Goal: Task Accomplishment & Management: Use online tool/utility

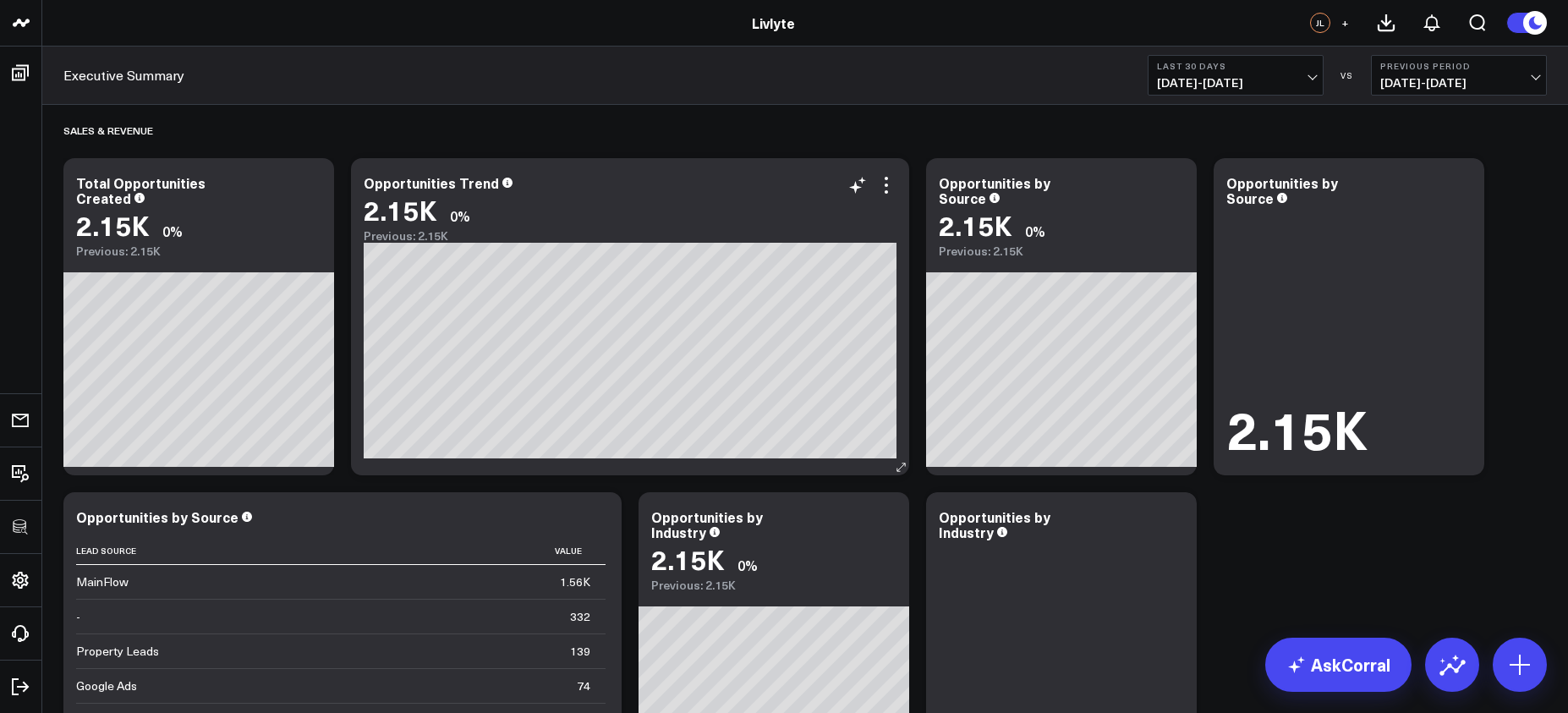
scroll to position [12, 0]
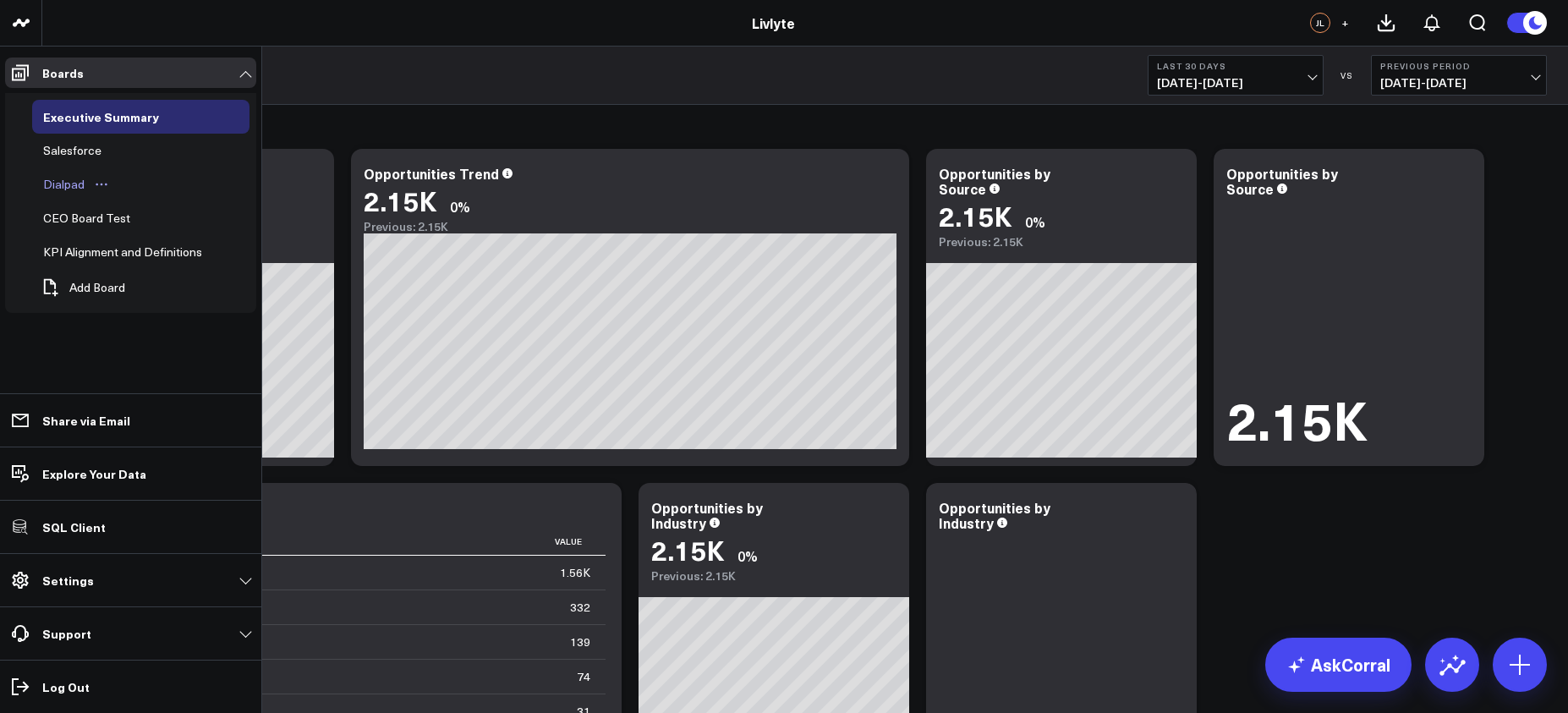
click at [71, 188] on div "Dialpad" at bounding box center [64, 184] width 50 height 20
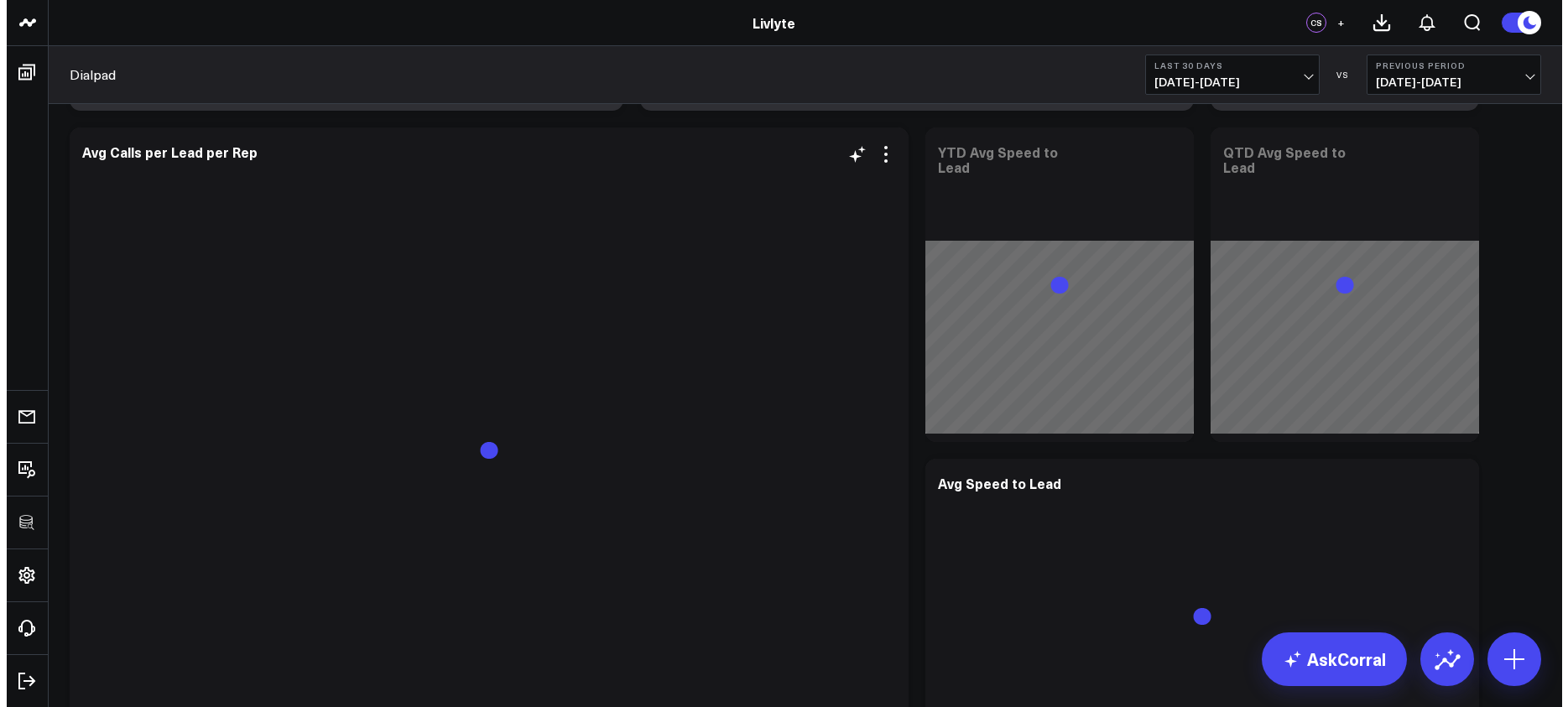
scroll to position [686, 0]
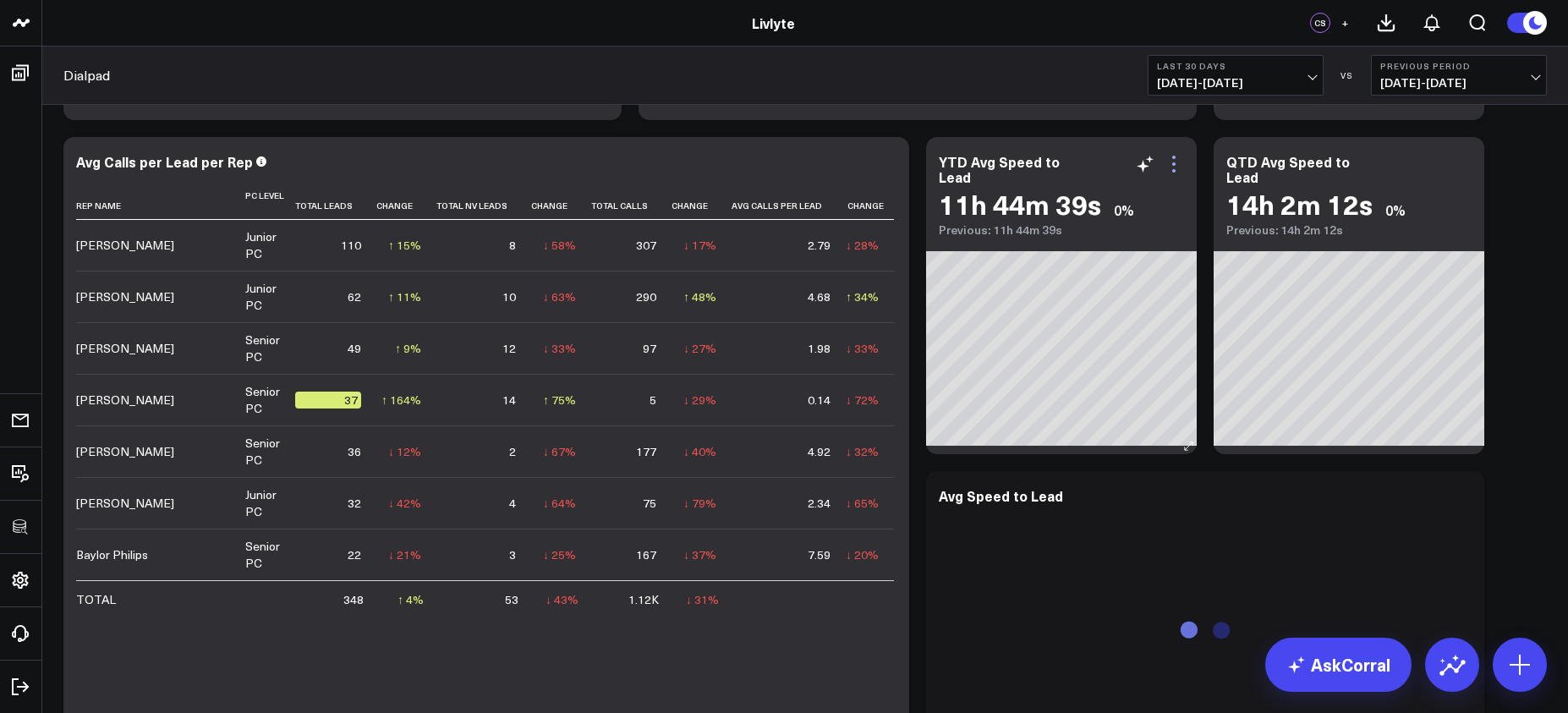
click at [1184, 163] on icon at bounding box center [1174, 164] width 20 height 20
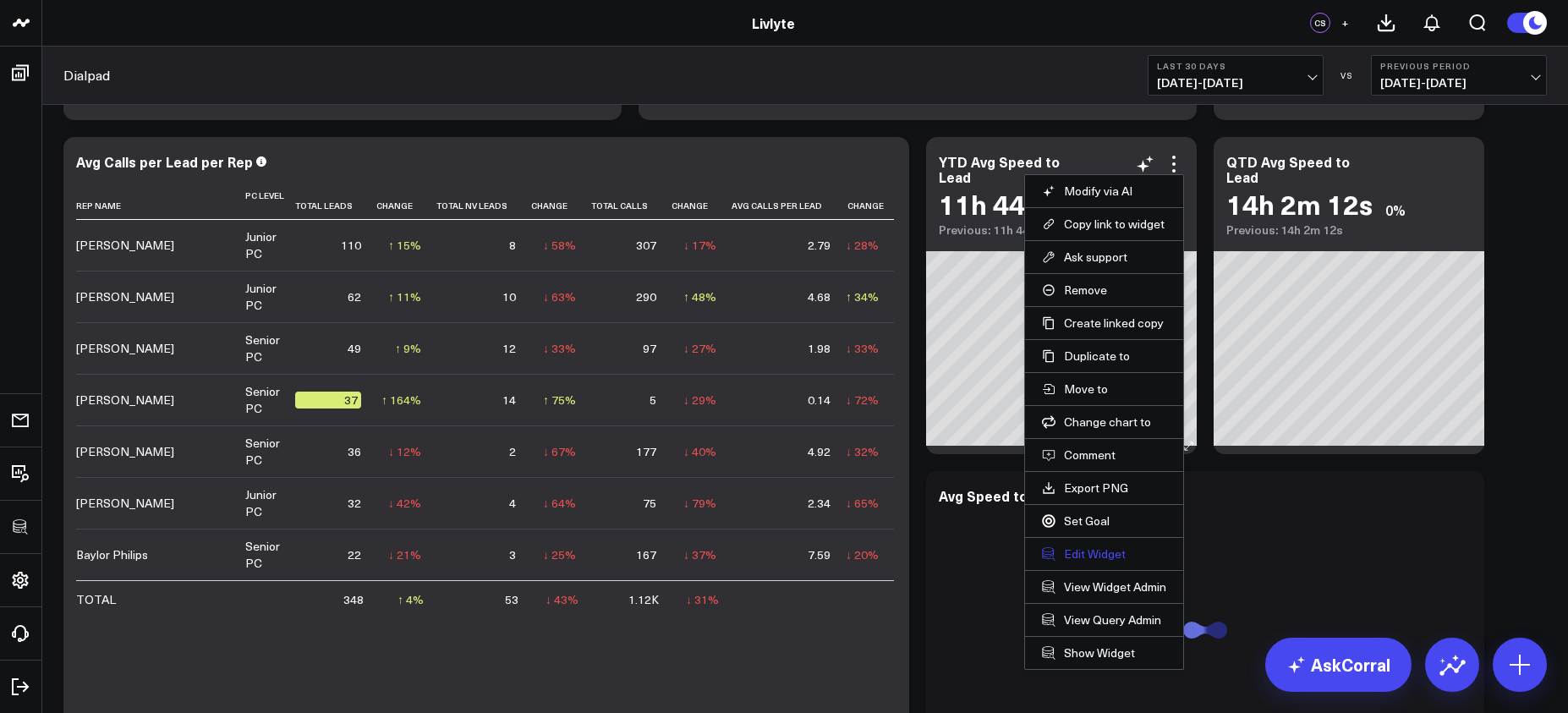
click at [1115, 555] on button "Edit Widget" at bounding box center [1105, 554] width 125 height 15
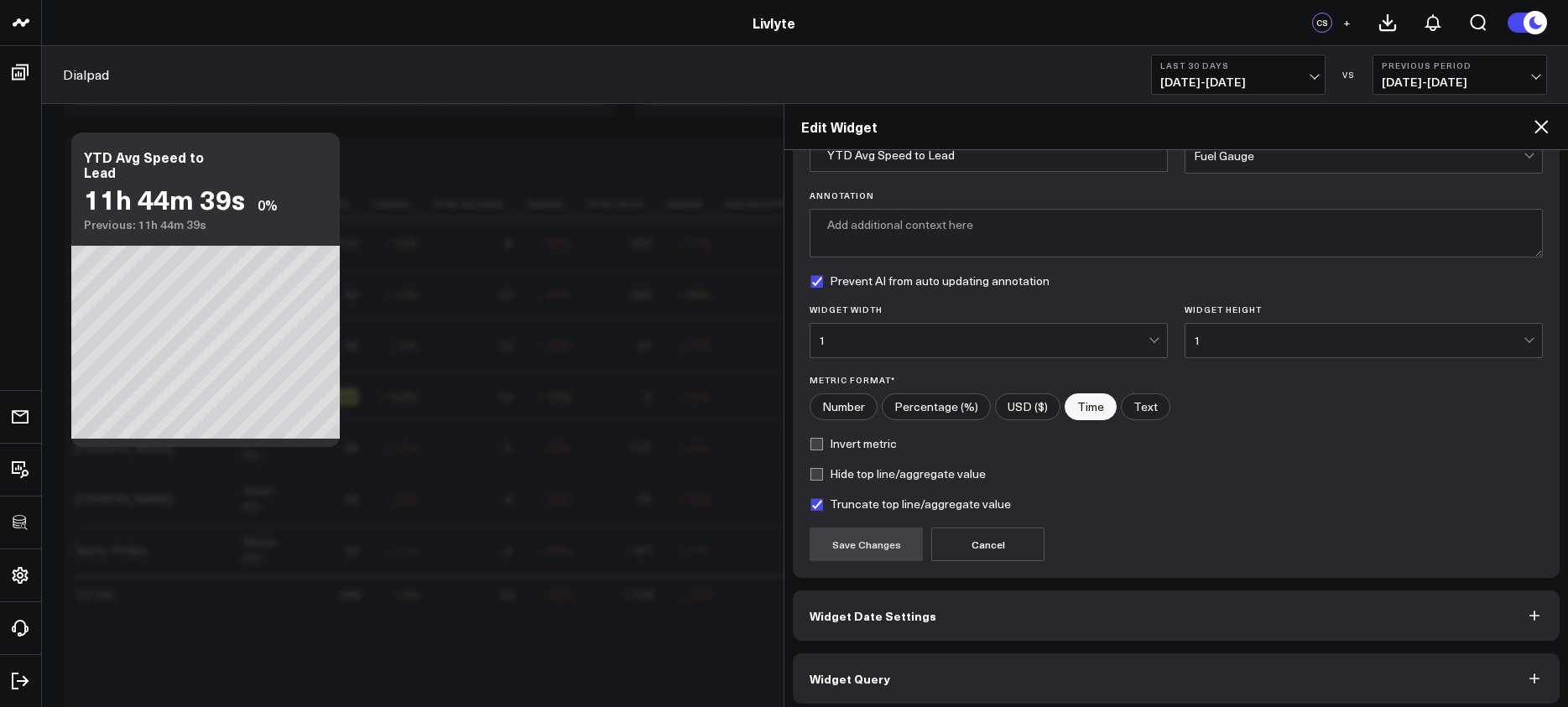
scroll to position [102, 0]
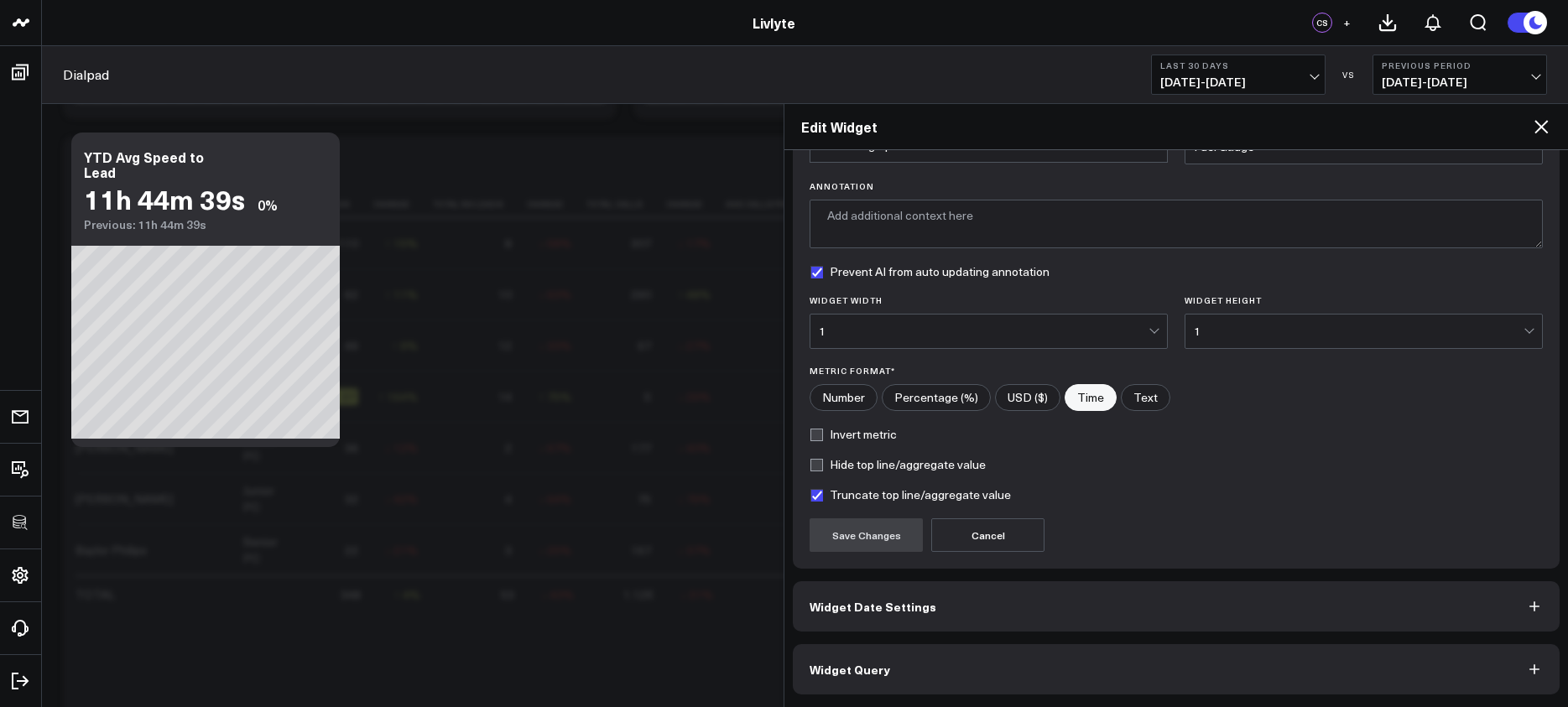
click at [913, 600] on span "Widget Date Settings" at bounding box center [873, 606] width 126 height 14
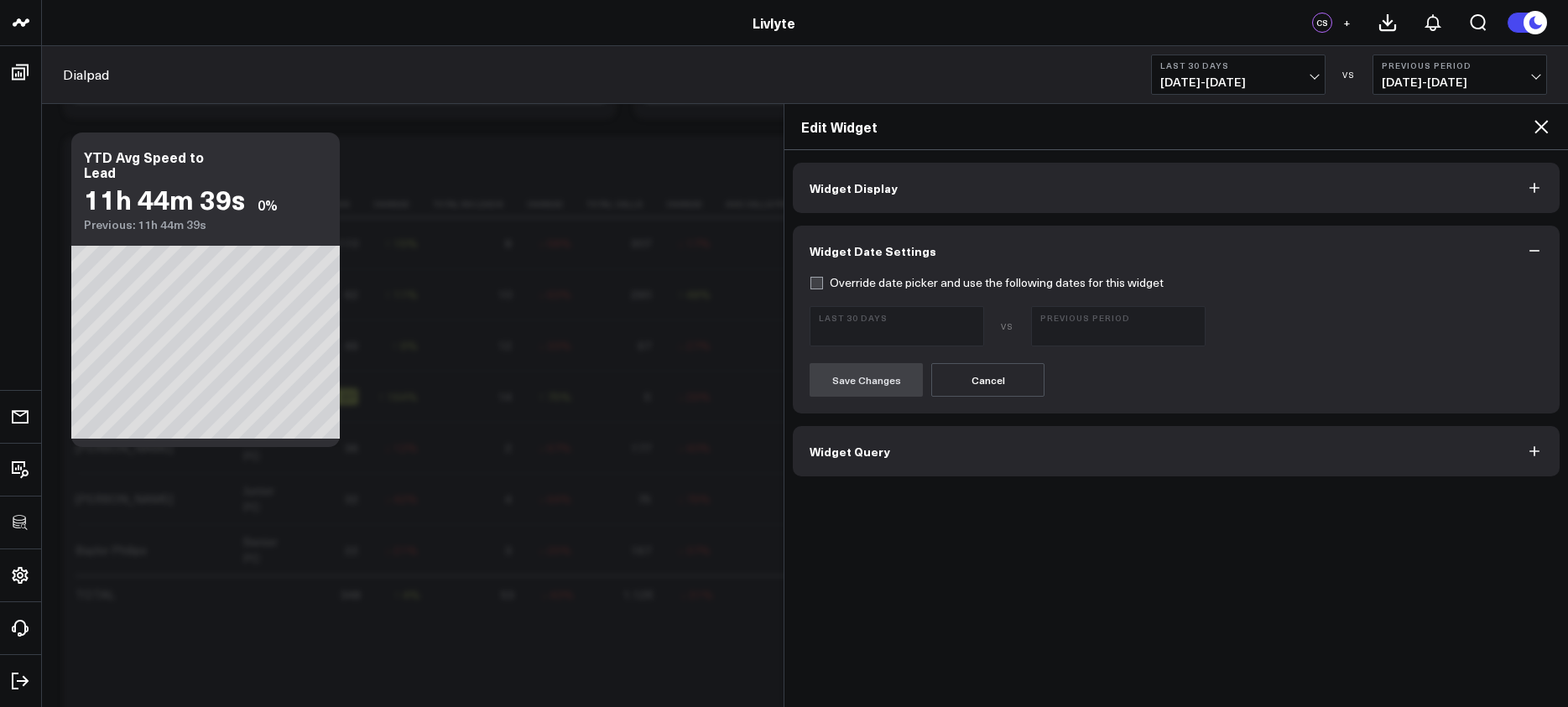
scroll to position [0, 0]
click at [856, 287] on label "Override date picker and use the following dates for this widget" at bounding box center [986, 283] width 354 height 14
click at [823, 287] on input "Override date picker and use the following dates for this widget" at bounding box center [816, 283] width 14 height 14
checkbox input "true"
click at [891, 330] on span "09/07/25 - 10/06/25" at bounding box center [897, 333] width 156 height 14
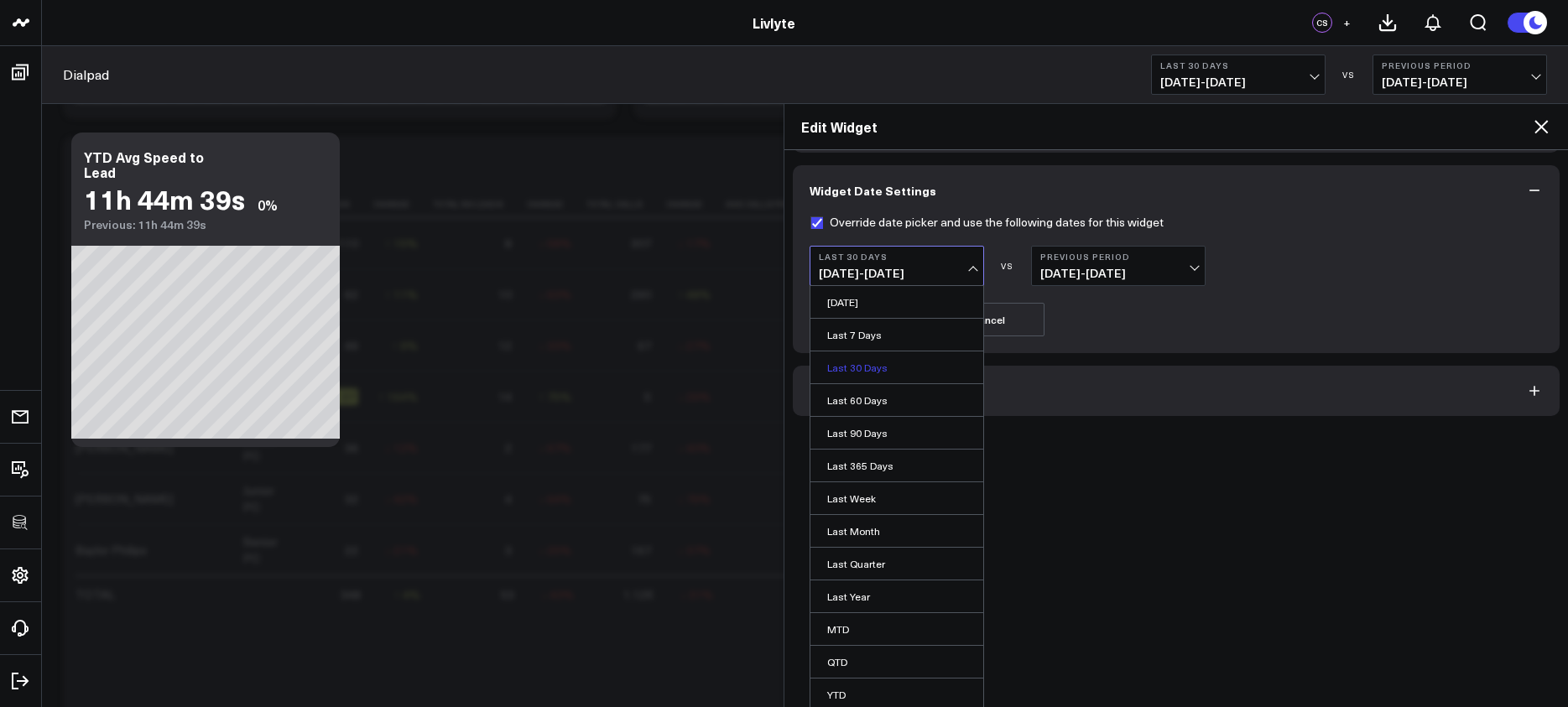
scroll to position [98, 0]
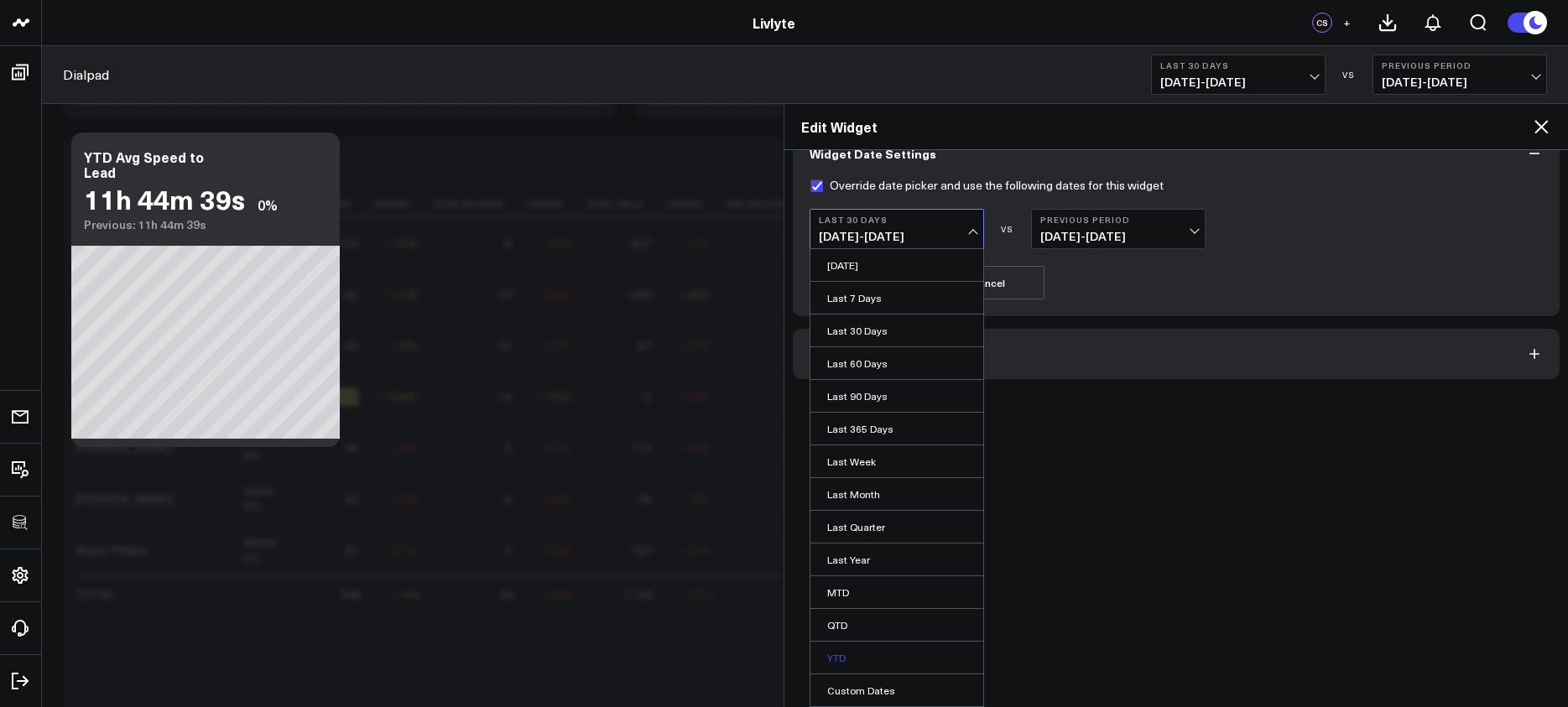
click at [889, 649] on link "YTD" at bounding box center [896, 657] width 173 height 32
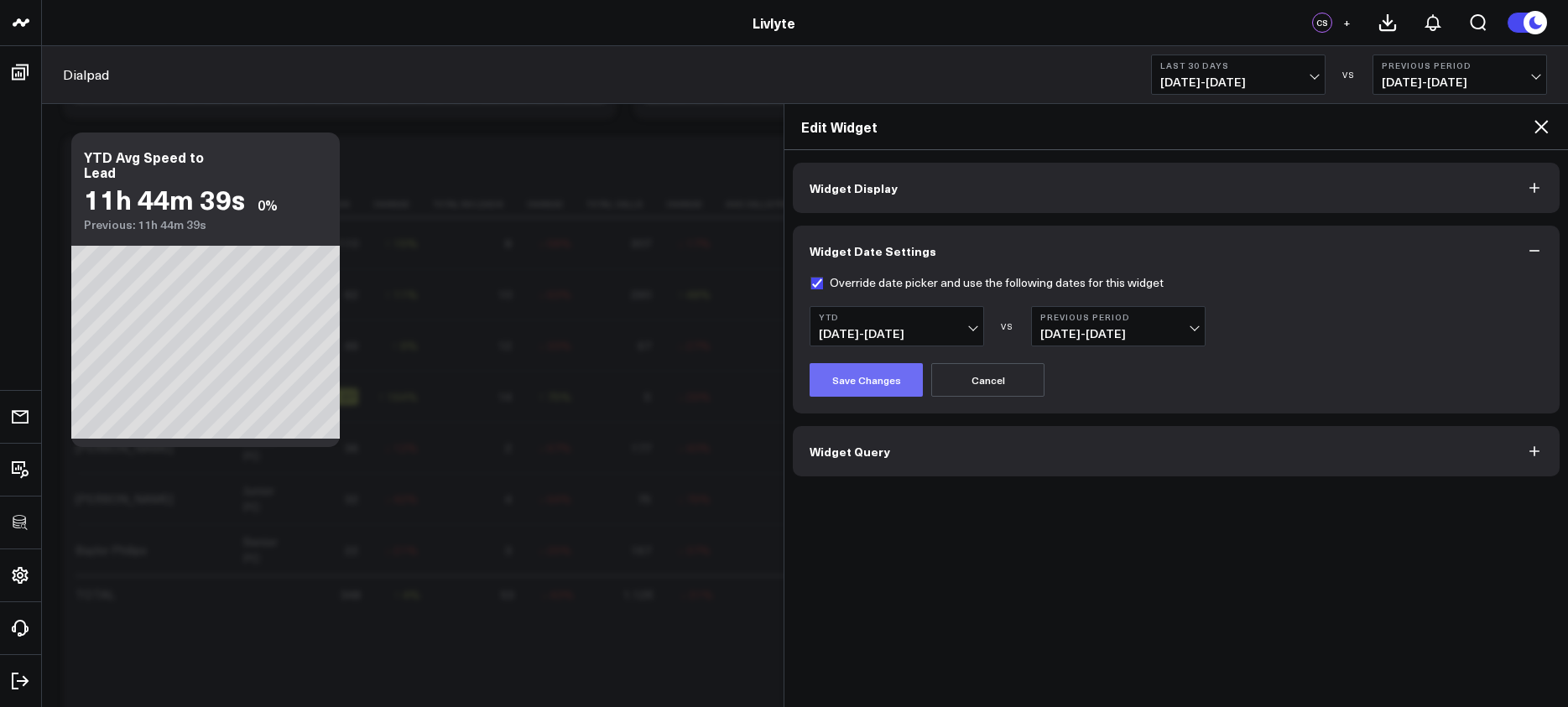
click at [881, 372] on button "Save Changes" at bounding box center [865, 379] width 113 height 33
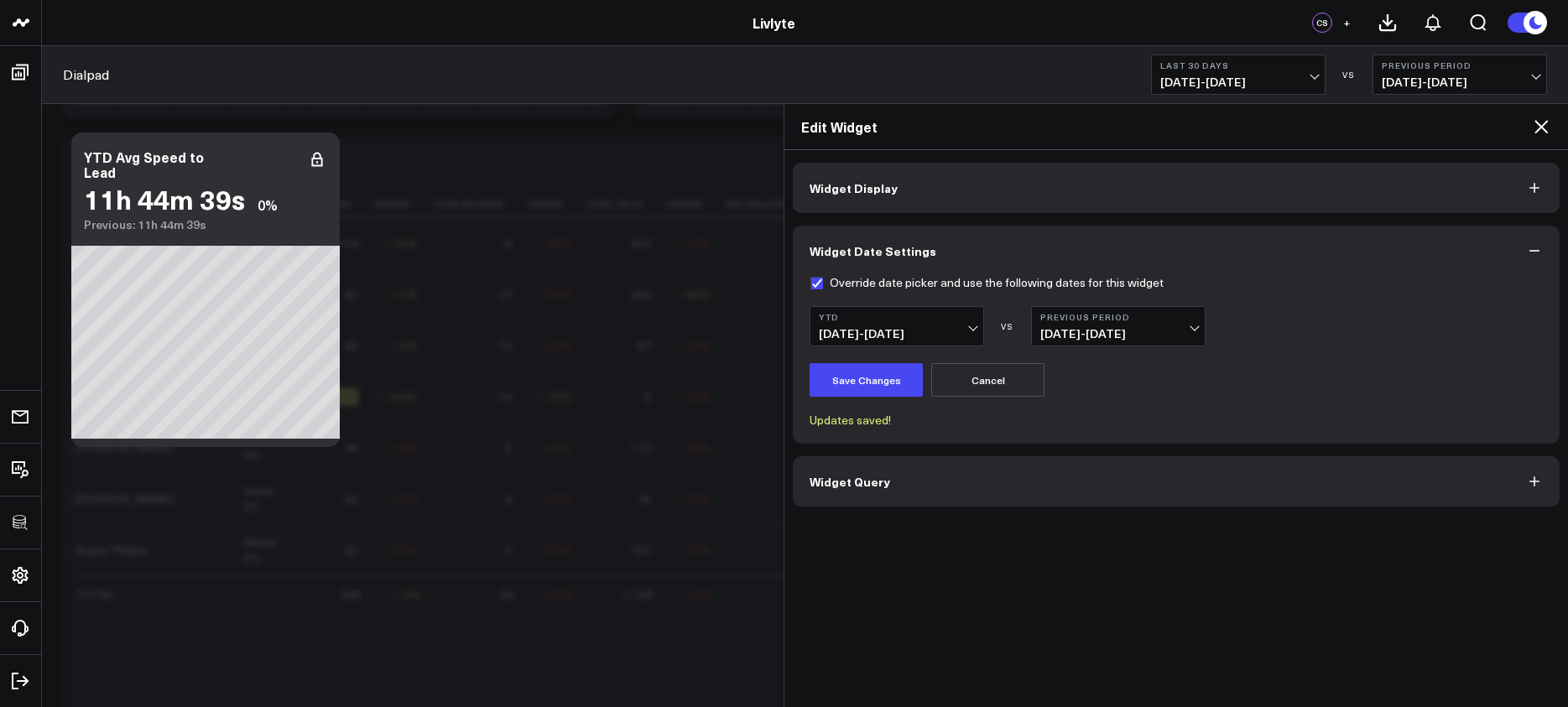
click at [1032, 181] on button "Widget Display" at bounding box center [1176, 188] width 767 height 51
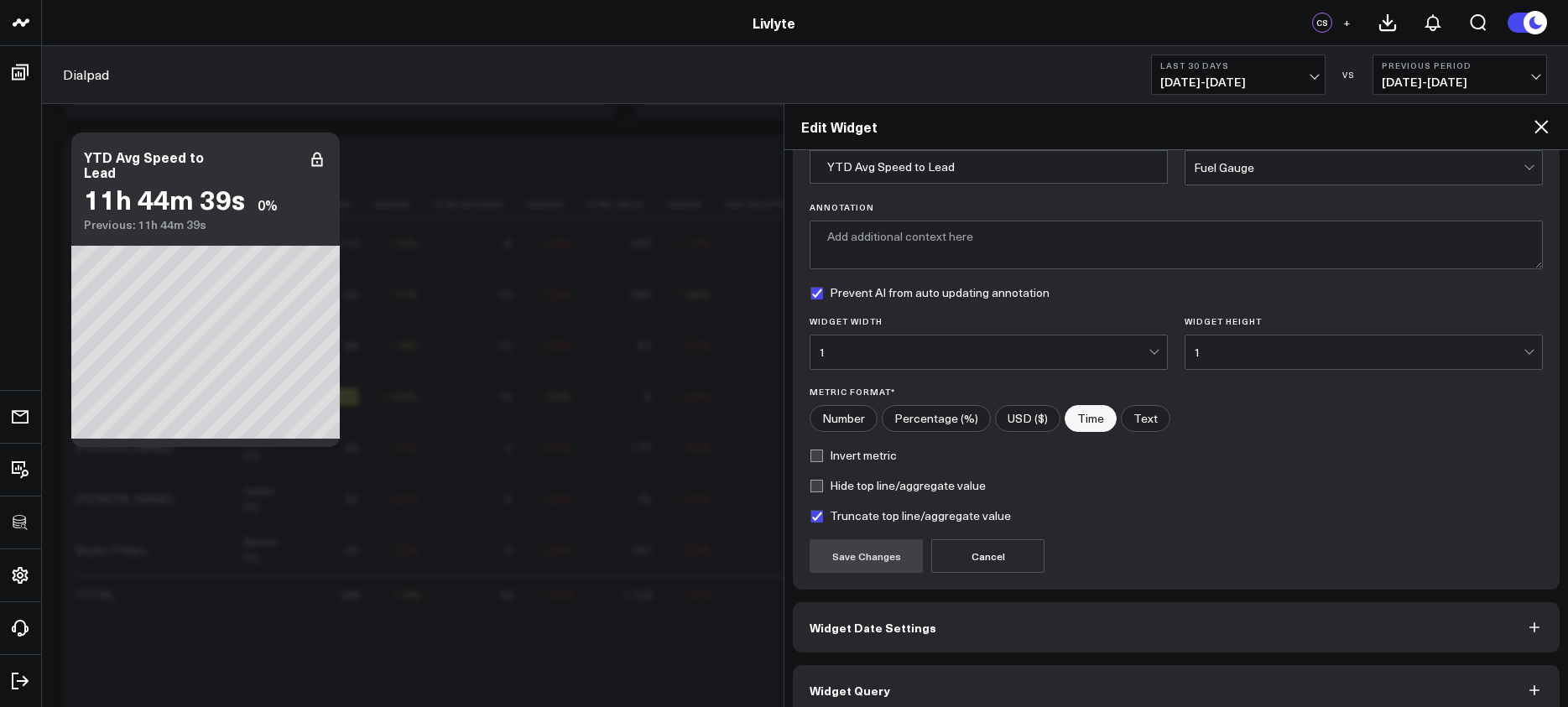
scroll to position [102, 0]
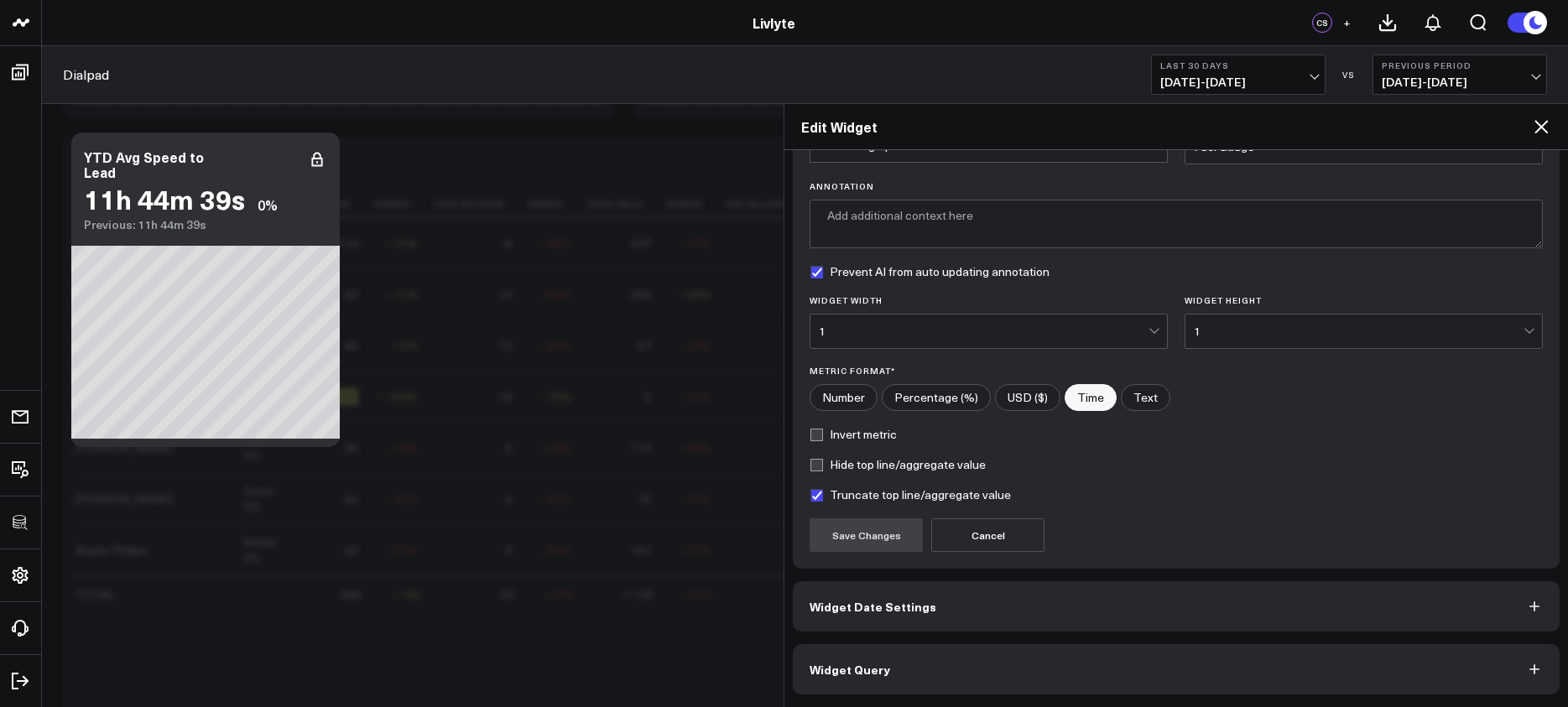
click at [1098, 609] on button "Widget Date Settings" at bounding box center [1176, 607] width 767 height 51
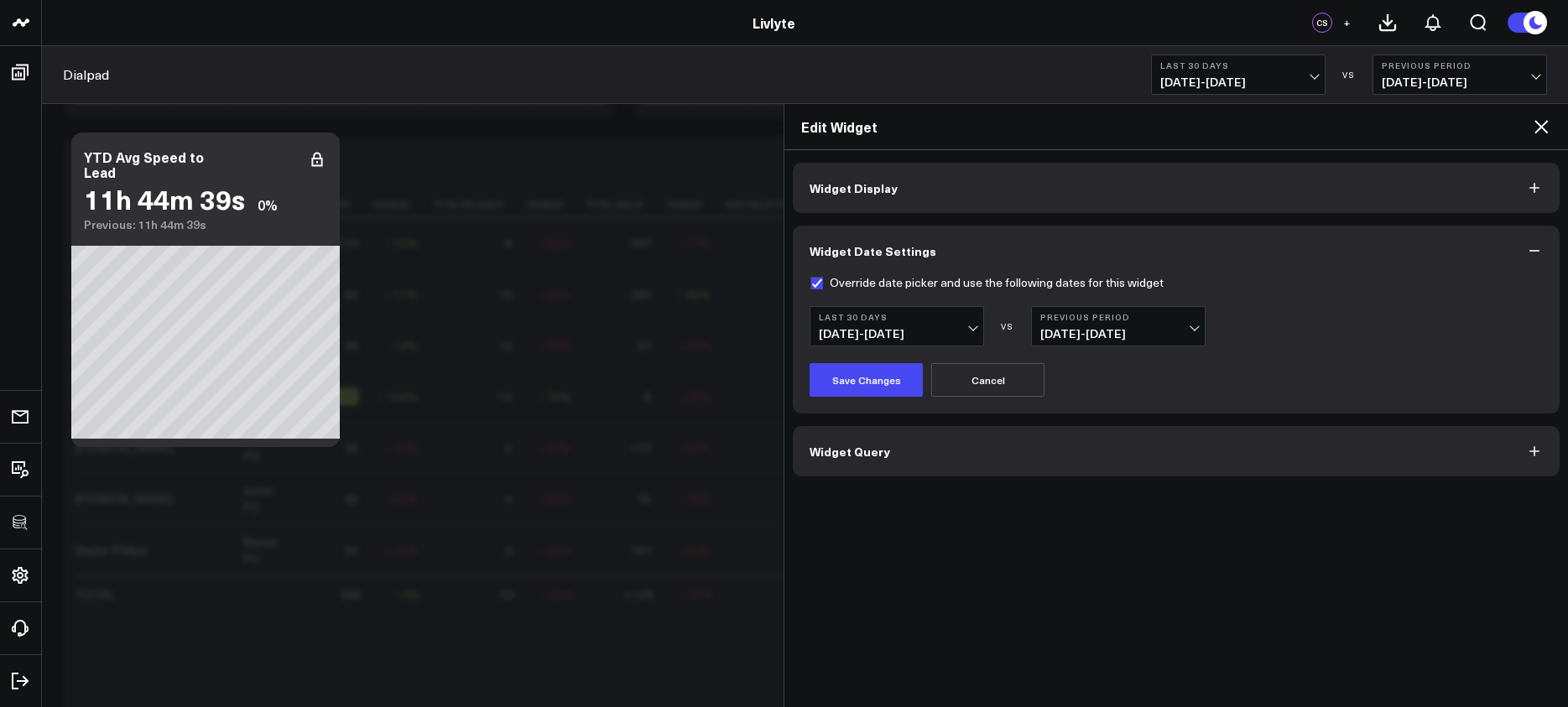
scroll to position [0, 0]
click at [1118, 194] on button "Widget Display" at bounding box center [1176, 188] width 767 height 51
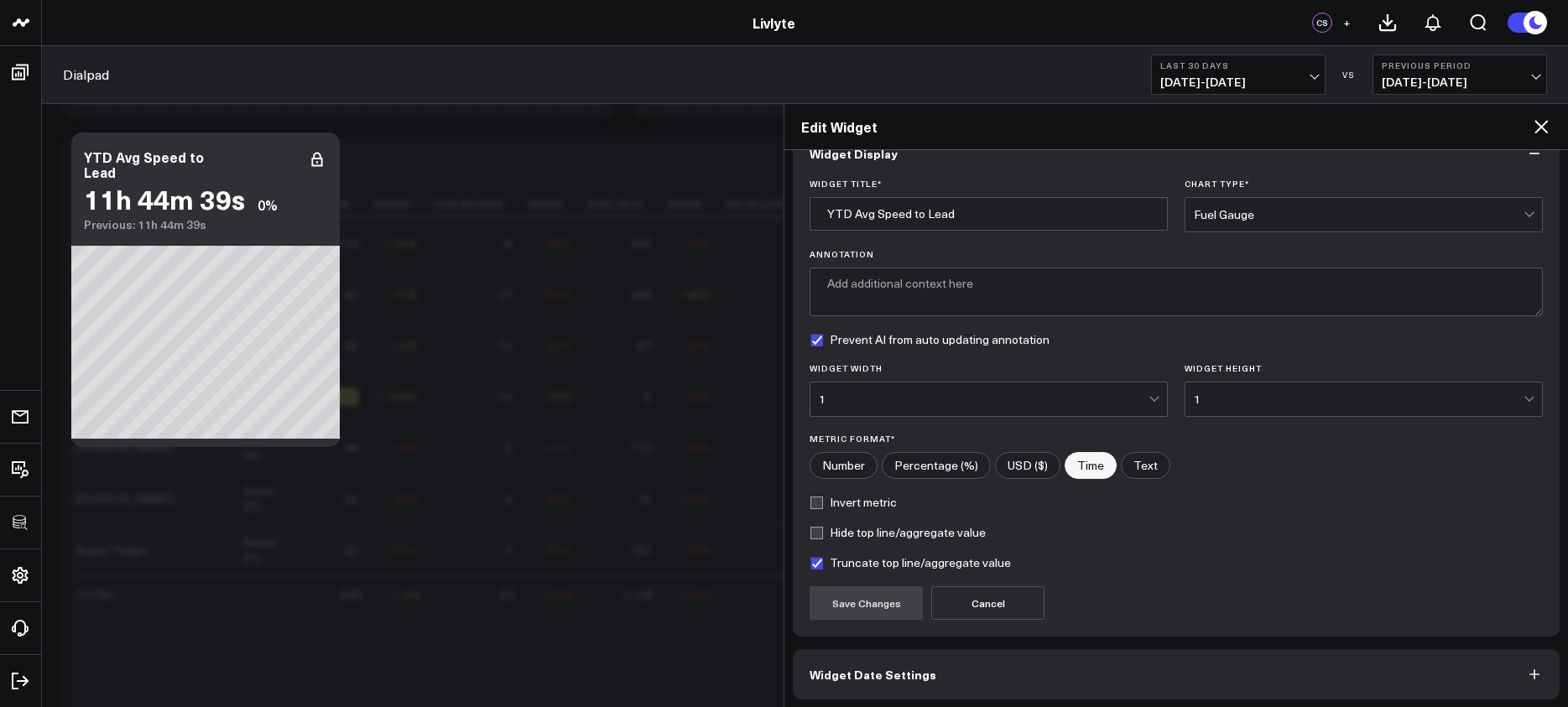
scroll to position [102, 0]
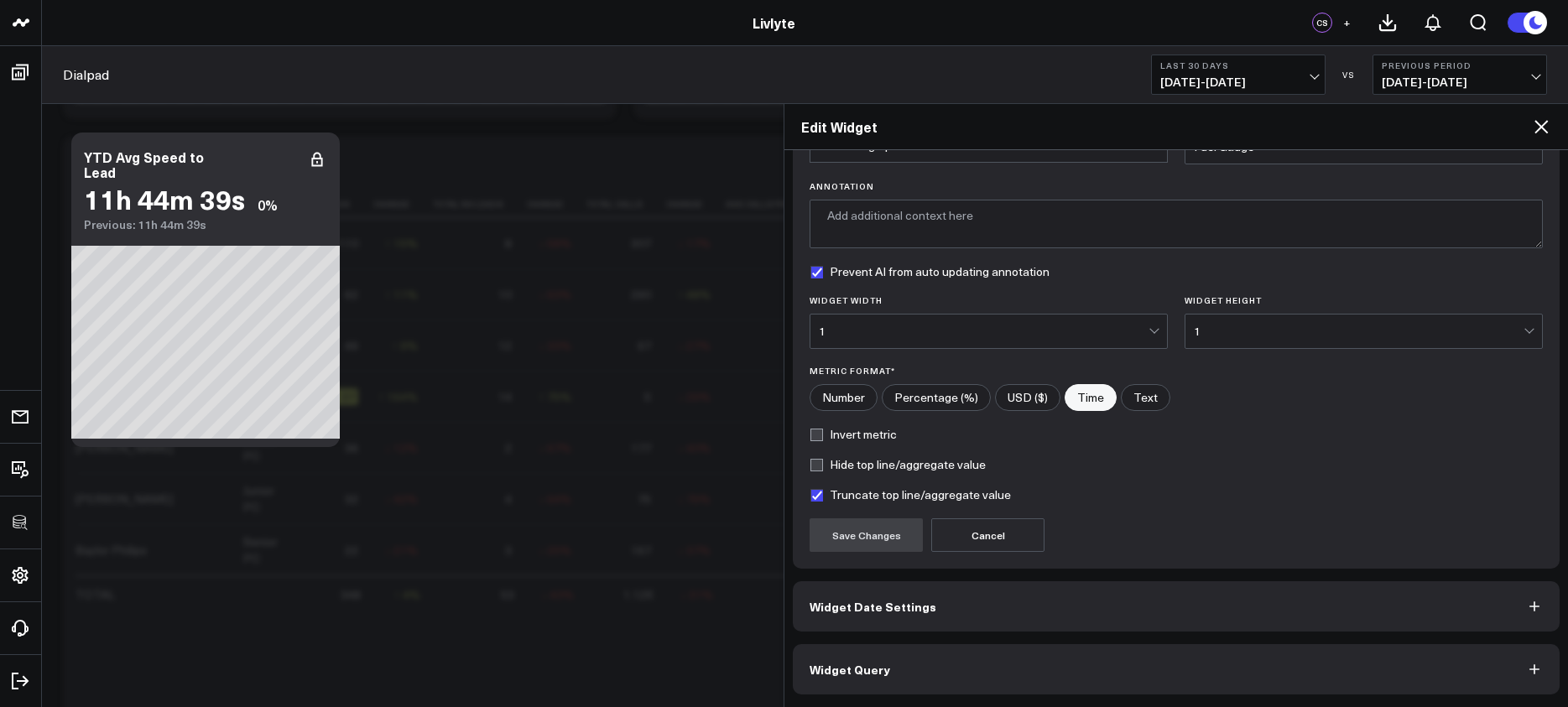
click at [1265, 685] on button "Widget Query" at bounding box center [1176, 669] width 767 height 51
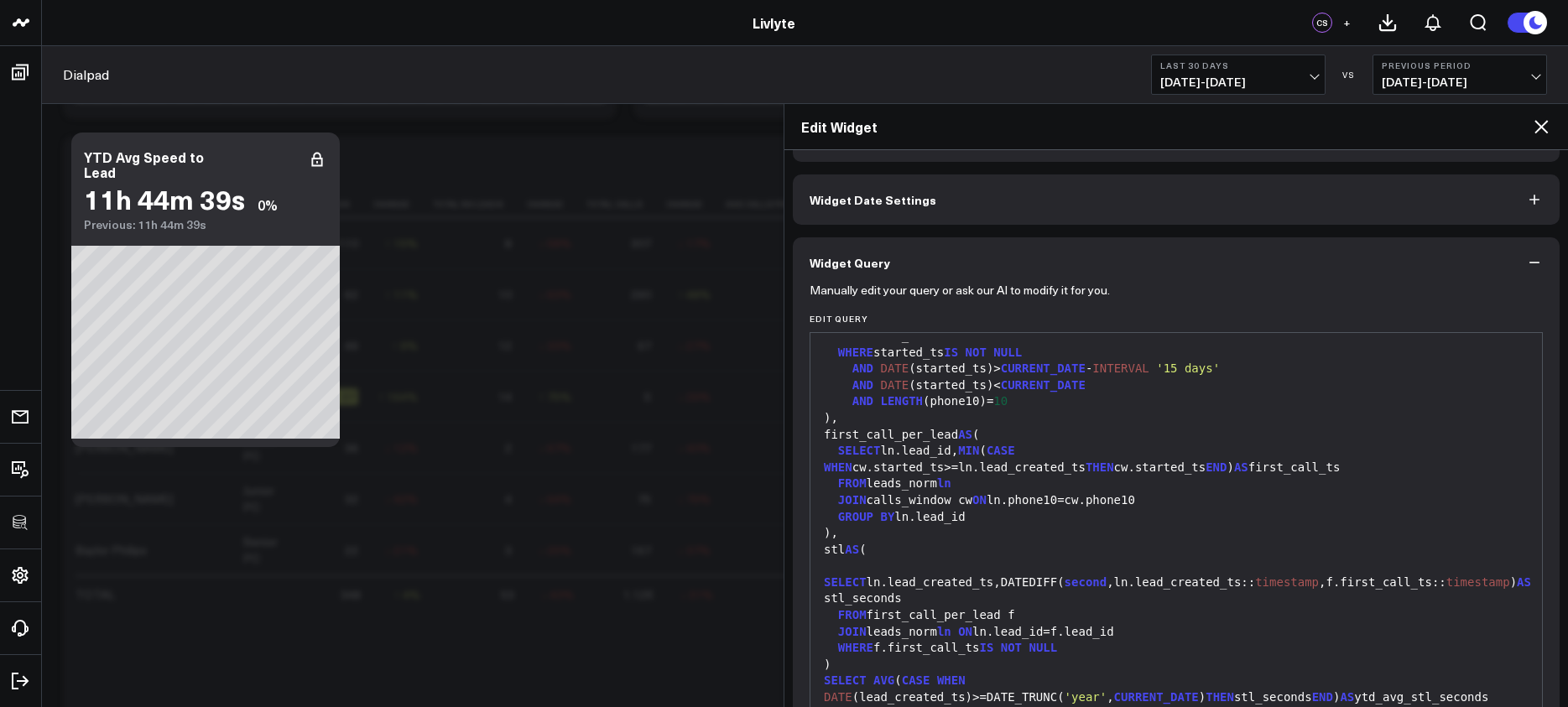
scroll to position [175, 0]
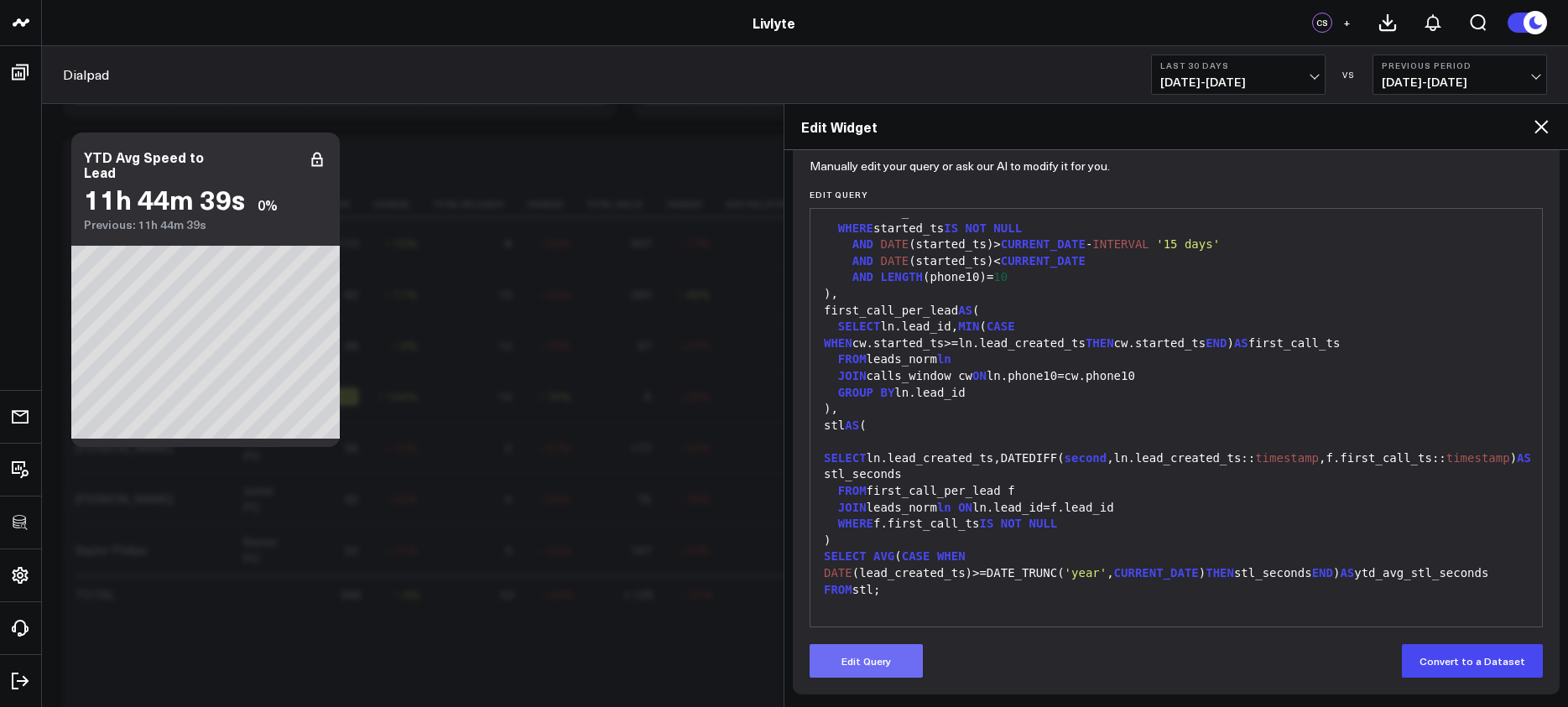
click at [880, 674] on button "Edit Query" at bounding box center [865, 660] width 113 height 33
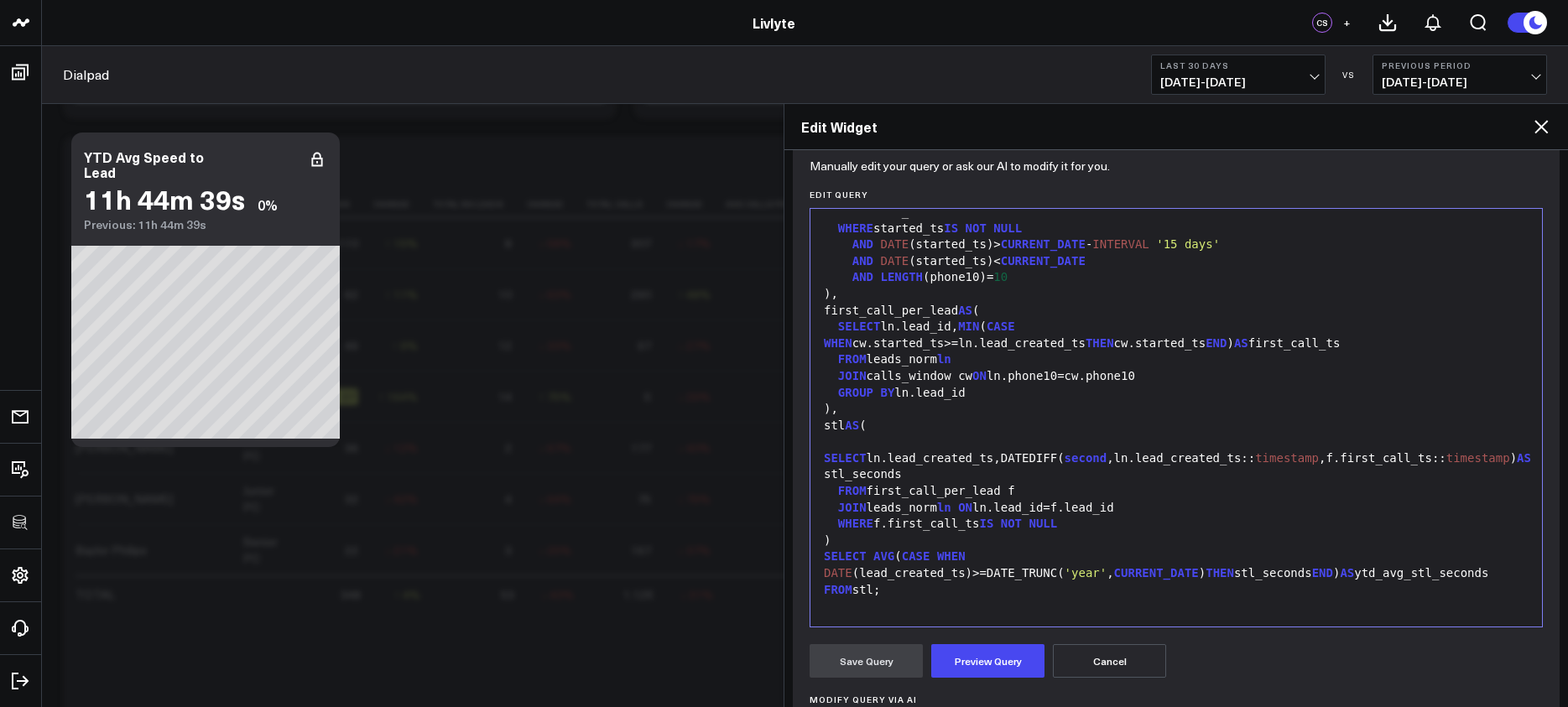
click at [940, 591] on div "FROM stl;" at bounding box center [1176, 591] width 714 height 17
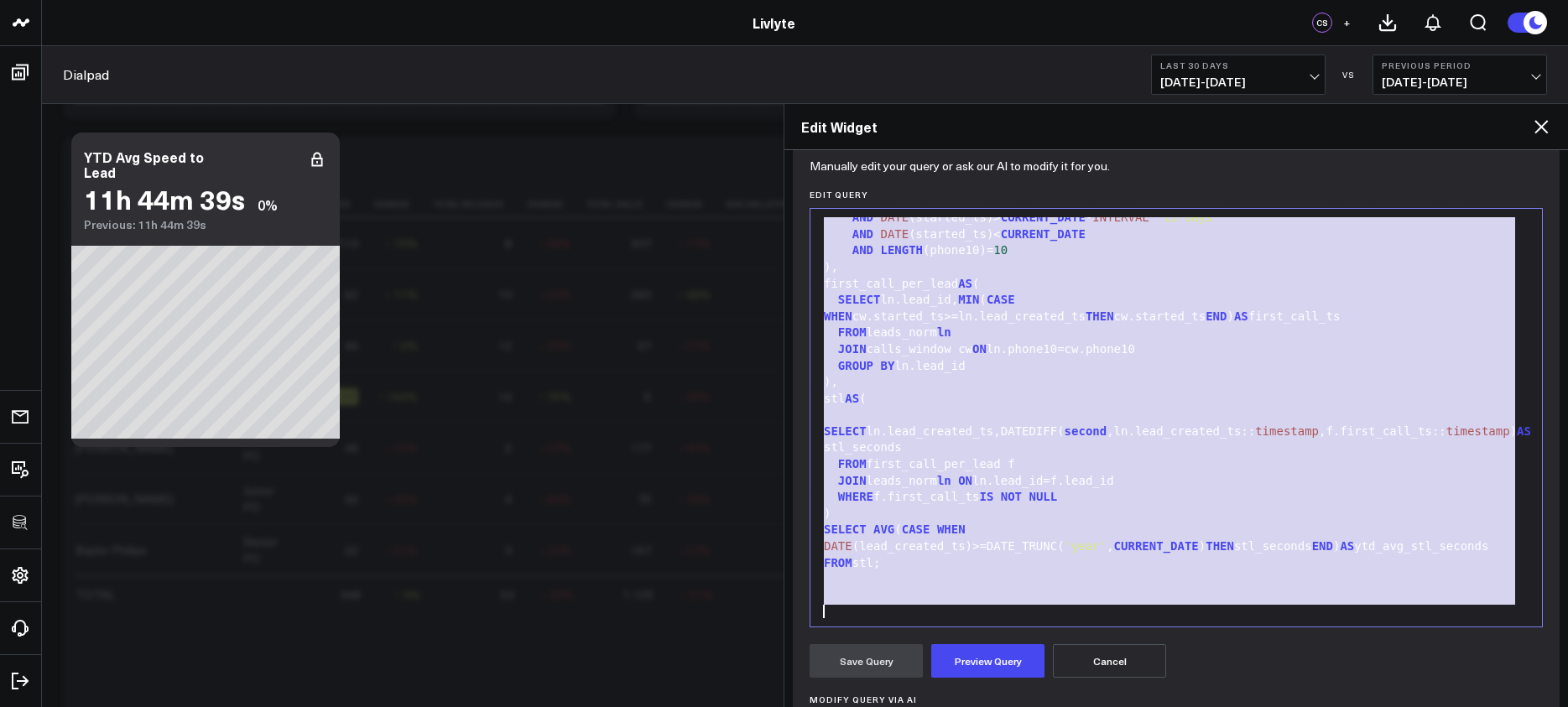
copy div "WITH leads_norm AS ( SELECT l.id AS lead_id,l.created_date:: timestamp AS lead_…"
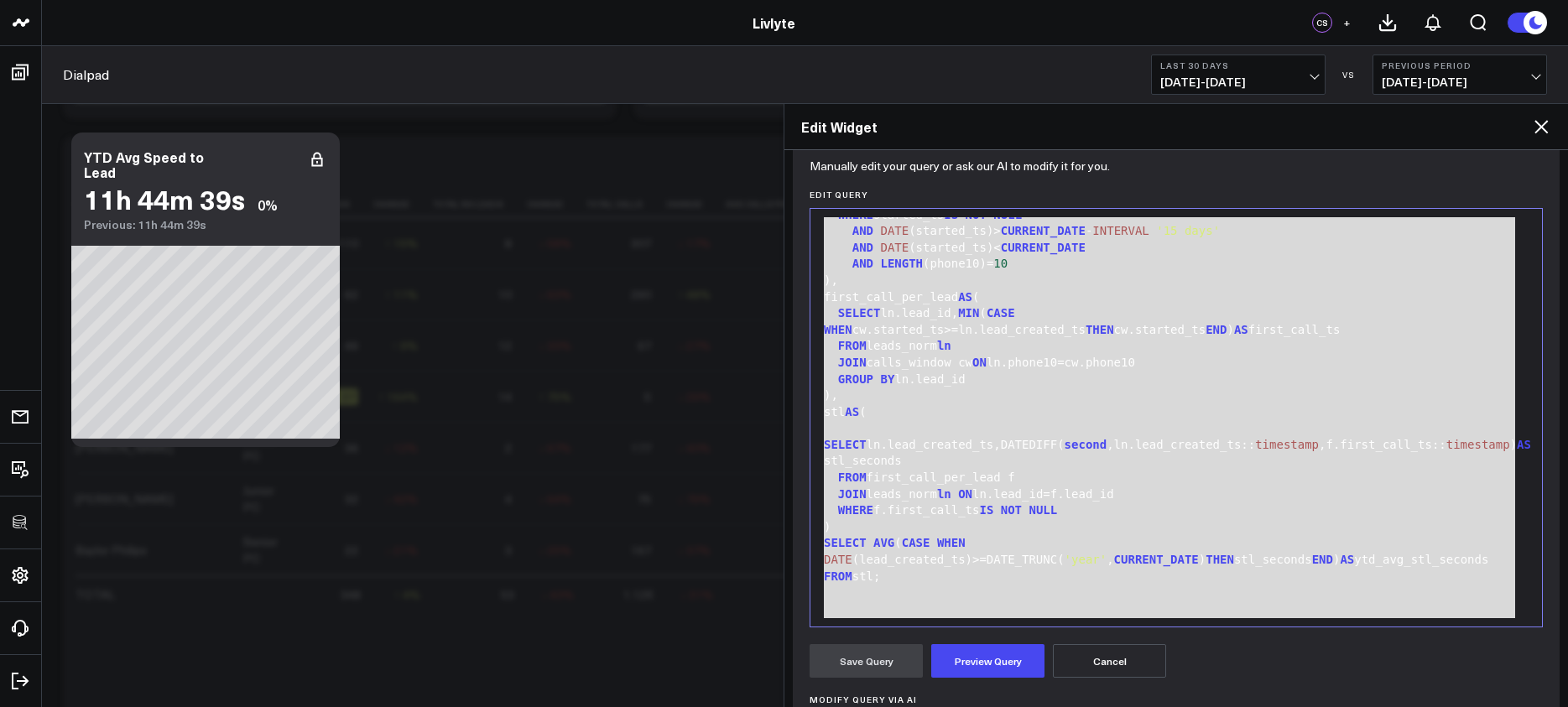
click at [1551, 134] on div "Edit Widget" at bounding box center [1177, 126] width 784 height 46
click at [1551, 134] on icon at bounding box center [1541, 126] width 20 height 20
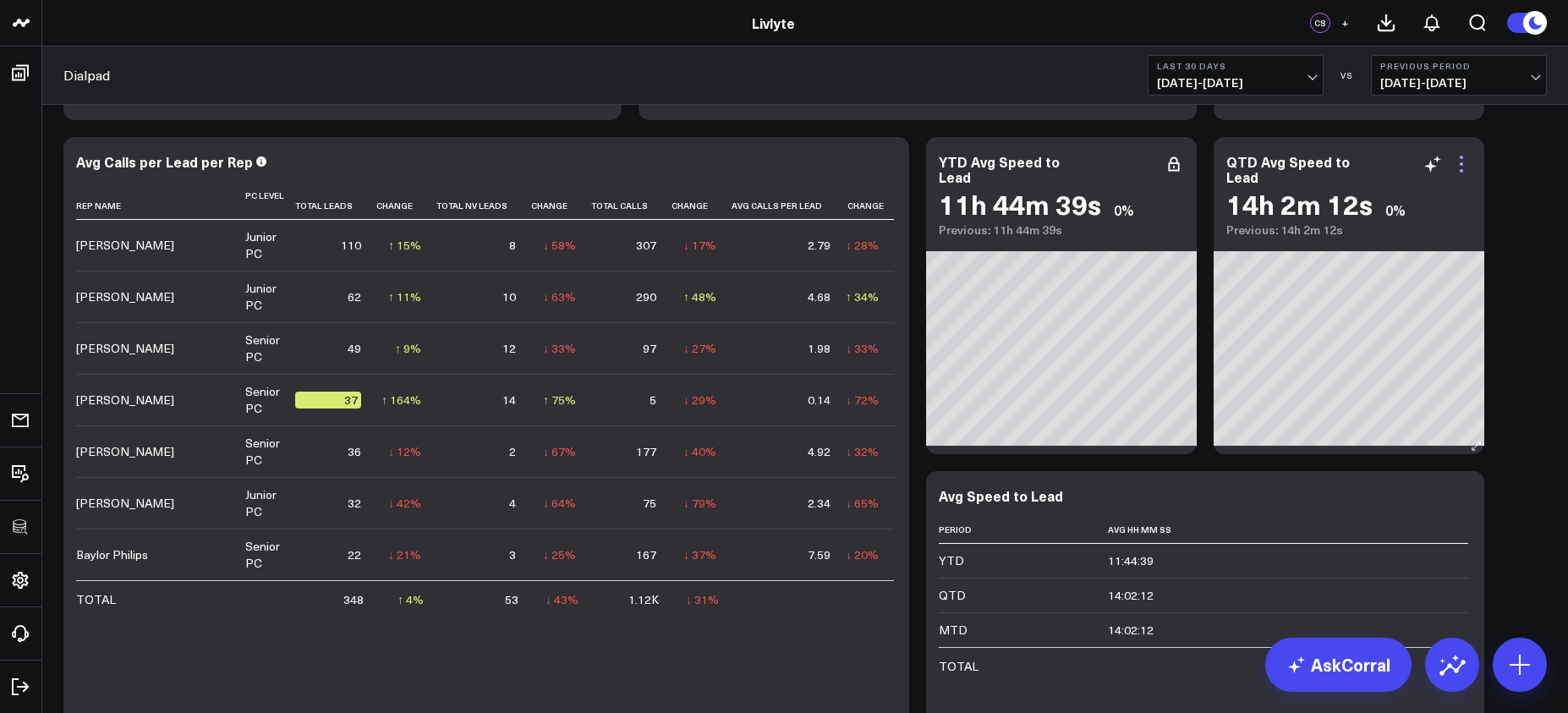
click at [1465, 162] on icon at bounding box center [1461, 164] width 20 height 20
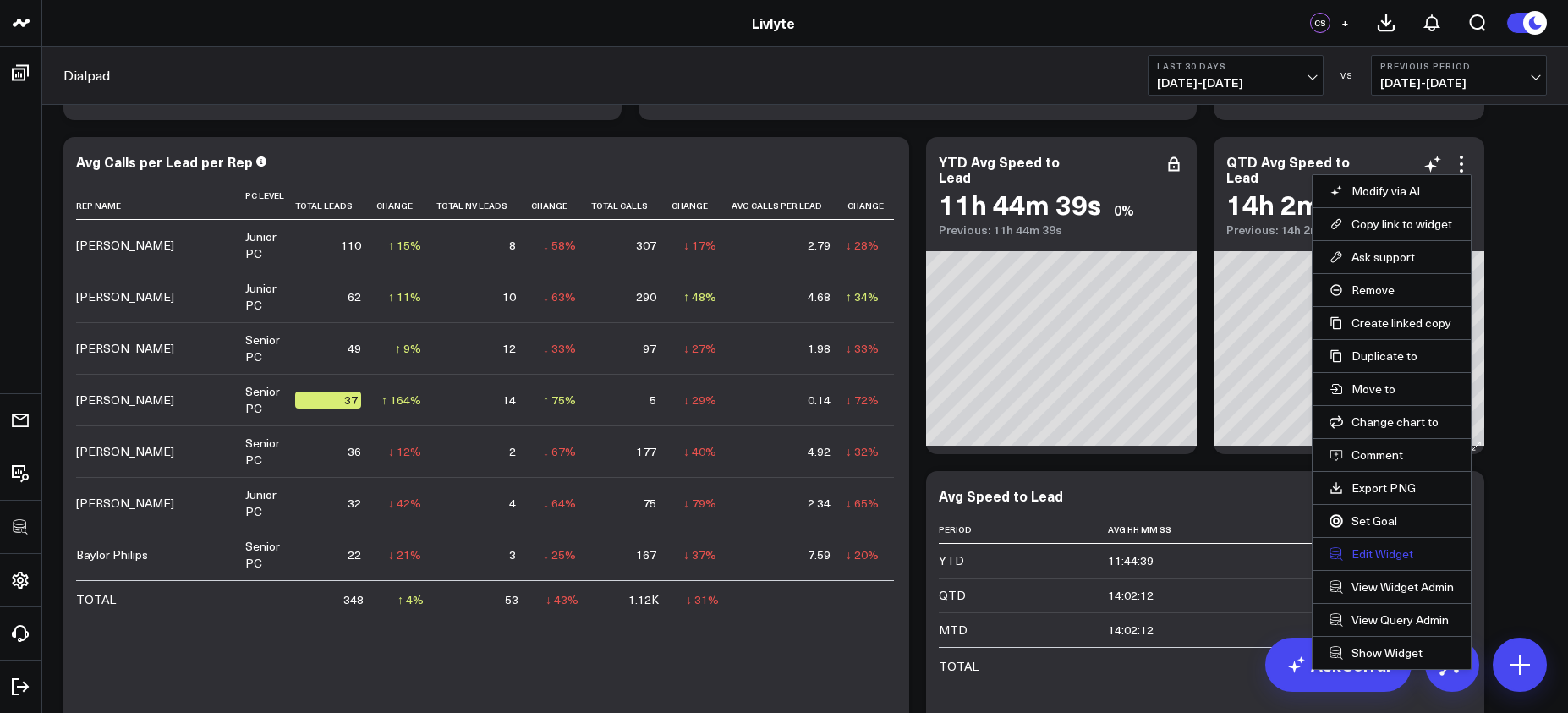
click at [1369, 548] on button "Edit Widget" at bounding box center [1391, 554] width 125 height 15
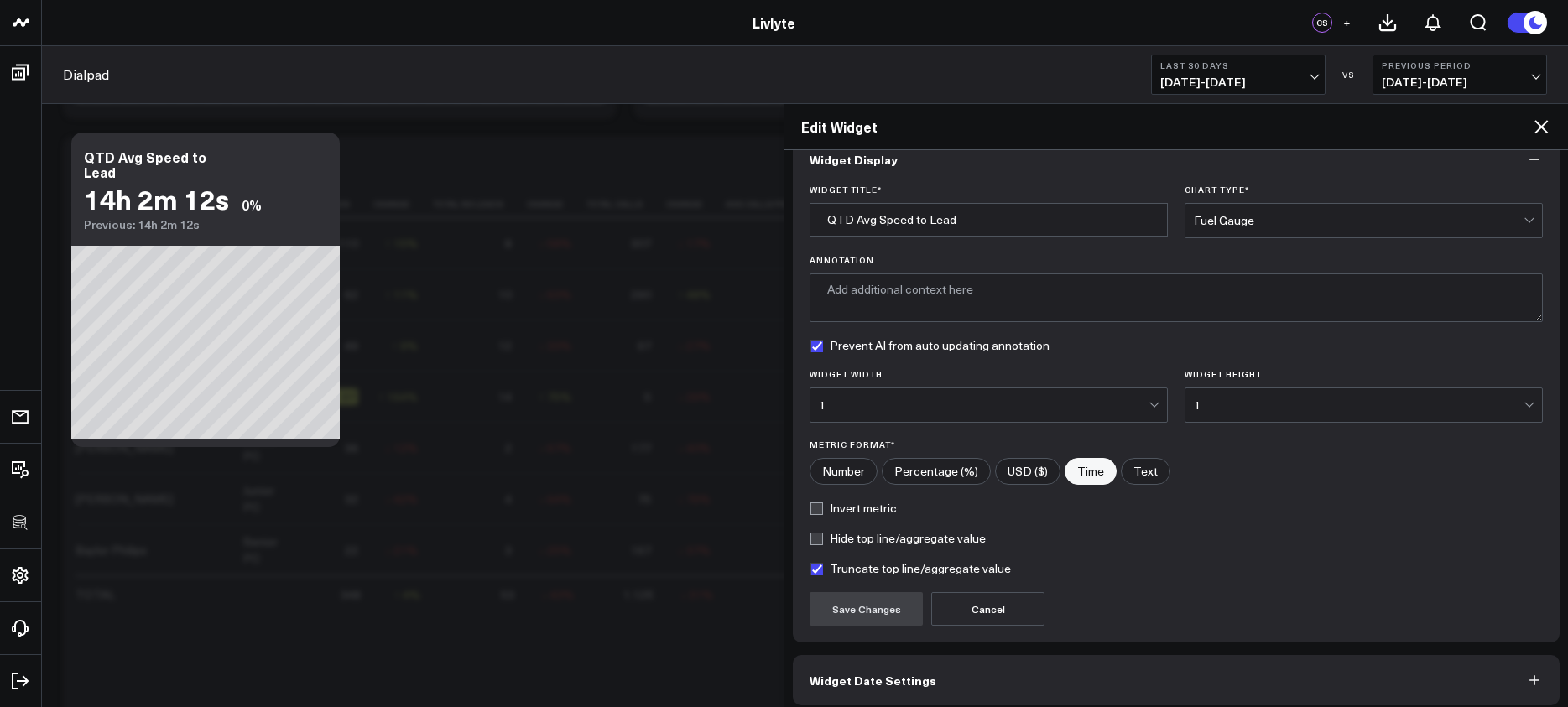
scroll to position [102, 0]
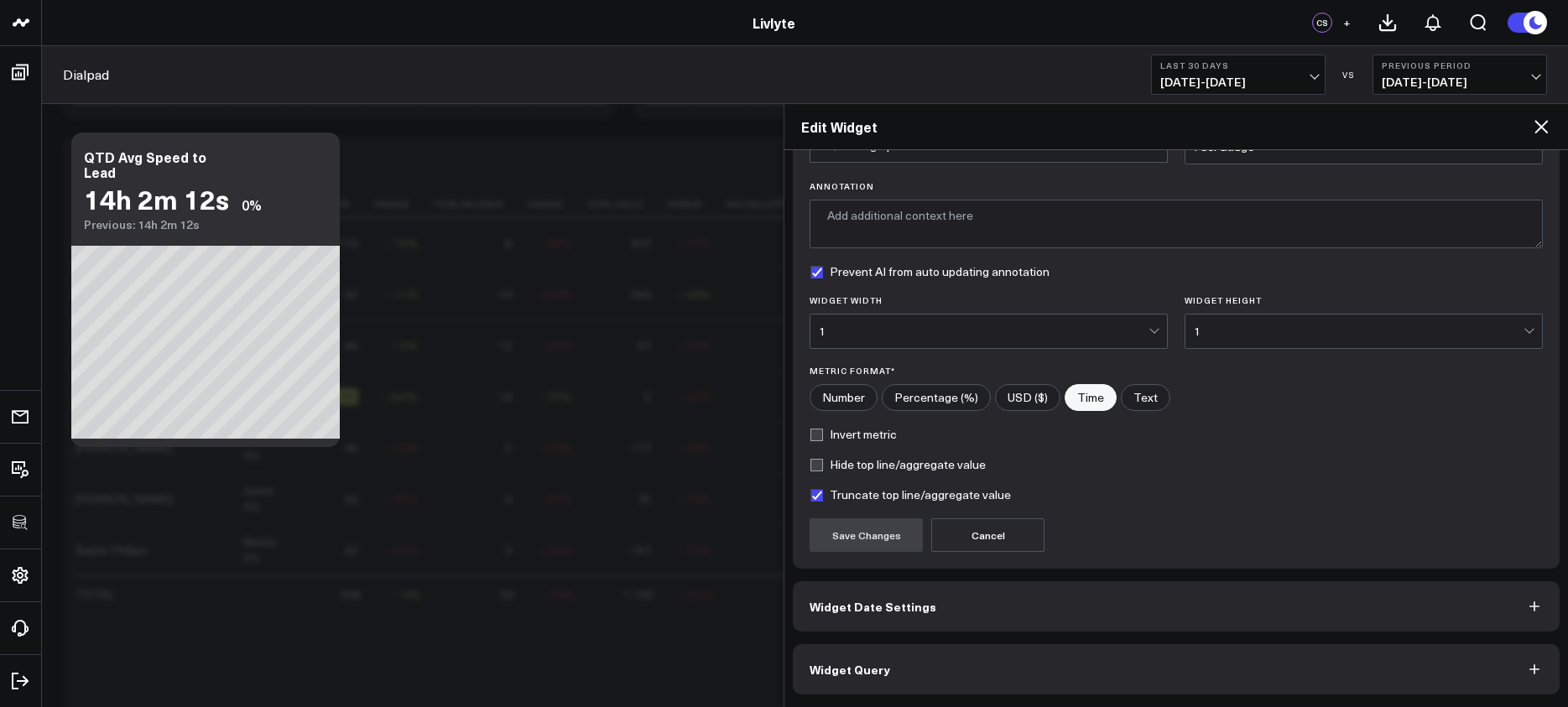
click at [985, 610] on button "Widget Date Settings" at bounding box center [1176, 607] width 767 height 51
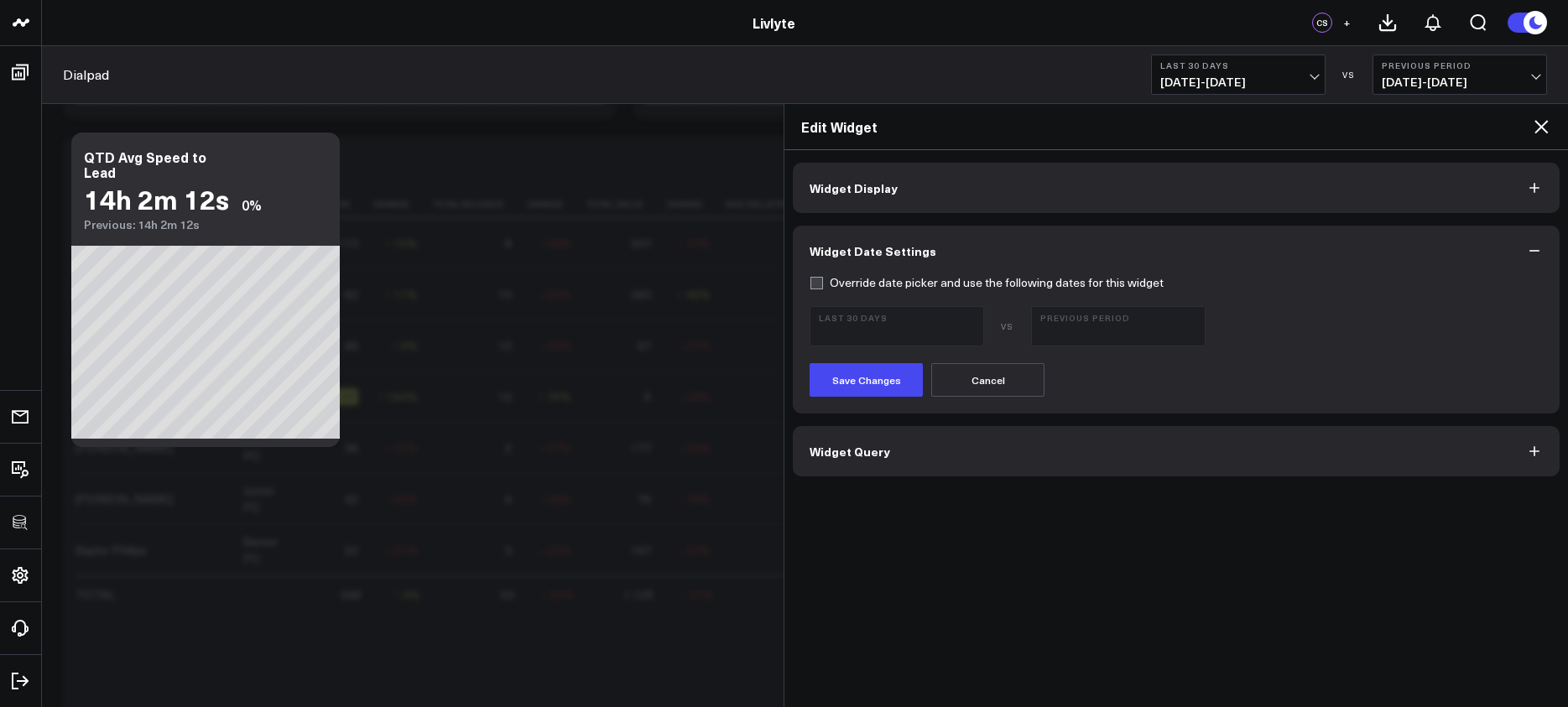
click at [889, 453] on button "Widget Query" at bounding box center [1176, 451] width 767 height 51
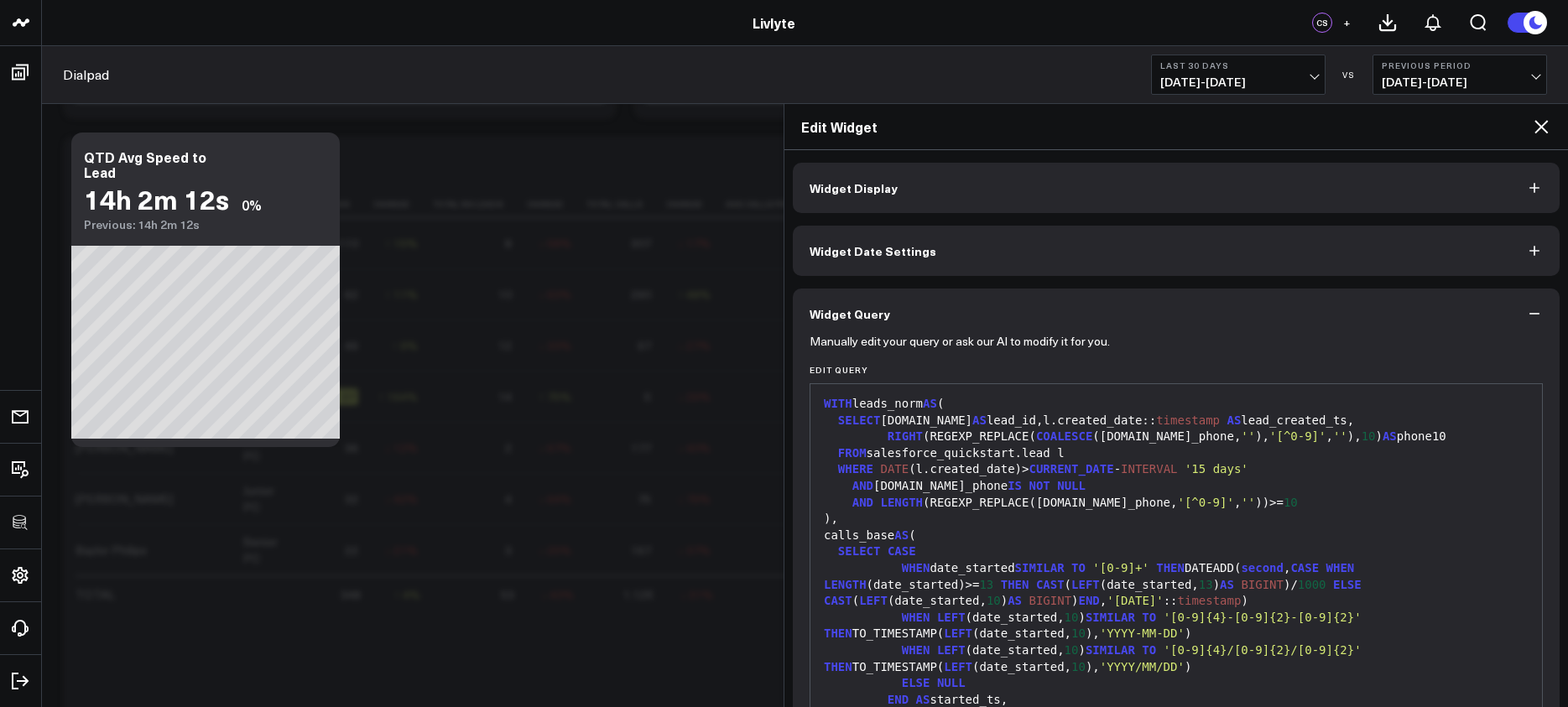
click at [924, 237] on button "Widget Date Settings" at bounding box center [1176, 251] width 767 height 51
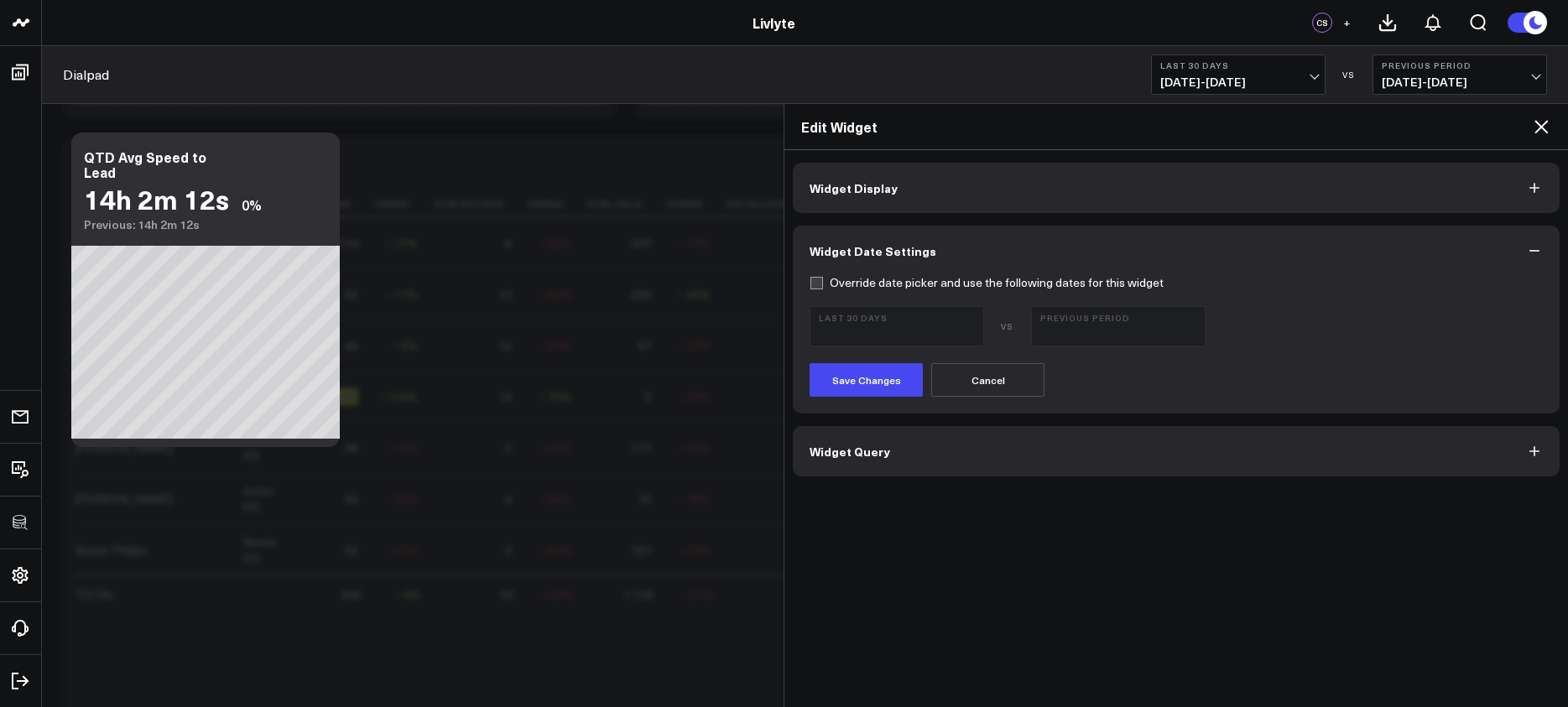
click at [884, 283] on label "Override date picker and use the following dates for this widget" at bounding box center [986, 283] width 354 height 14
click at [823, 283] on input "Override date picker and use the following dates for this widget" at bounding box center [816, 283] width 14 height 14
checkbox input "true"
click at [882, 327] on span "09/07/25 - 10/06/25" at bounding box center [897, 333] width 156 height 14
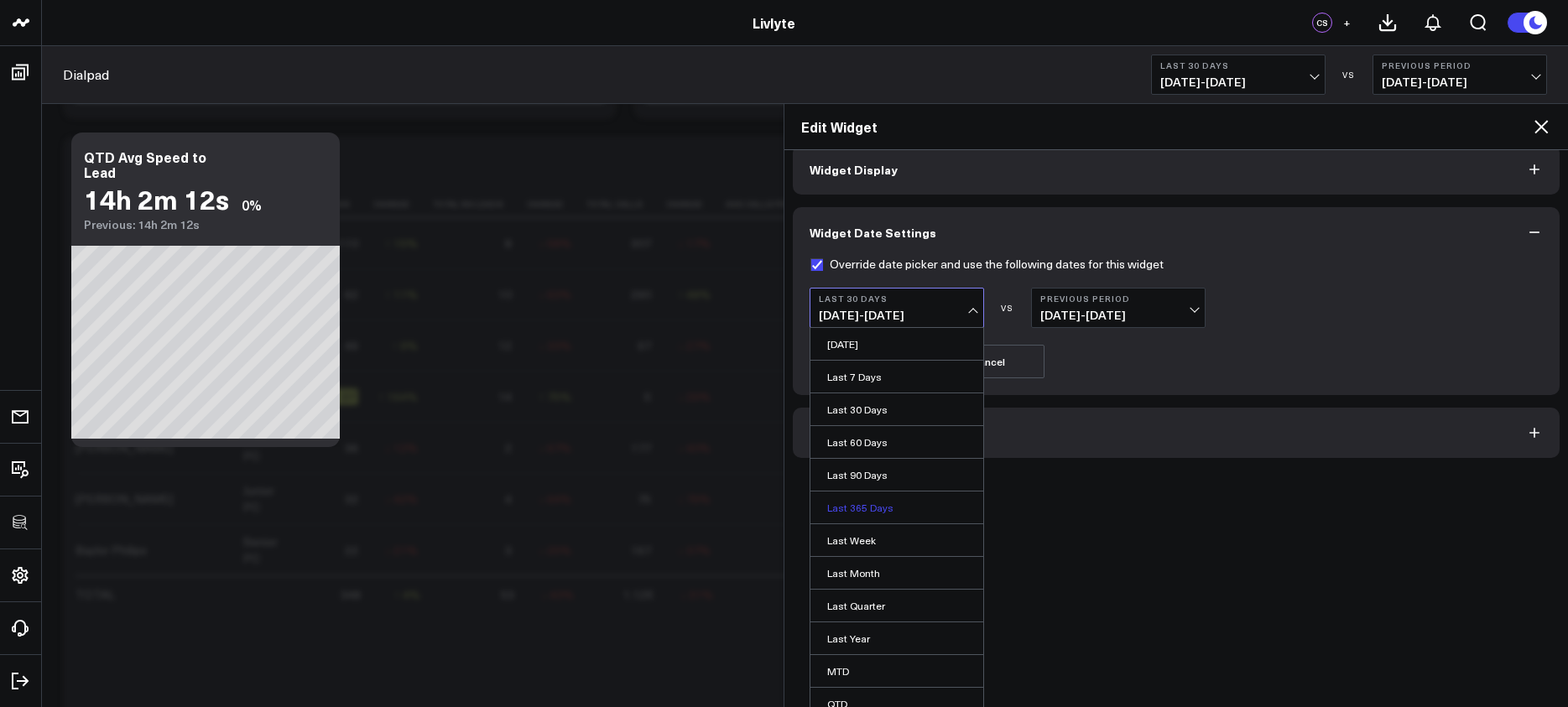
scroll to position [98, 0]
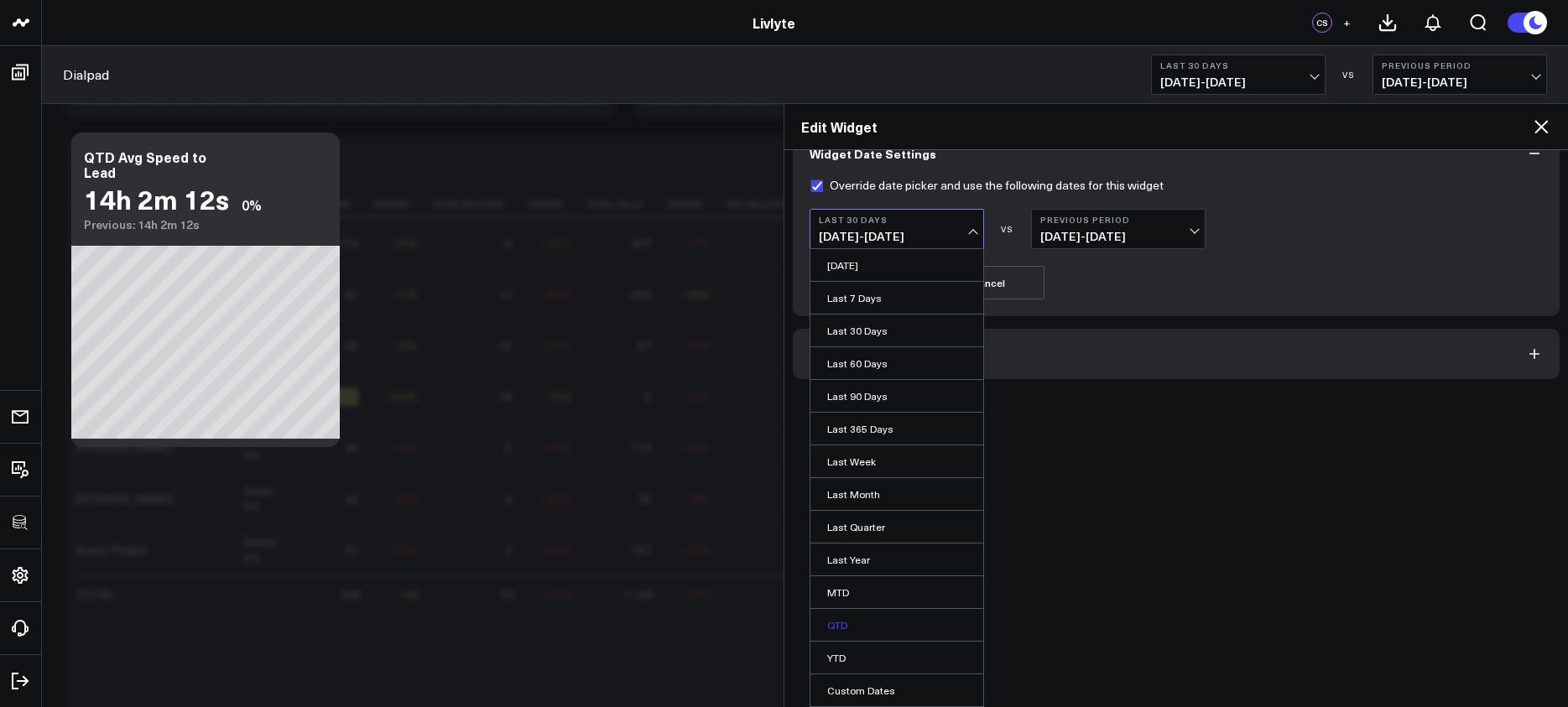
click at [898, 619] on link "QTD" at bounding box center [896, 624] width 173 height 32
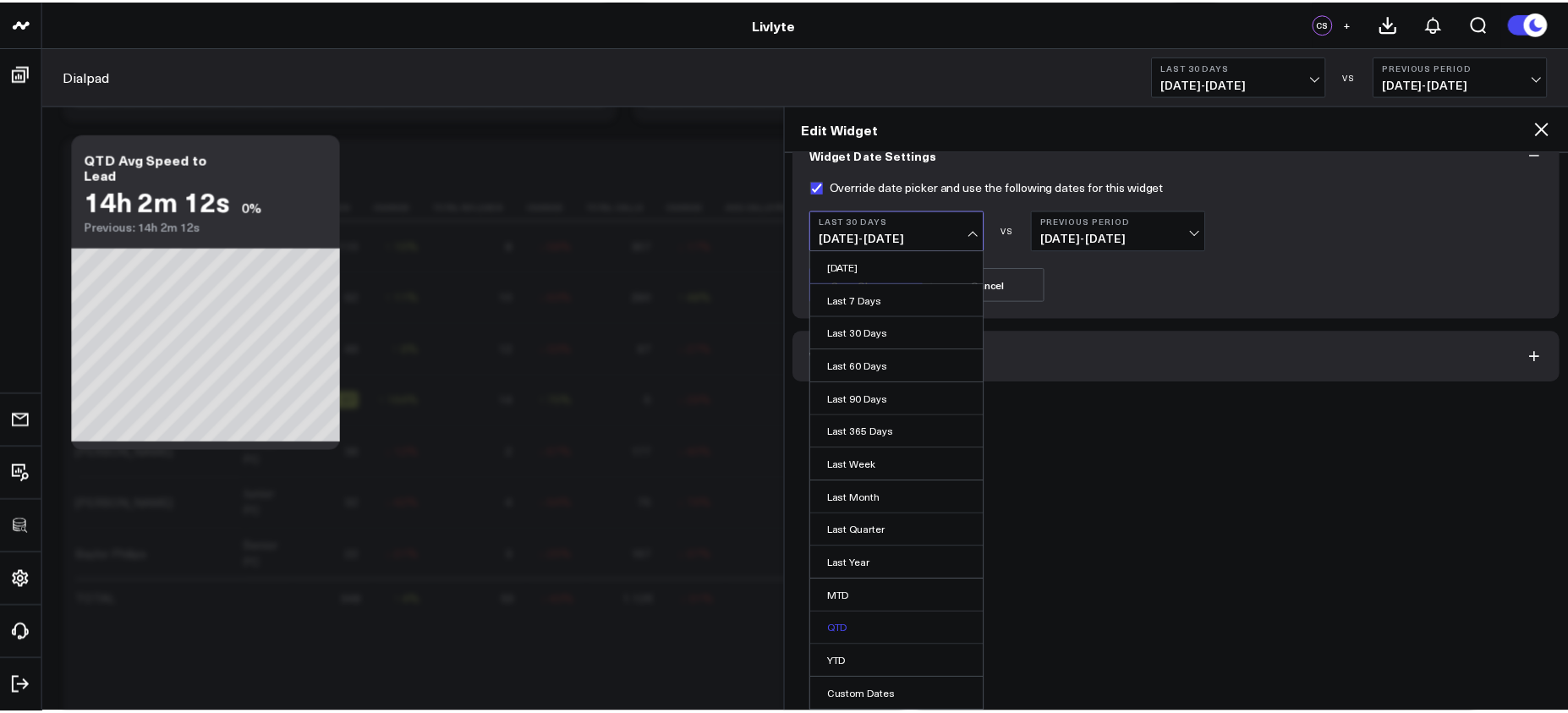
scroll to position [0, 0]
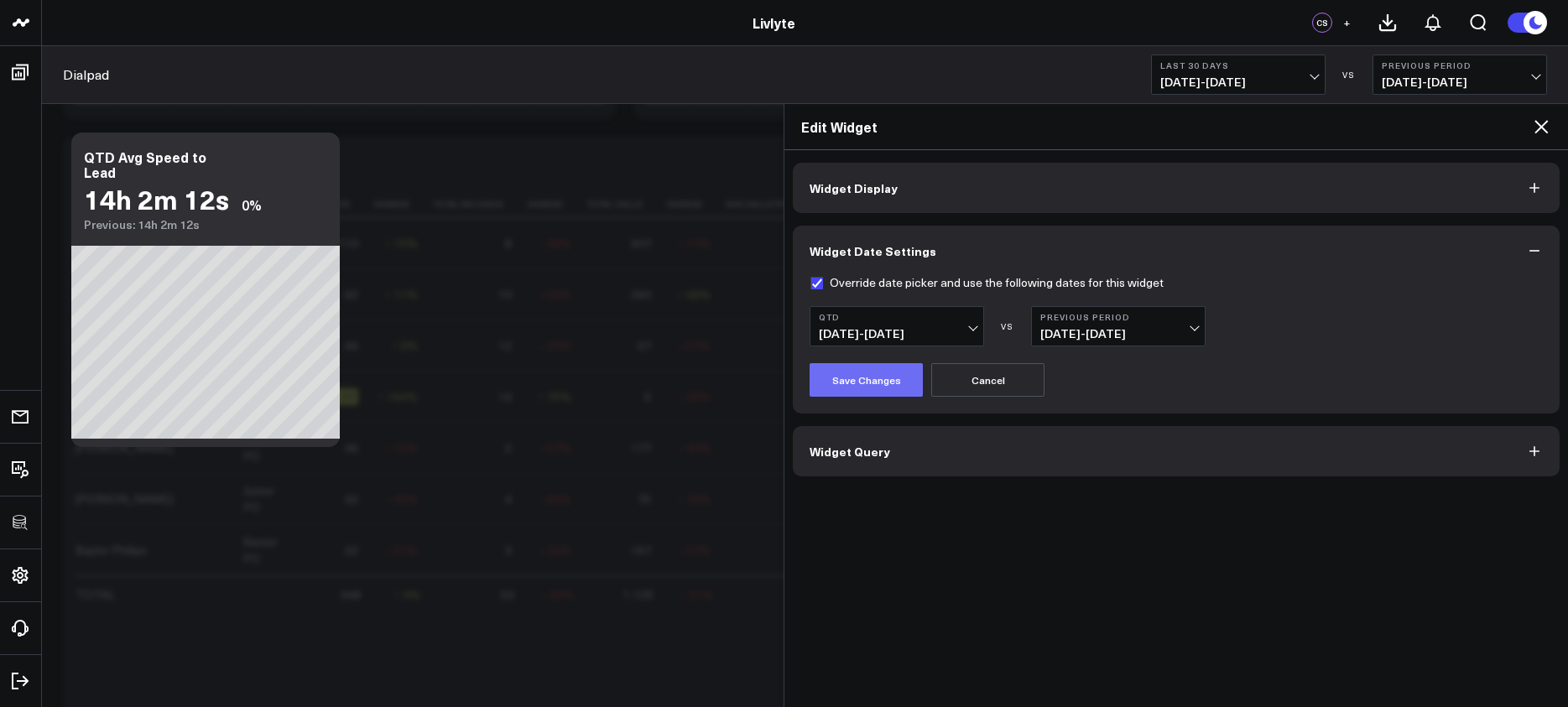
click at [865, 390] on button "Save Changes" at bounding box center [865, 379] width 113 height 33
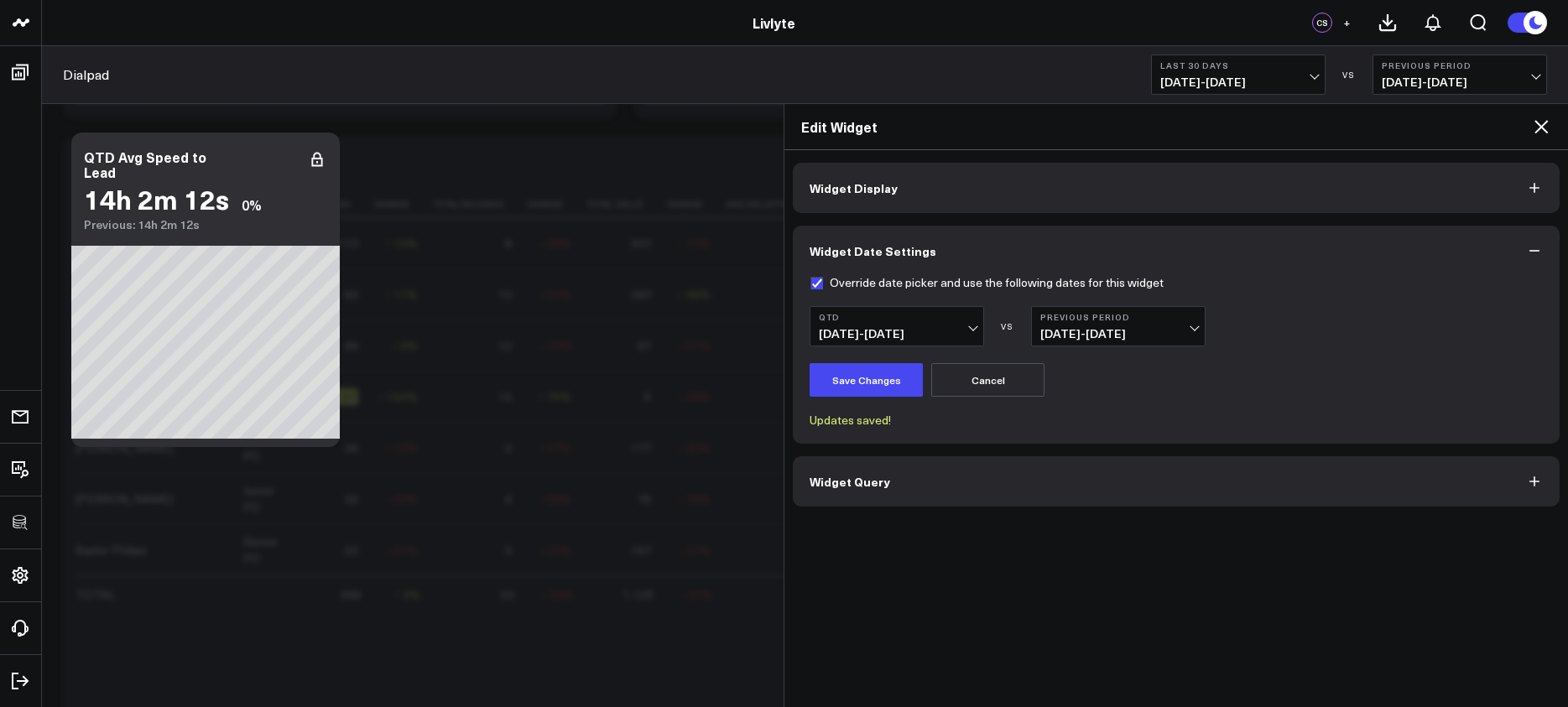
click at [1544, 115] on div "Edit Widget" at bounding box center [1177, 126] width 784 height 46
click at [1542, 122] on icon at bounding box center [1541, 126] width 20 height 20
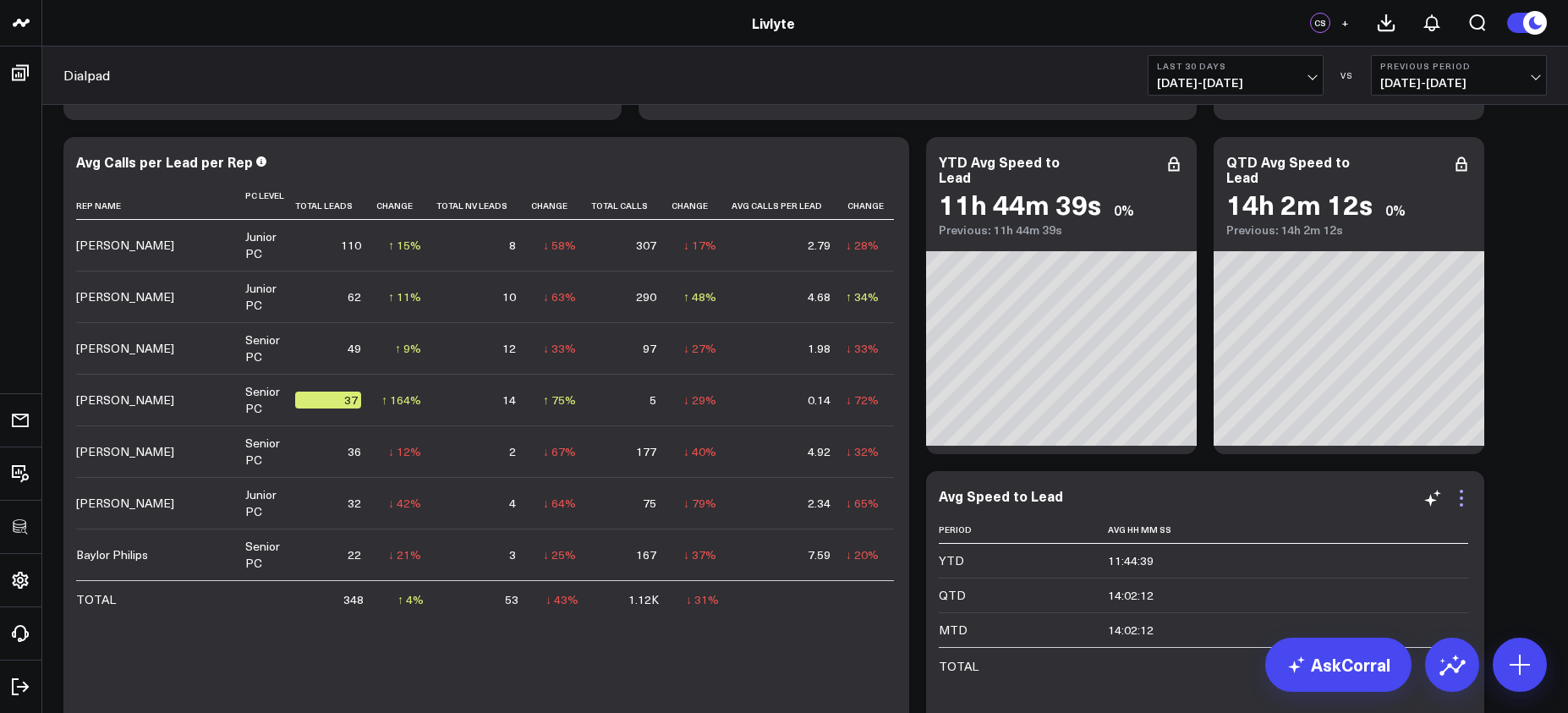
click at [1468, 495] on icon at bounding box center [1461, 498] width 20 height 20
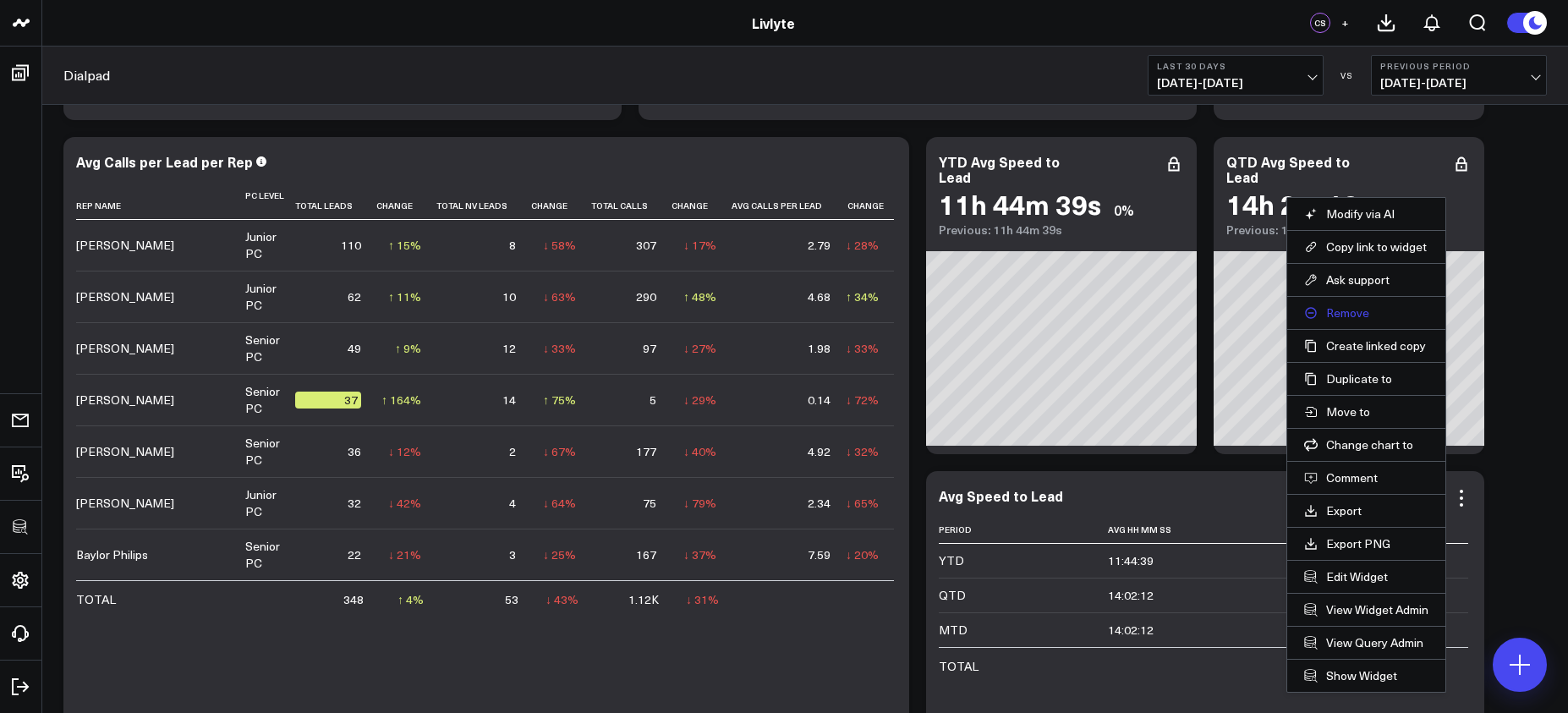
click at [1366, 320] on button "Remove" at bounding box center [1366, 312] width 125 height 15
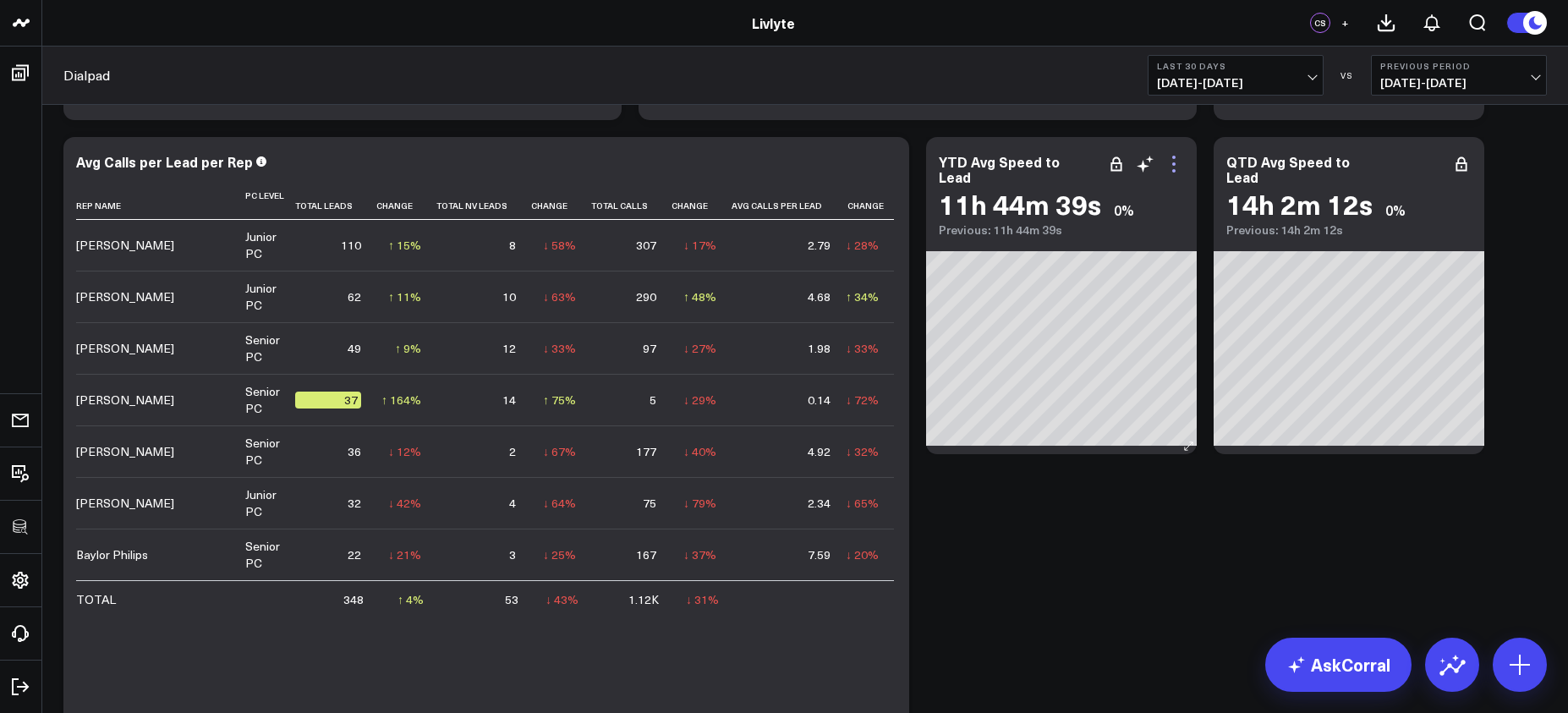
click at [1179, 173] on icon at bounding box center [1174, 164] width 20 height 20
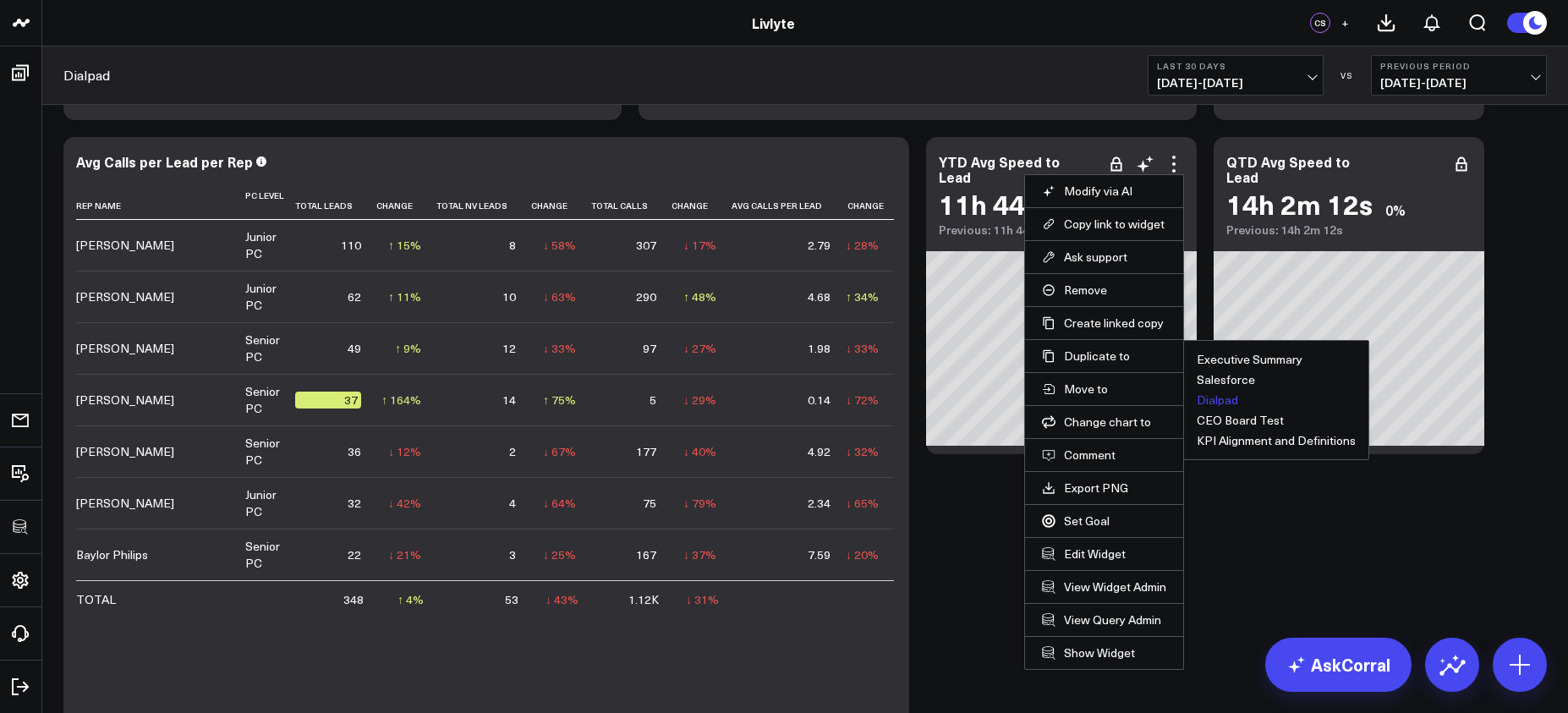
click at [1204, 399] on button "Dialpad" at bounding box center [1218, 400] width 42 height 12
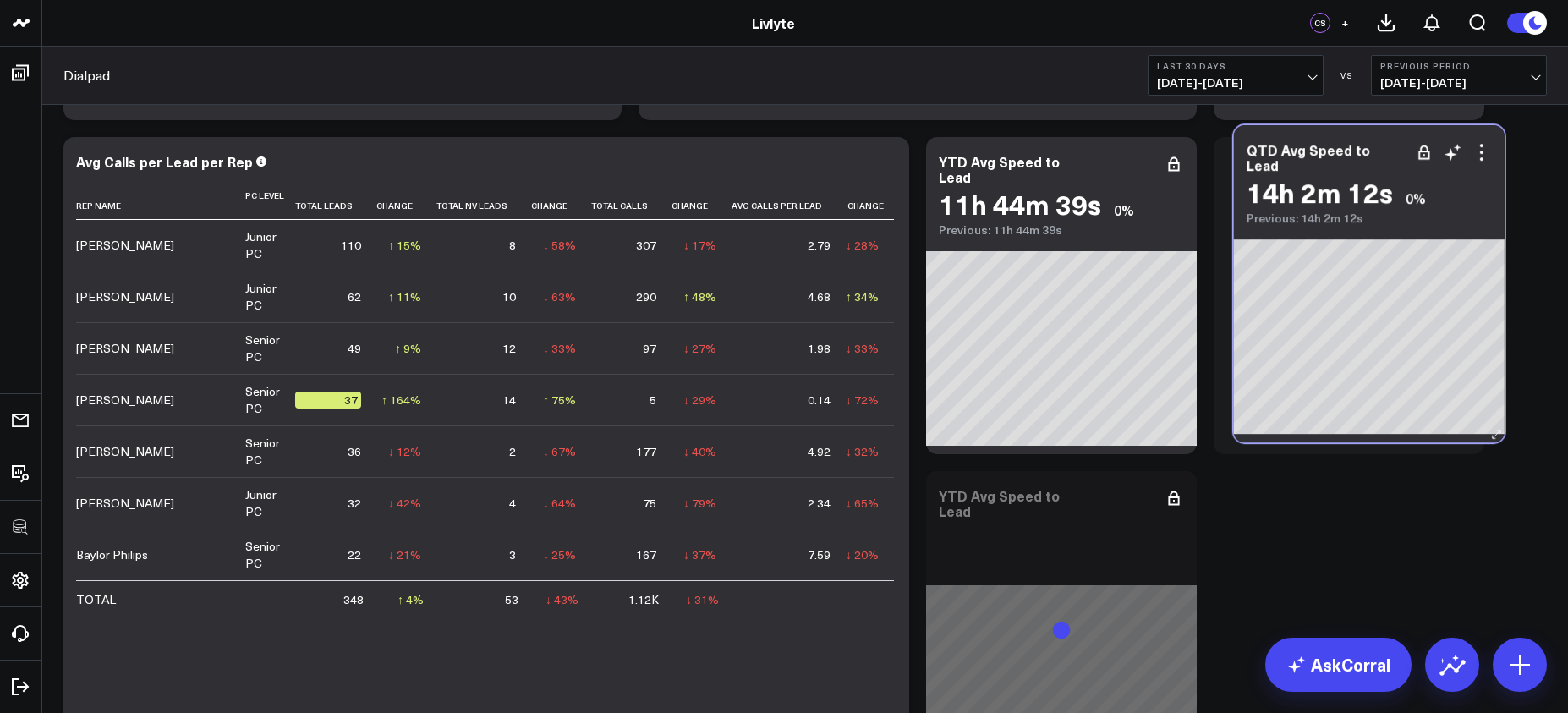
drag, startPoint x: 1064, startPoint y: 499, endPoint x: 1364, endPoint y: 155, distance: 456.4
click at [1364, 155] on div "QTD Avg Speed to Lead" at bounding box center [1369, 157] width 245 height 30
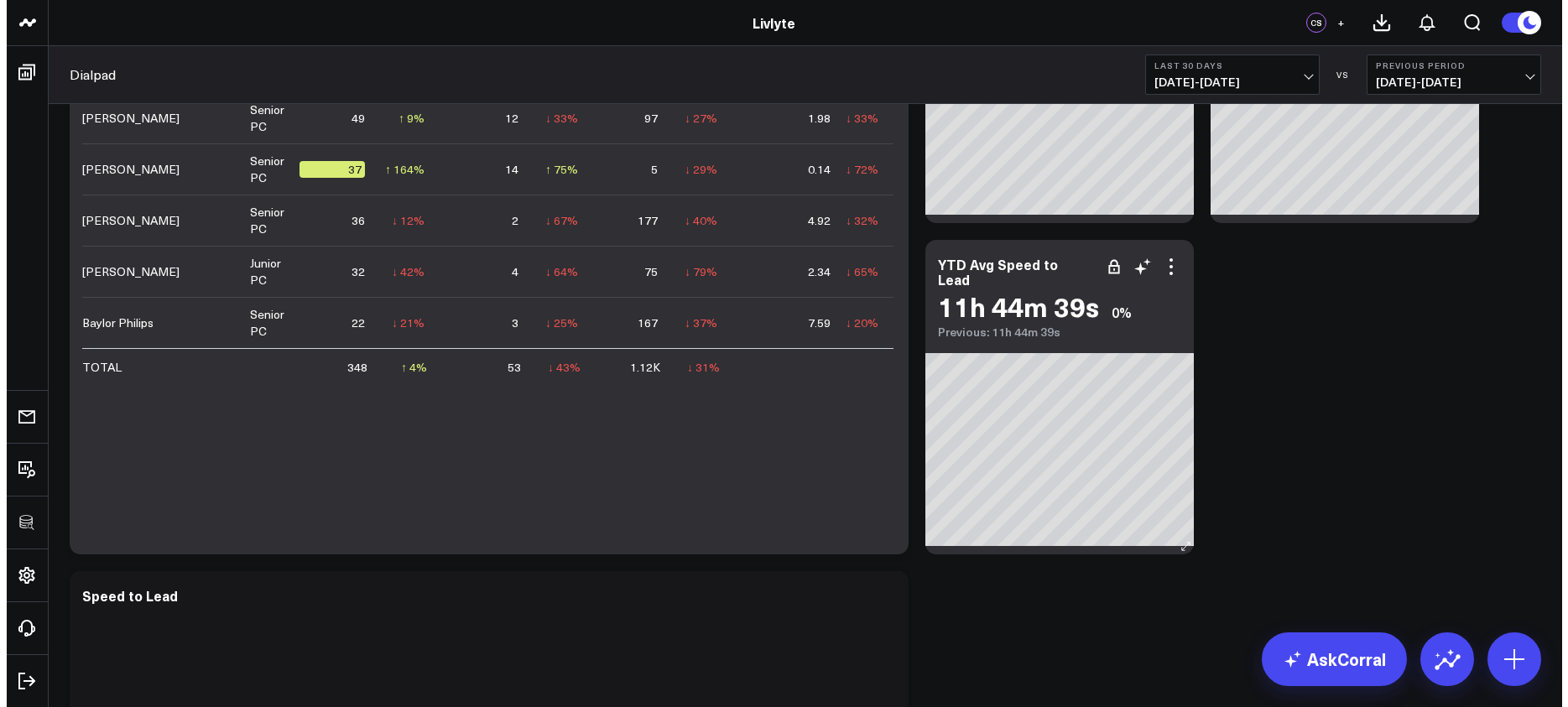
scroll to position [913, 0]
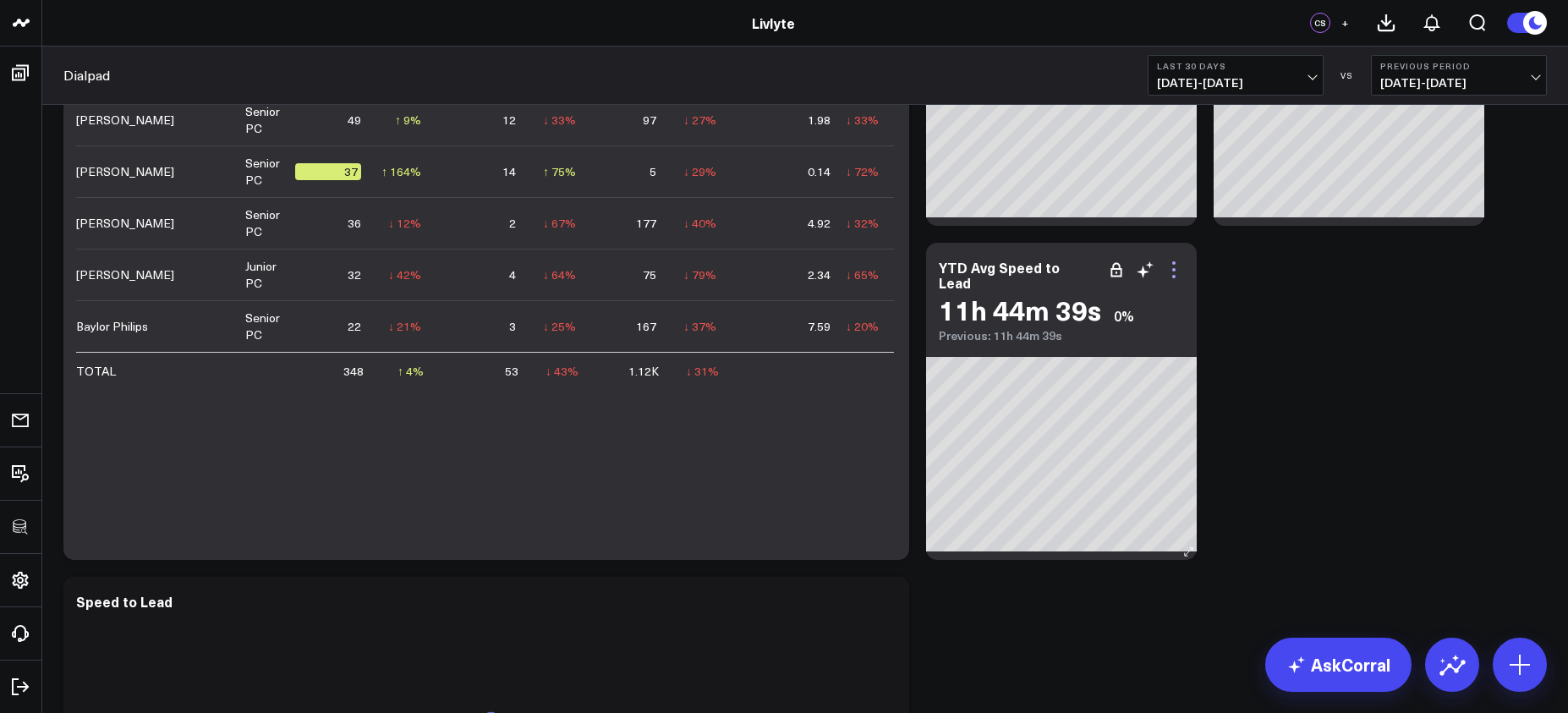
click at [1176, 277] on icon at bounding box center [1174, 270] width 20 height 20
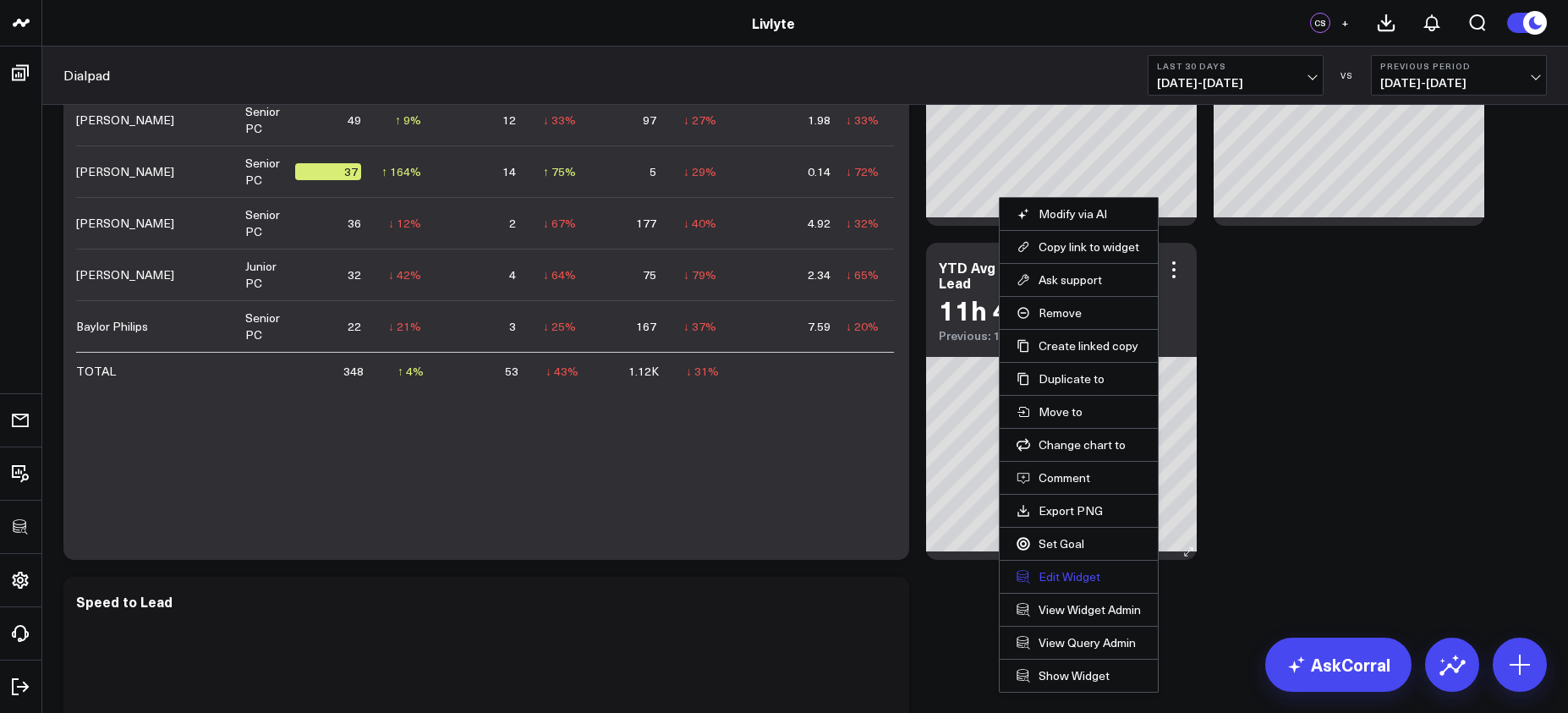
click at [1066, 578] on button "Edit Widget" at bounding box center [1079, 576] width 125 height 15
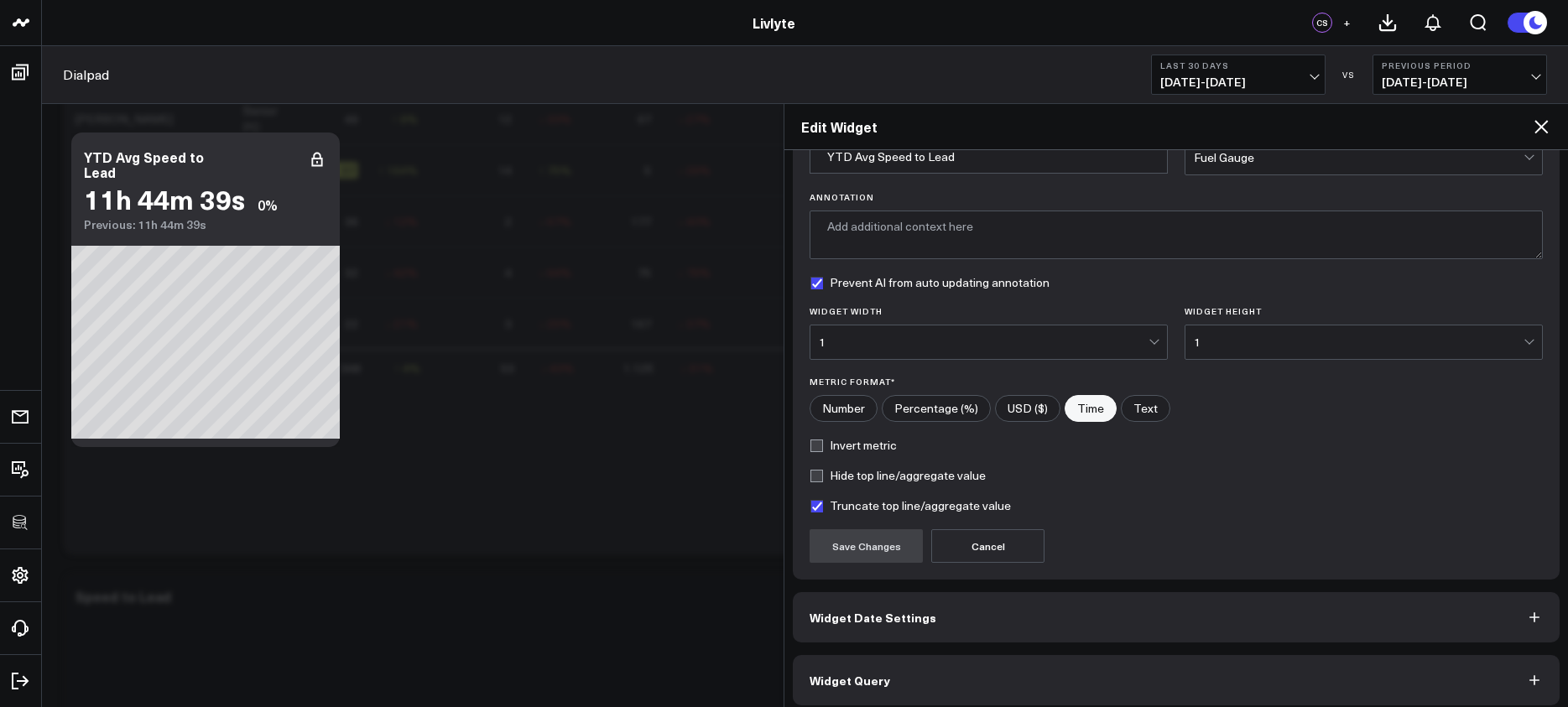
scroll to position [102, 0]
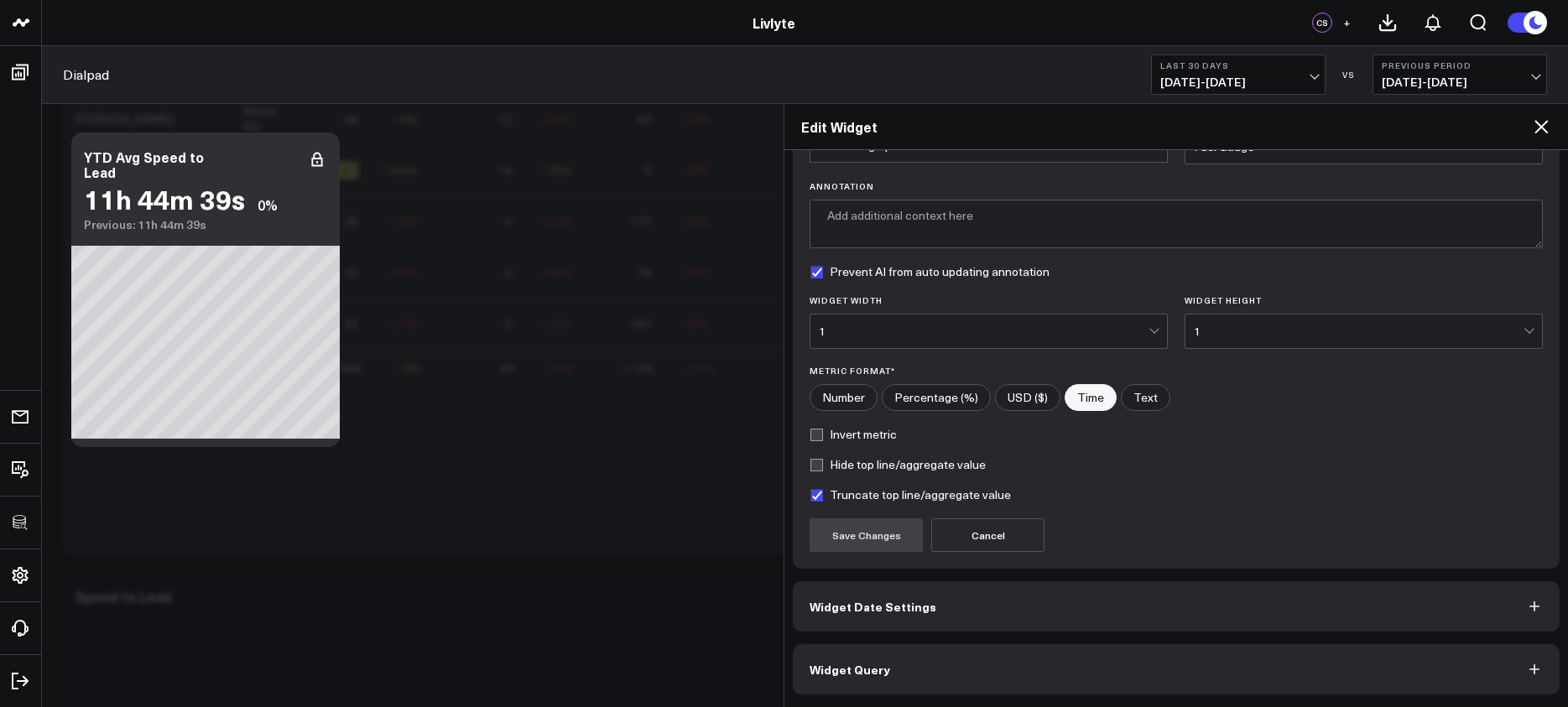
click at [1051, 642] on div "Widget Display Widget Title * YTD Avg Speed to Lead Chart Type * Fuel Gauge Ann…" at bounding box center [1176, 377] width 767 height 634
click at [1056, 657] on button "Widget Query" at bounding box center [1176, 669] width 767 height 51
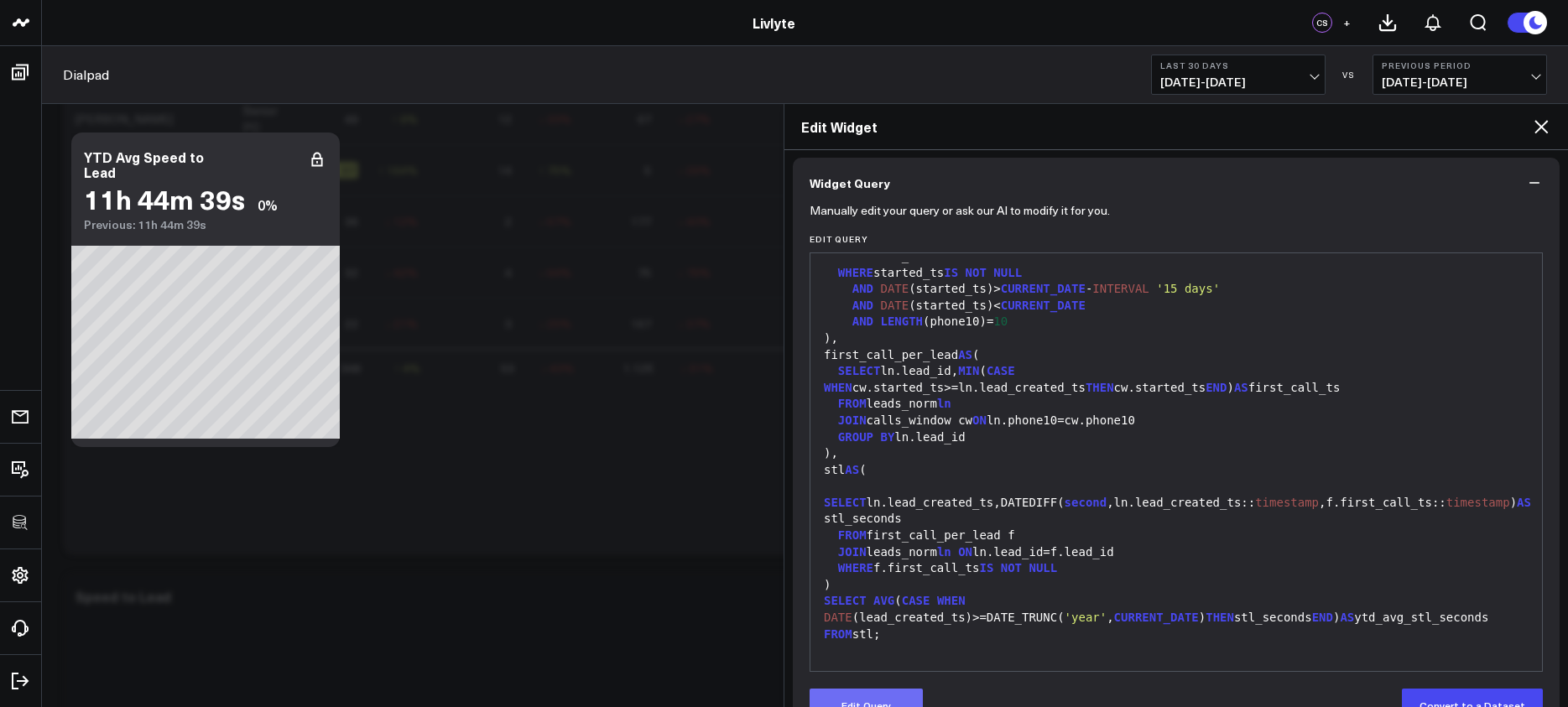
scroll to position [175, 0]
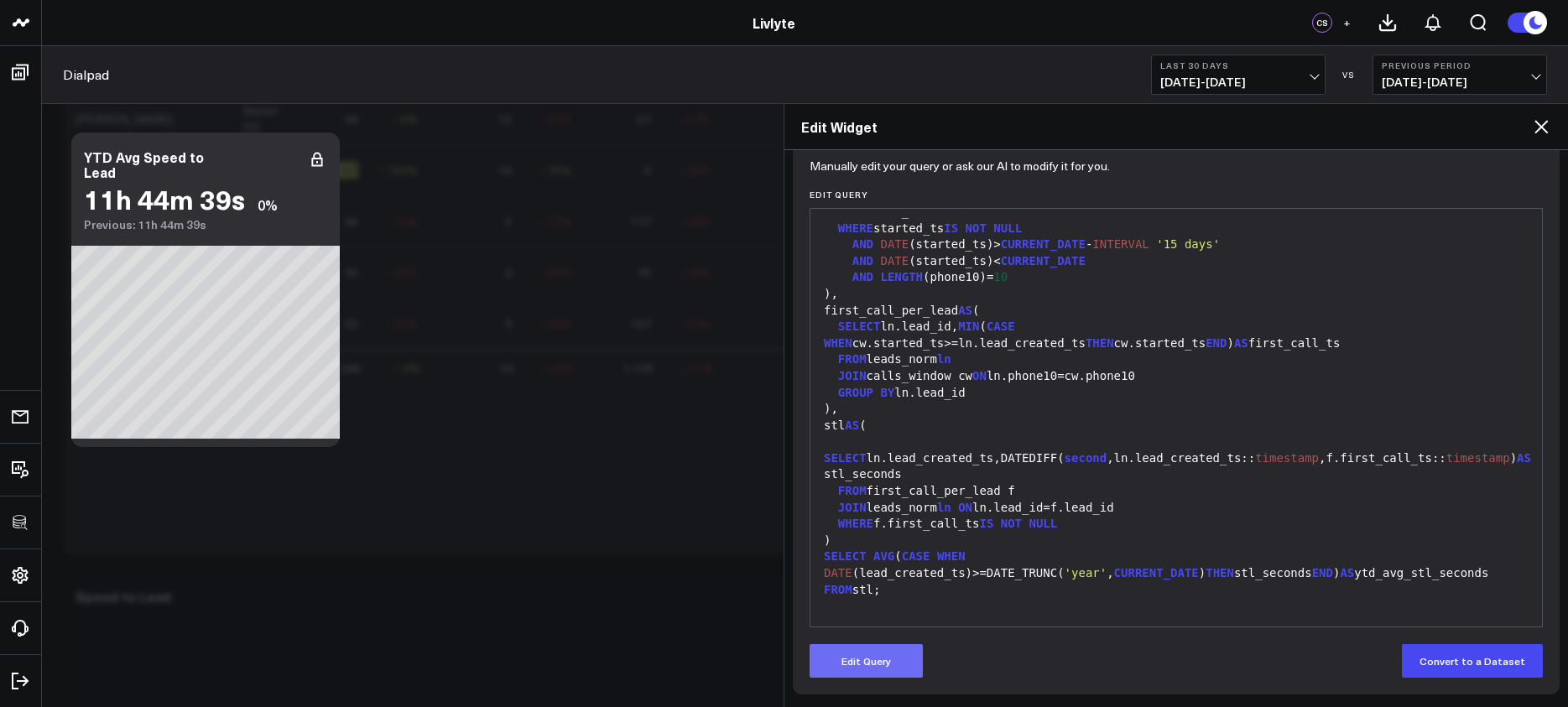
click at [898, 665] on button "Edit Query" at bounding box center [865, 660] width 113 height 33
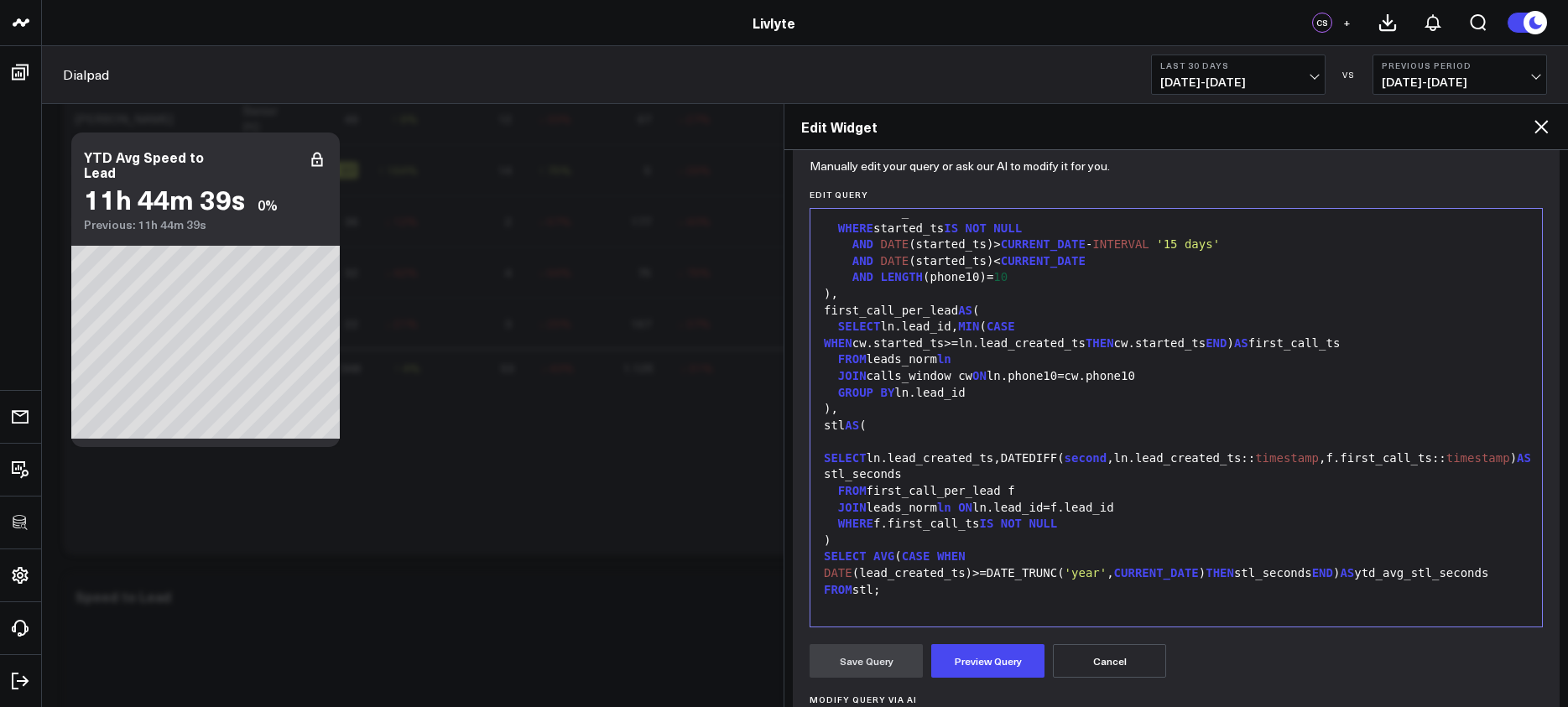
click at [940, 599] on div at bounding box center [1176, 606] width 714 height 17
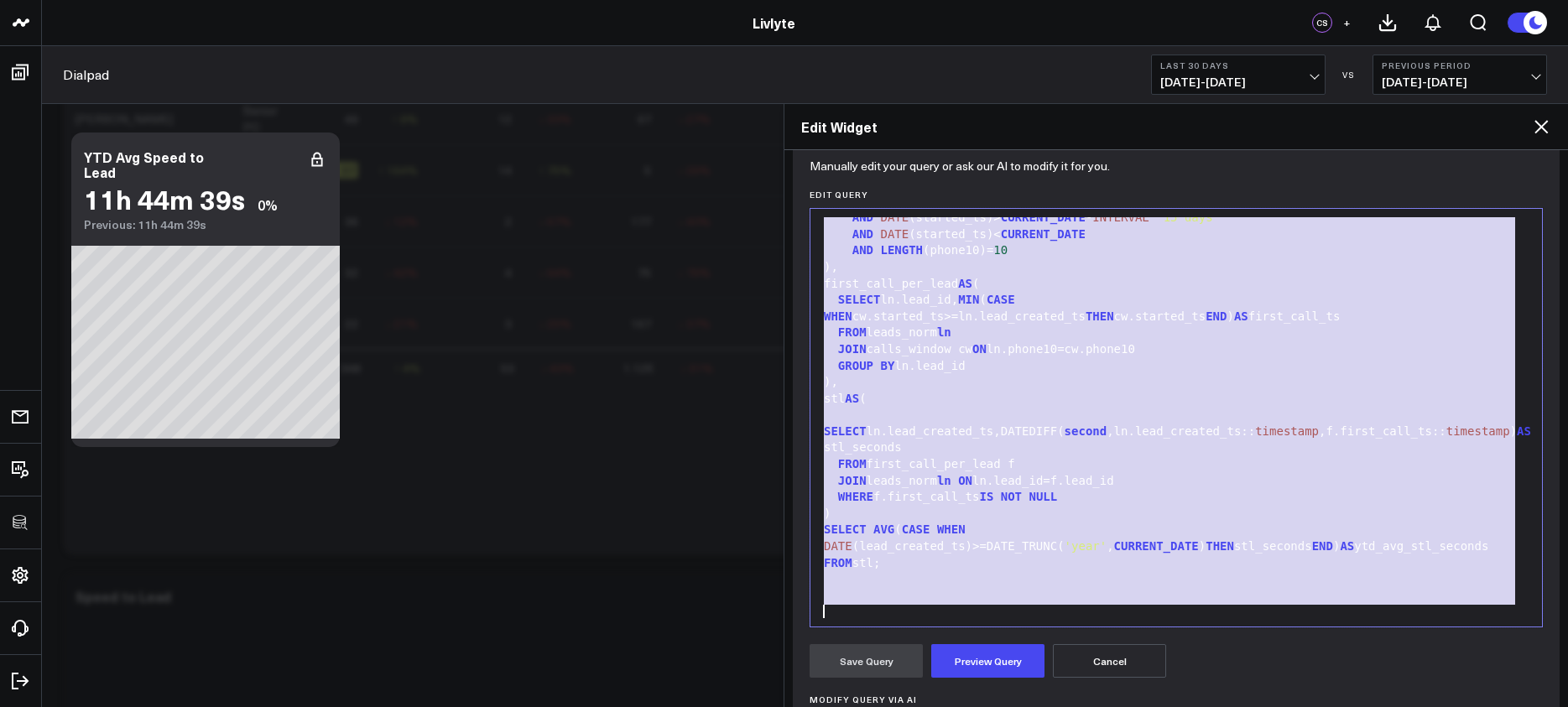
copy div "WITH leads_norm AS ( SELECT l.id AS lead_id,l.created_date:: timestamp AS lead_…"
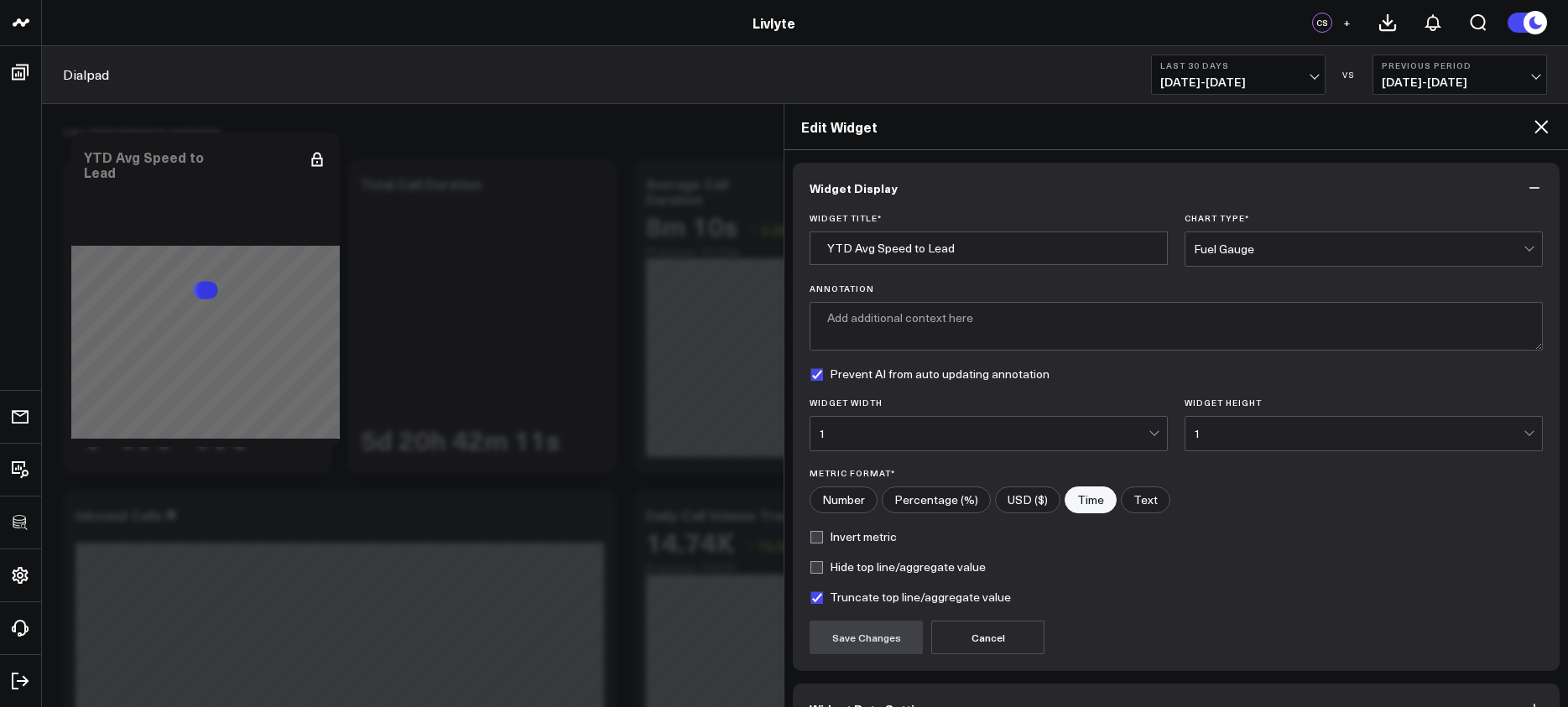
scroll to position [913, 0]
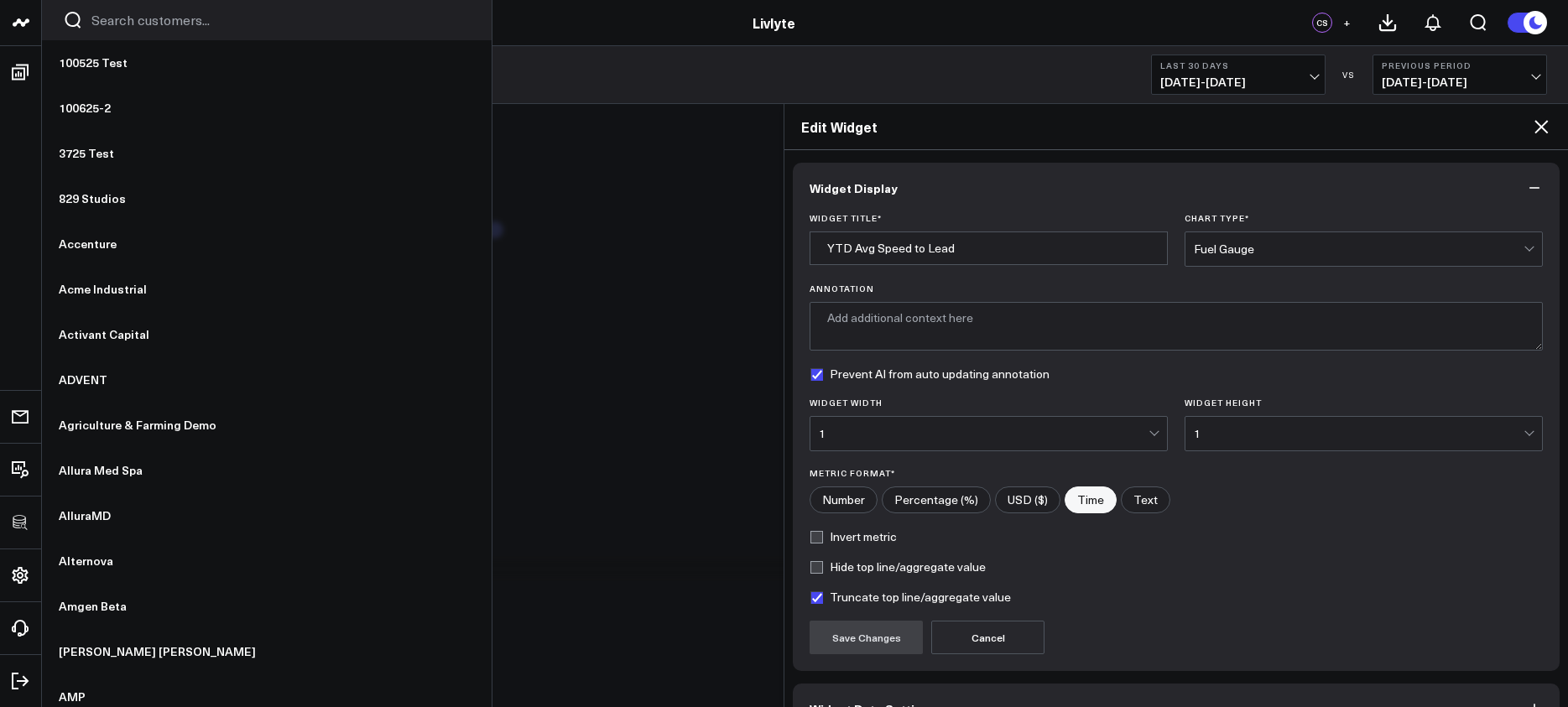
scroll to position [913, 0]
click at [123, 25] on input "Search customers input" at bounding box center [281, 20] width 379 height 18
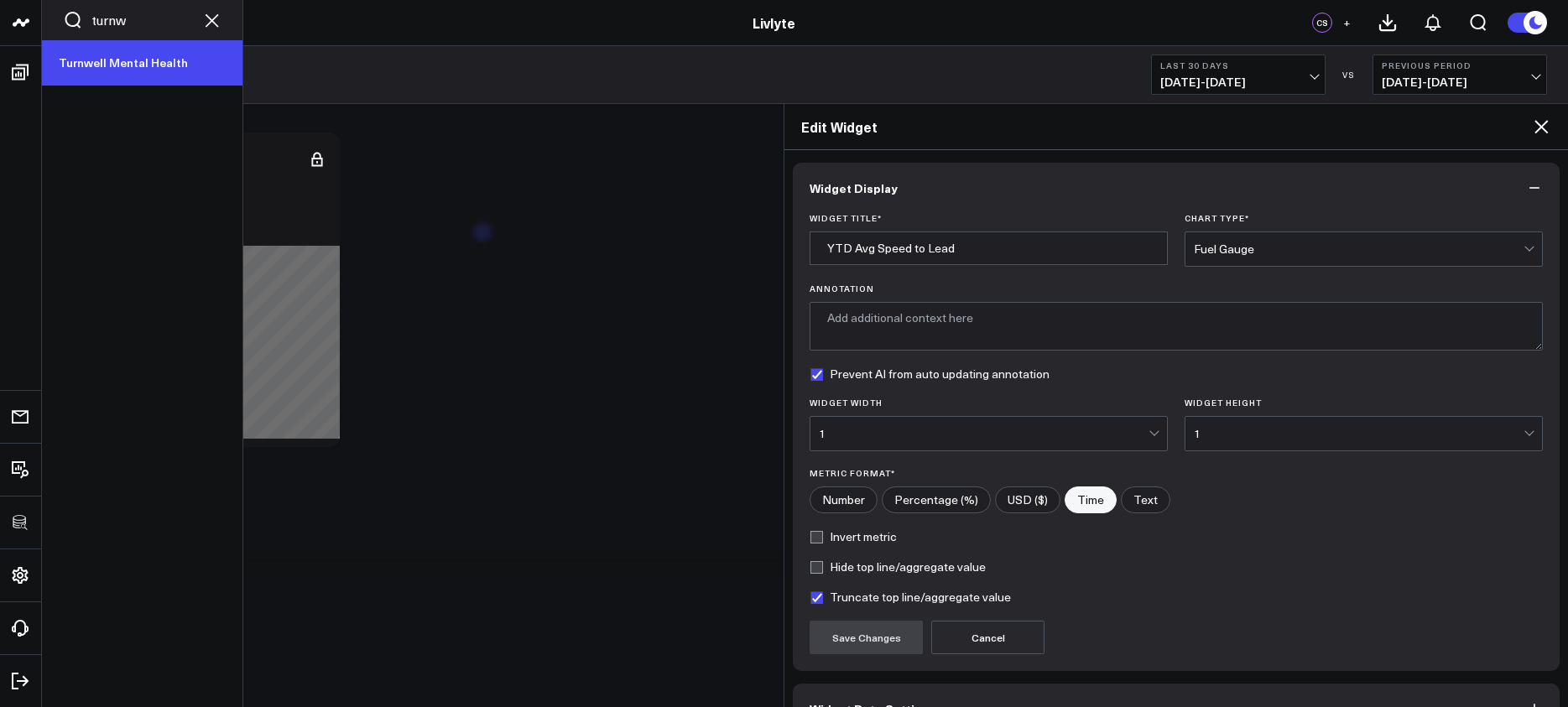
type input "turnw"
click at [118, 61] on link "Turnwell Mental Health" at bounding box center [142, 63] width 201 height 45
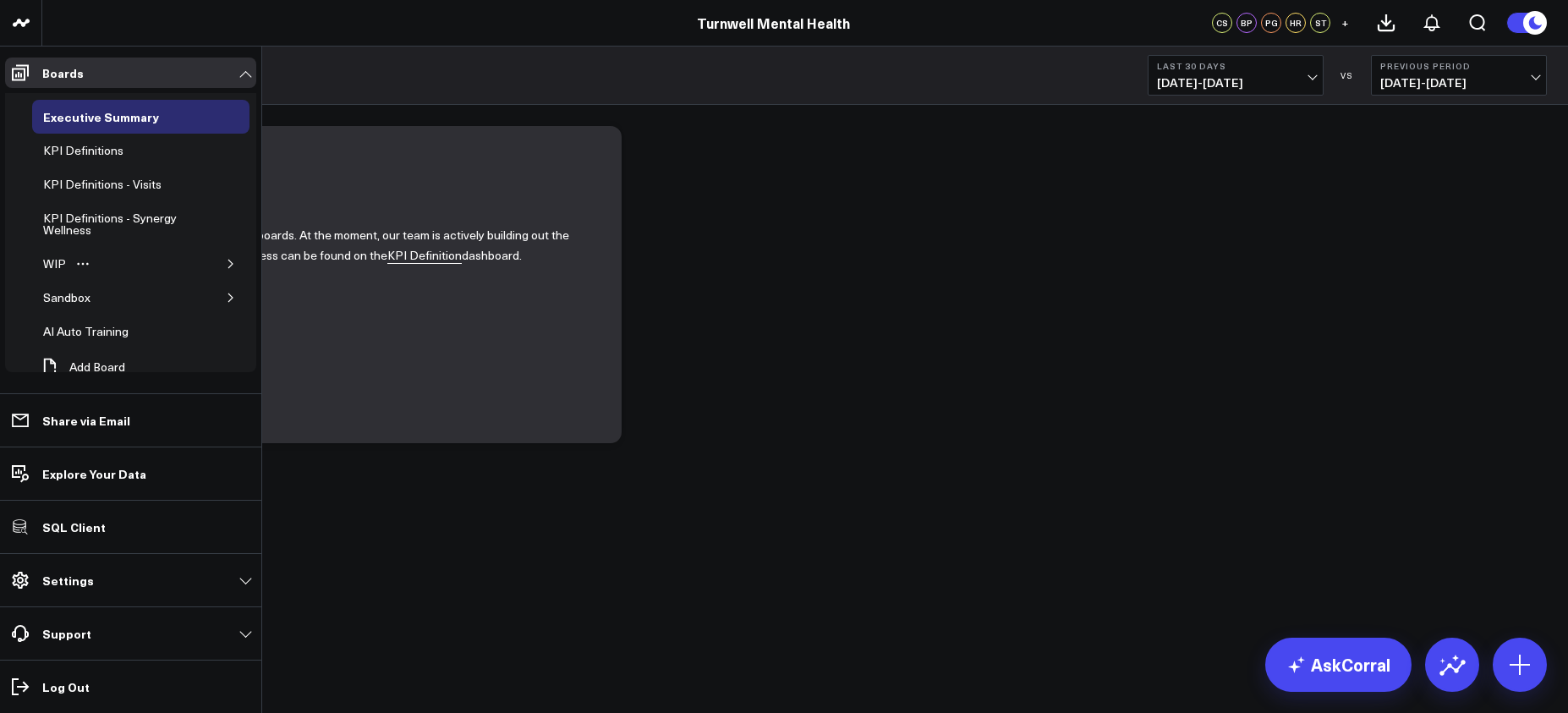
click at [209, 258] on div "WIP" at bounding box center [140, 263] width 218 height 34
click at [222, 260] on button "button" at bounding box center [230, 264] width 17 height 17
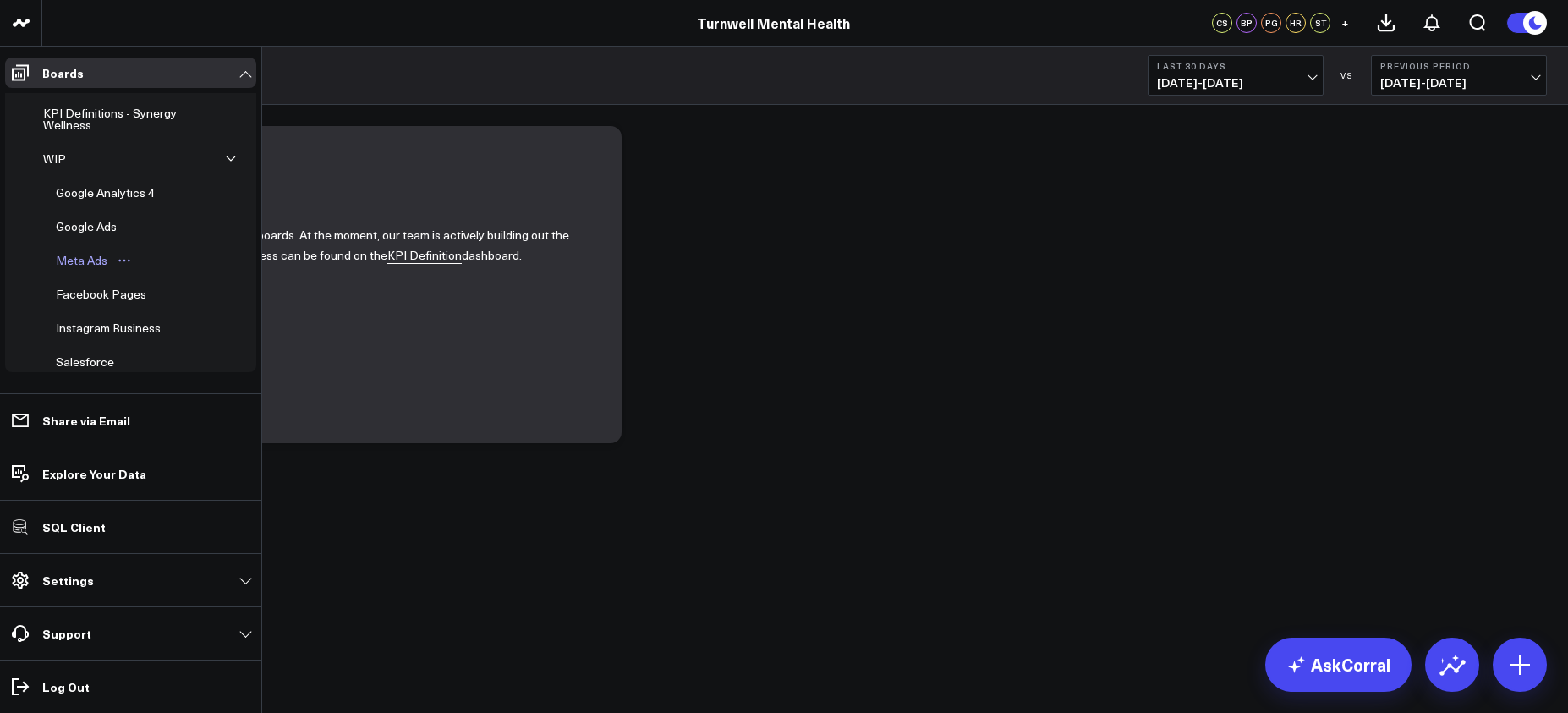
scroll to position [106, 0]
click at [101, 187] on div "Google Analytics 4" at bounding box center [106, 192] width 107 height 20
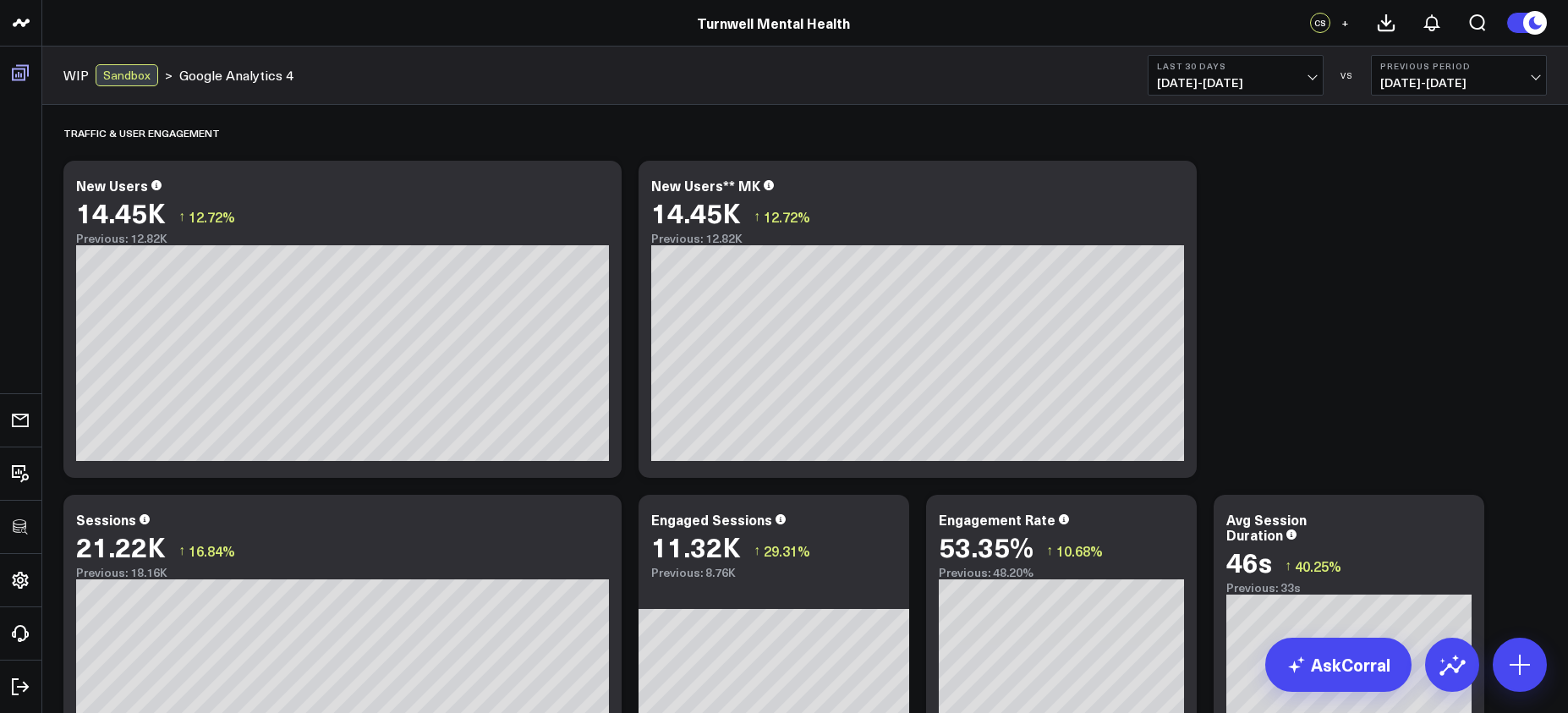
scroll to position [82, 0]
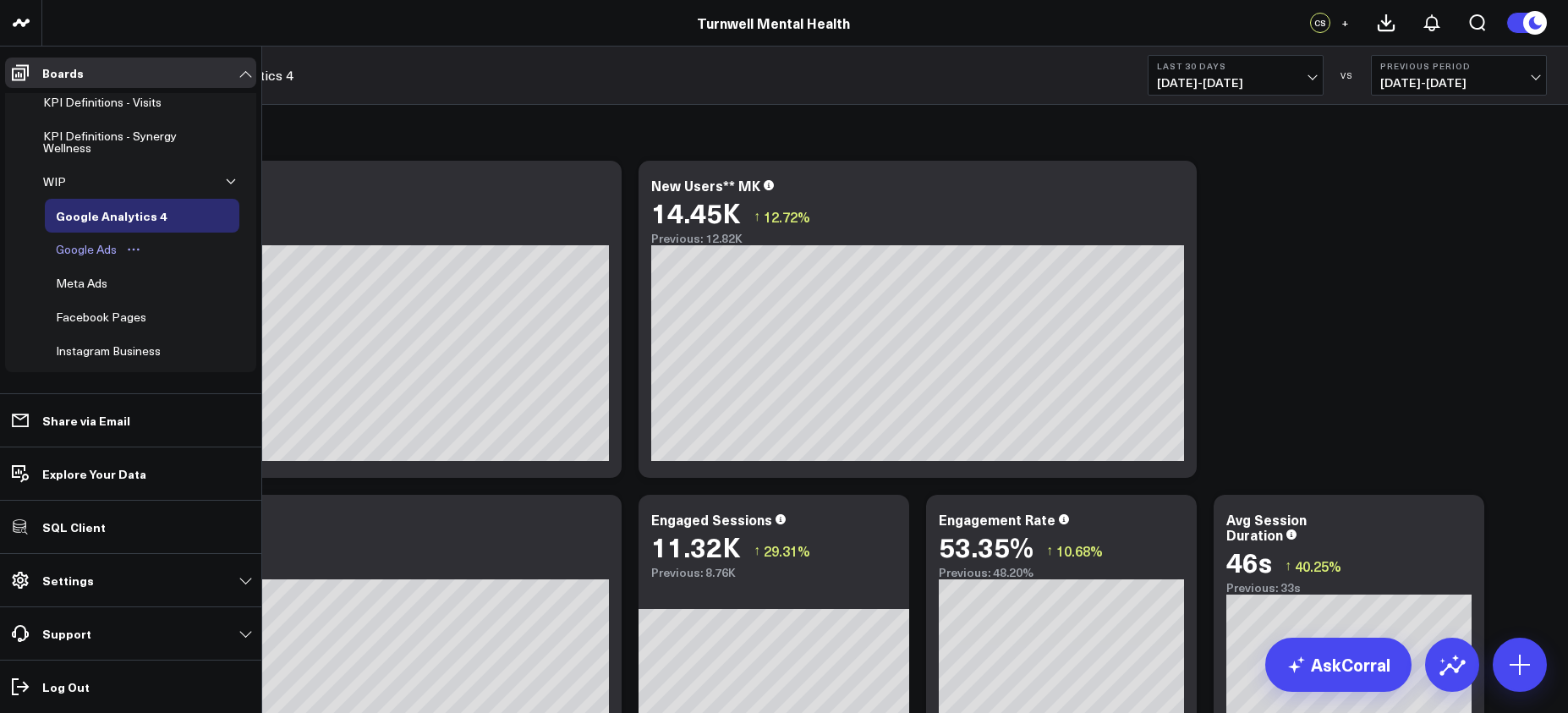
click at [84, 248] on div "Google Ads" at bounding box center [87, 250] width 69 height 20
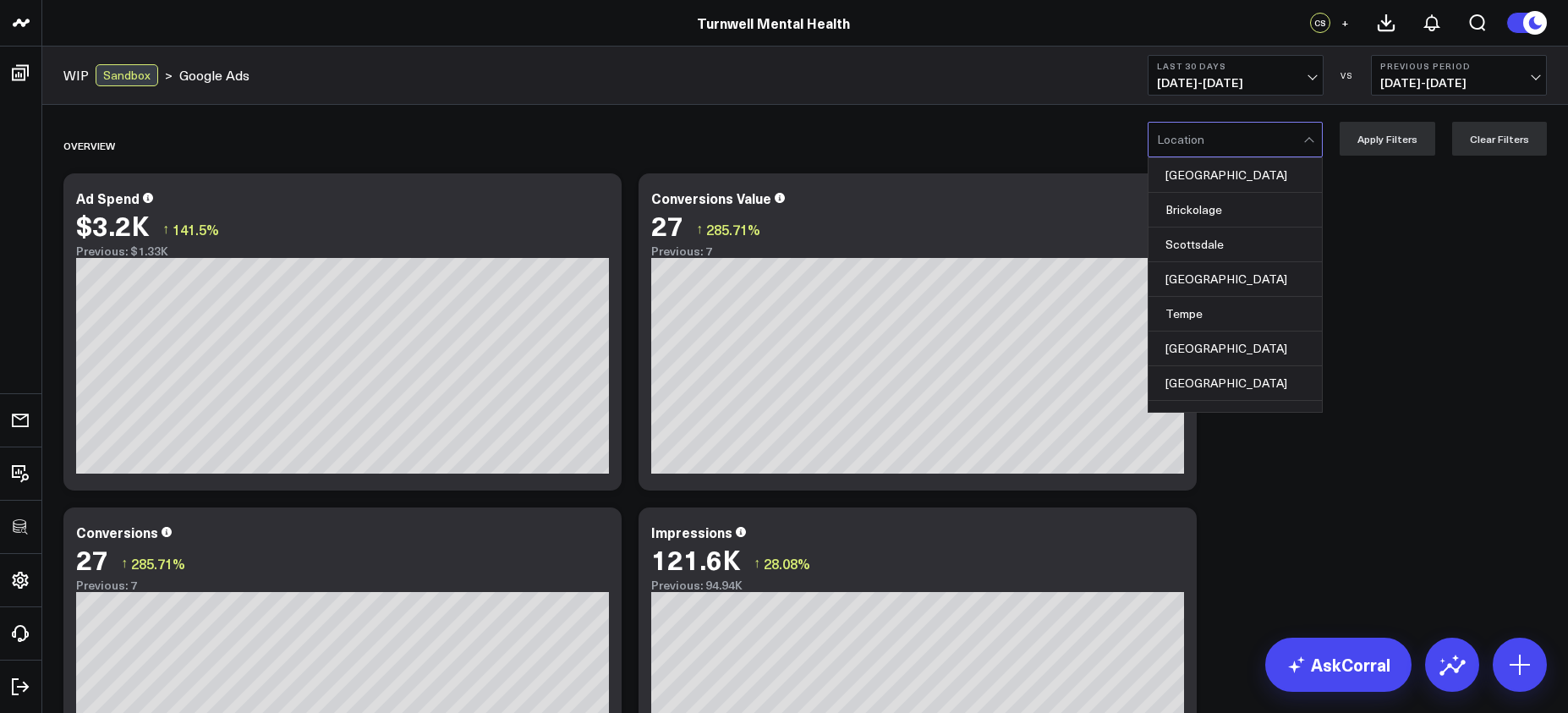
click at [1196, 156] on div at bounding box center [1230, 139] width 147 height 34
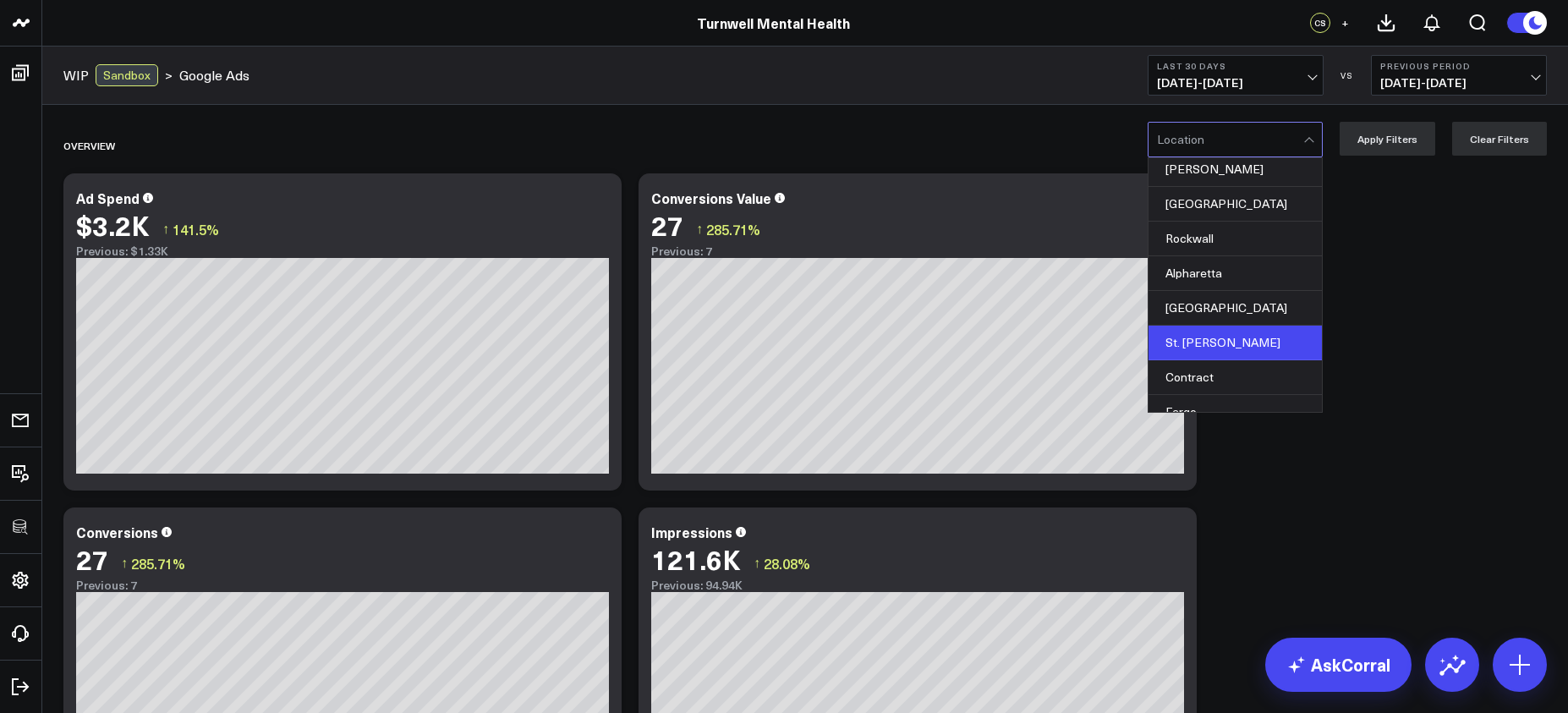
scroll to position [439, 0]
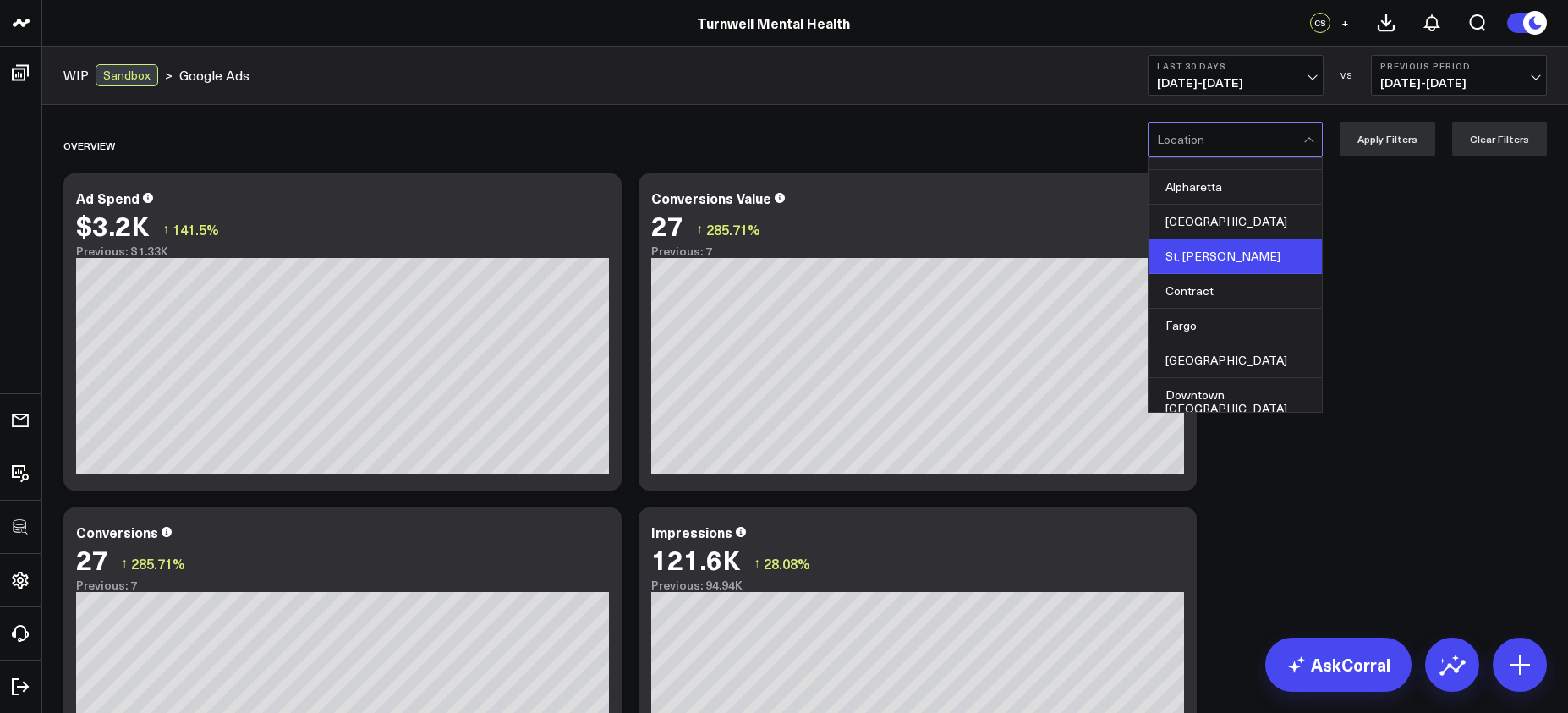
click at [1226, 241] on div "St. [PERSON_NAME]" at bounding box center [1236, 257] width 173 height 35
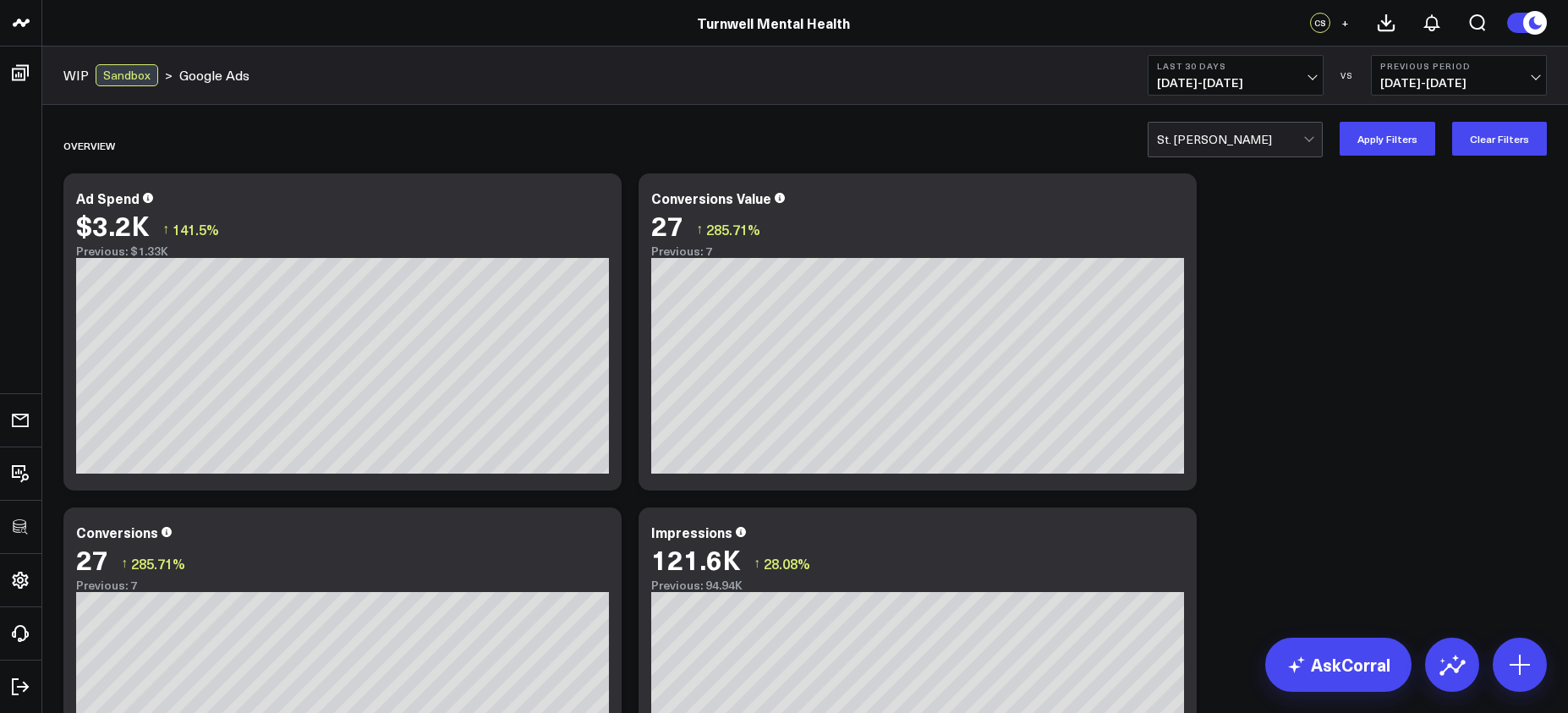
click at [1247, 153] on div at bounding box center [1230, 139] width 147 height 34
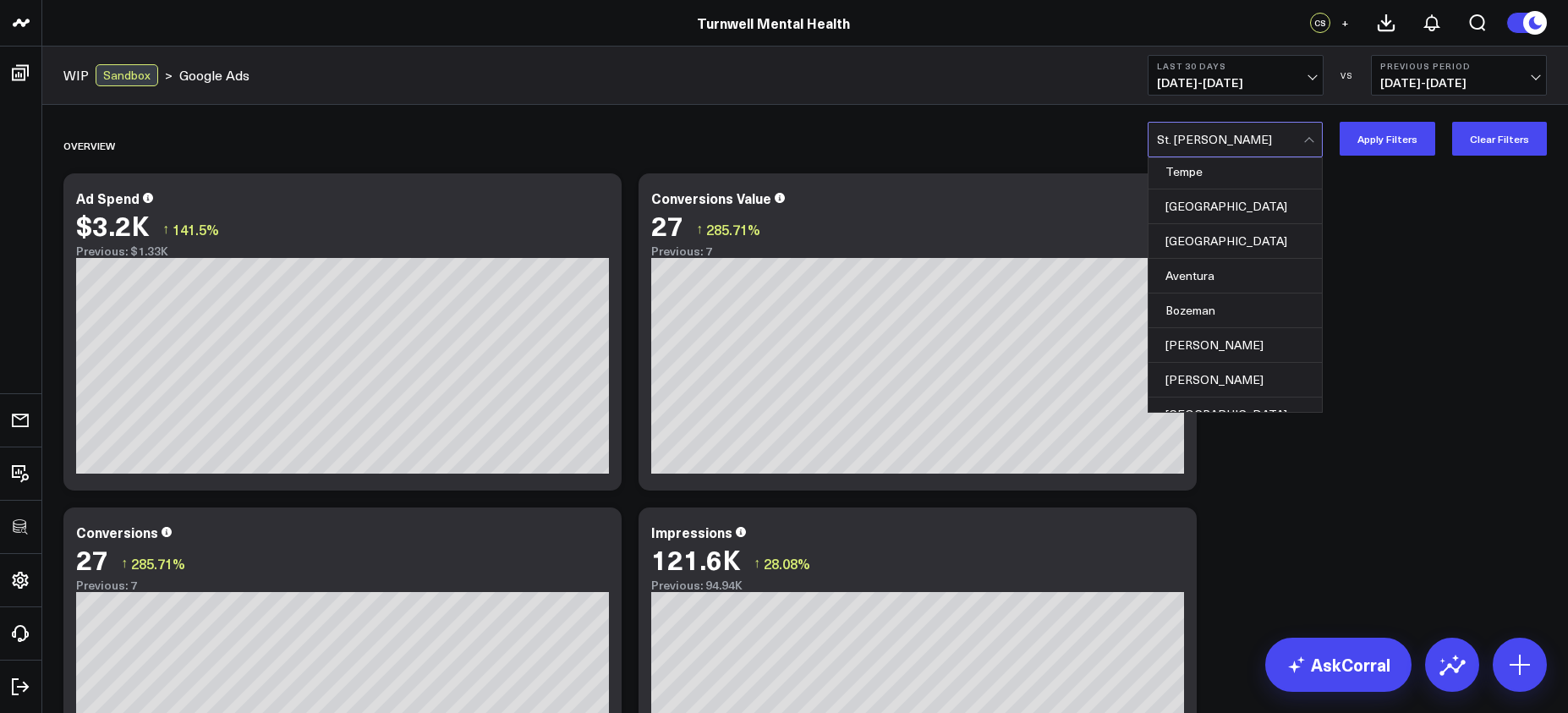
scroll to position [0, 0]
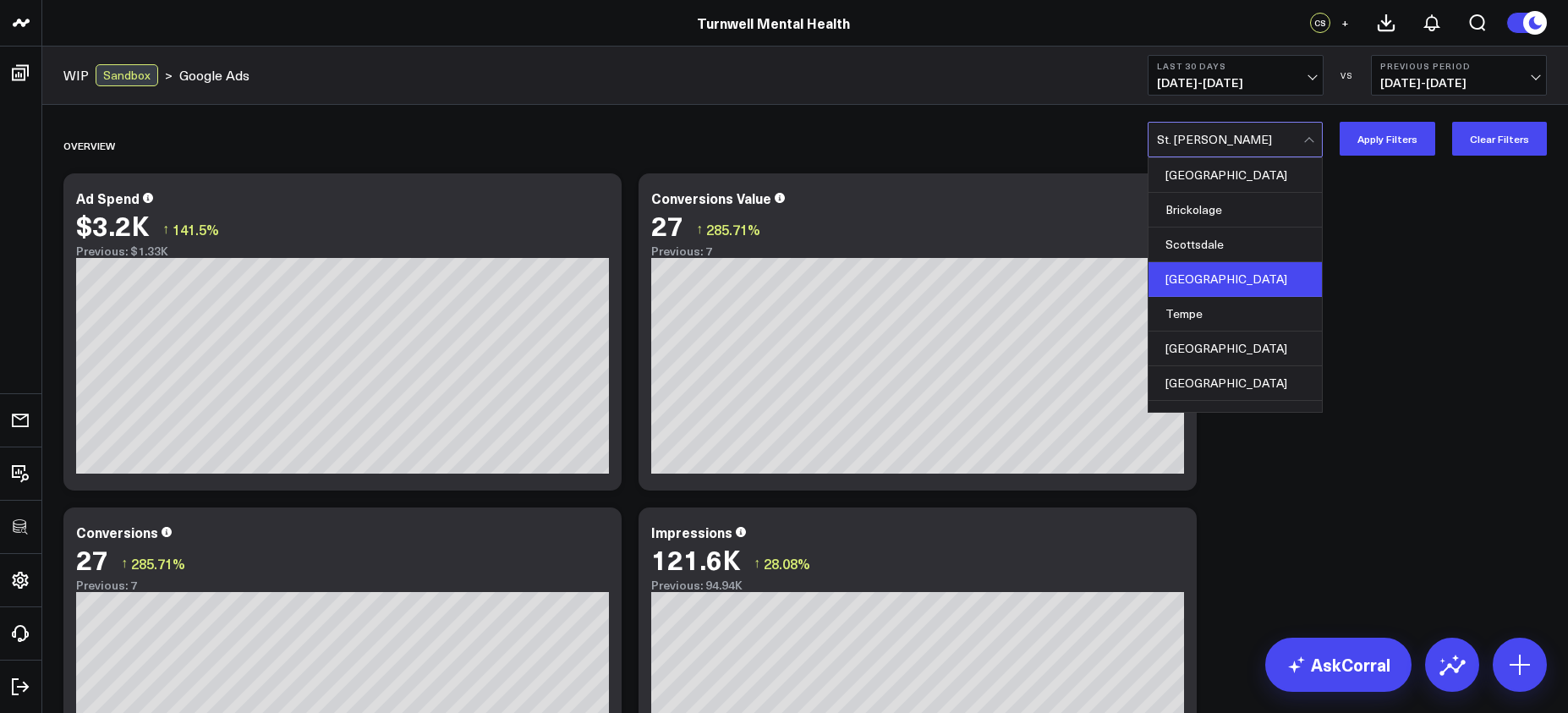
click at [1239, 278] on div "Glendale" at bounding box center [1236, 280] width 173 height 35
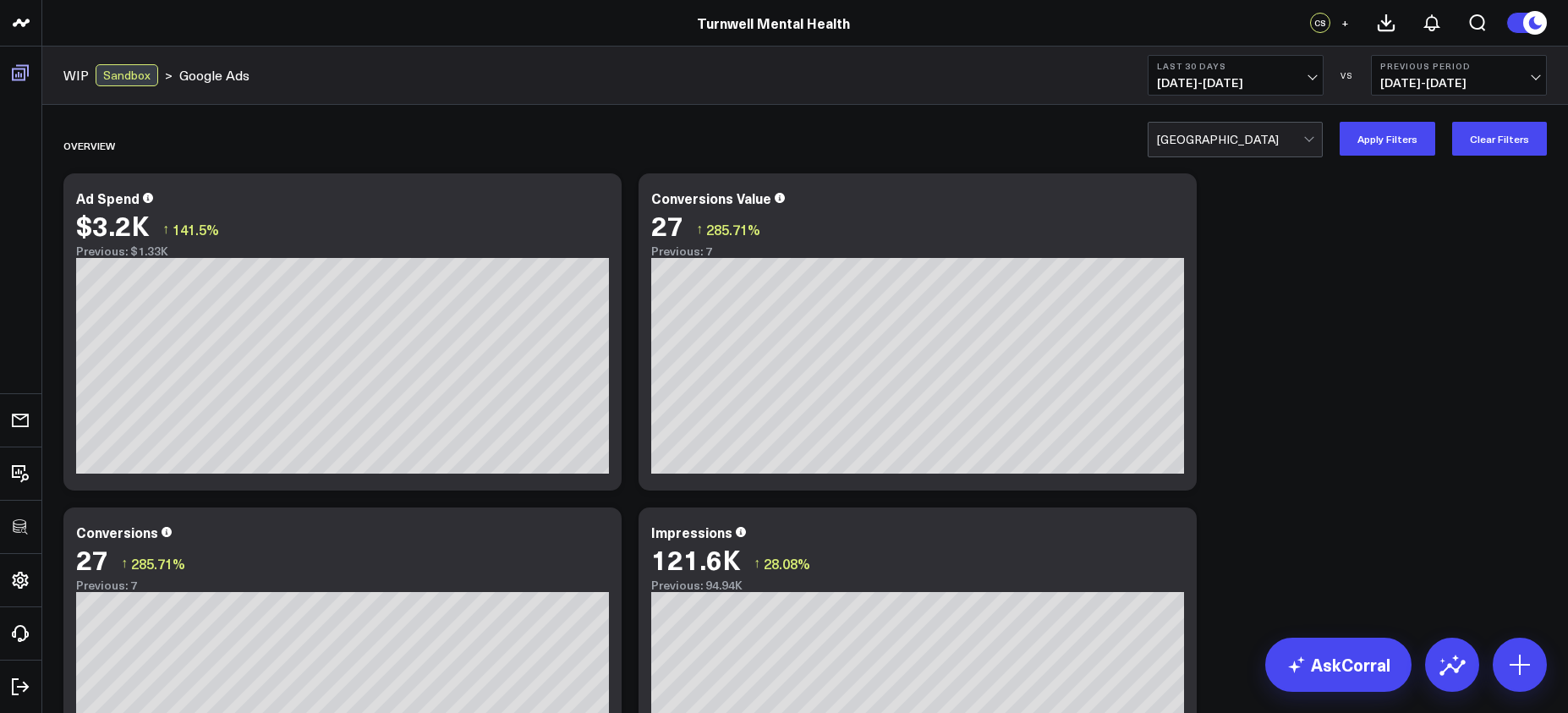
scroll to position [143, 0]
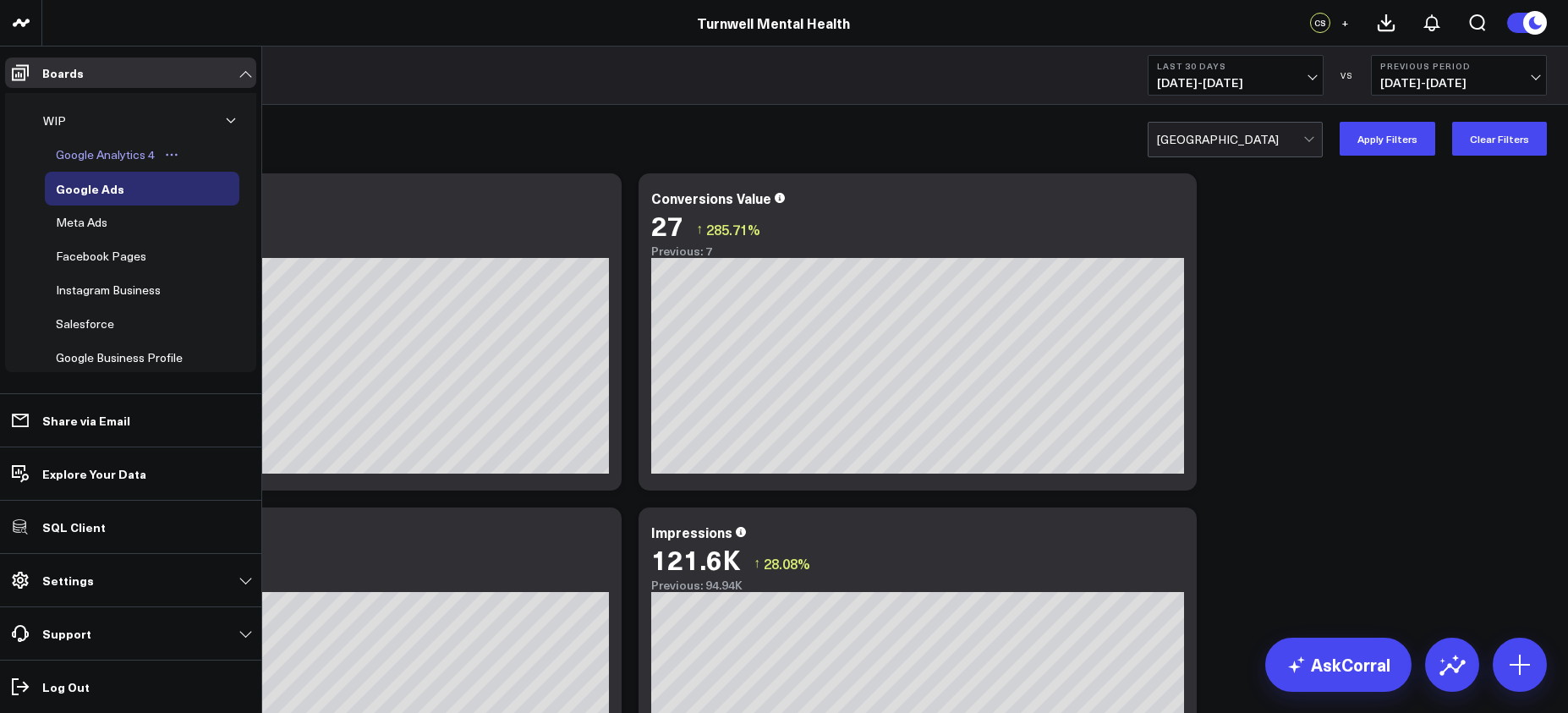
click at [85, 156] on div "Google Analytics 4" at bounding box center [106, 155] width 107 height 20
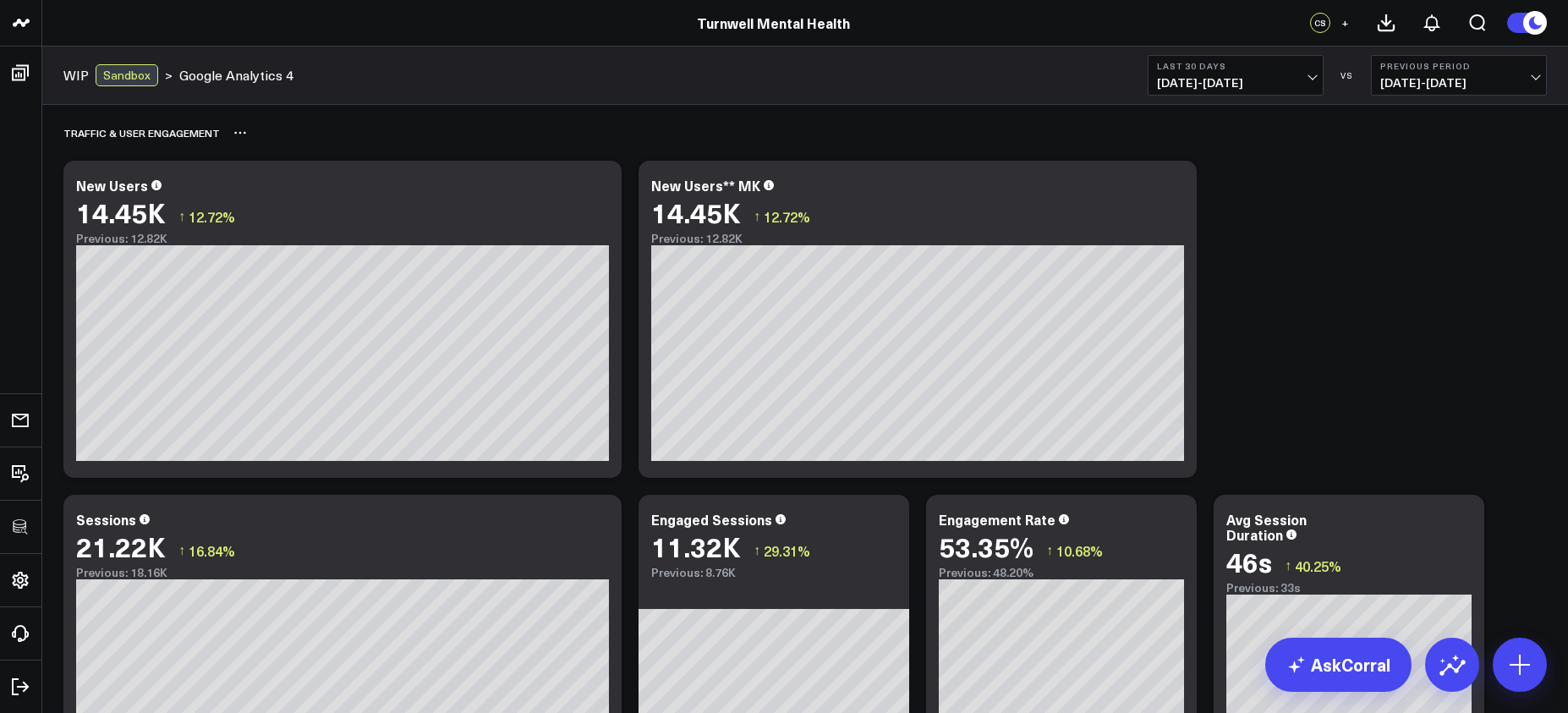
click at [526, 118] on div "Traffic & User Engagement" at bounding box center [805, 132] width 1483 height 39
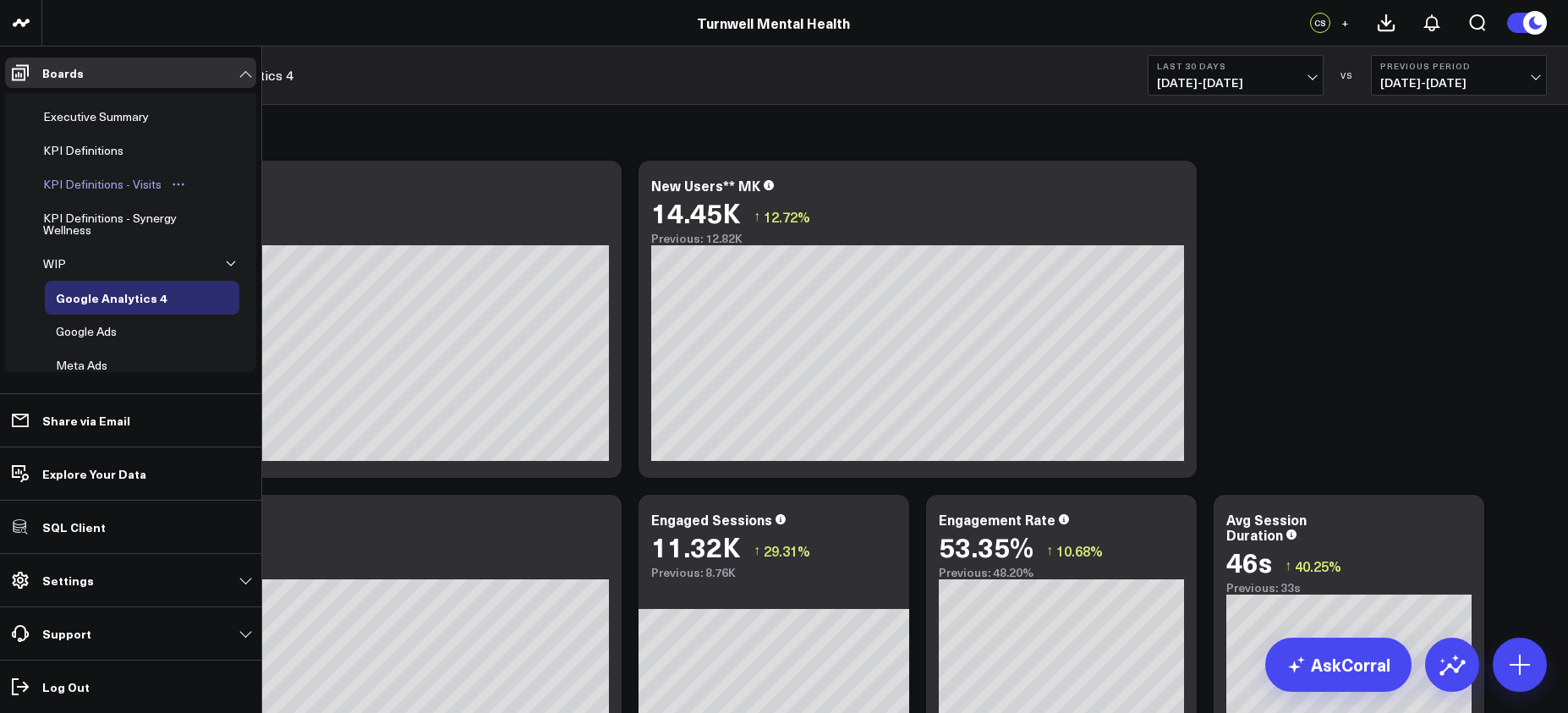
click at [97, 186] on div "KPI Definitions - Visits" at bounding box center [102, 184] width 127 height 20
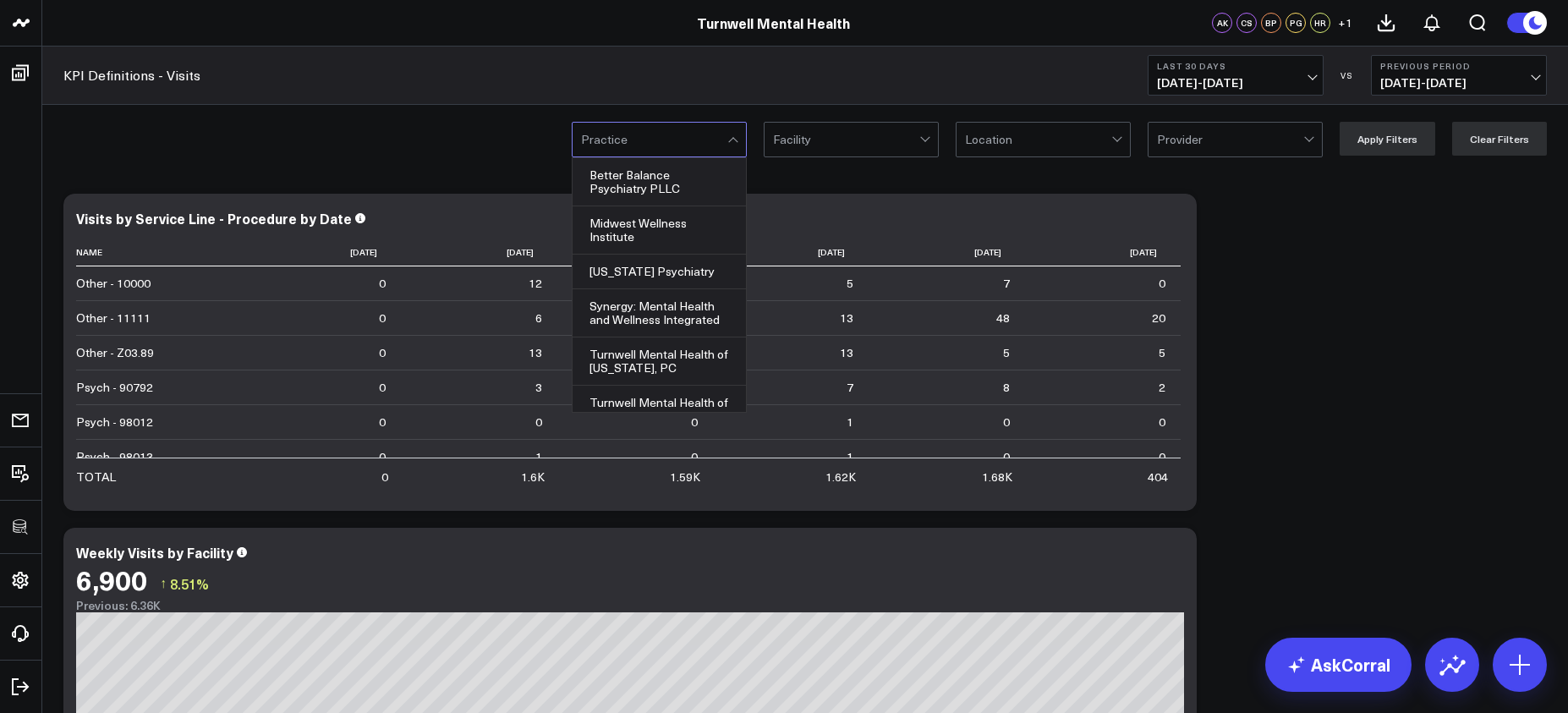
click at [703, 153] on div at bounding box center [654, 139] width 147 height 34
click at [814, 147] on div at bounding box center [846, 139] width 147 height 34
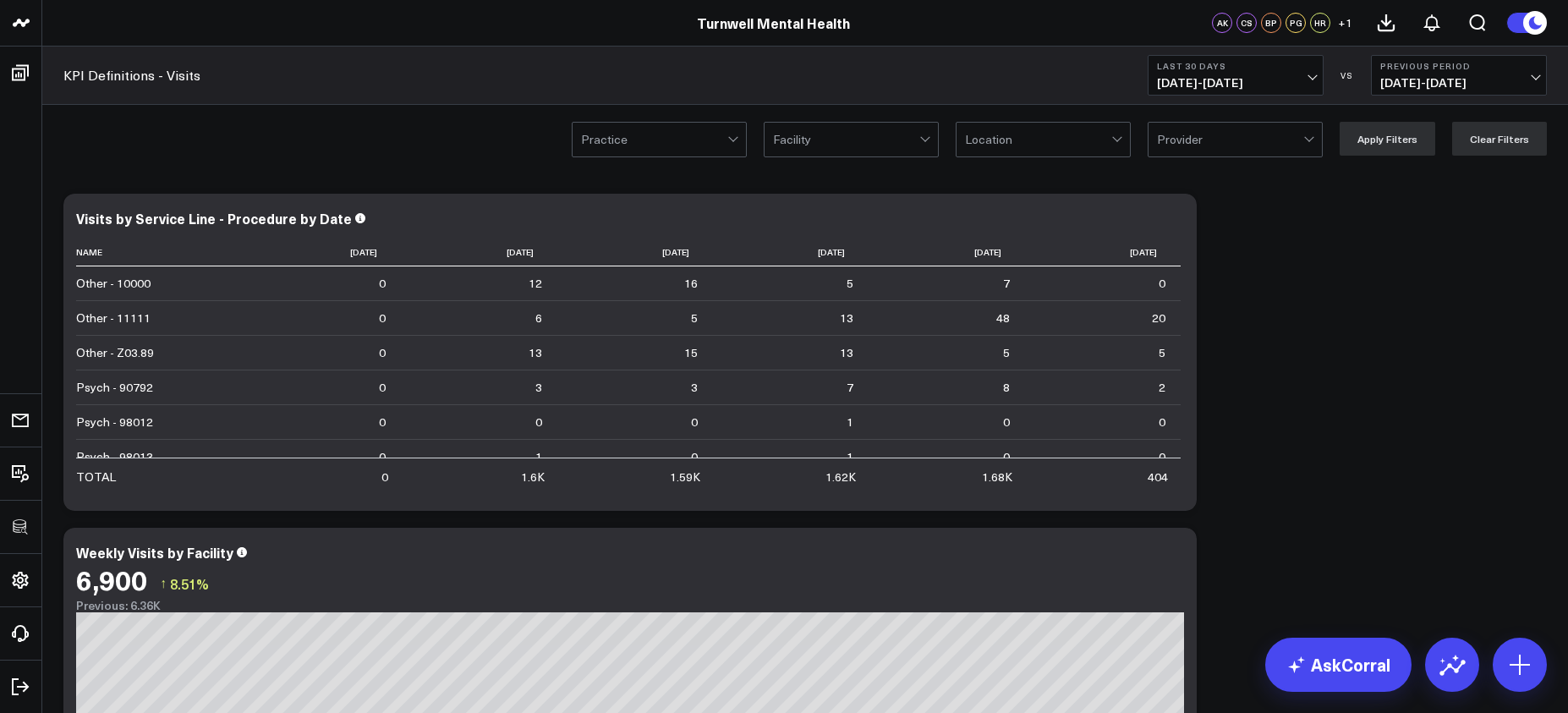
click at [1025, 158] on div "Practice Facility Location Provider Apply Filters Clear Filters" at bounding box center [805, 138] width 1526 height 67
click at [1025, 151] on div at bounding box center [1038, 139] width 147 height 34
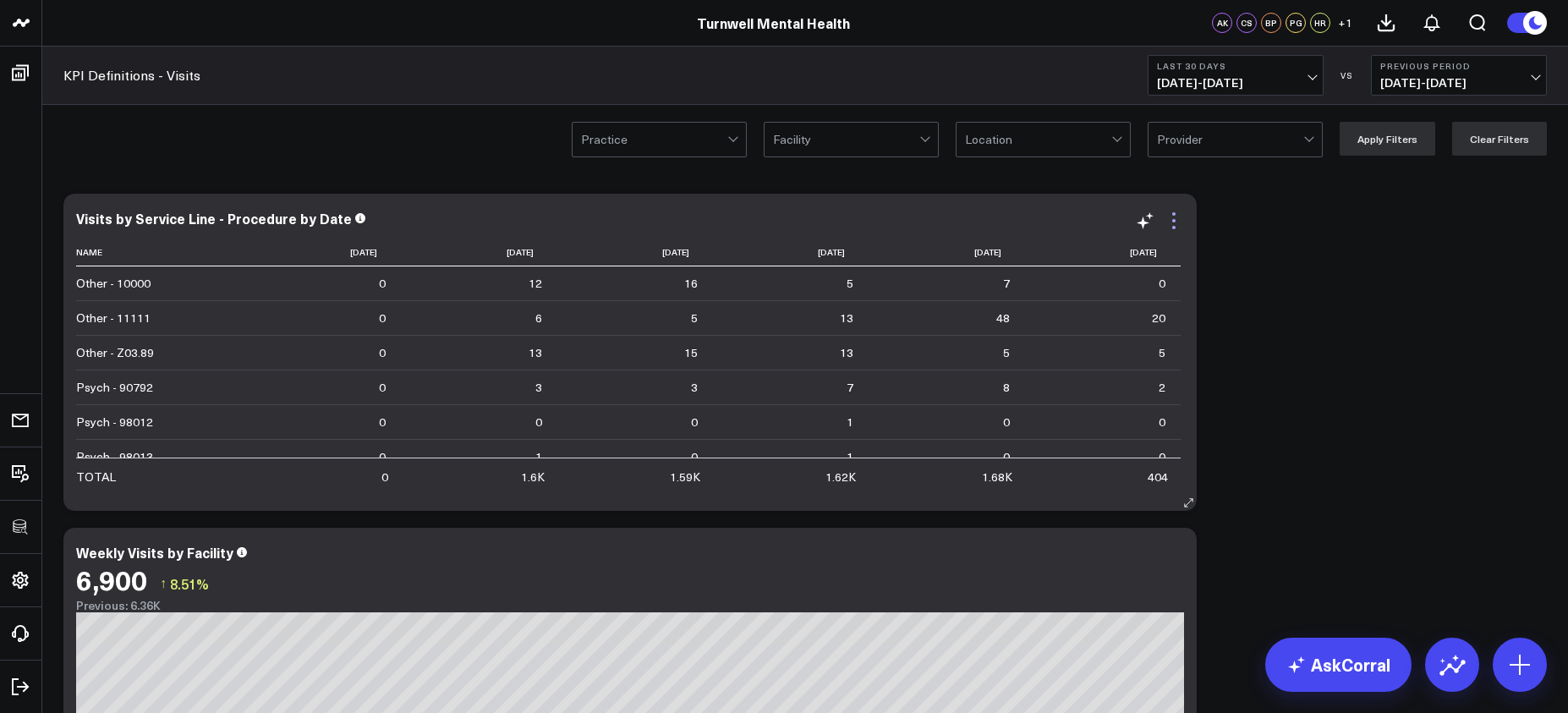
click at [1183, 220] on icon at bounding box center [1174, 220] width 20 height 20
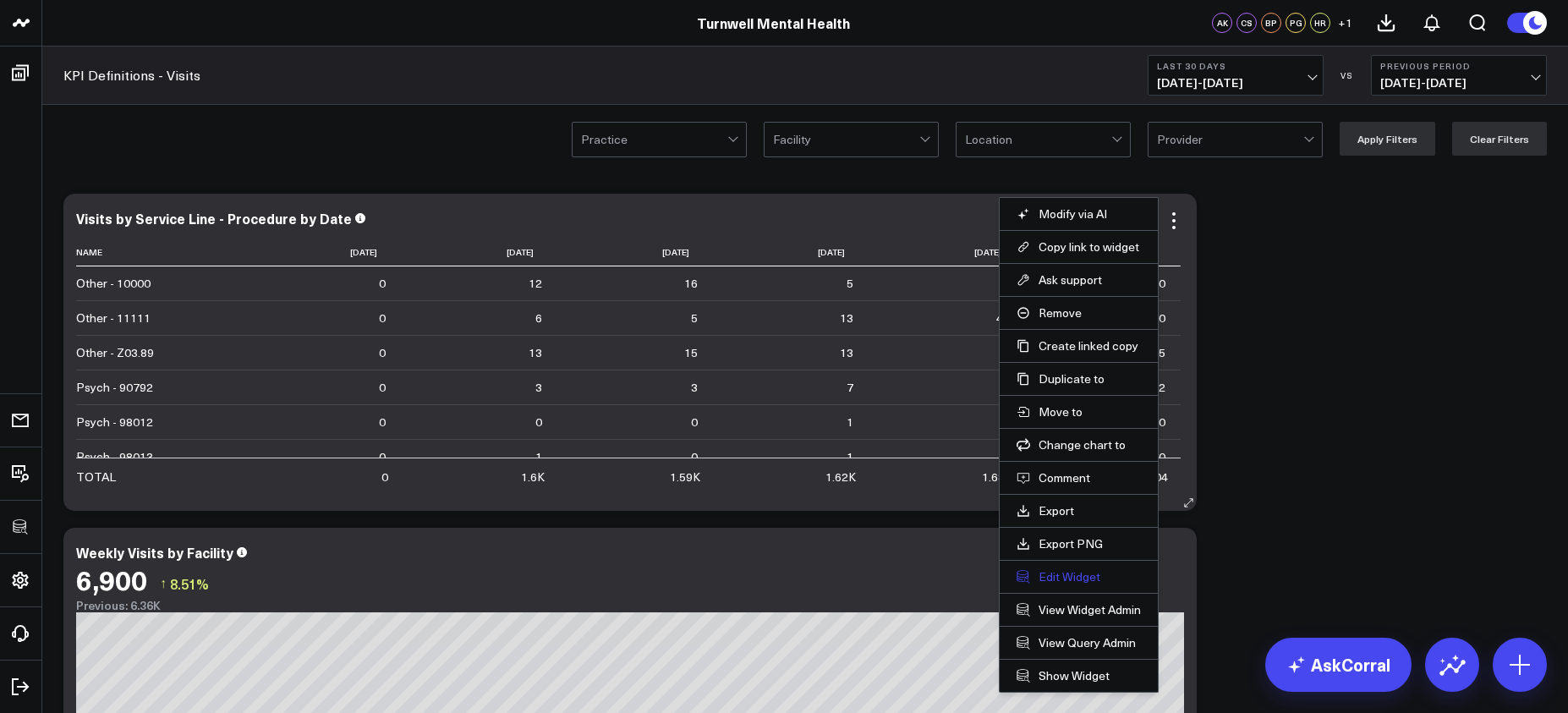
click at [1084, 574] on button "Edit Widget" at bounding box center [1079, 576] width 125 height 15
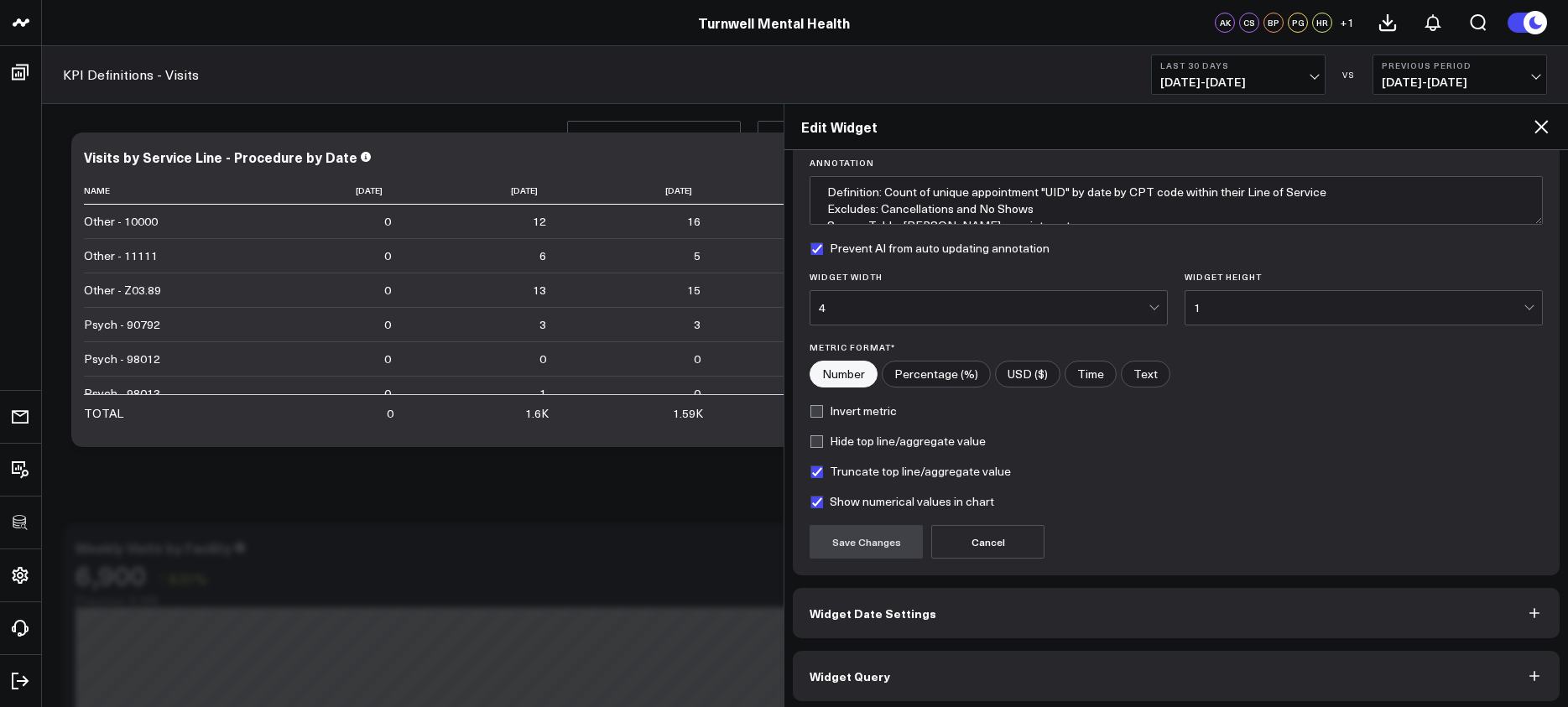
scroll to position [133, 0]
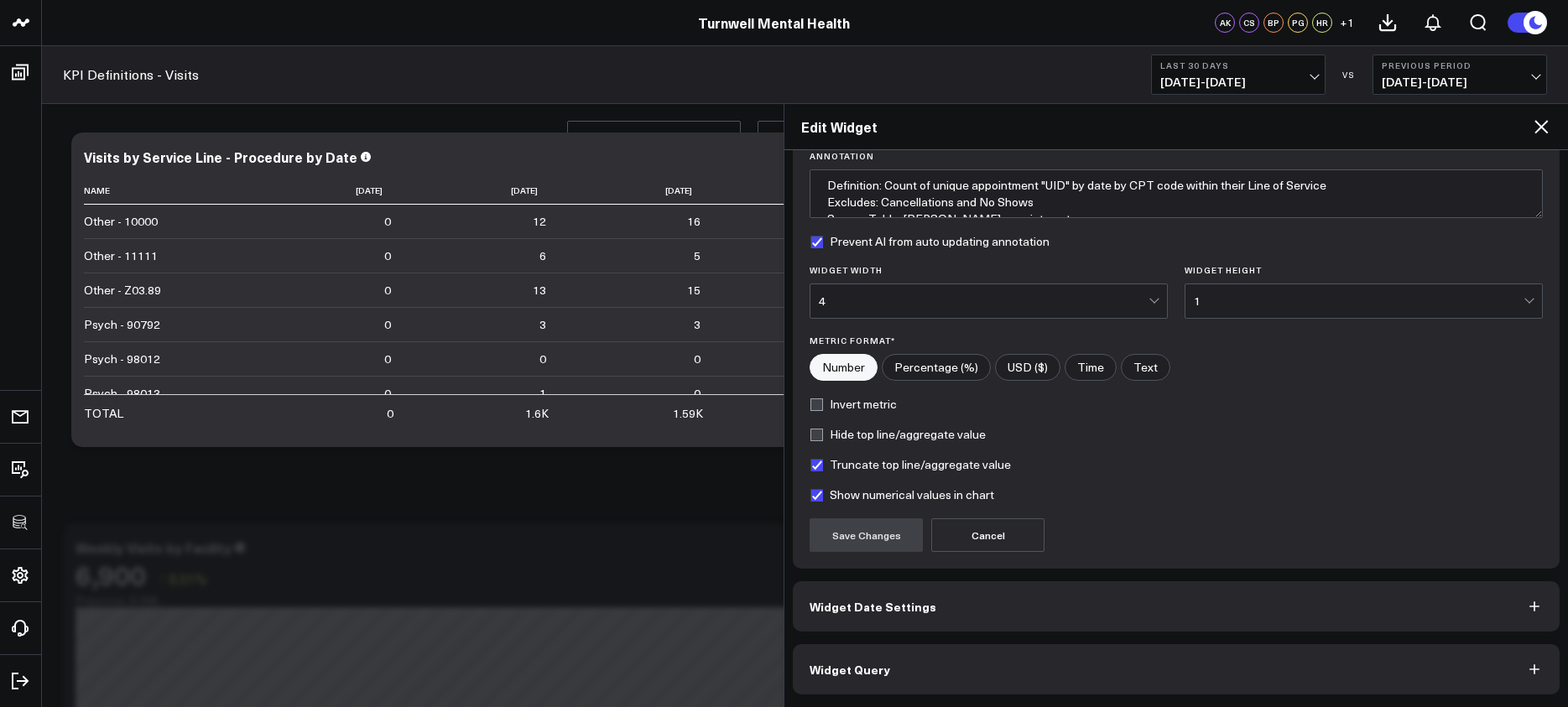
click at [1140, 666] on button "Widget Query" at bounding box center [1176, 669] width 767 height 51
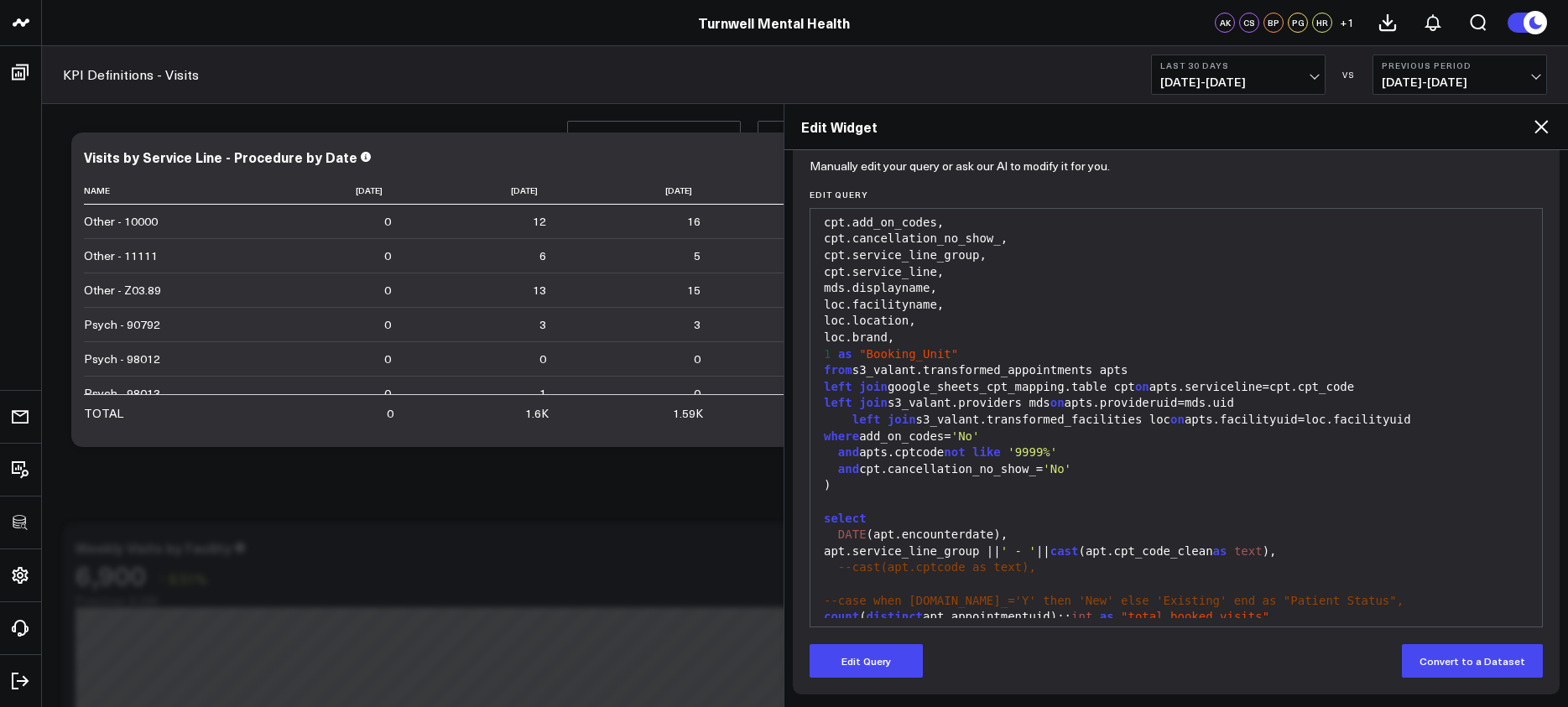
scroll to position [543, 0]
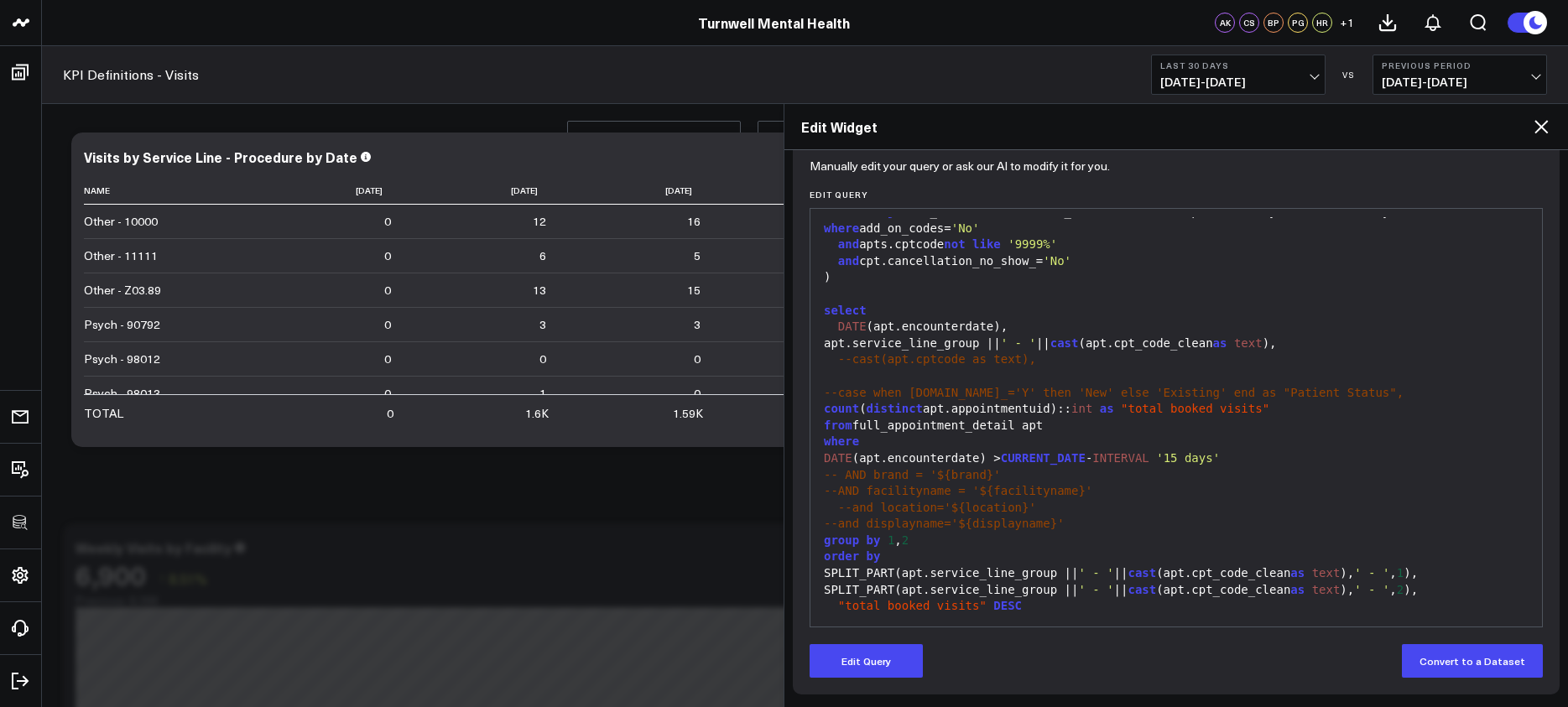
click at [1542, 126] on icon at bounding box center [1541, 126] width 14 height 14
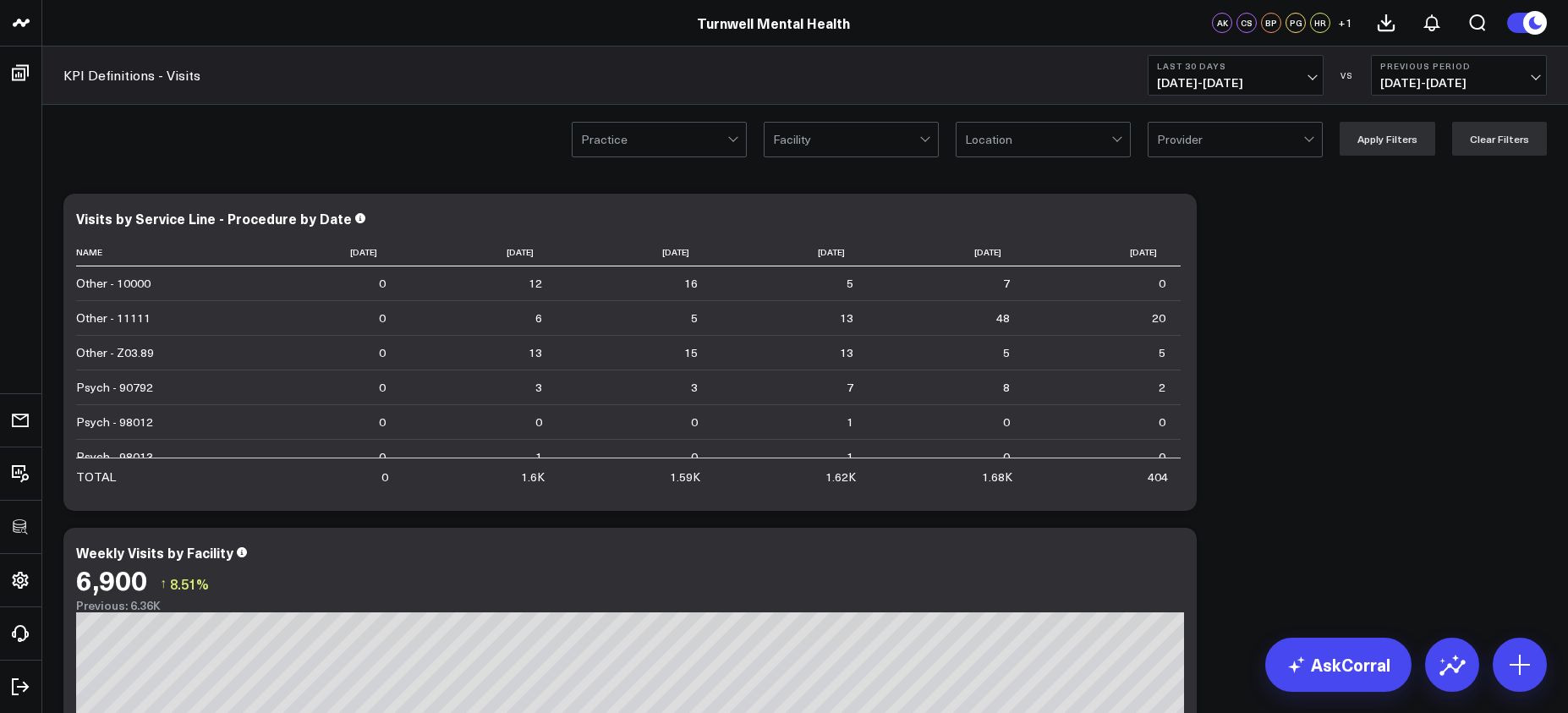
click at [1173, 218] on icon at bounding box center [1174, 220] width 20 height 20
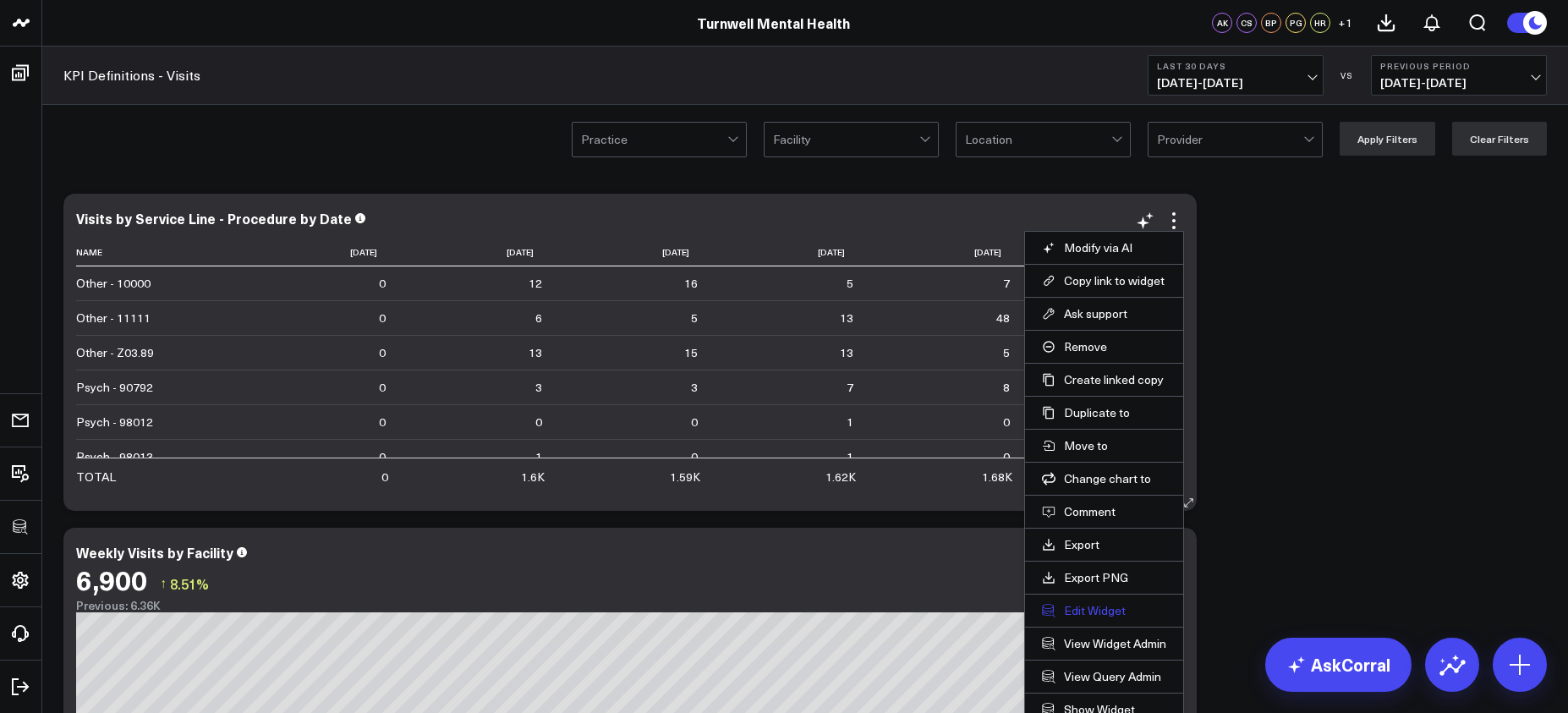
click at [1084, 612] on button "Edit Widget" at bounding box center [1105, 610] width 125 height 15
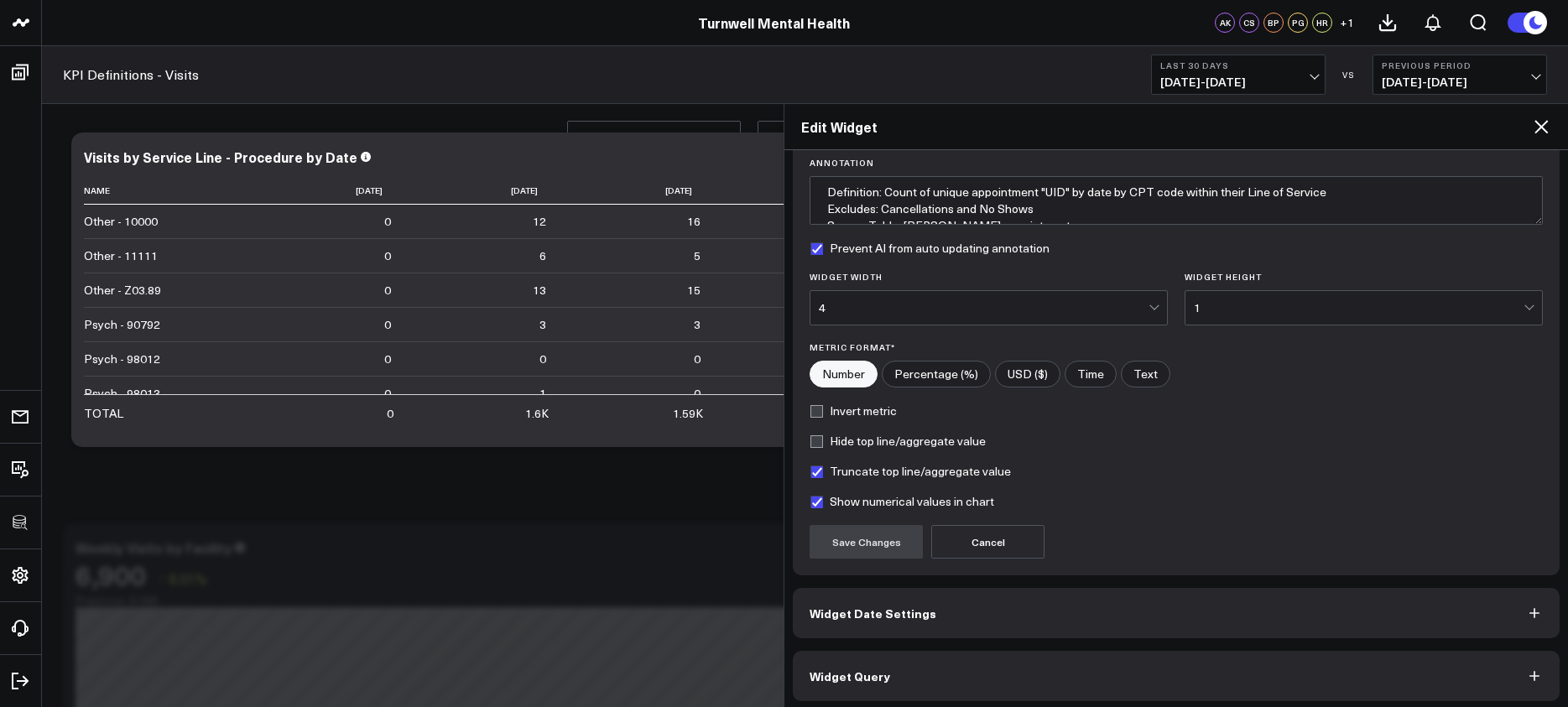
scroll to position [133, 0]
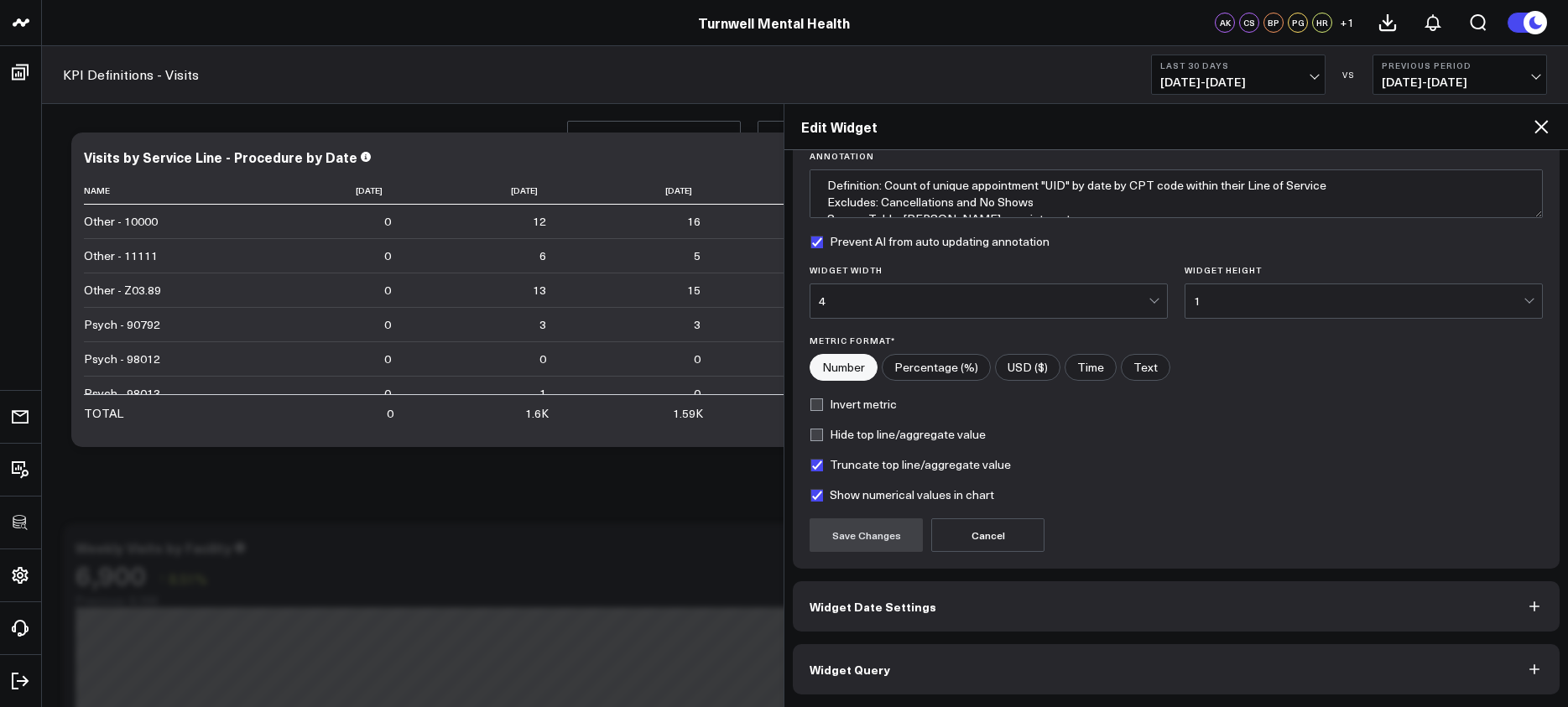
click at [1112, 656] on button "Widget Query" at bounding box center [1176, 669] width 767 height 51
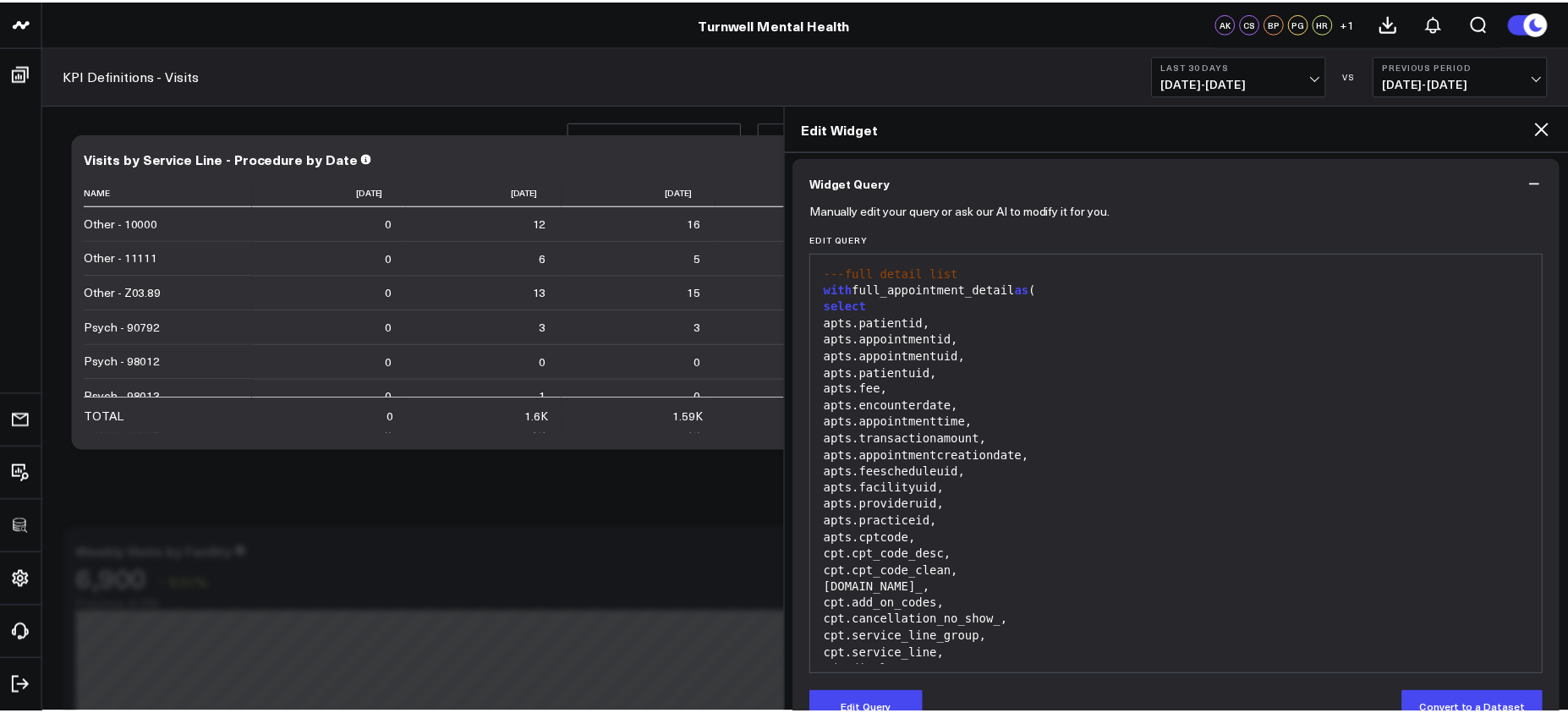
scroll to position [547, 0]
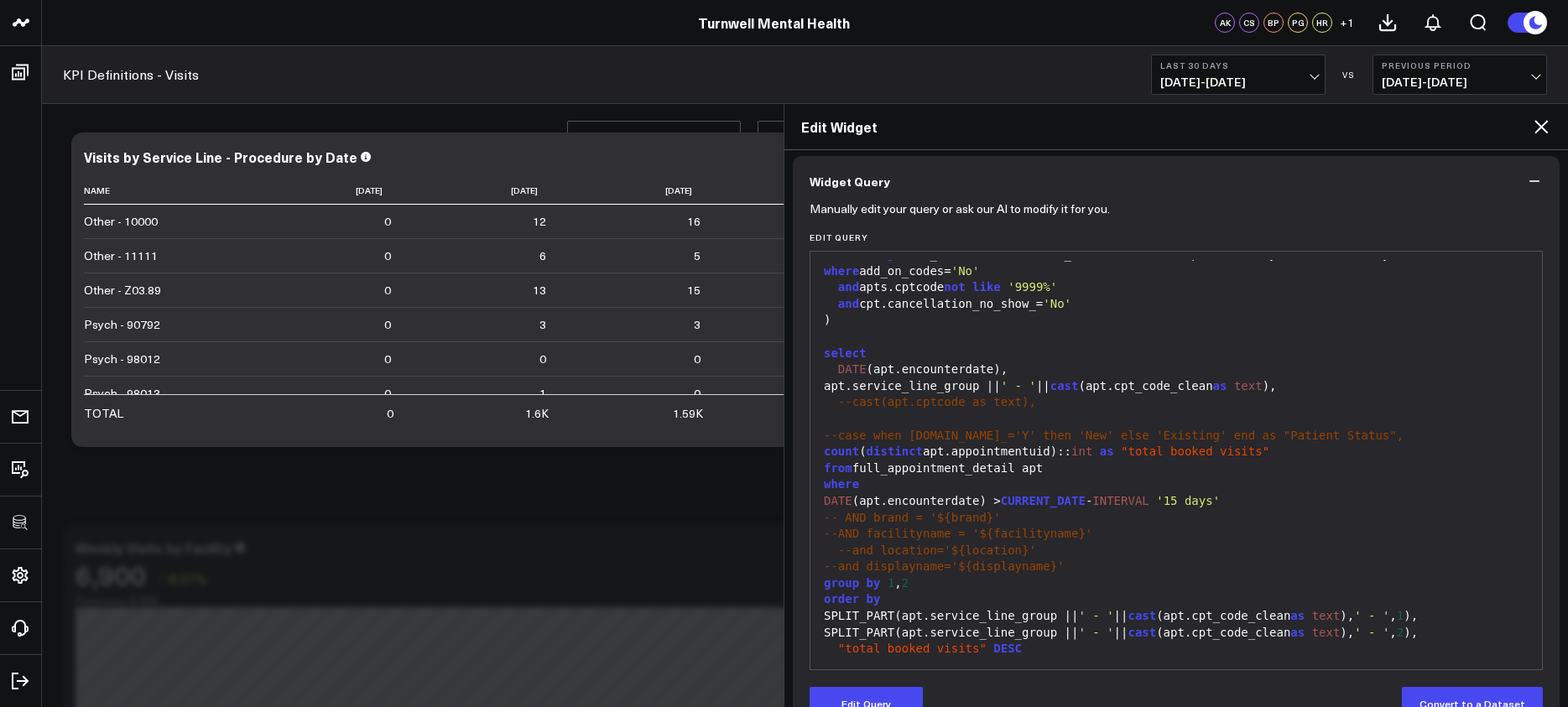
click at [1065, 552] on div "--and location='${location}'" at bounding box center [1176, 551] width 714 height 17
click at [1545, 124] on icon at bounding box center [1541, 126] width 20 height 20
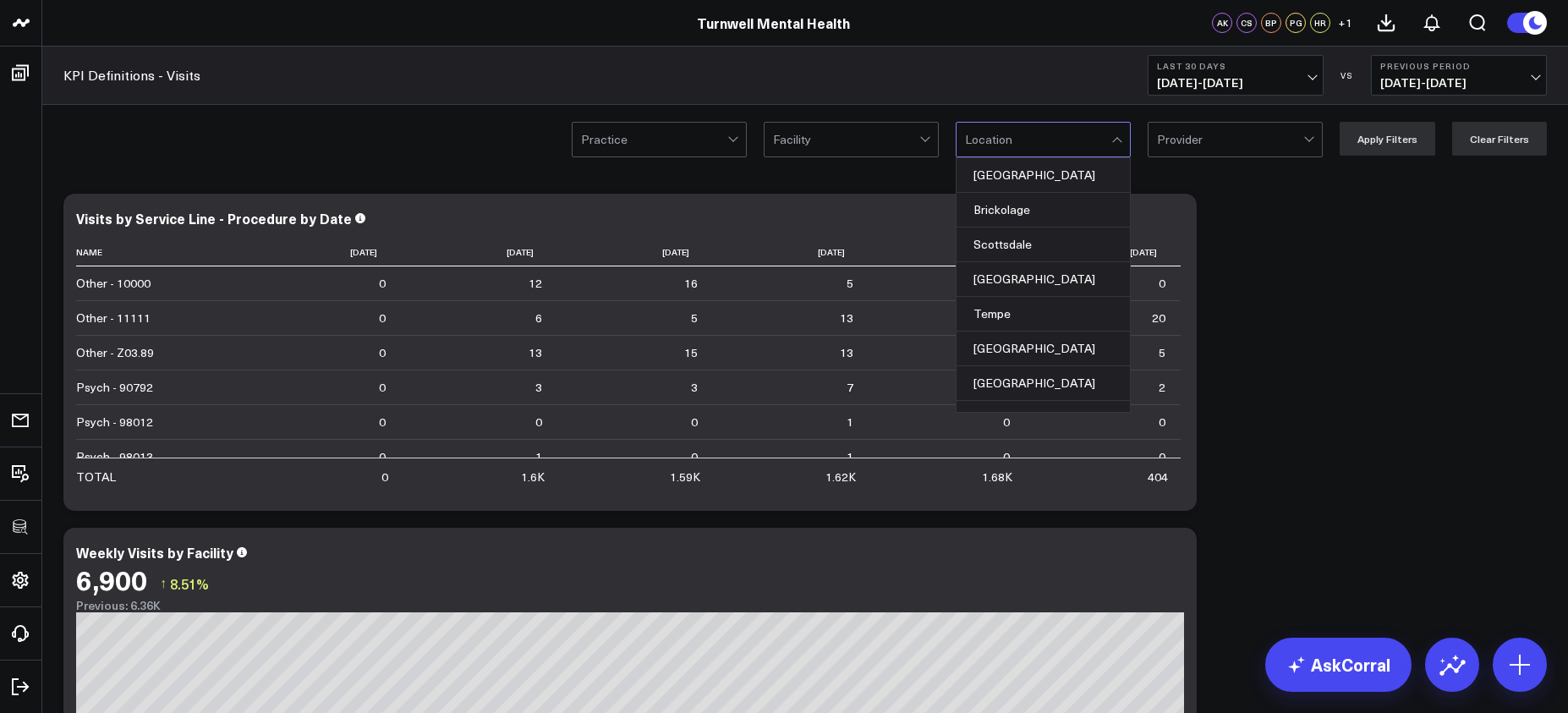
click at [974, 135] on div at bounding box center [1038, 139] width 147 height 34
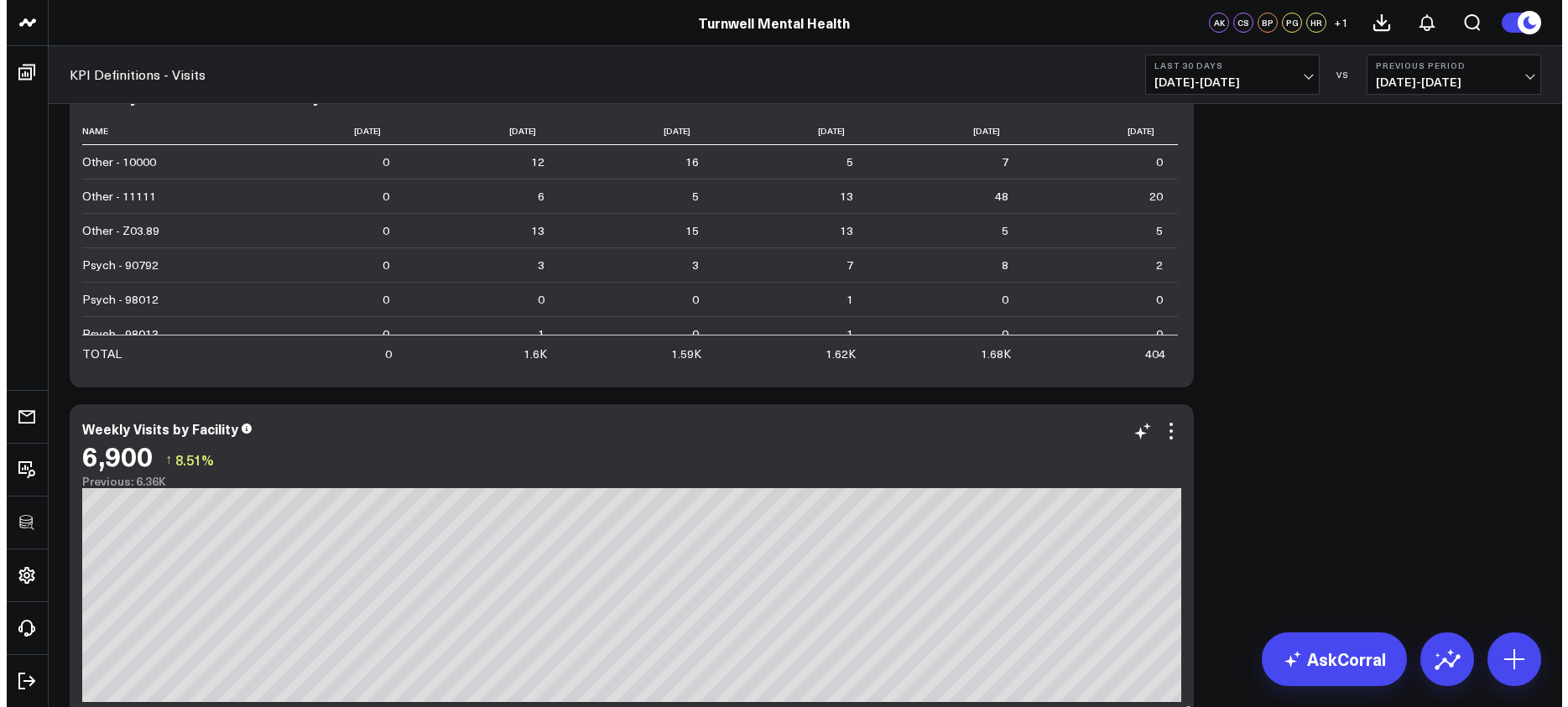
scroll to position [120, 0]
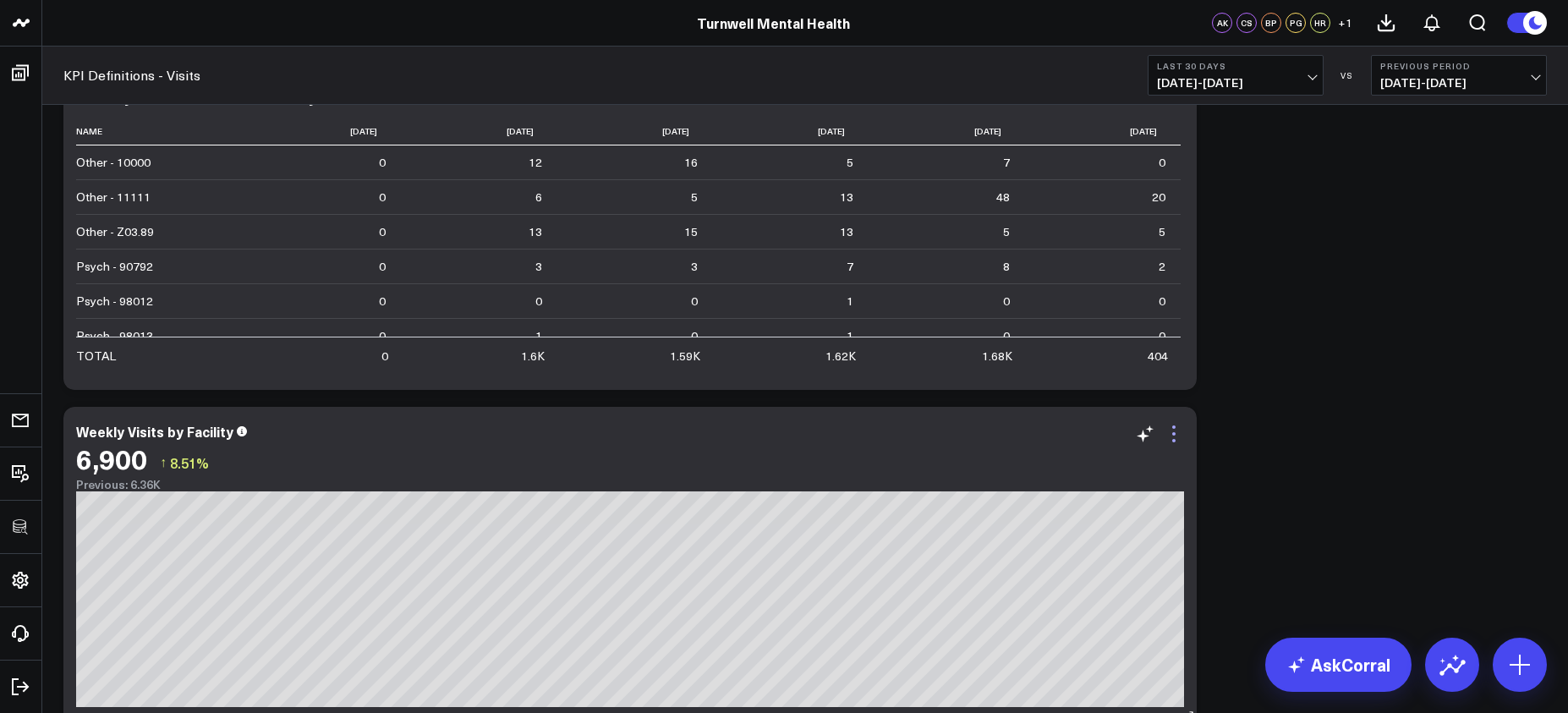
click at [1165, 434] on icon at bounding box center [1174, 433] width 20 height 20
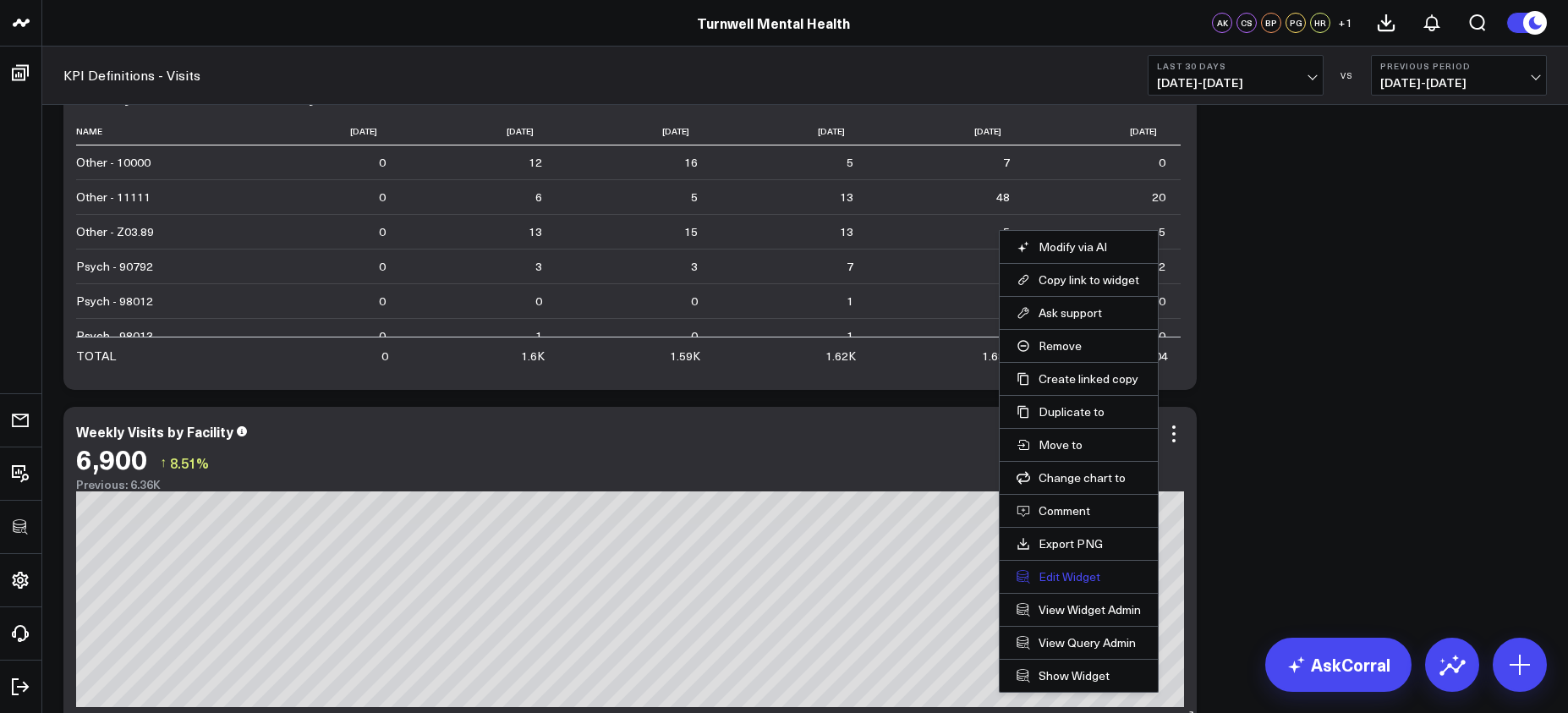
click at [1069, 582] on button "Edit Widget" at bounding box center [1079, 576] width 125 height 15
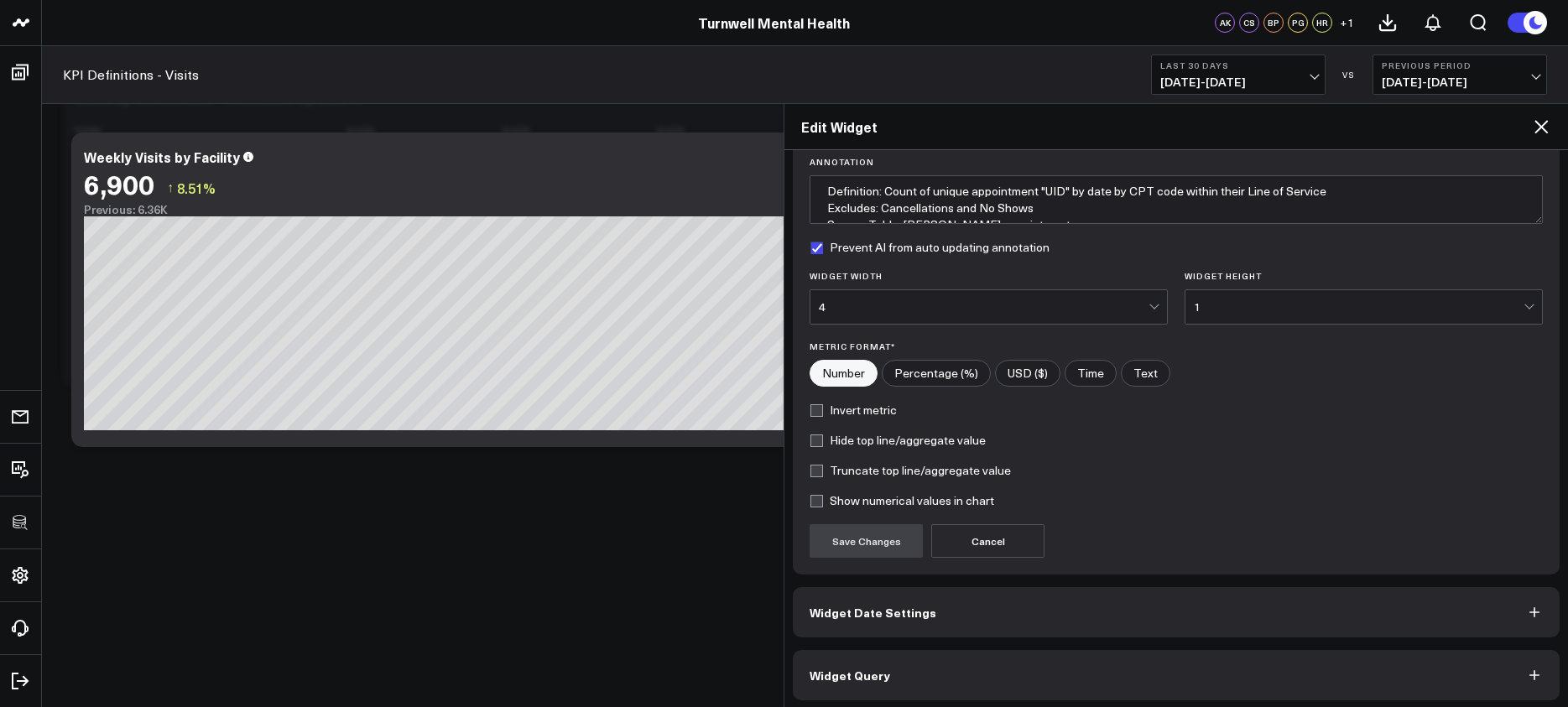
scroll to position [133, 0]
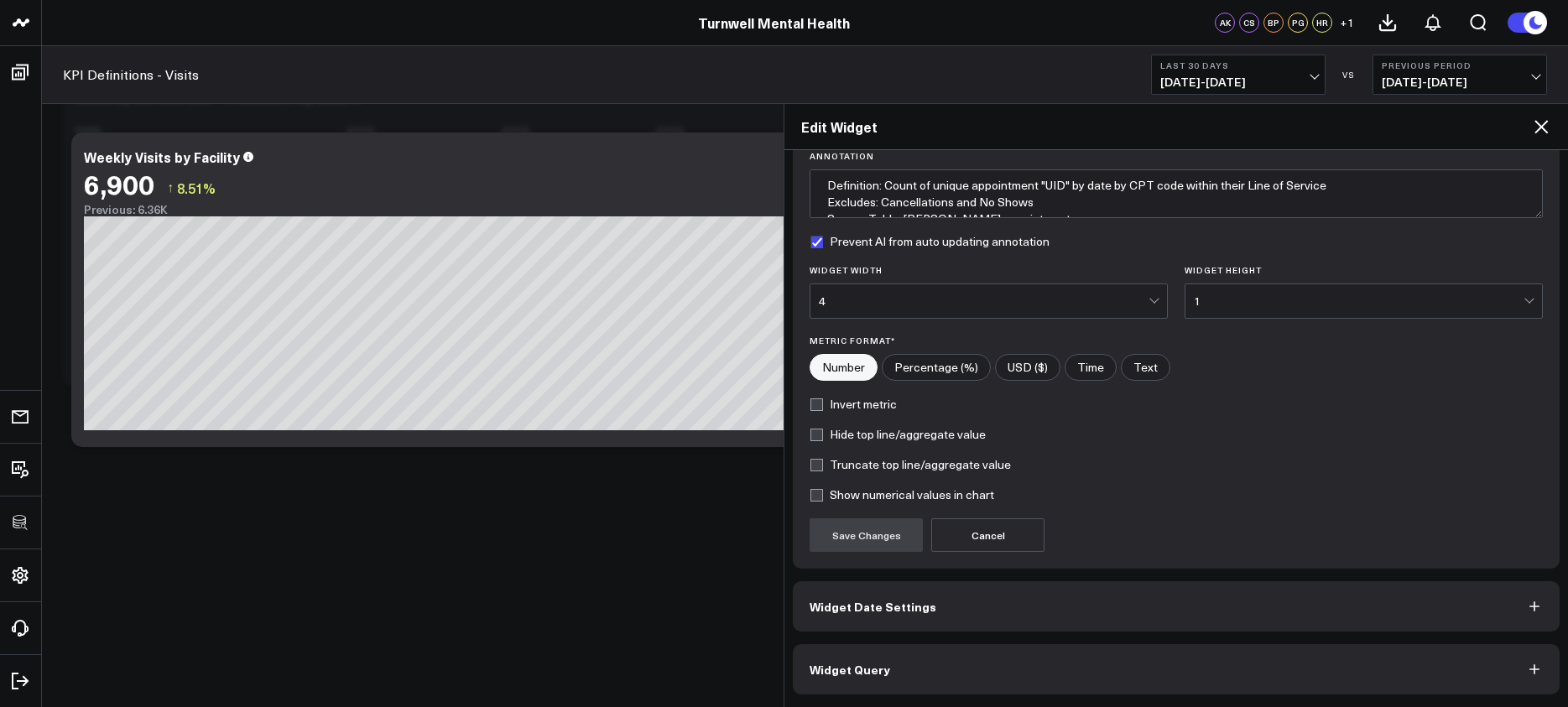
click at [1130, 663] on button "Widget Query" at bounding box center [1176, 669] width 767 height 51
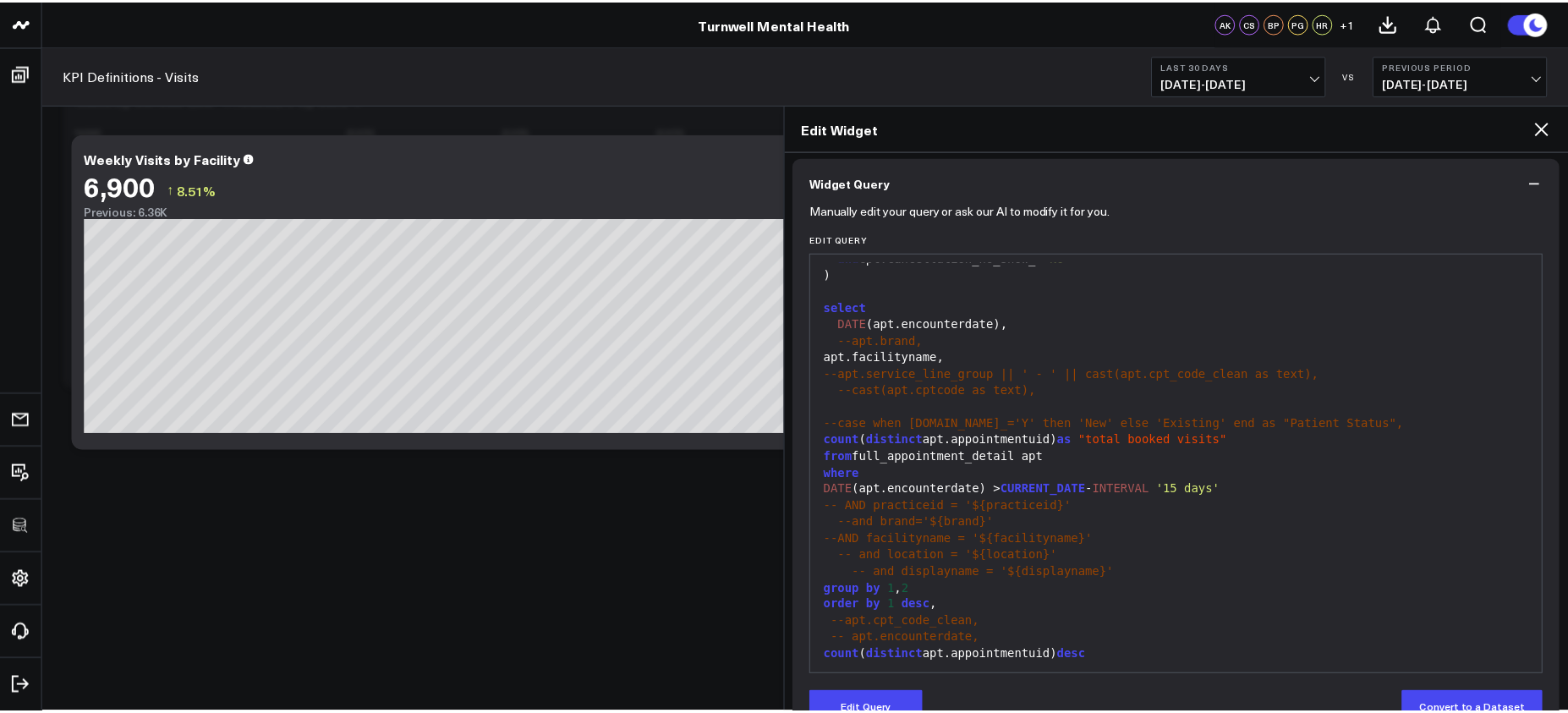
scroll to position [597, 0]
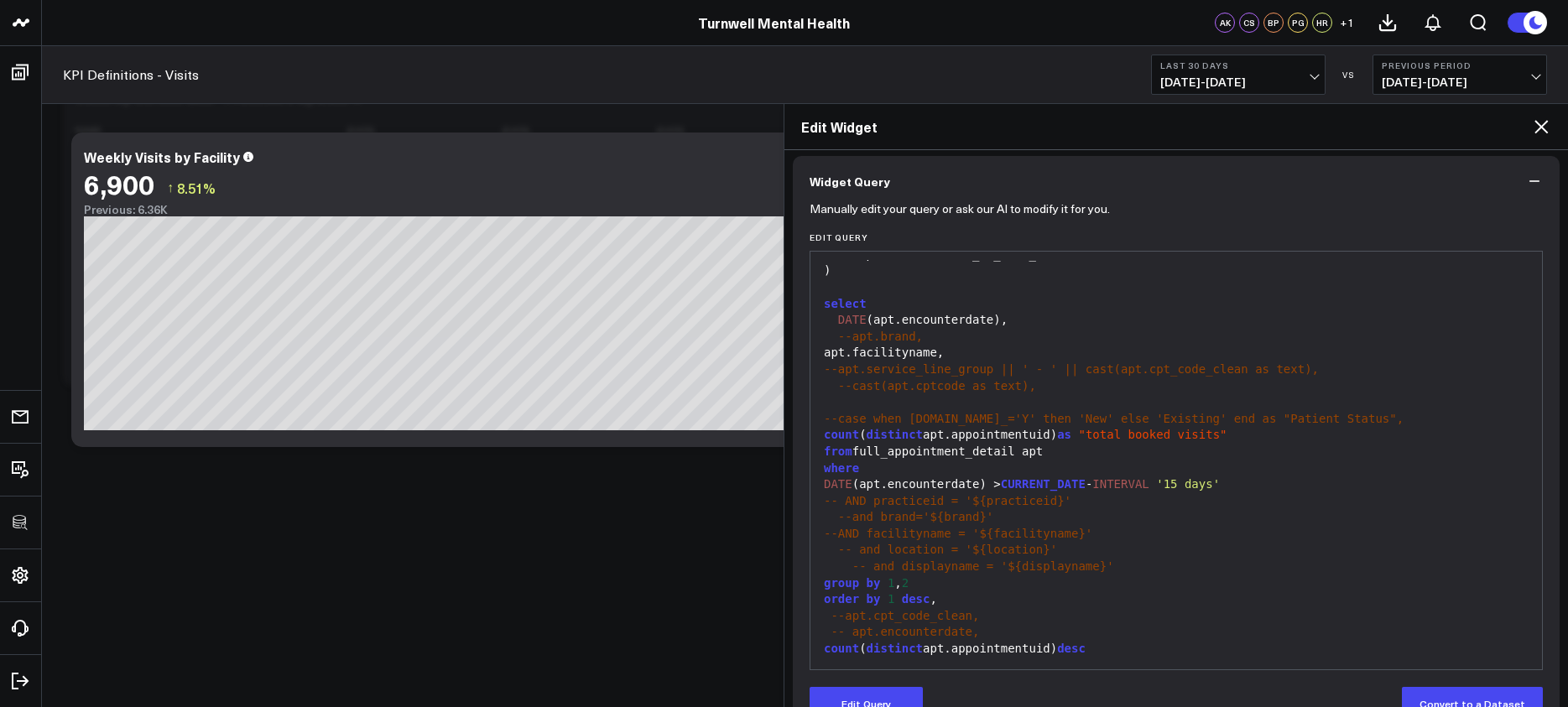
click at [1531, 122] on icon at bounding box center [1541, 126] width 20 height 20
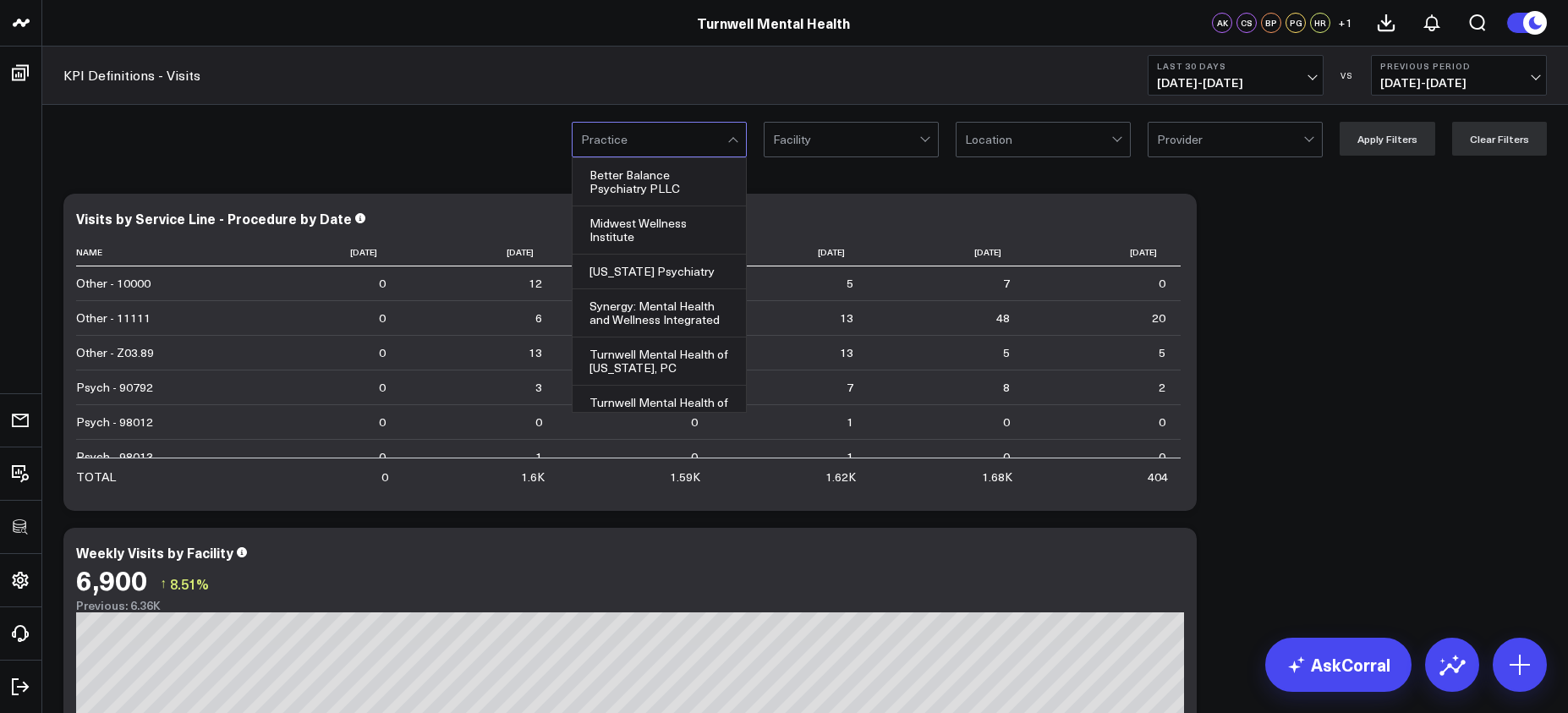
click at [697, 141] on div at bounding box center [654, 139] width 147 height 34
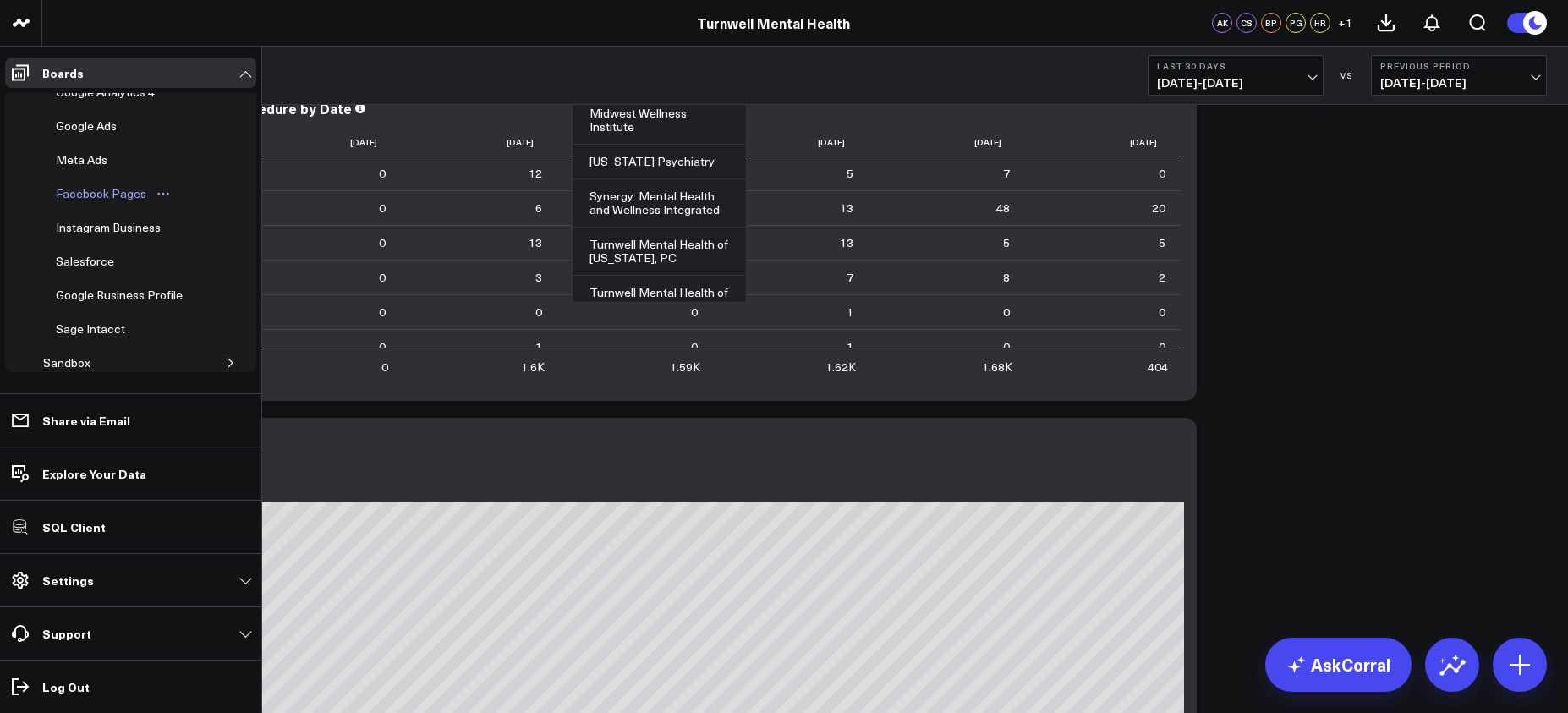
scroll to position [237, 0]
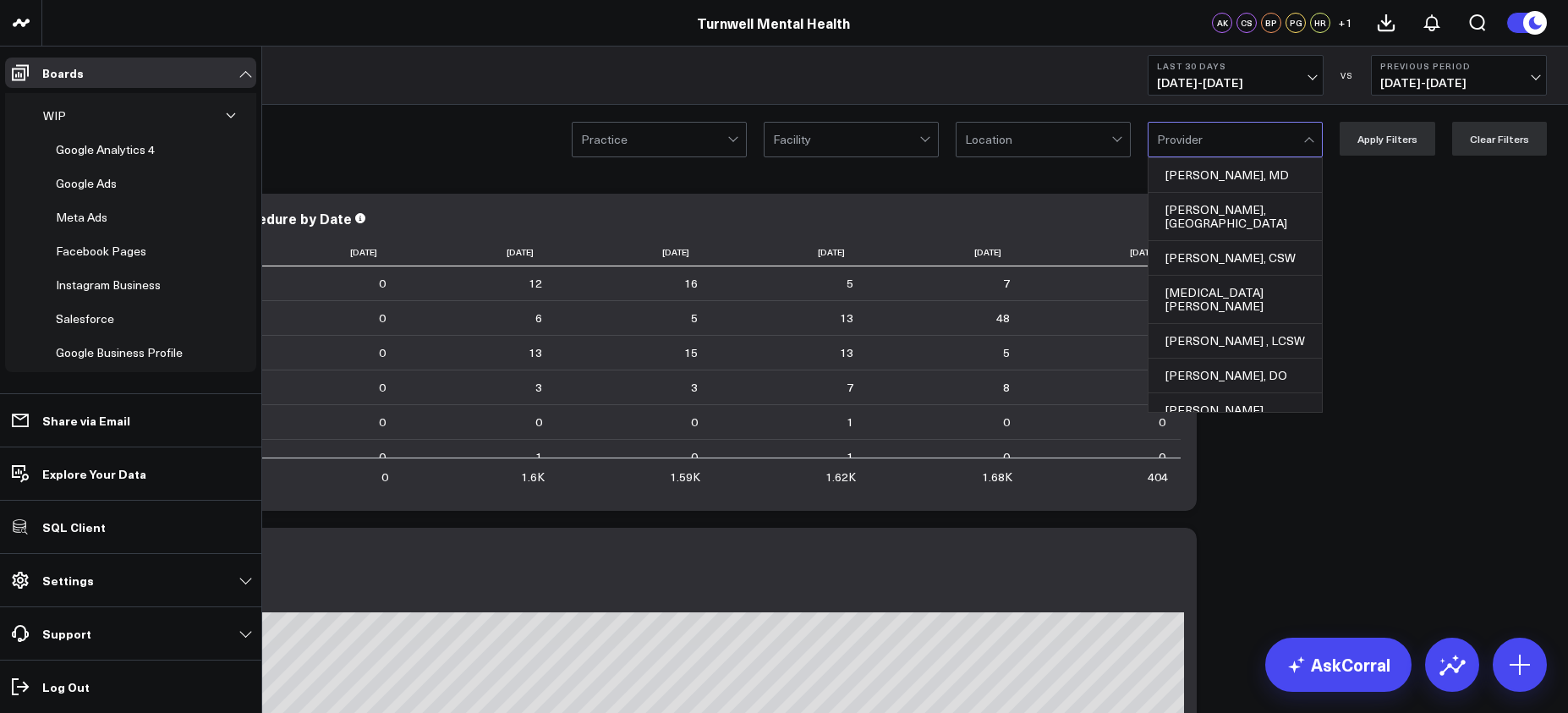
scroll to position [161, 0]
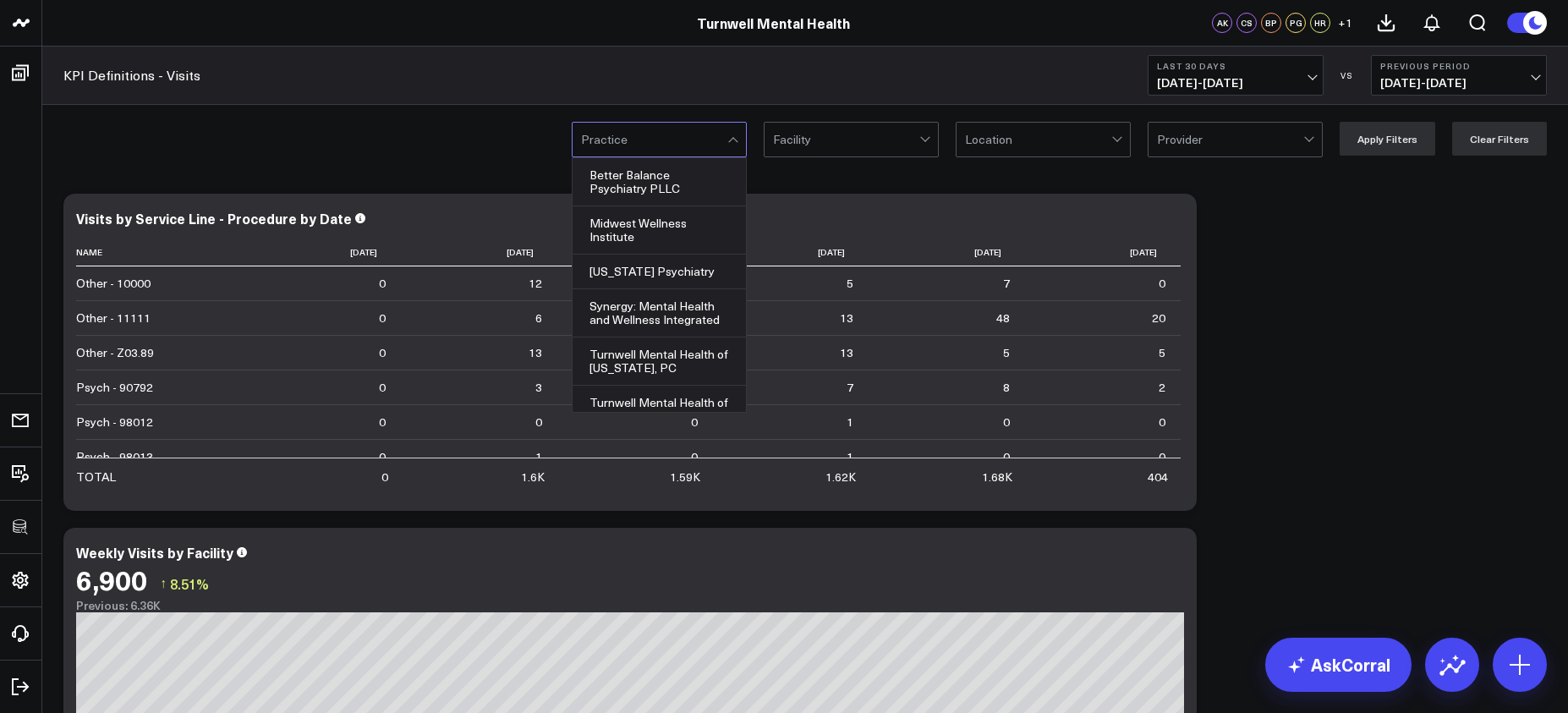
click at [668, 147] on div at bounding box center [654, 139] width 147 height 34
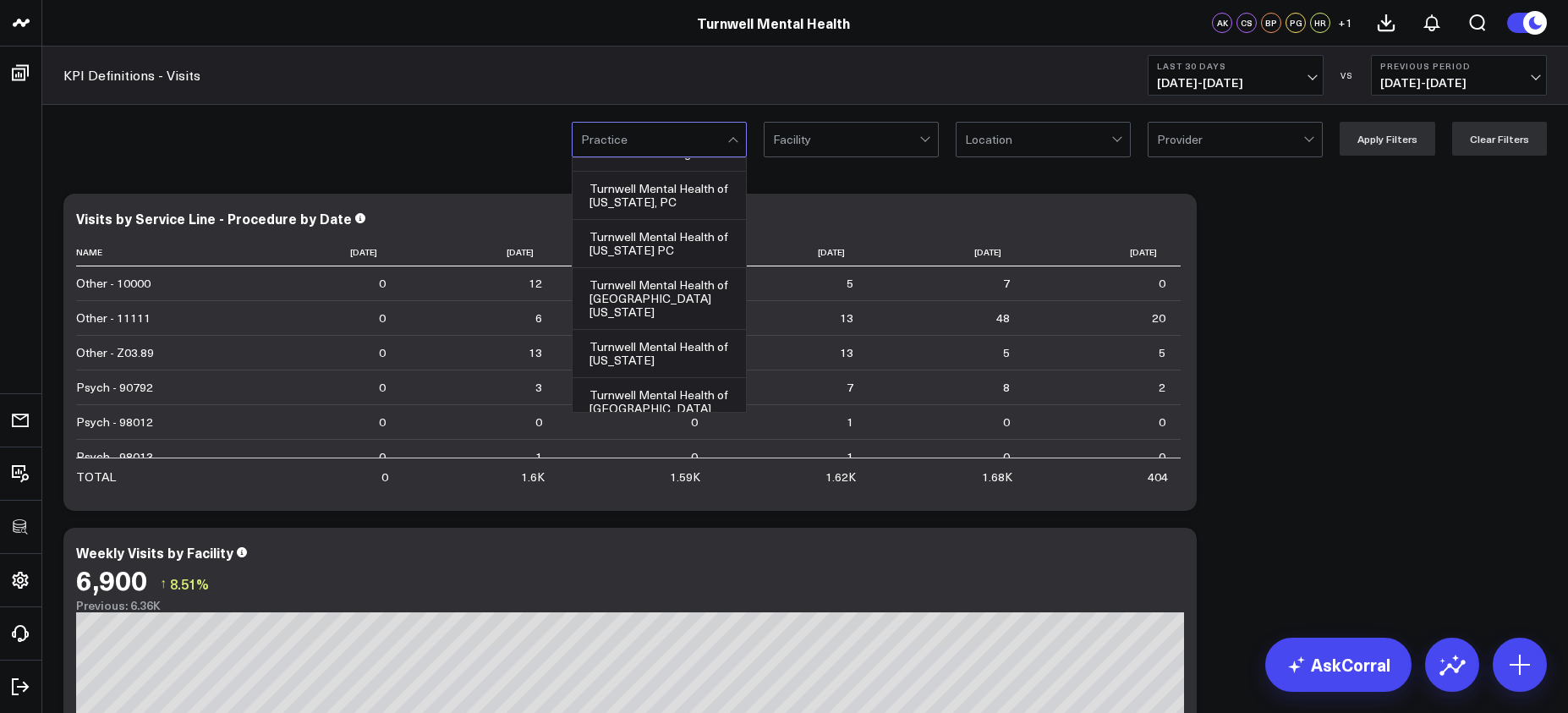
scroll to position [0, 0]
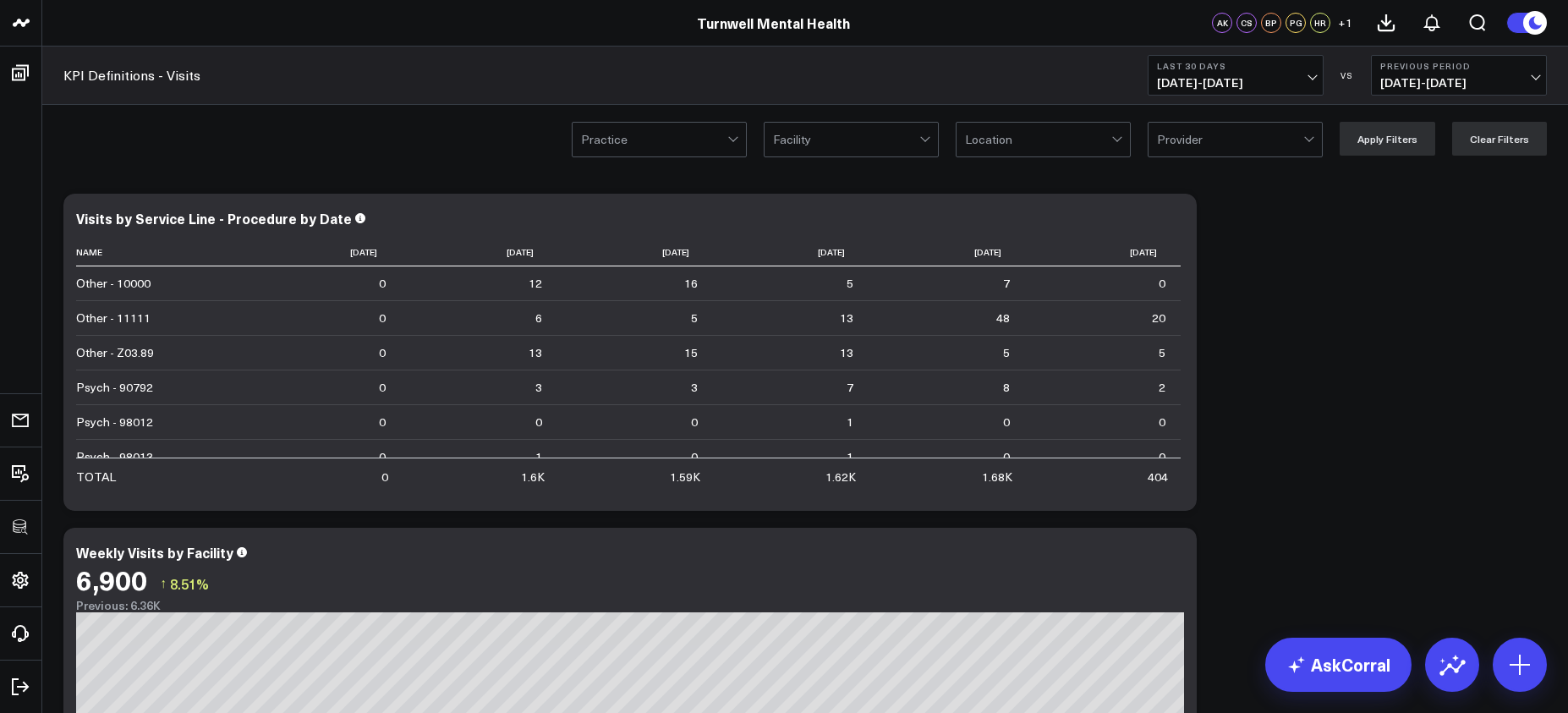
click at [718, 151] on div at bounding box center [654, 139] width 147 height 34
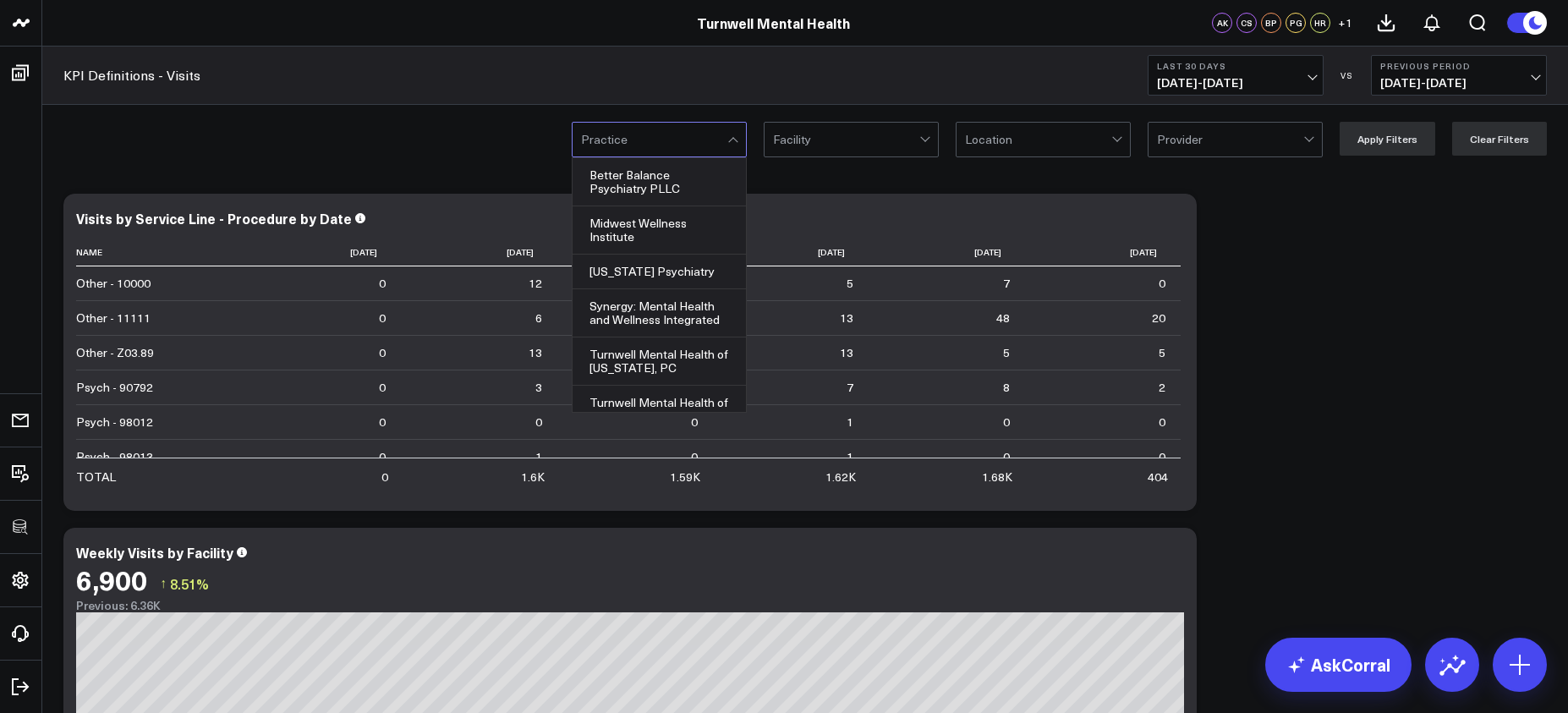
click at [718, 151] on div at bounding box center [654, 139] width 147 height 34
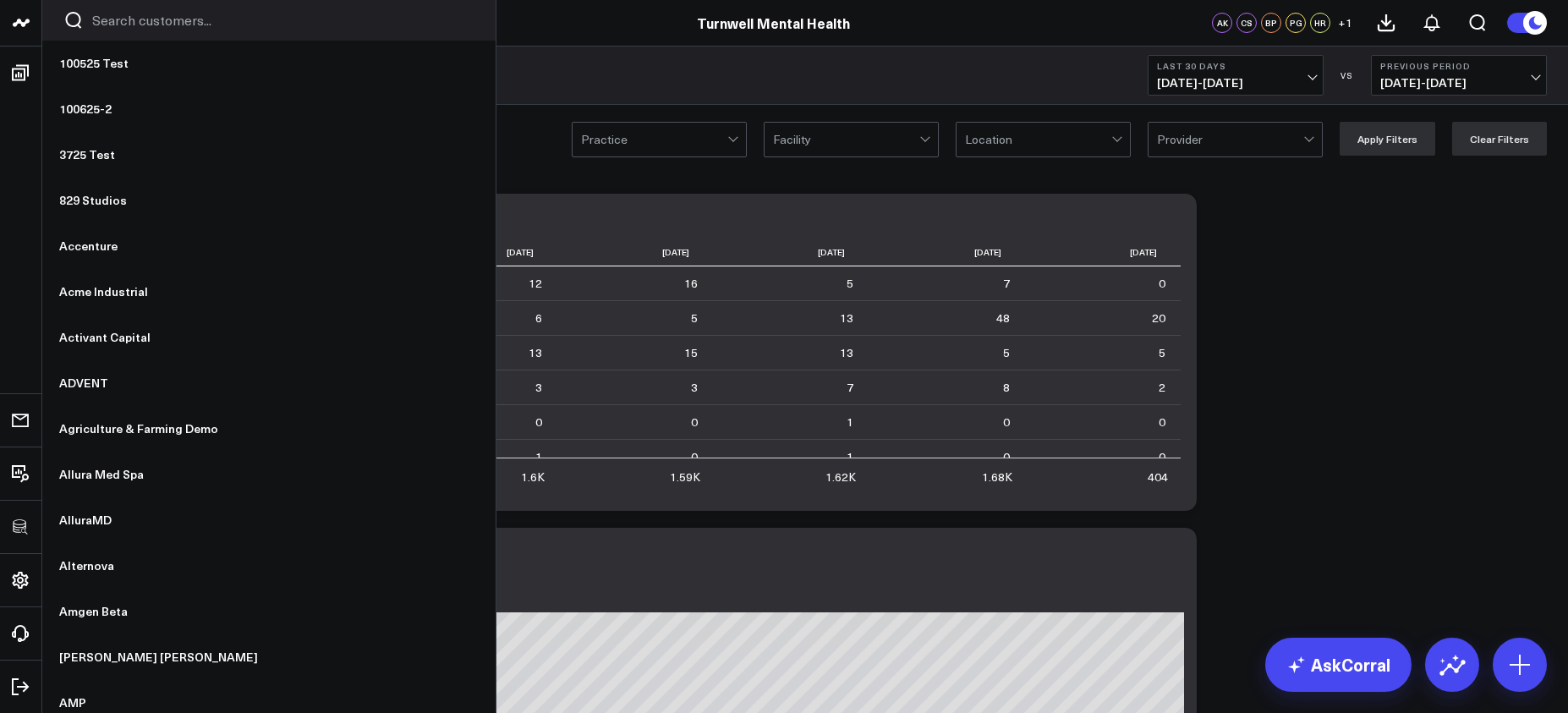
click at [118, 19] on input "Search customers input" at bounding box center [283, 20] width 382 height 18
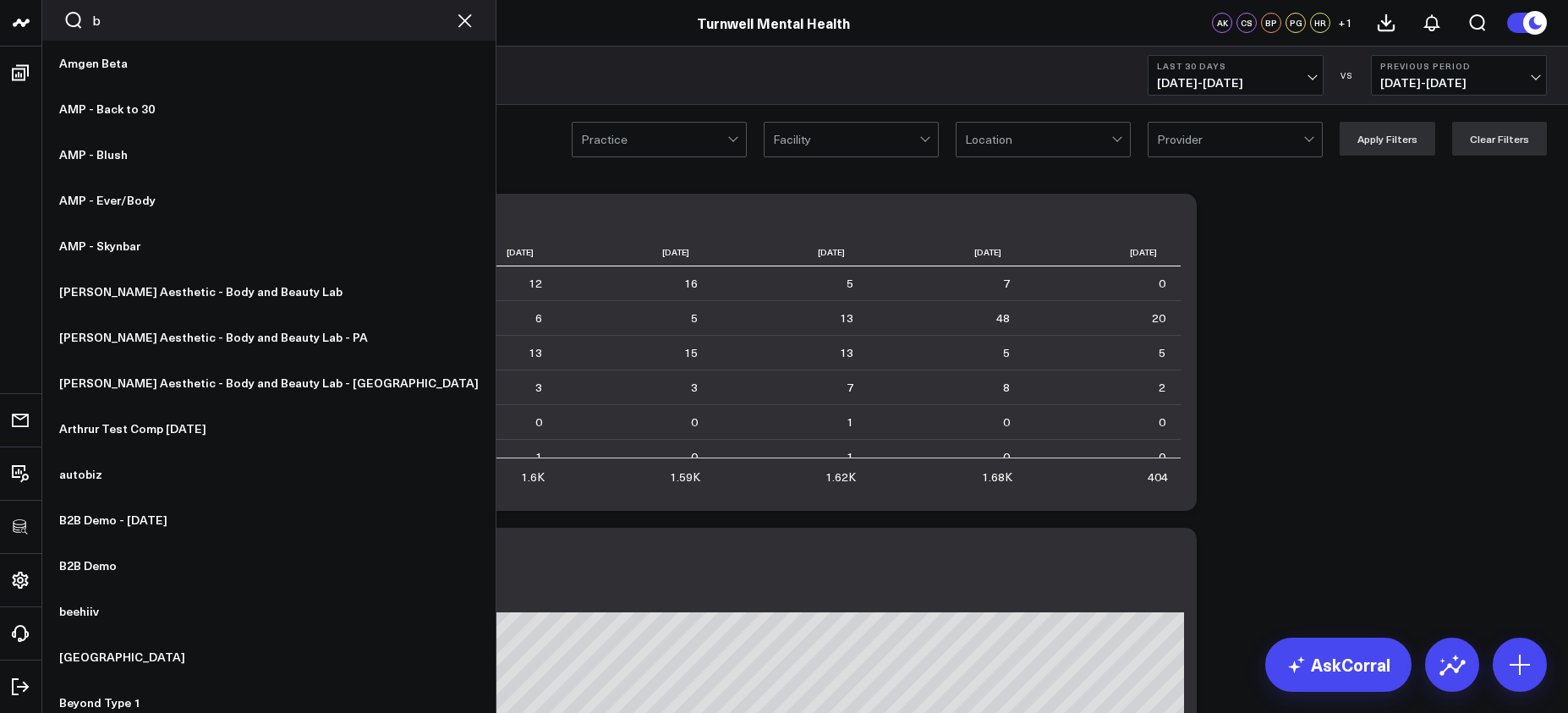
type input "bi"
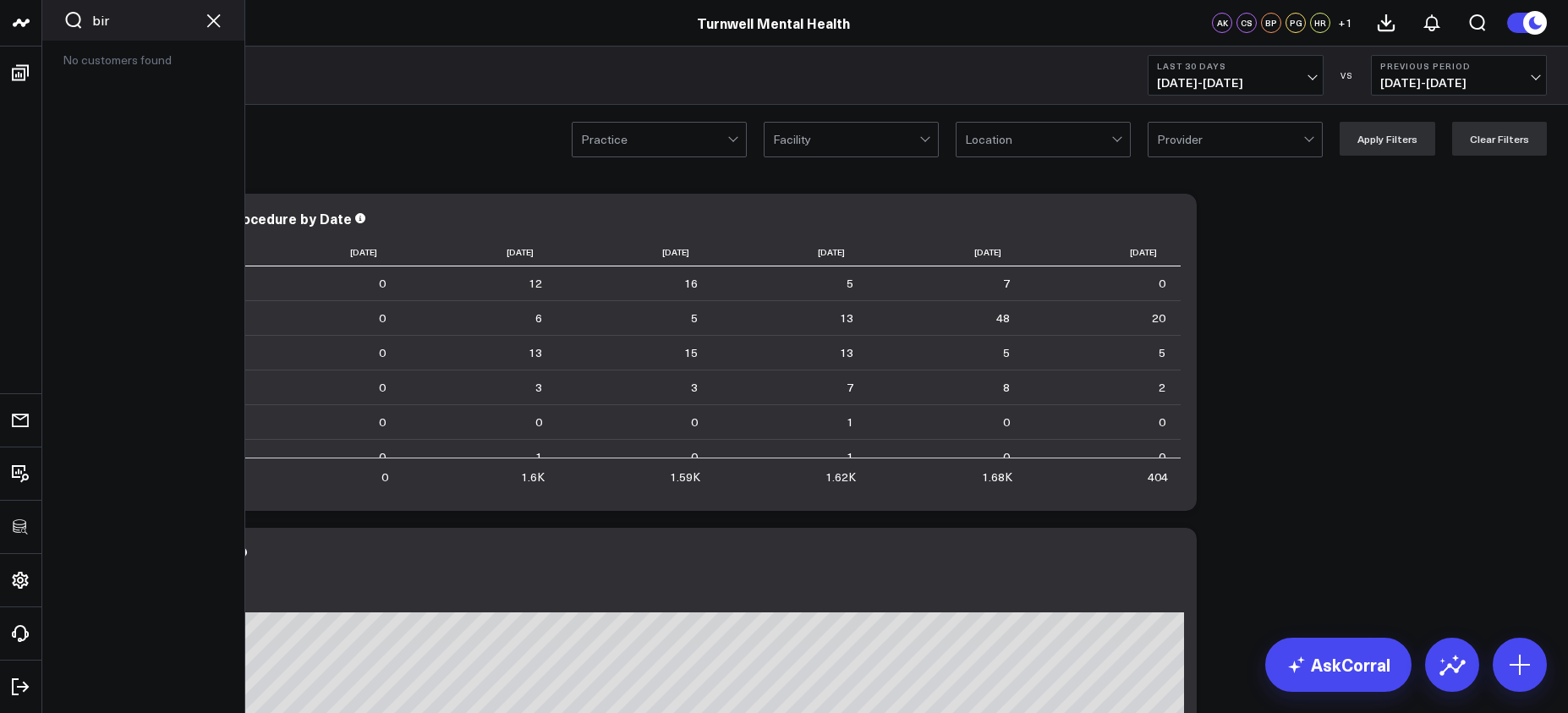
click at [116, 20] on input "bir" at bounding box center [143, 20] width 102 height 18
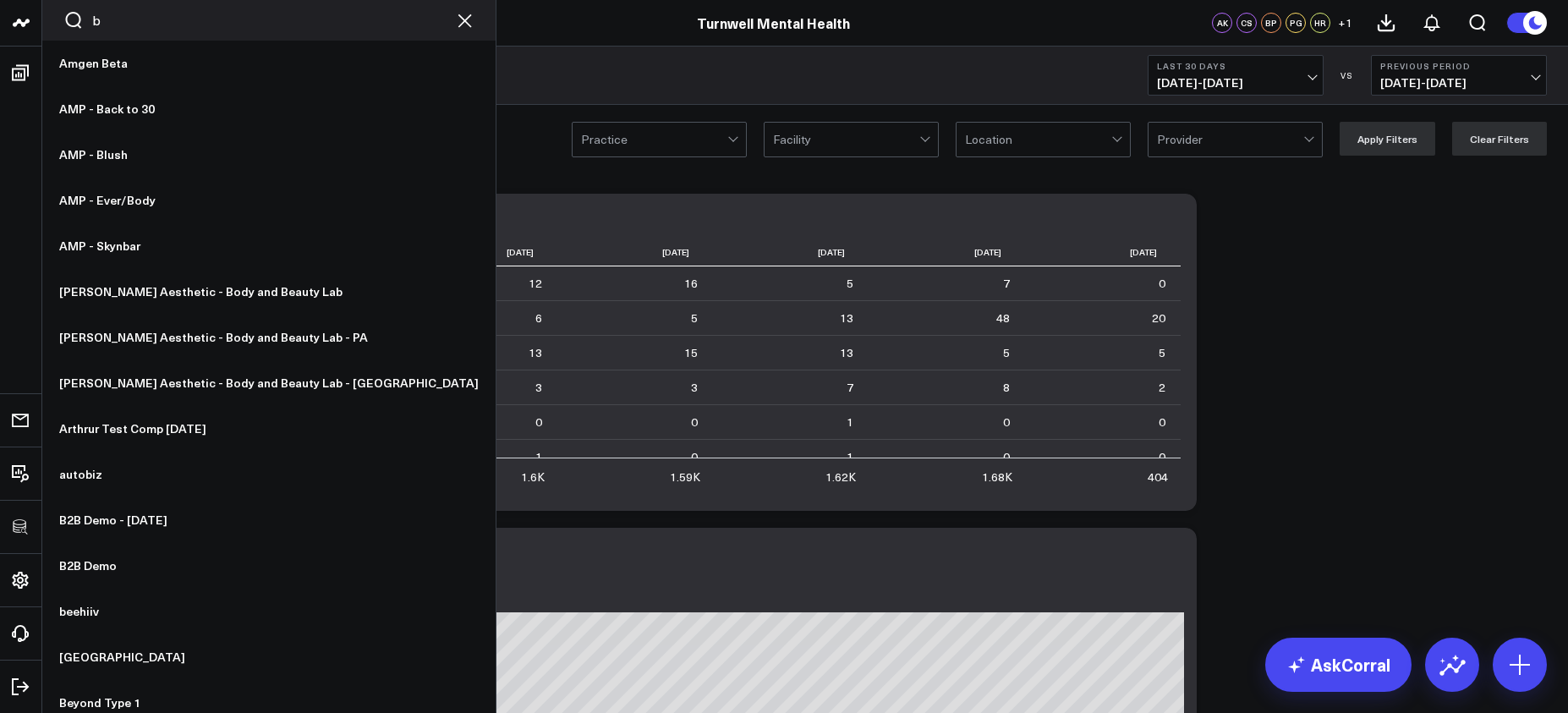
click at [106, 22] on input "b" at bounding box center [269, 20] width 353 height 18
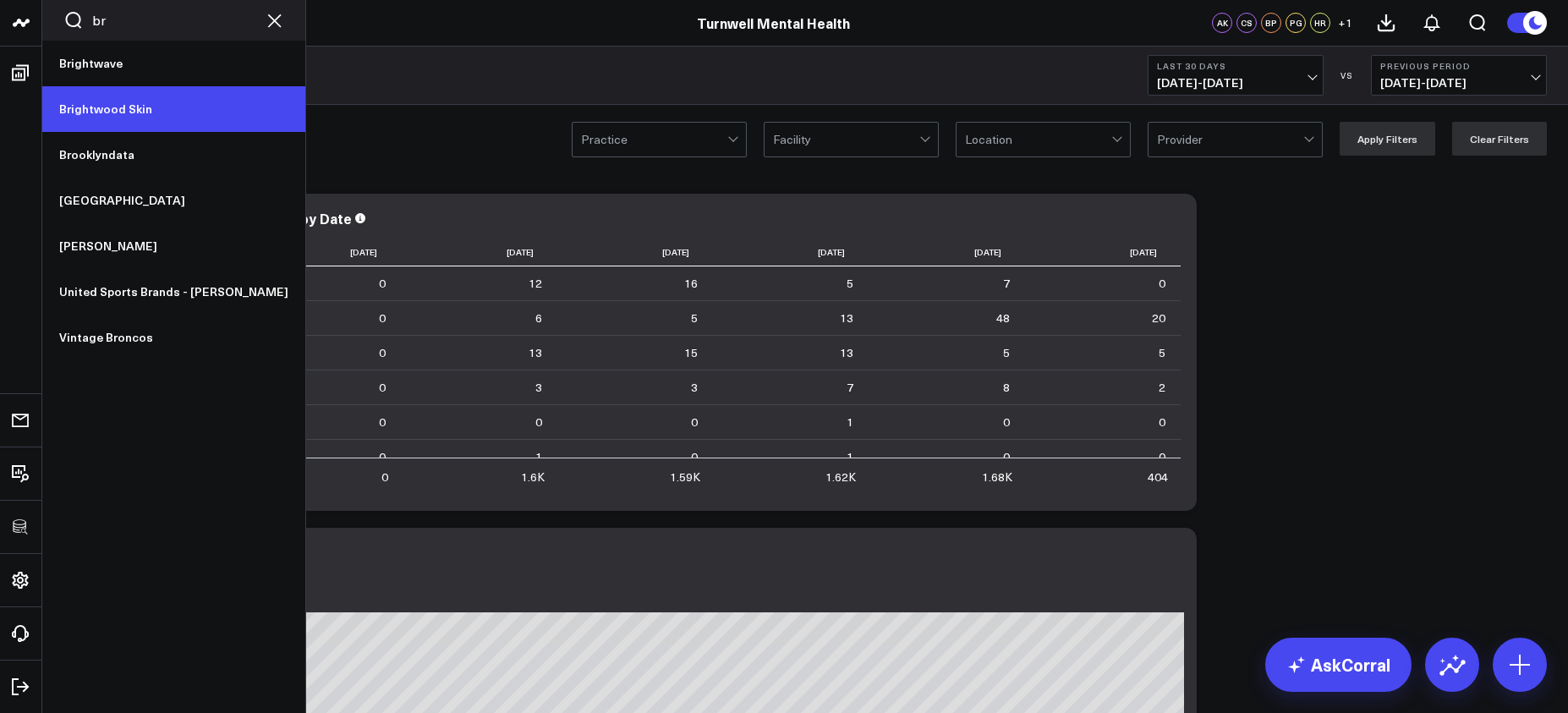
type input "br"
click at [109, 102] on link "Brightwood Skin" at bounding box center [173, 109] width 263 height 46
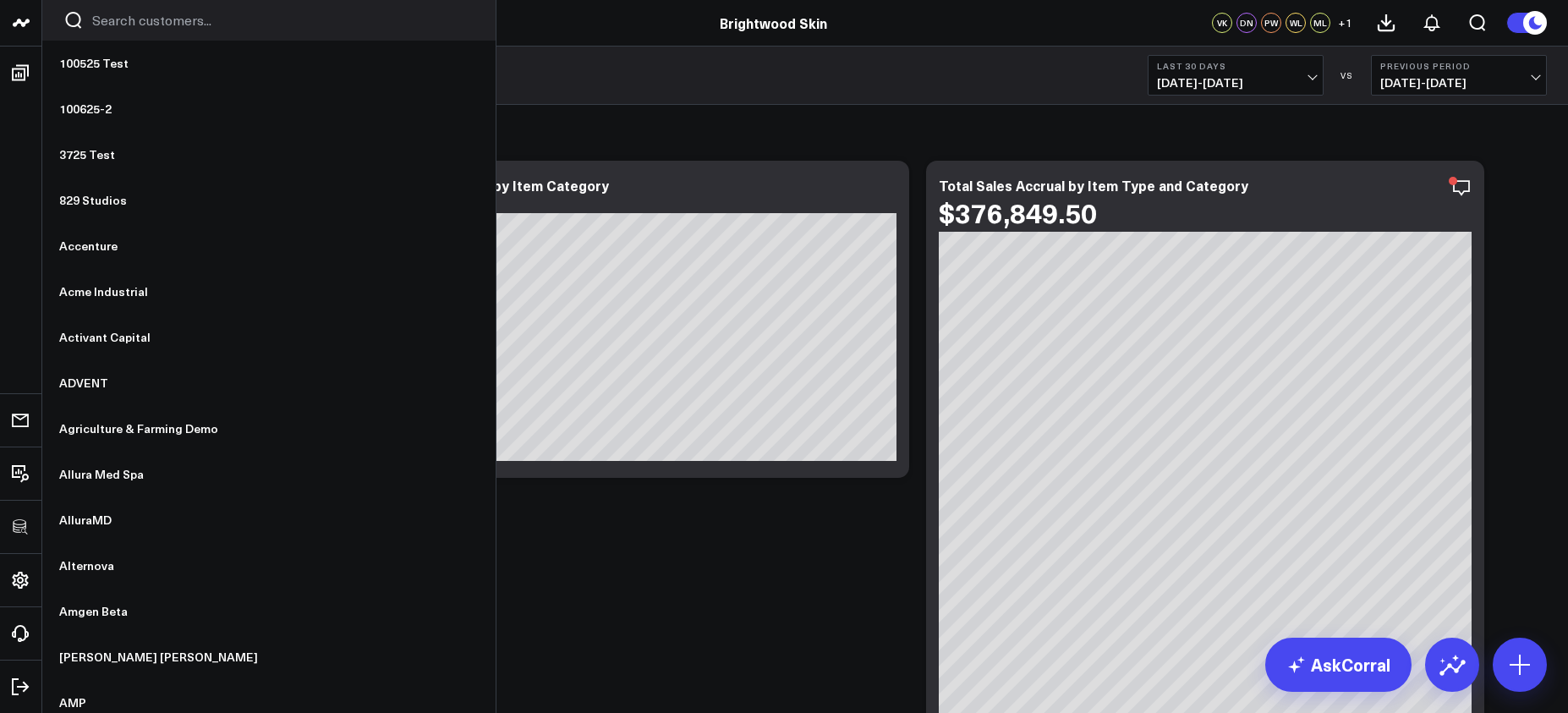
click at [113, 35] on div at bounding box center [269, 20] width 453 height 41
click at [114, 29] on input "Search customers input" at bounding box center [283, 20] width 382 height 18
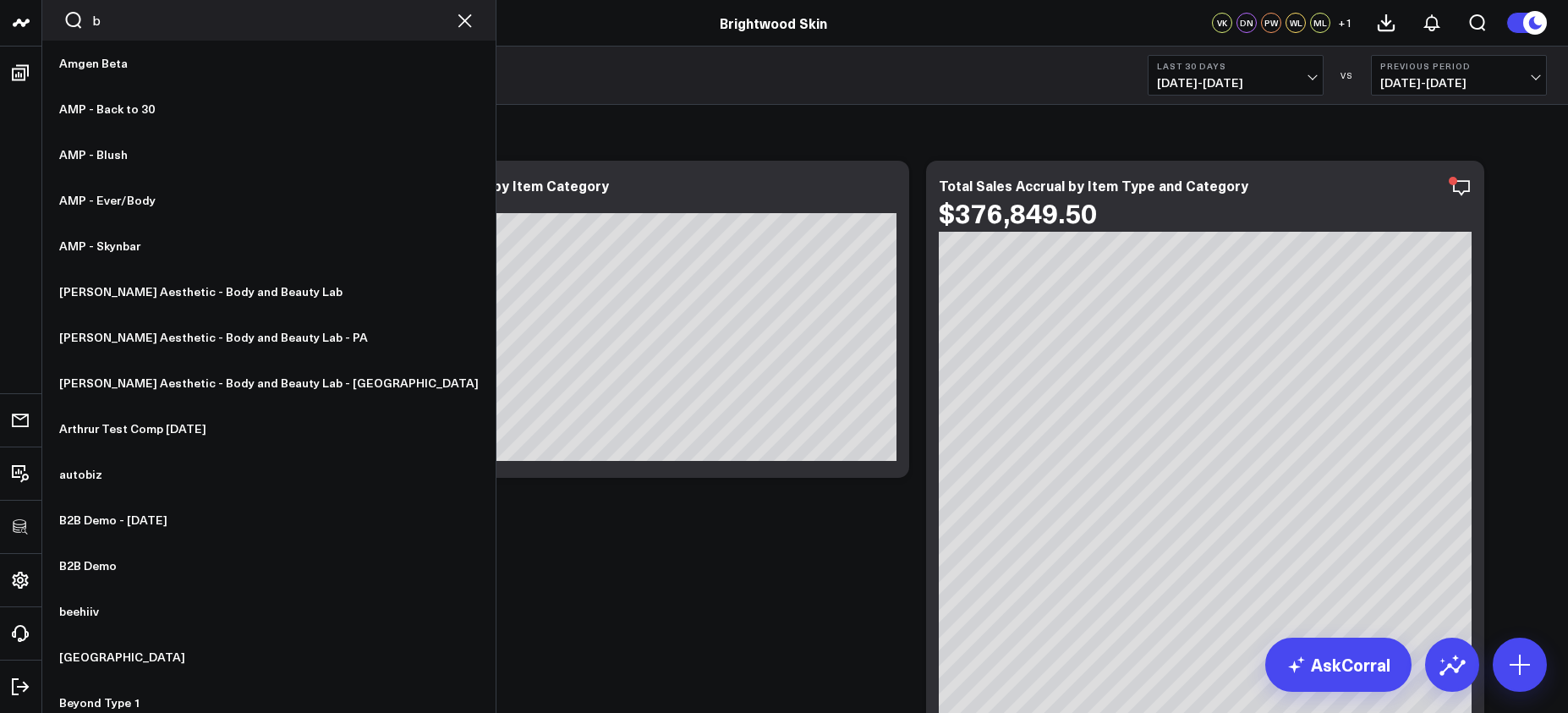
type input "bi"
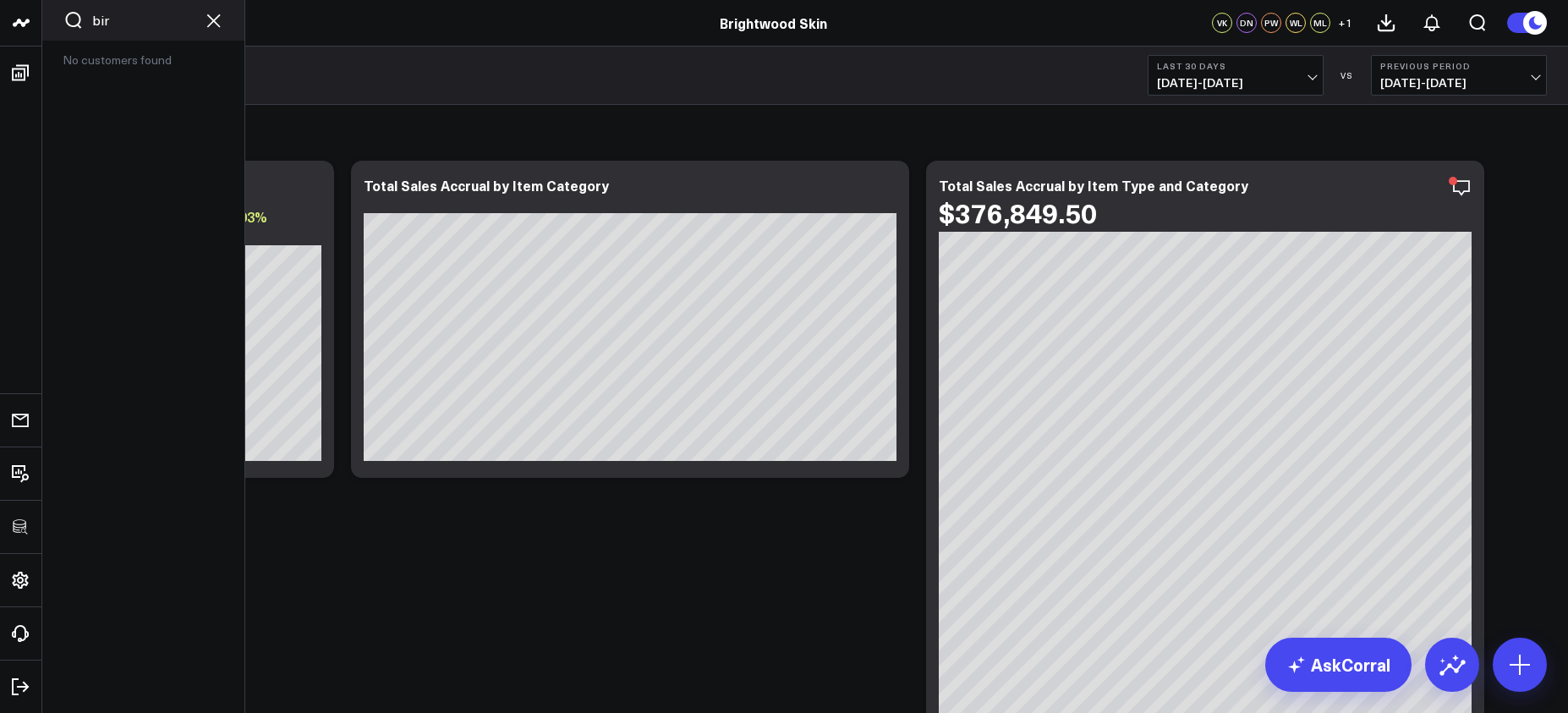
click at [125, 30] on div "bir" at bounding box center [143, 20] width 202 height 41
click at [110, 27] on input "bir" at bounding box center [143, 20] width 102 height 18
click at [102, 27] on input "bir" at bounding box center [143, 20] width 102 height 18
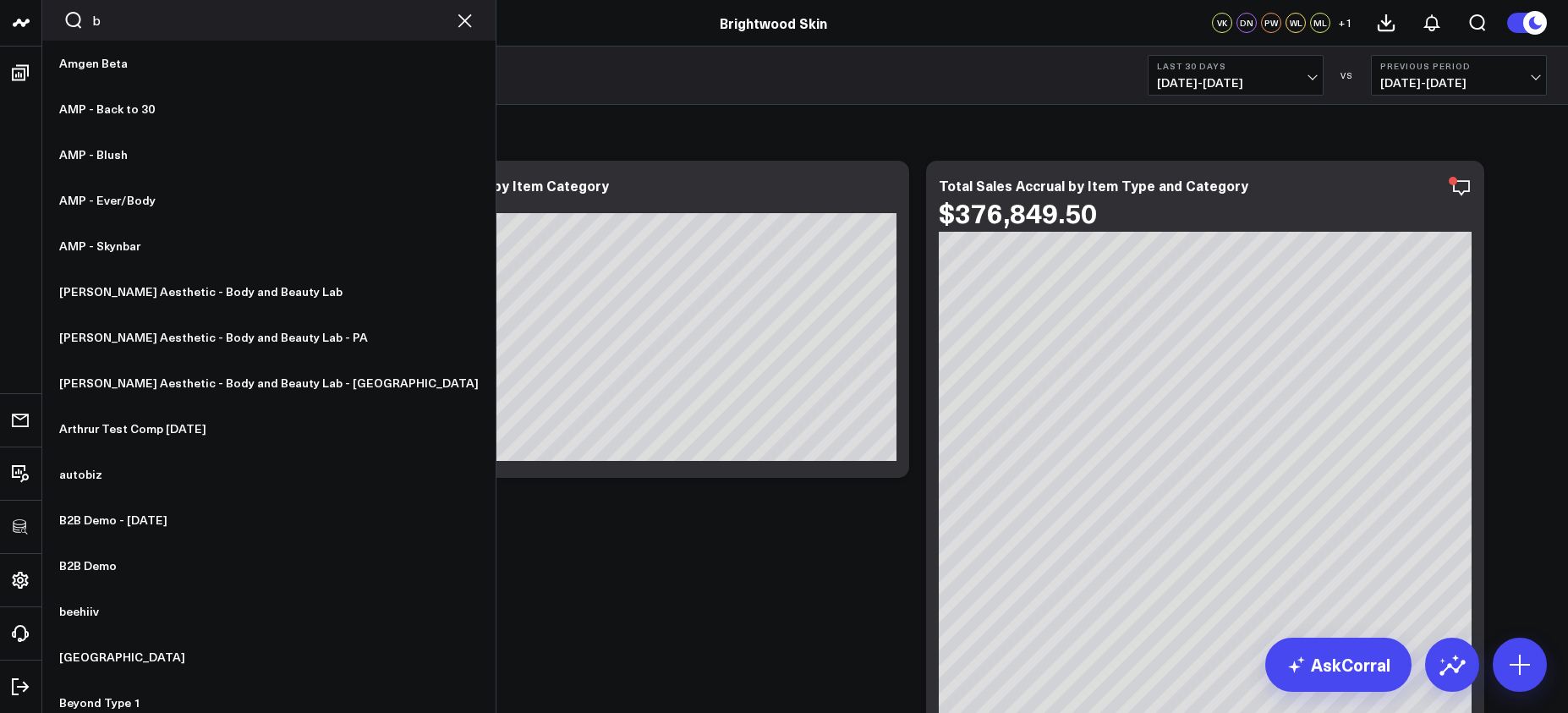
click at [106, 18] on input "b" at bounding box center [269, 20] width 353 height 18
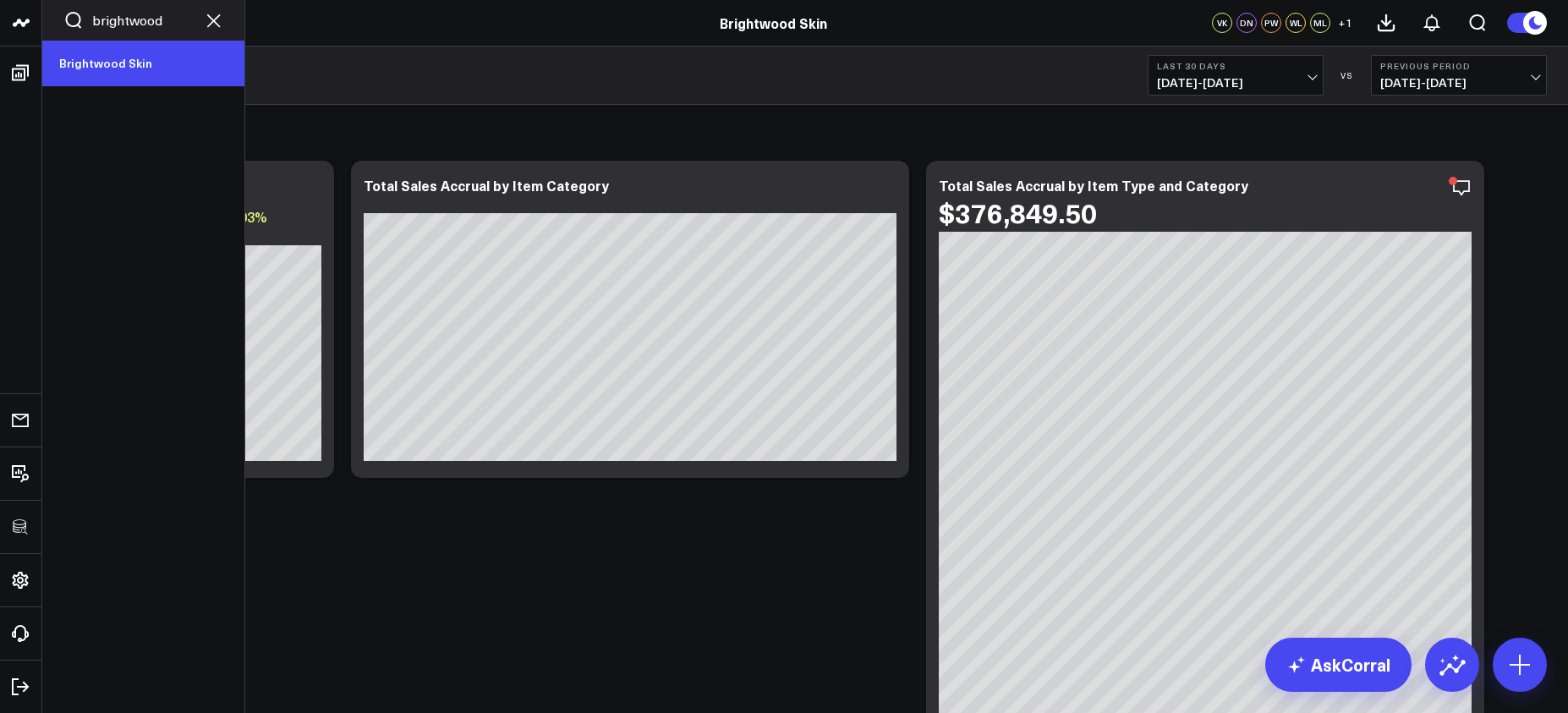
type input "brightwood"
click at [99, 76] on link "Brightwood Skin" at bounding box center [143, 64] width 202 height 46
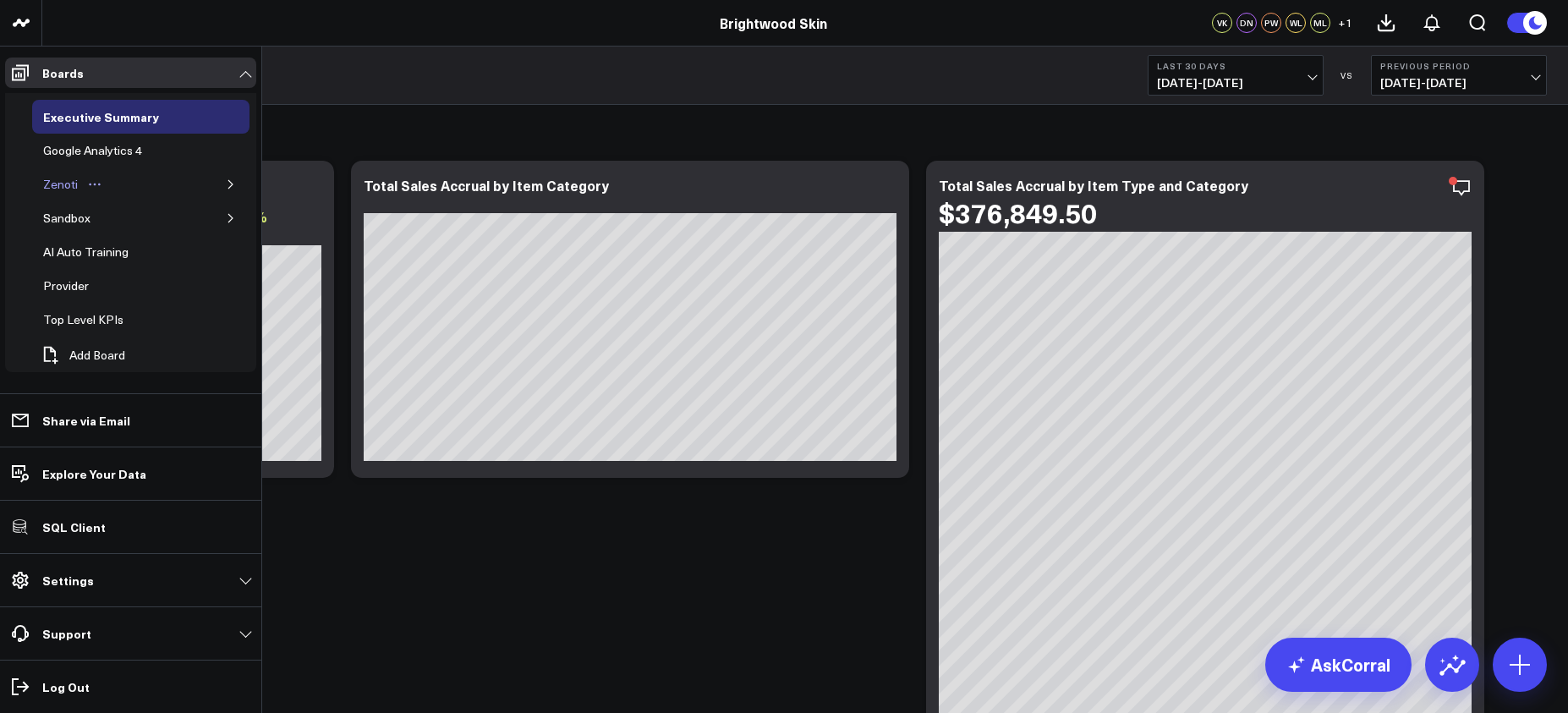
click at [62, 183] on div "Zenoti" at bounding box center [60, 184] width 43 height 20
click at [66, 179] on div "Zenoti" at bounding box center [60, 184] width 43 height 20
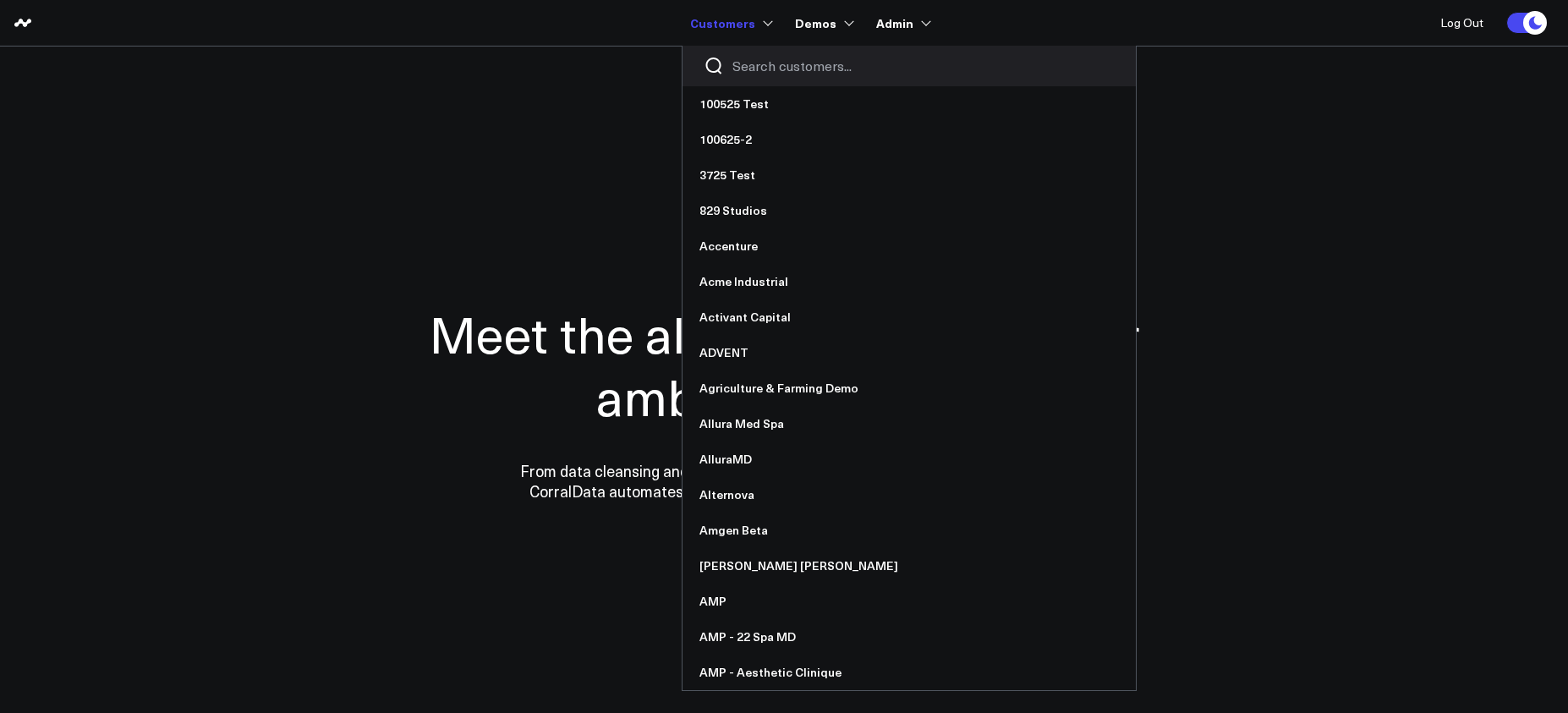
click at [753, 27] on link "Customers" at bounding box center [729, 22] width 79 height 30
click at [768, 66] on input "Search customers input" at bounding box center [923, 66] width 382 height 18
click at [744, 66] on input "Search customers input" at bounding box center [923, 66] width 382 height 18
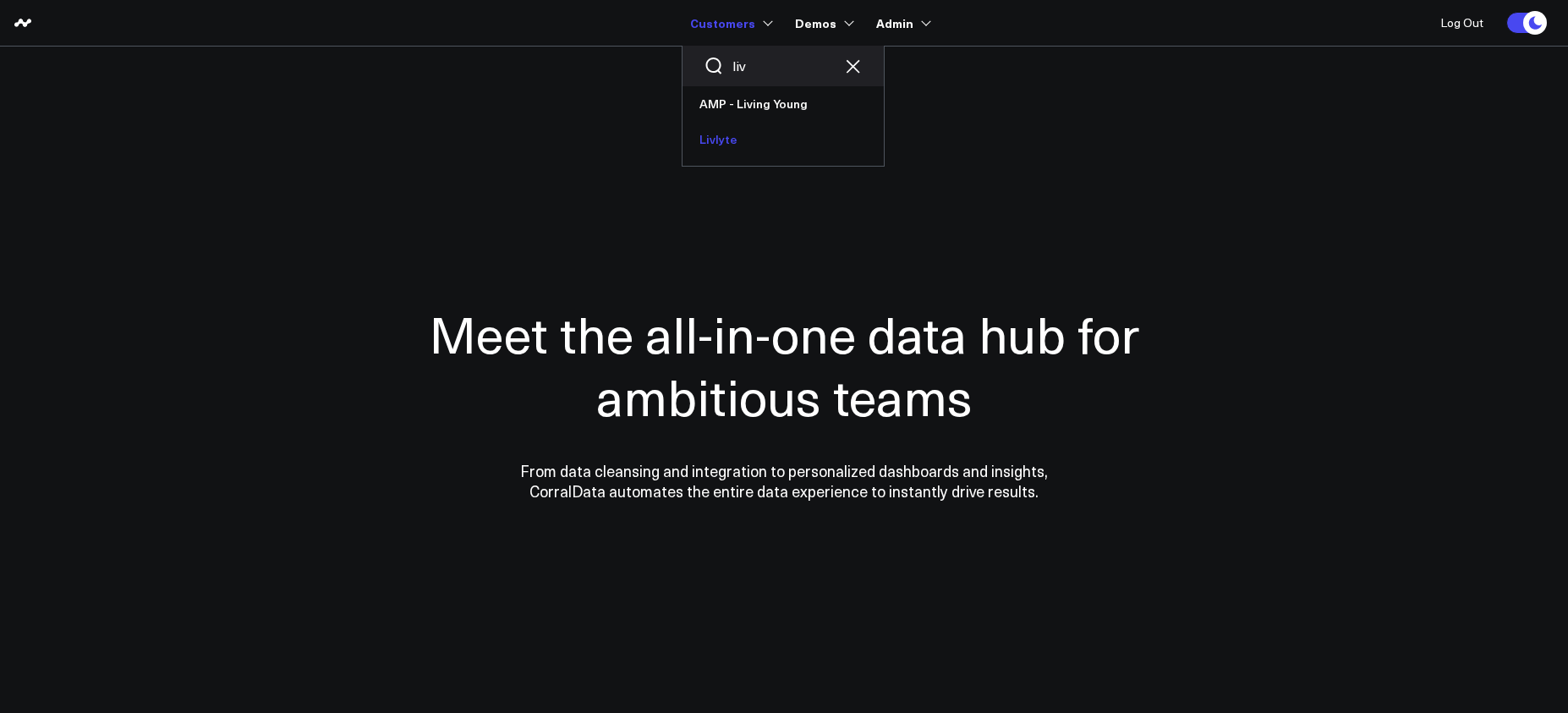
type input "liv"
click at [728, 144] on link "Livlyte" at bounding box center [783, 139] width 201 height 36
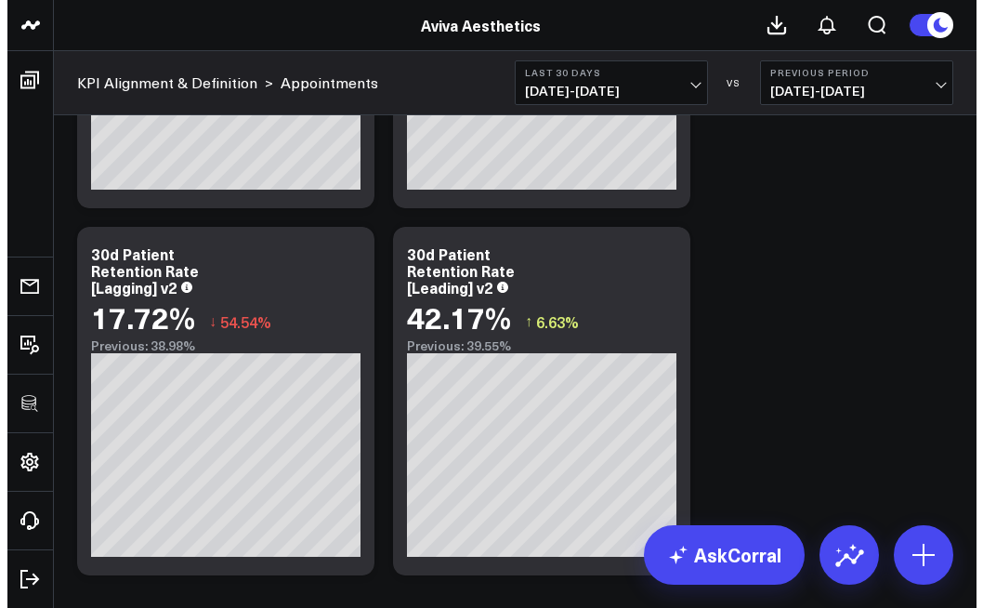
scroll to position [6110, 0]
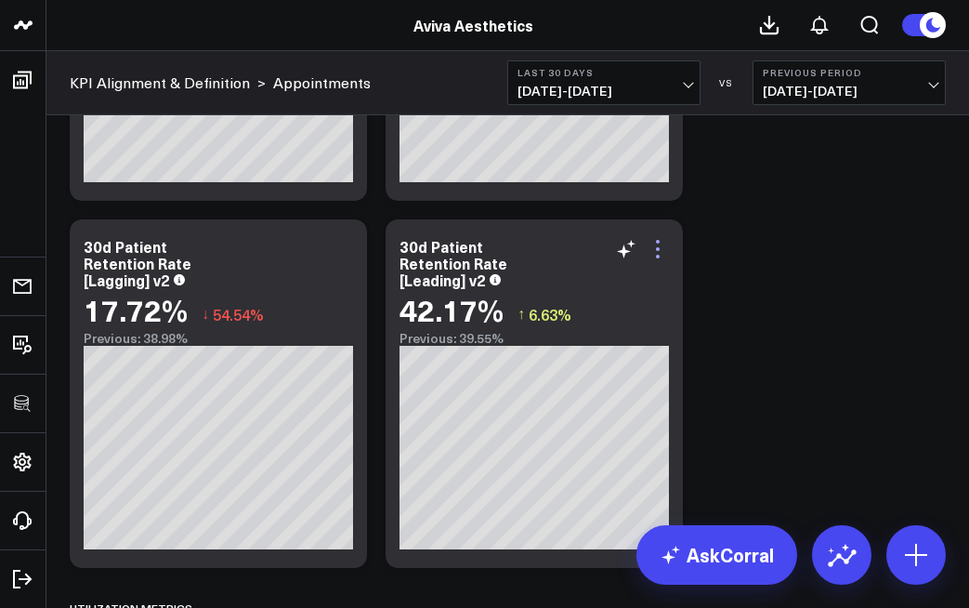
click at [661, 248] on icon at bounding box center [658, 249] width 22 height 22
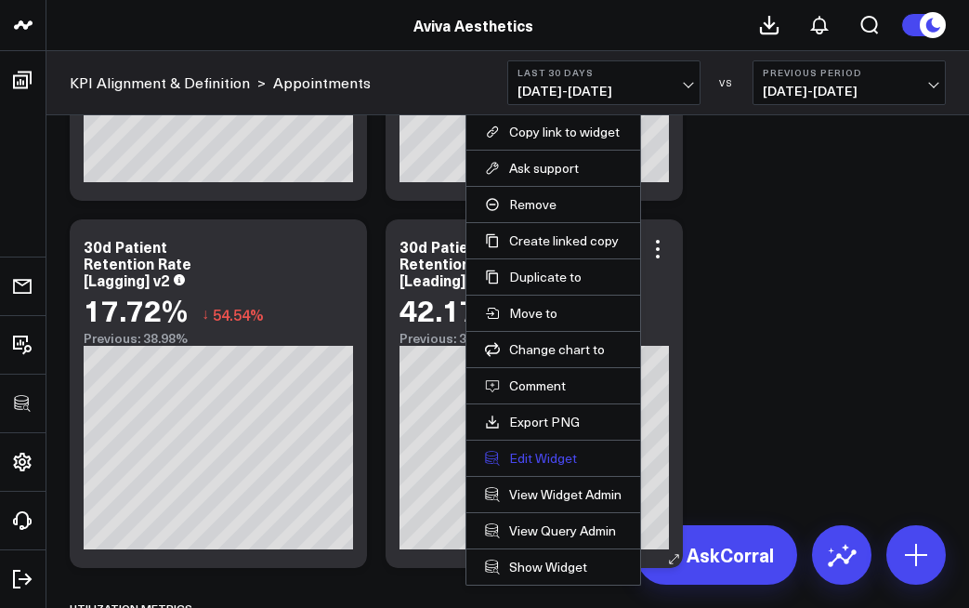
click at [549, 464] on button "Edit Widget" at bounding box center [553, 458] width 137 height 17
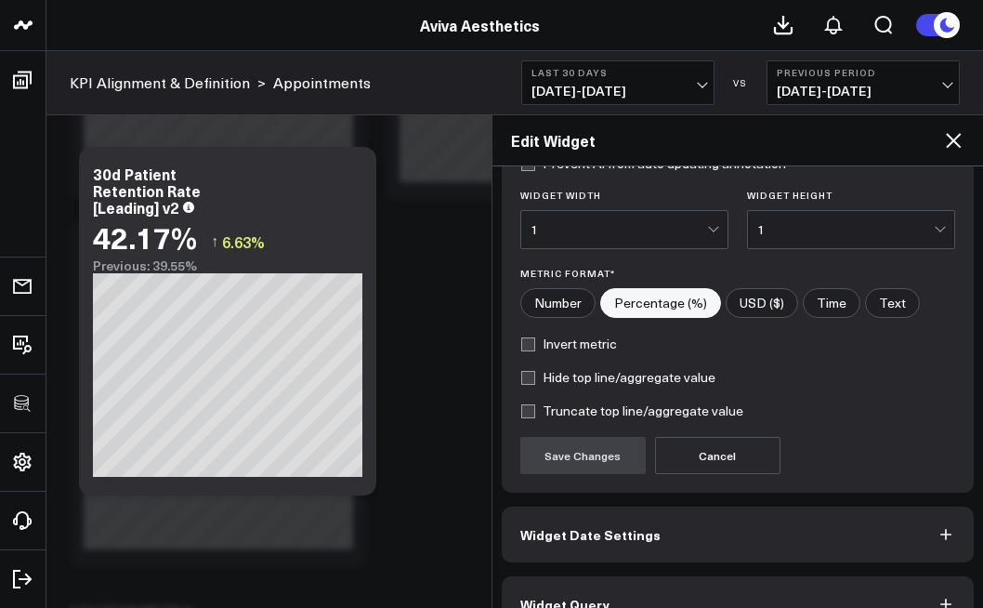
scroll to position [289, 0]
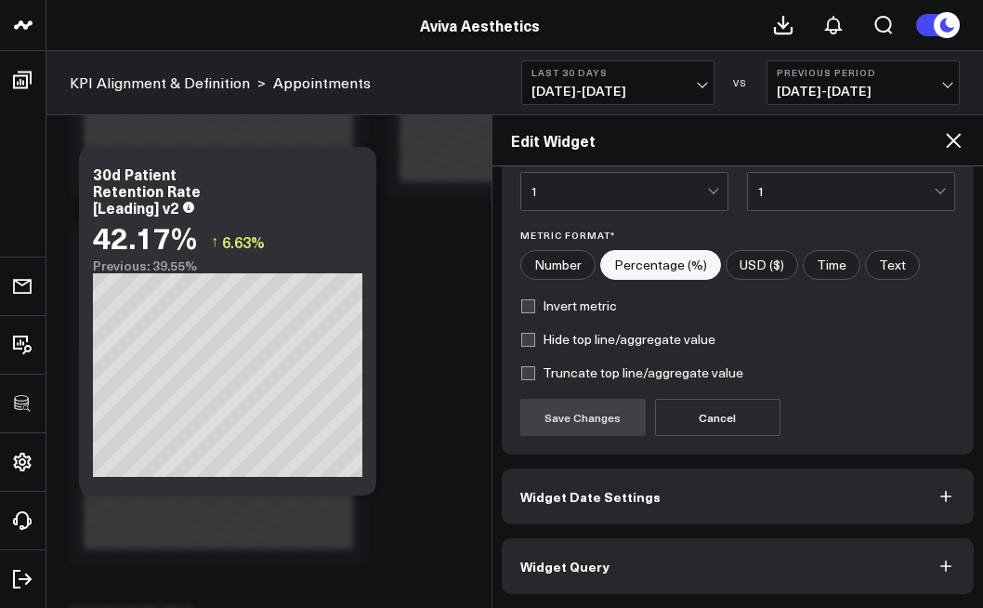
click at [666, 568] on button "Widget Query" at bounding box center [738, 566] width 473 height 56
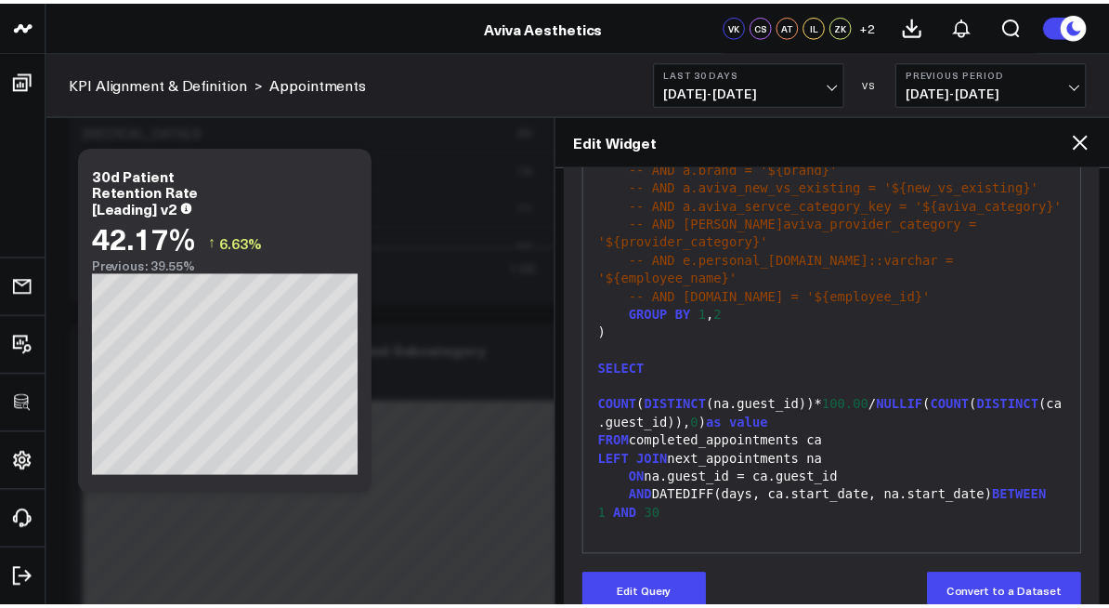
scroll to position [370, 0]
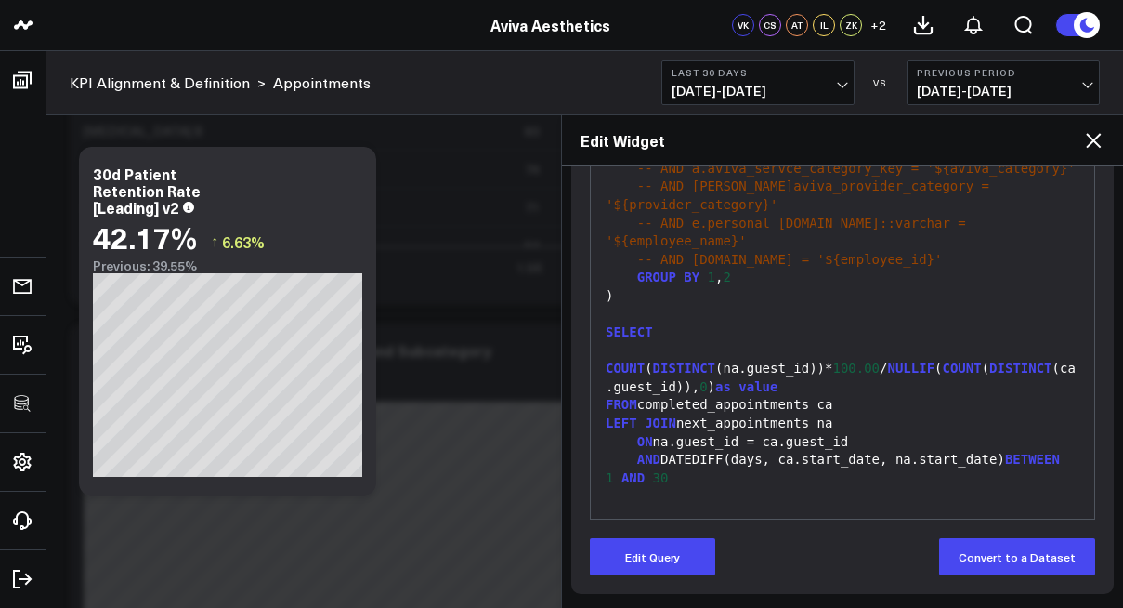
click at [1086, 142] on icon at bounding box center [1093, 140] width 22 height 22
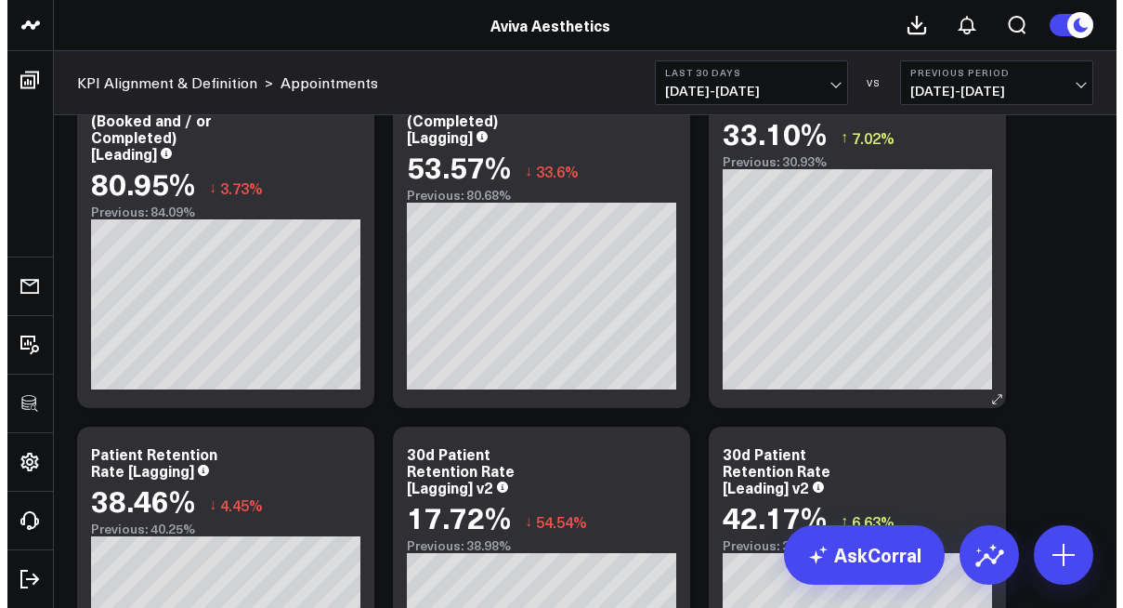
scroll to position [3649, 0]
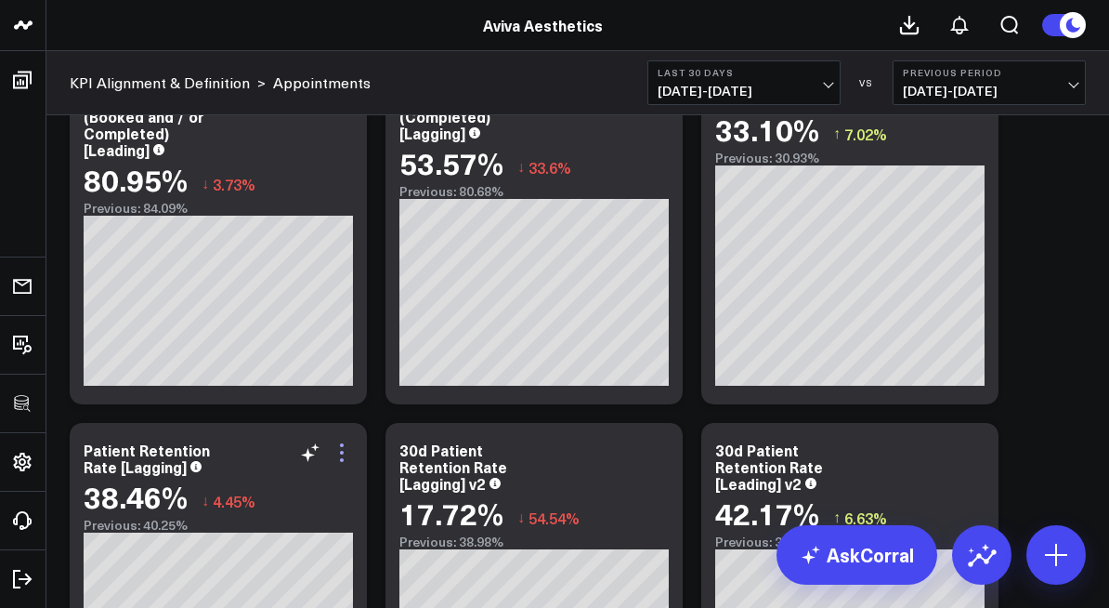
click at [343, 460] on icon at bounding box center [342, 460] width 4 height 4
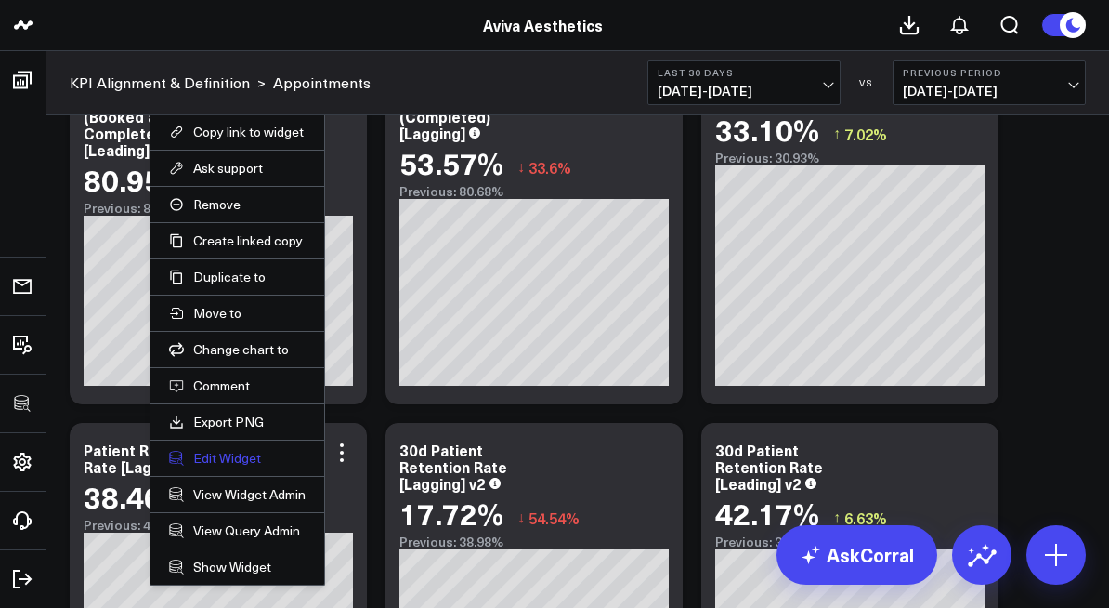
click at [249, 461] on button "Edit Widget" at bounding box center [237, 458] width 137 height 17
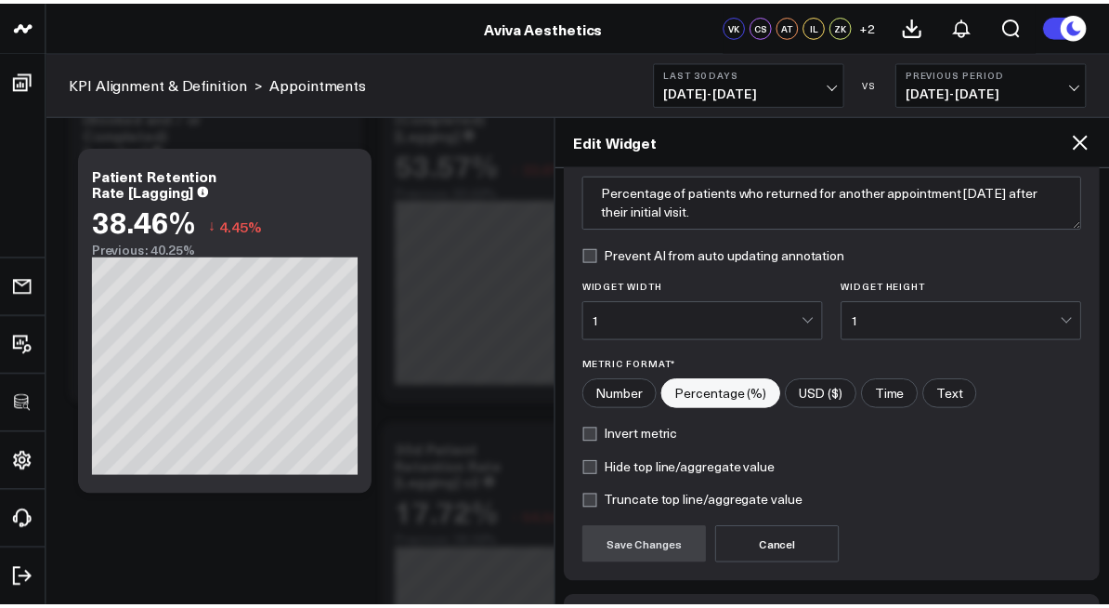
scroll to position [289, 0]
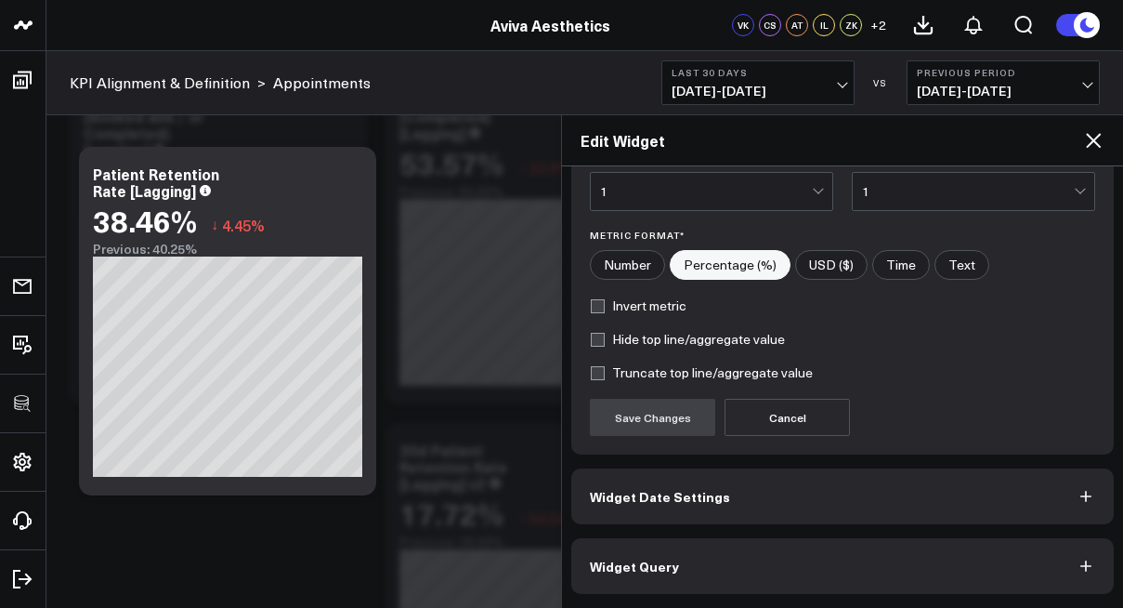
click at [759, 558] on button "Widget Query" at bounding box center [842, 566] width 543 height 56
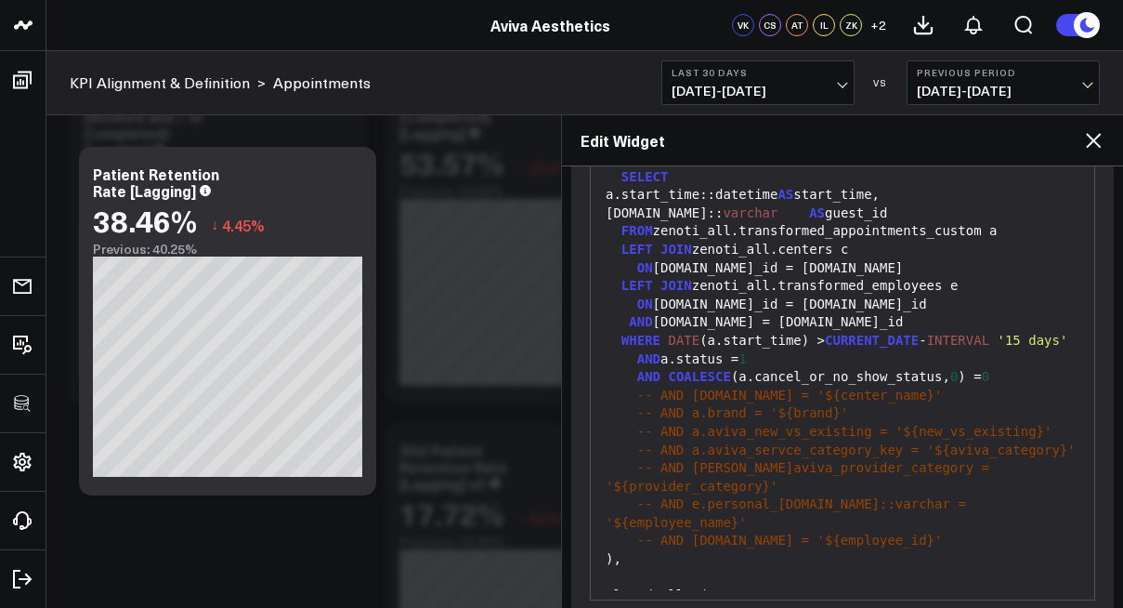
click at [1093, 141] on icon at bounding box center [1093, 140] width 15 height 15
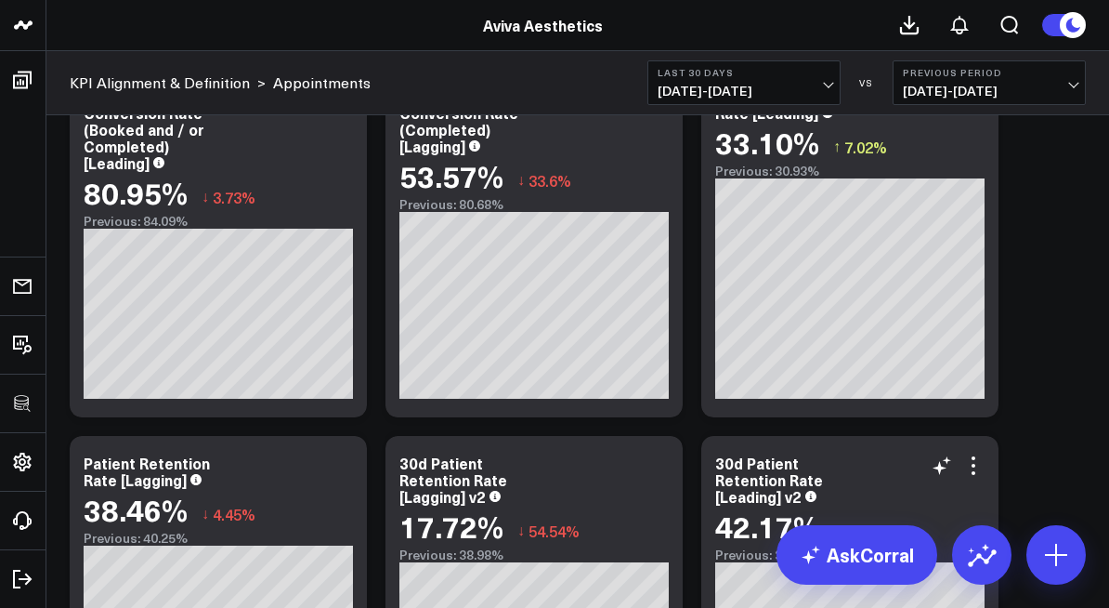
scroll to position [3825, 0]
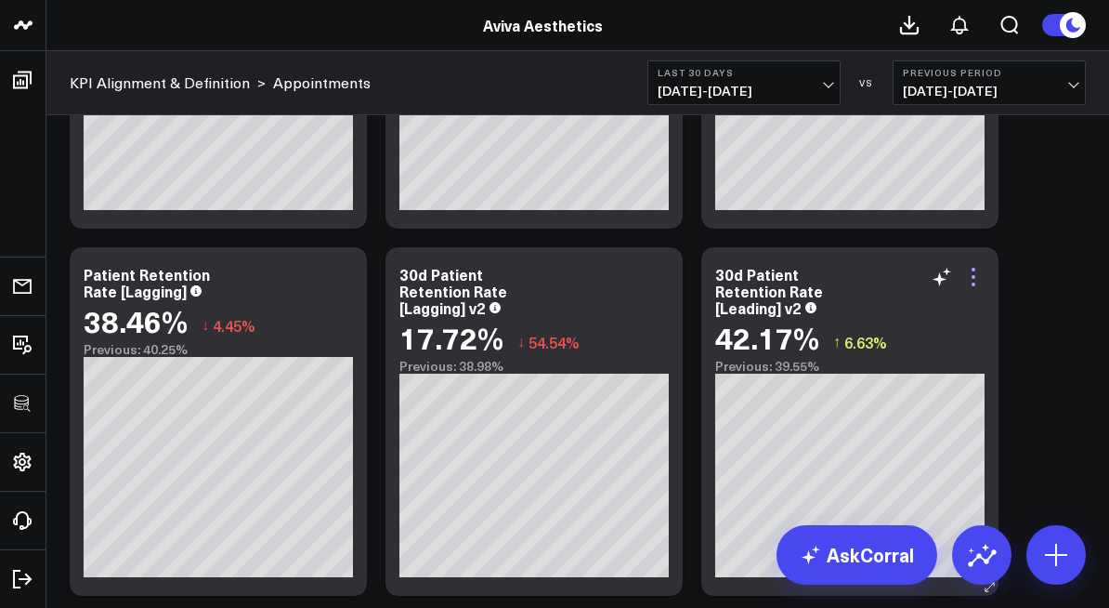
click at [975, 271] on icon at bounding box center [973, 277] width 22 height 22
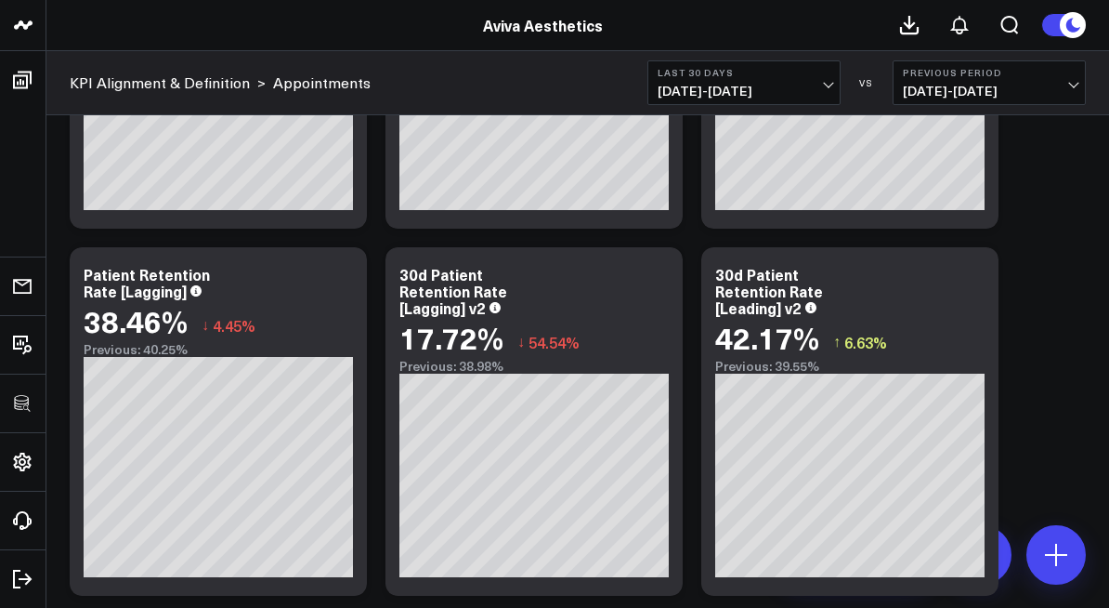
click at [1082, 385] on div "Appointment Metrics Modify via AI Copy link to widget Ask support Remove Create…" at bounding box center [577, 185] width 1035 height 7651
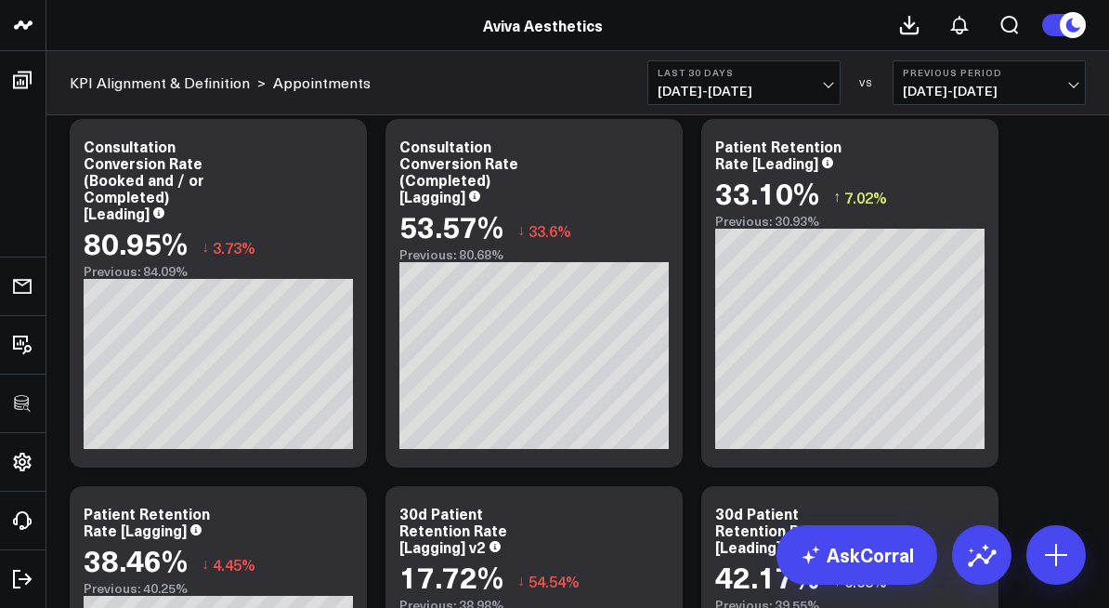
scroll to position [3584, 0]
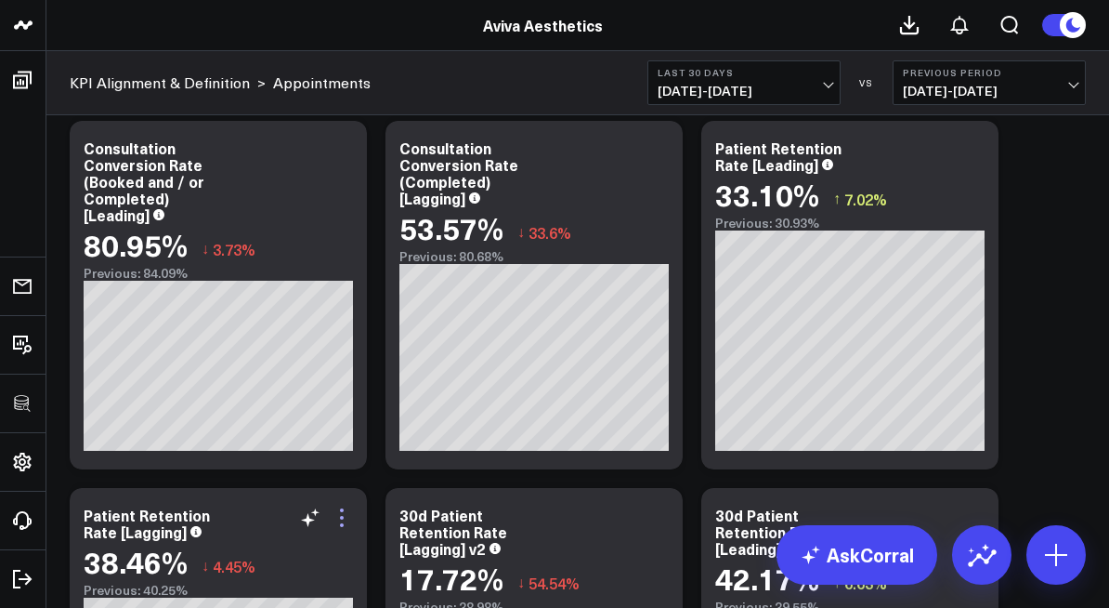
click at [343, 524] on icon at bounding box center [342, 525] width 4 height 4
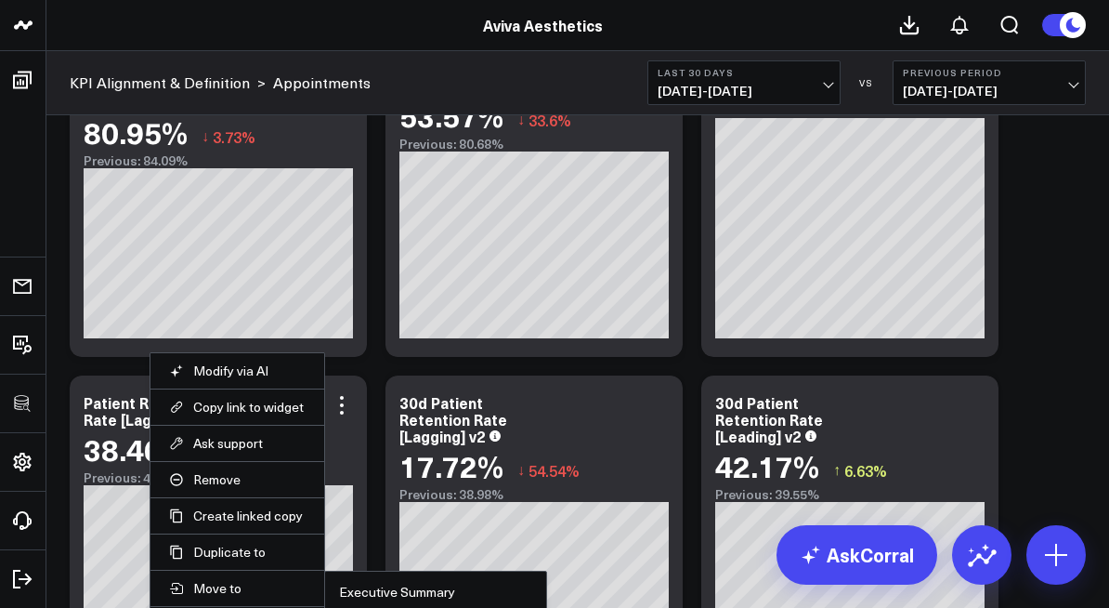
scroll to position [3740, 0]
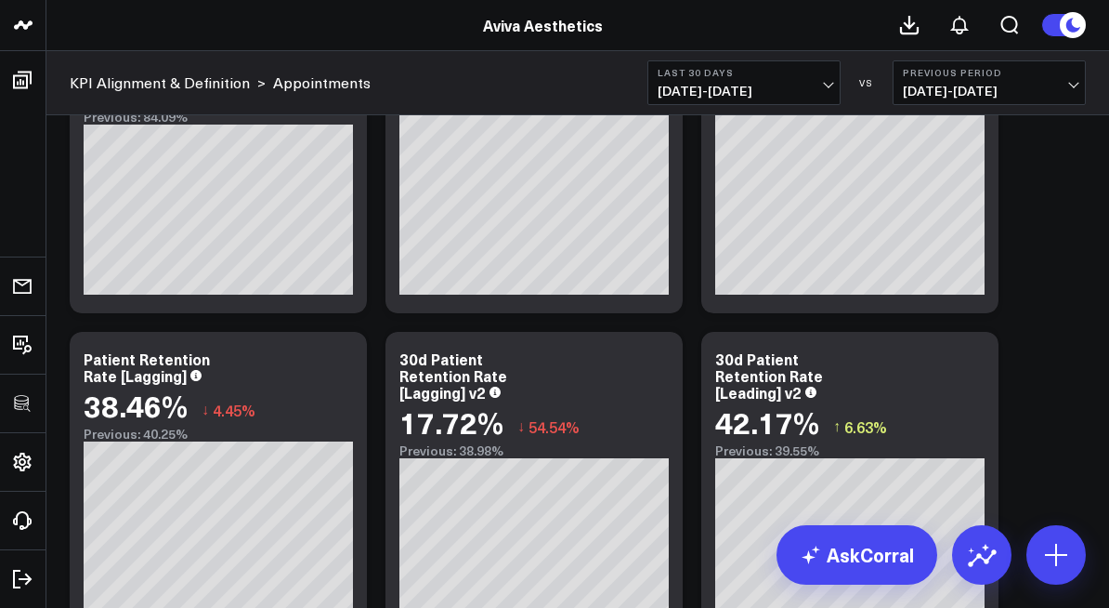
click at [1016, 333] on div "Appointment Metrics Modify via AI Copy link to widget Ask support Remove Create…" at bounding box center [577, 270] width 1035 height 7651
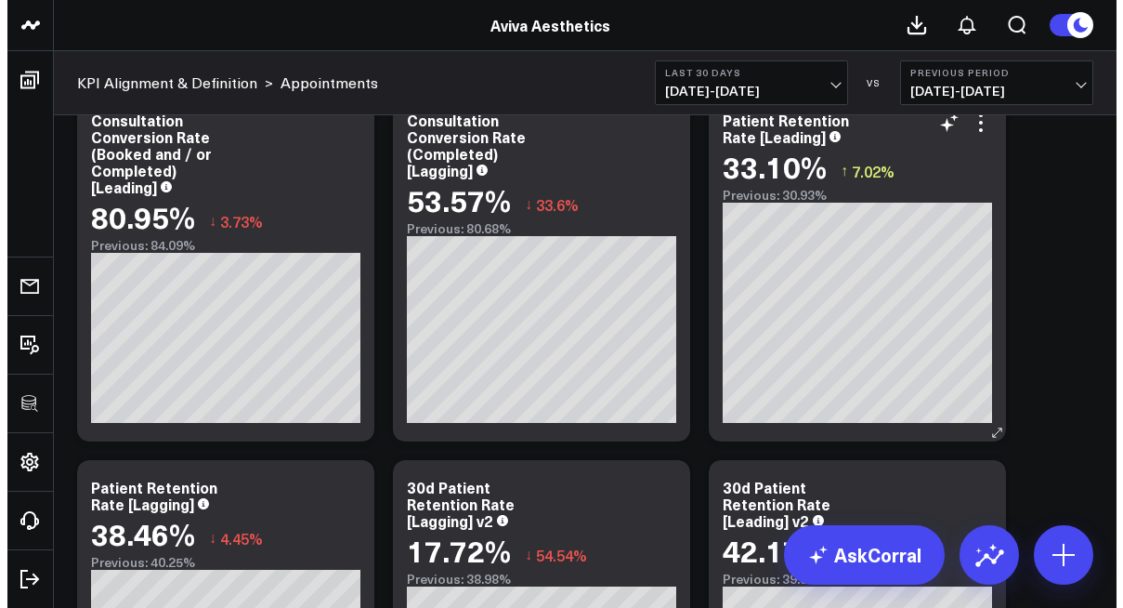
scroll to position [3945, 0]
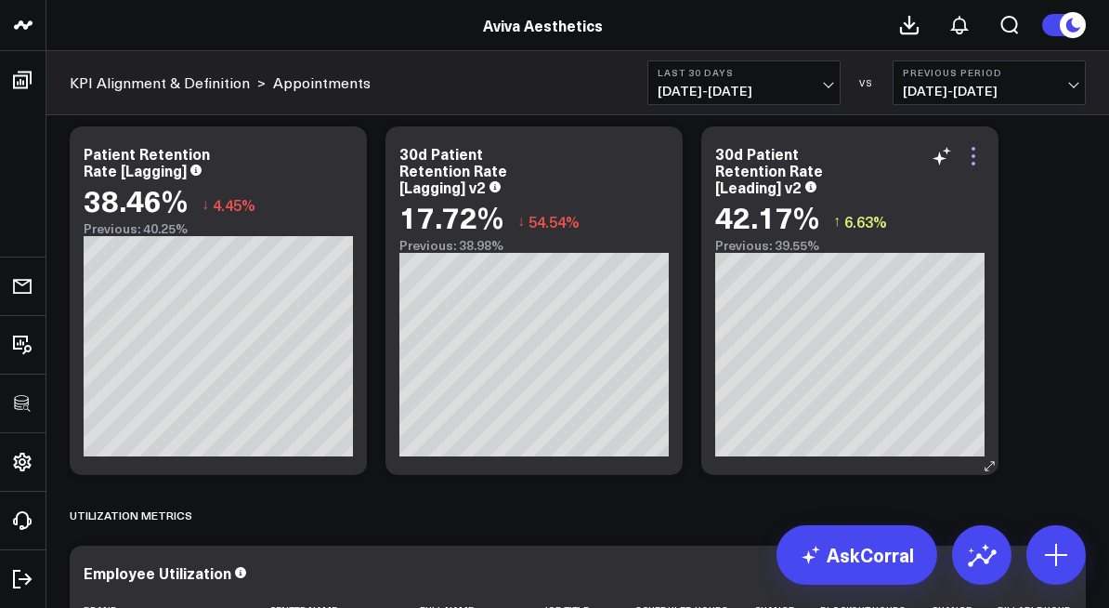
click at [977, 159] on icon at bounding box center [973, 156] width 22 height 22
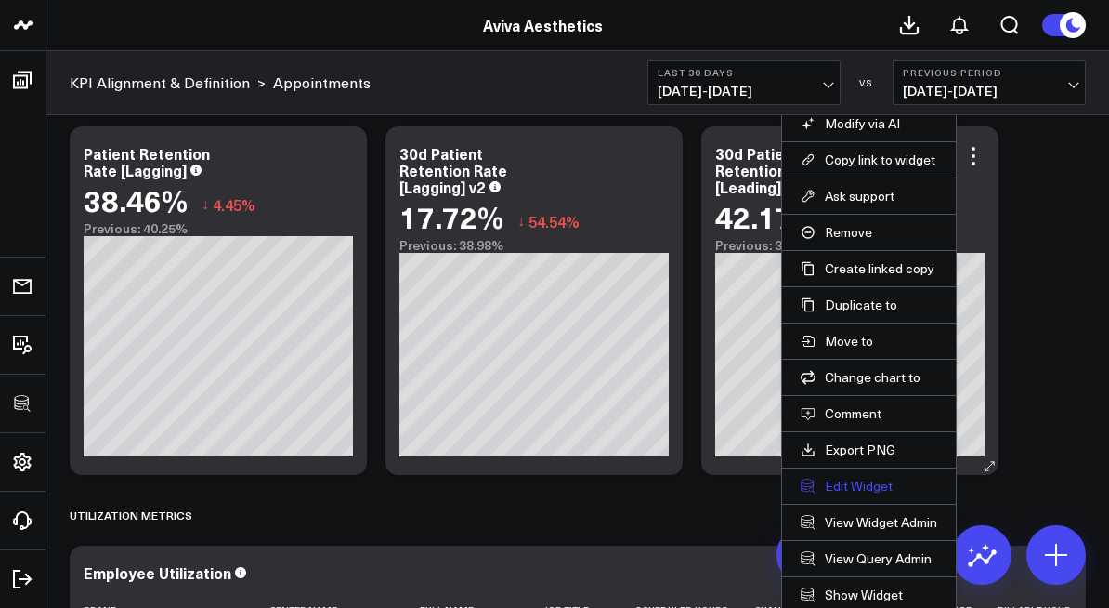
click at [869, 481] on button "Edit Widget" at bounding box center [869, 485] width 137 height 17
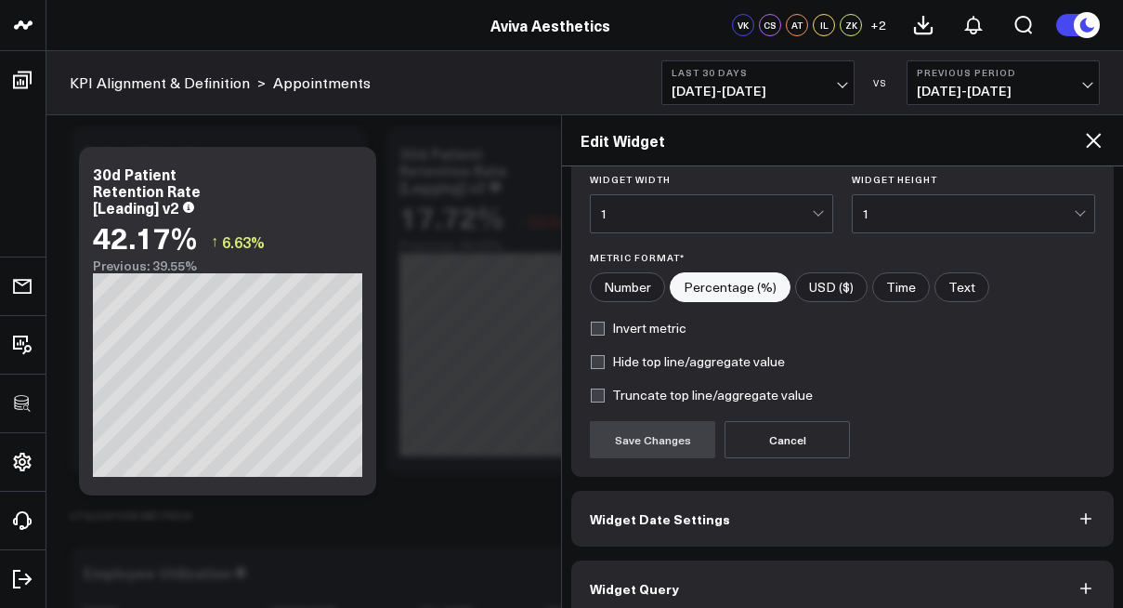
scroll to position [289, 0]
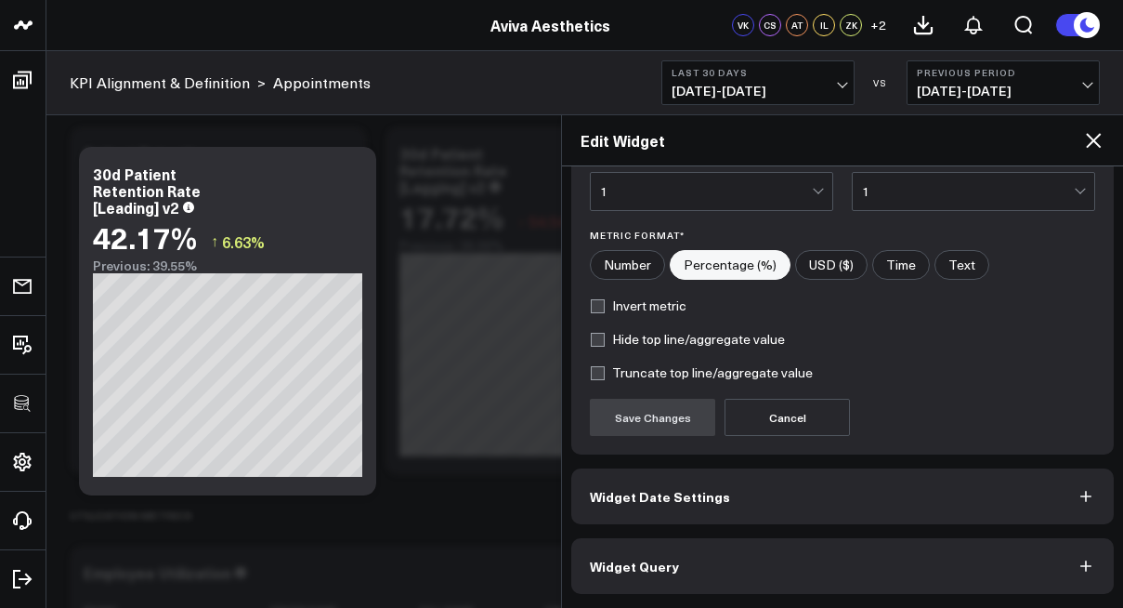
click at [812, 587] on button "Widget Query" at bounding box center [842, 566] width 543 height 56
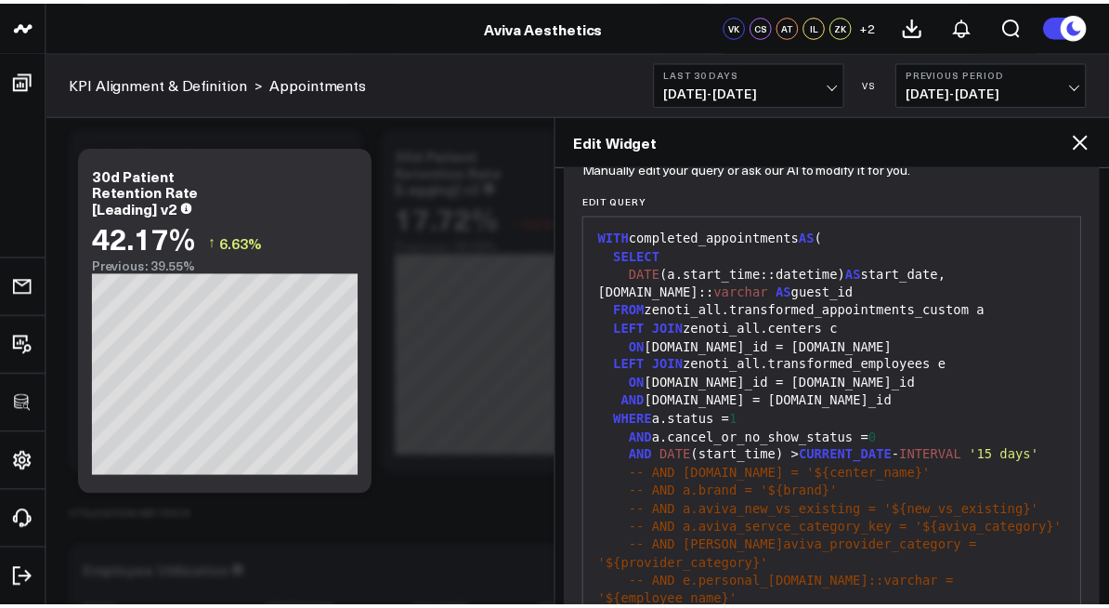
scroll to position [193, 0]
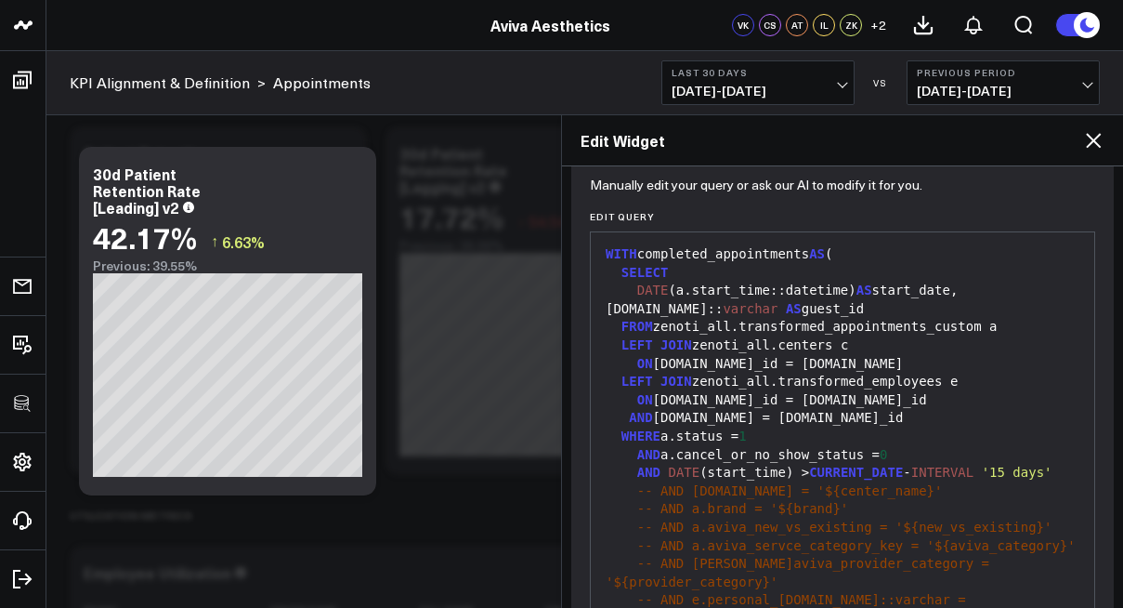
click at [1087, 144] on icon at bounding box center [1093, 140] width 22 height 22
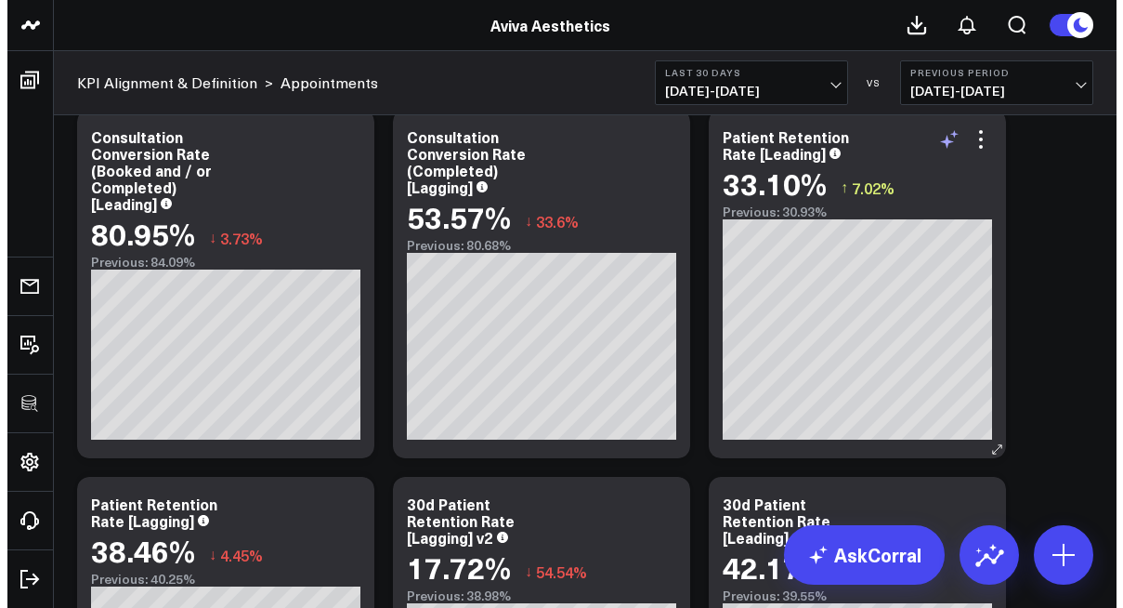
scroll to position [3586, 0]
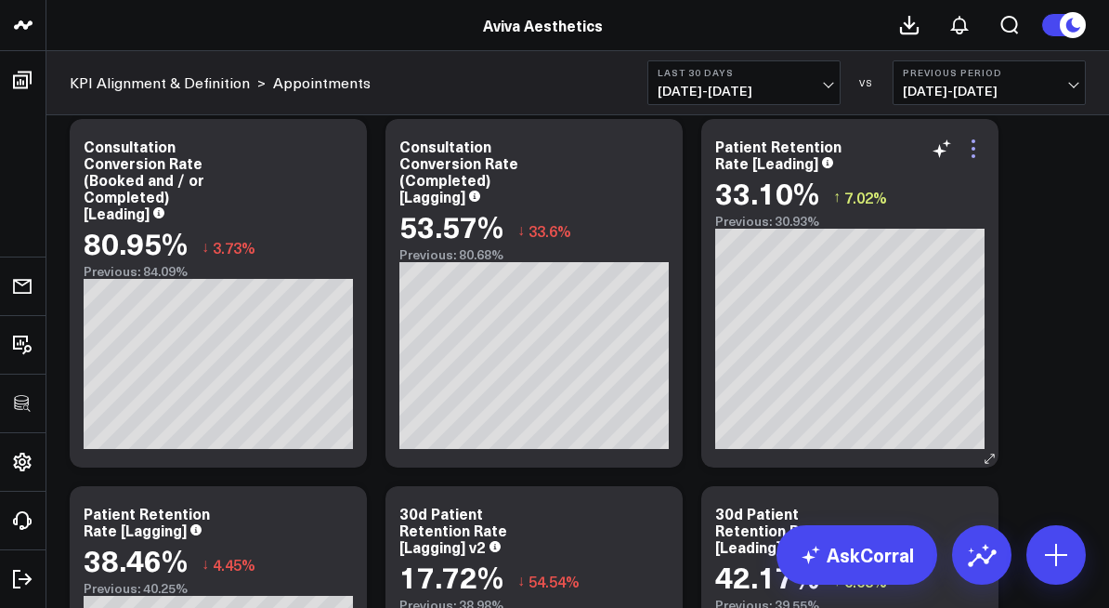
click at [975, 148] on icon at bounding box center [973, 148] width 22 height 22
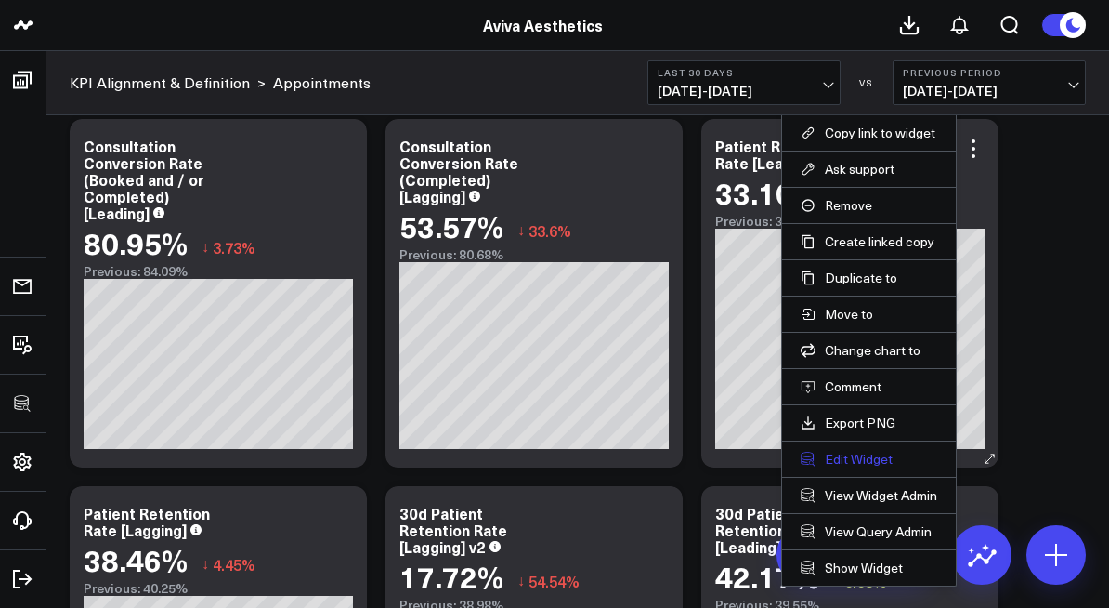
click at [843, 463] on button "Edit Widget" at bounding box center [869, 459] width 137 height 17
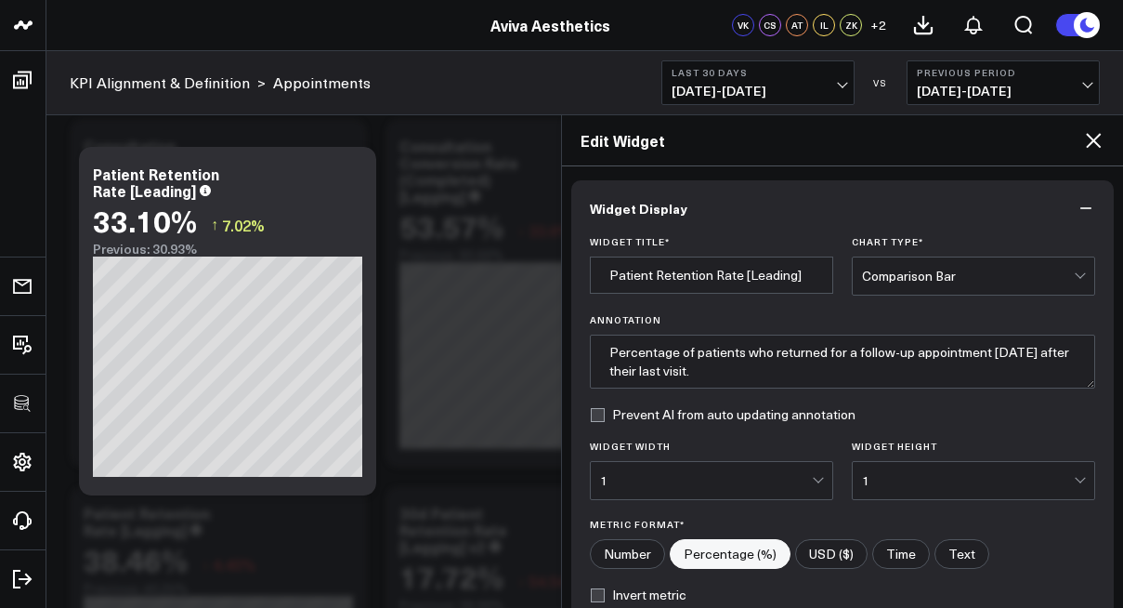
scroll to position [289, 0]
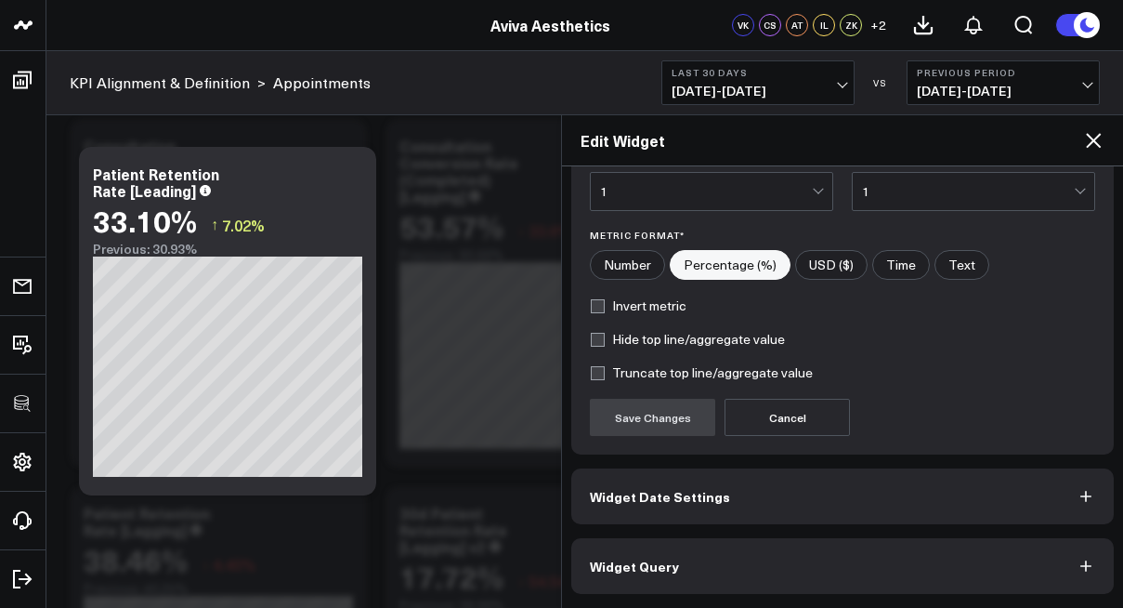
click at [878, 574] on button "Widget Query" at bounding box center [842, 566] width 543 height 56
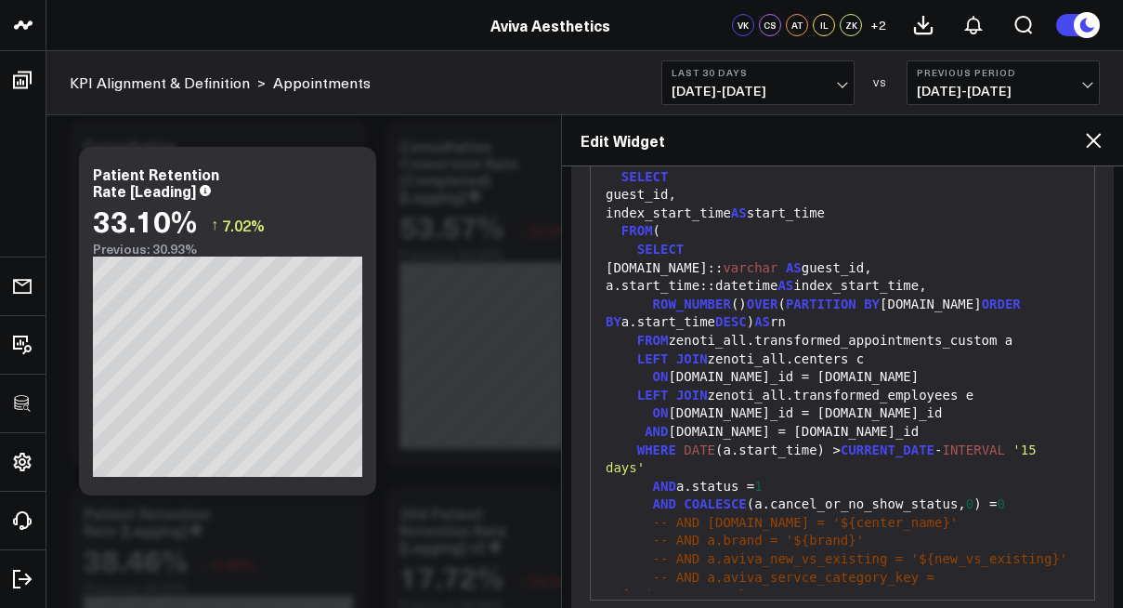
click at [1079, 575] on div "99 1 2 3 4 5 6 7 8 9 10 11 12 13 14 15 16 17 18 19 20 21 22 23 24 25 26 27 28 2…" at bounding box center [842, 368] width 505 height 464
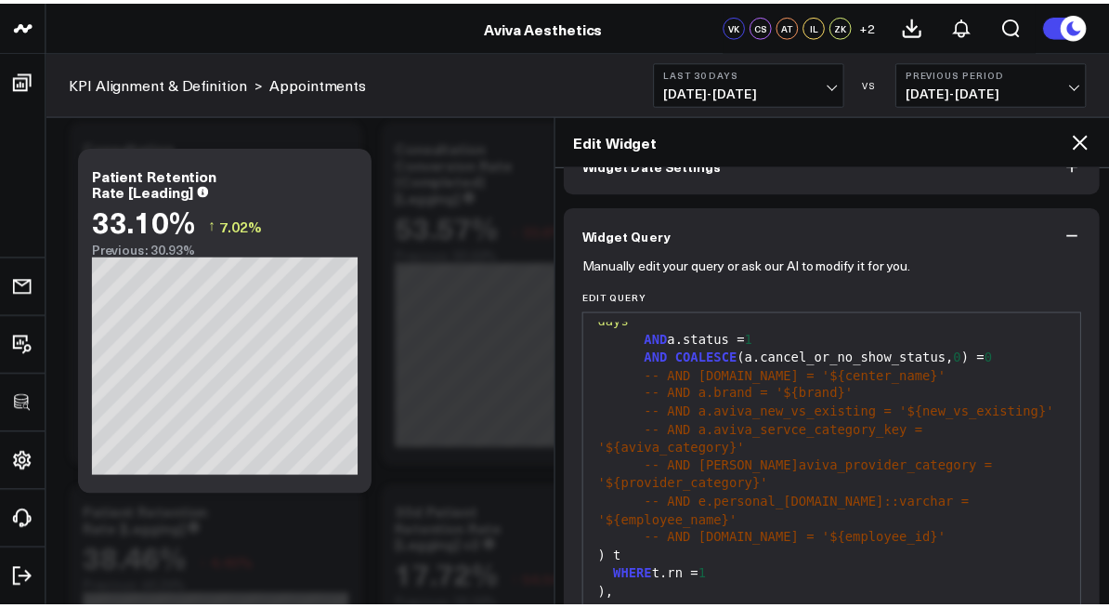
scroll to position [296, 0]
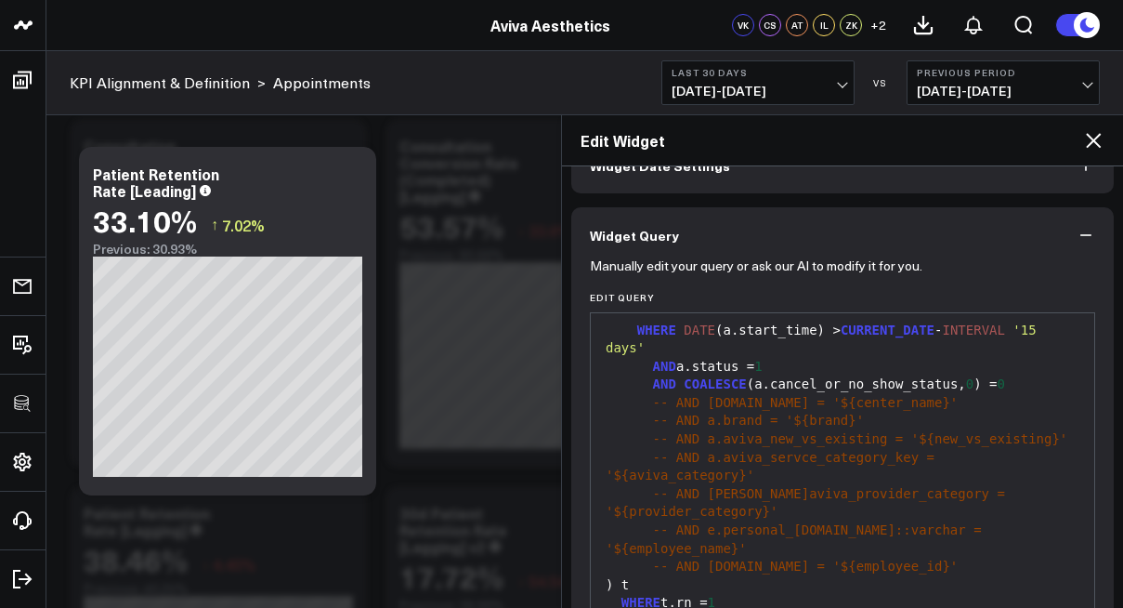
click at [1094, 137] on icon at bounding box center [1093, 140] width 22 height 22
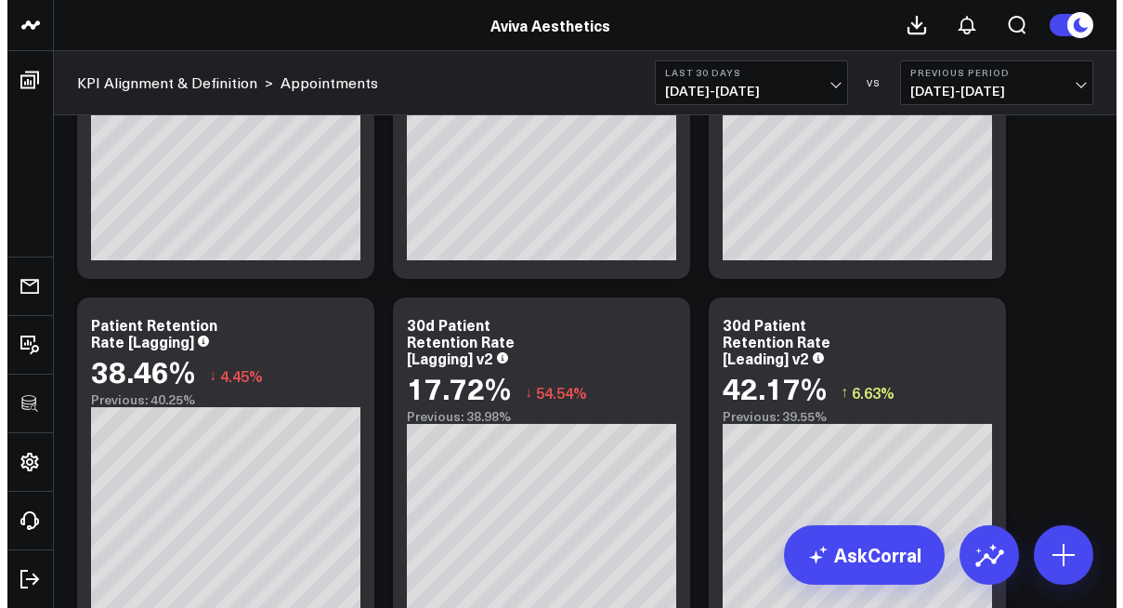
scroll to position [3775, 0]
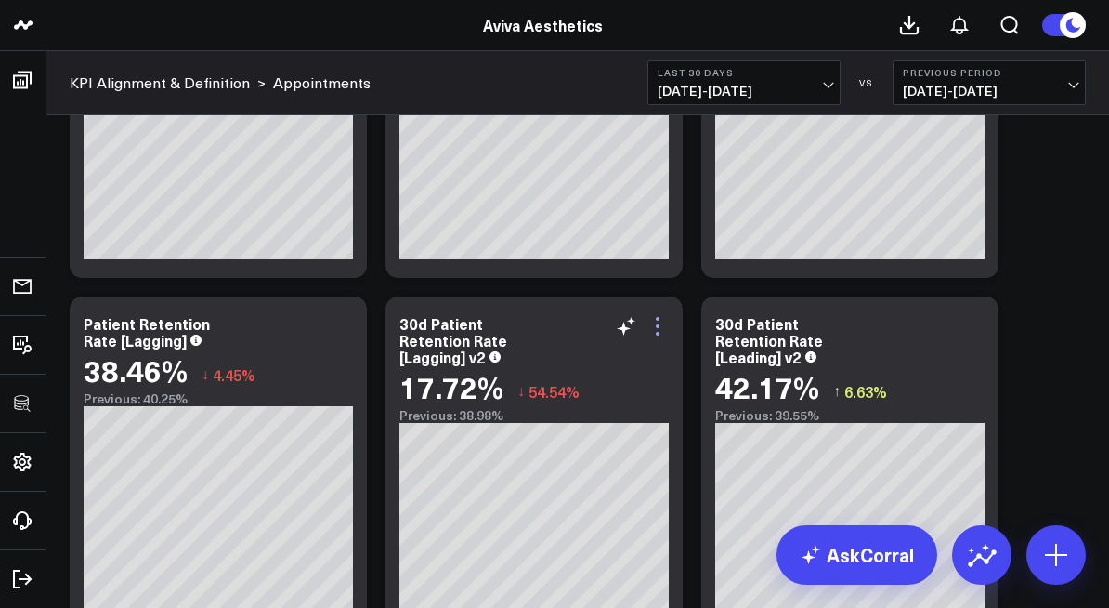
click at [665, 327] on icon at bounding box center [658, 326] width 22 height 22
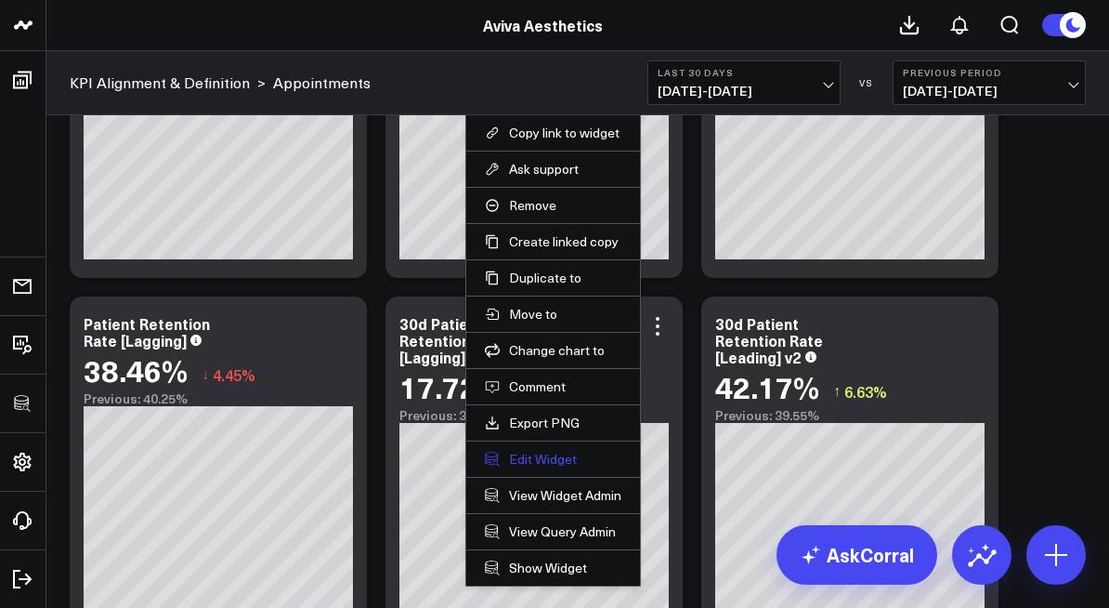
click at [567, 451] on button "Edit Widget" at bounding box center [553, 459] width 137 height 17
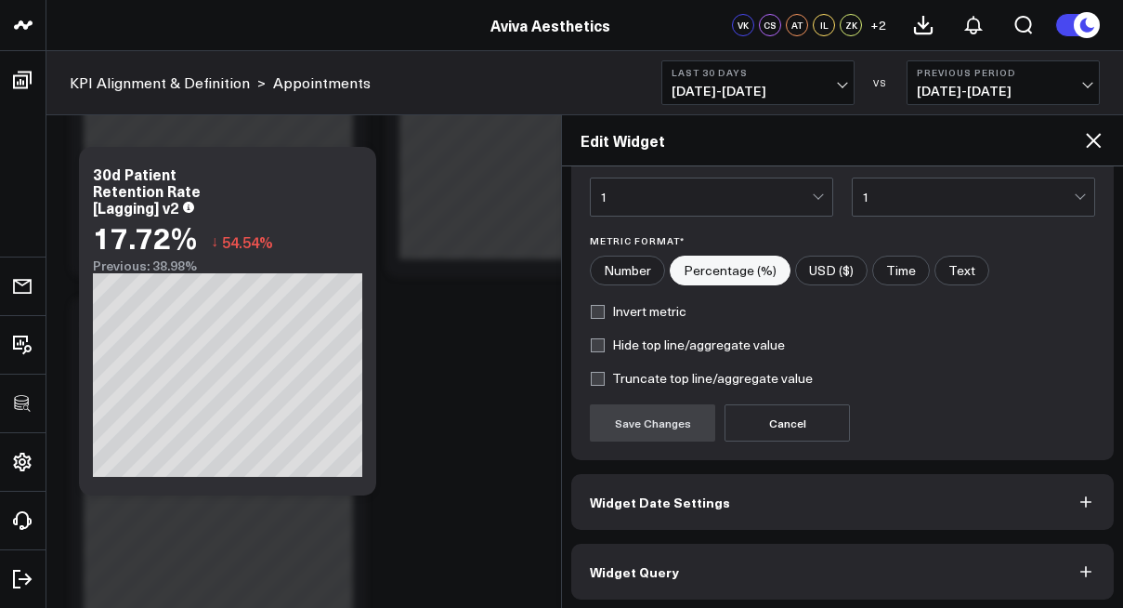
scroll to position [289, 0]
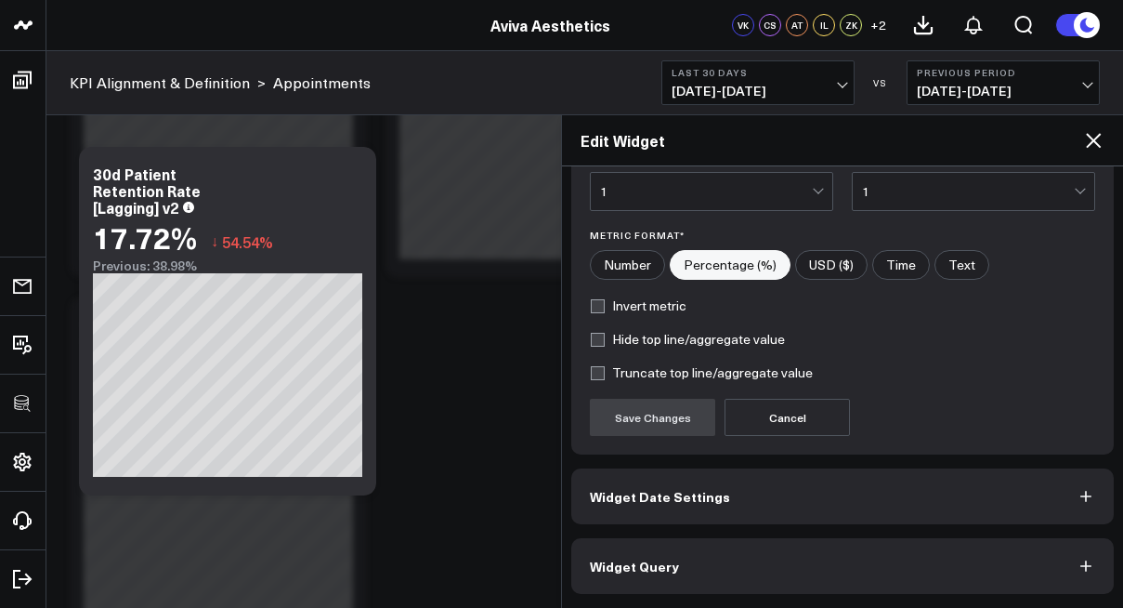
click at [657, 559] on span "Widget Query" at bounding box center [634, 565] width 89 height 15
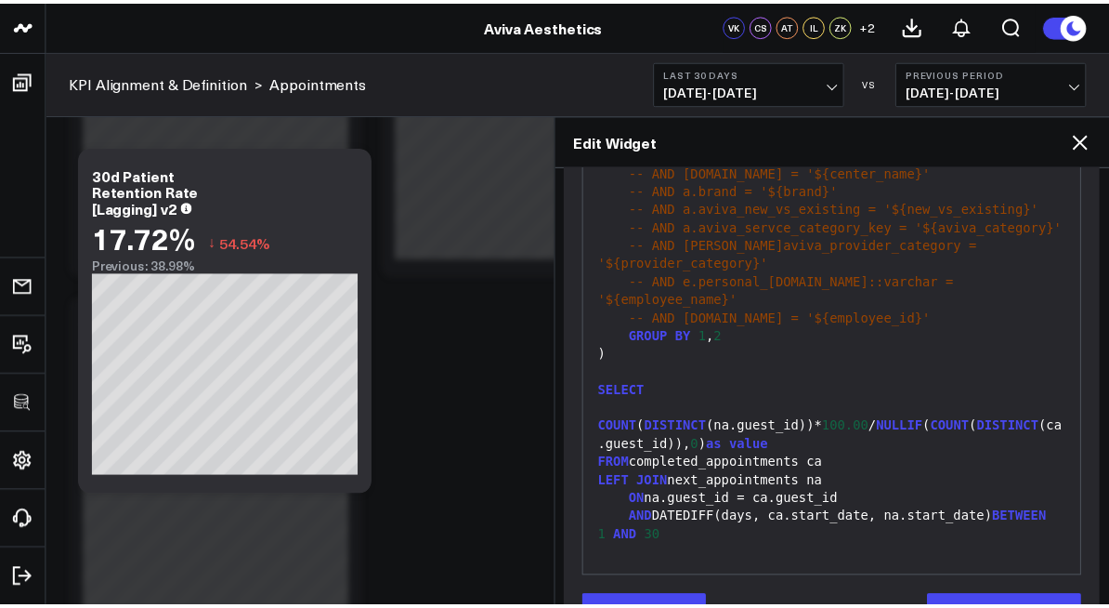
scroll to position [322, 0]
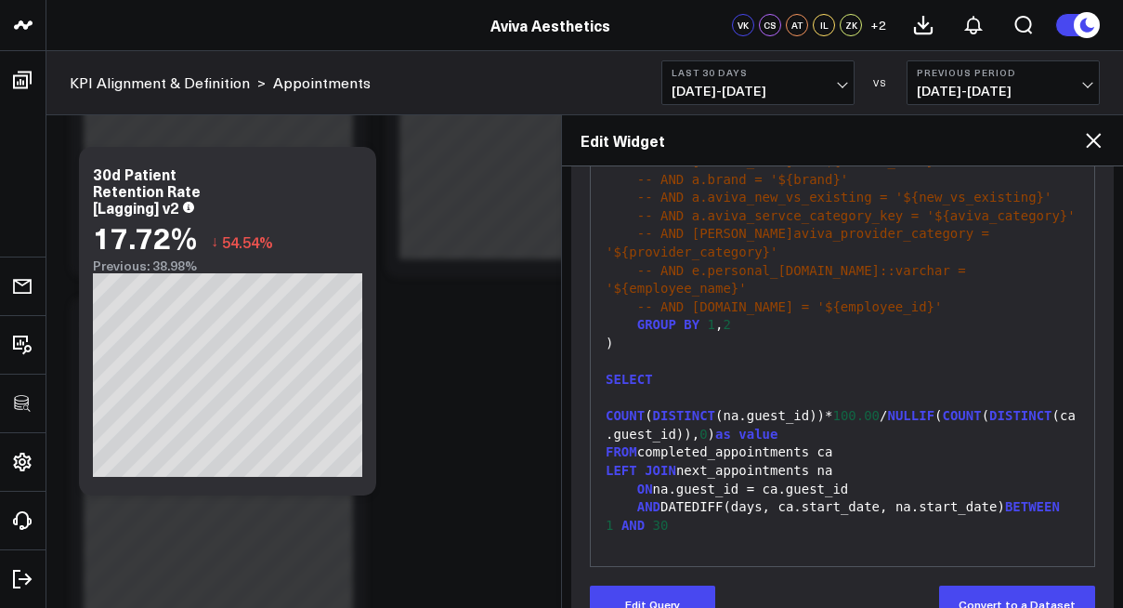
click at [1100, 150] on icon at bounding box center [1093, 140] width 22 height 22
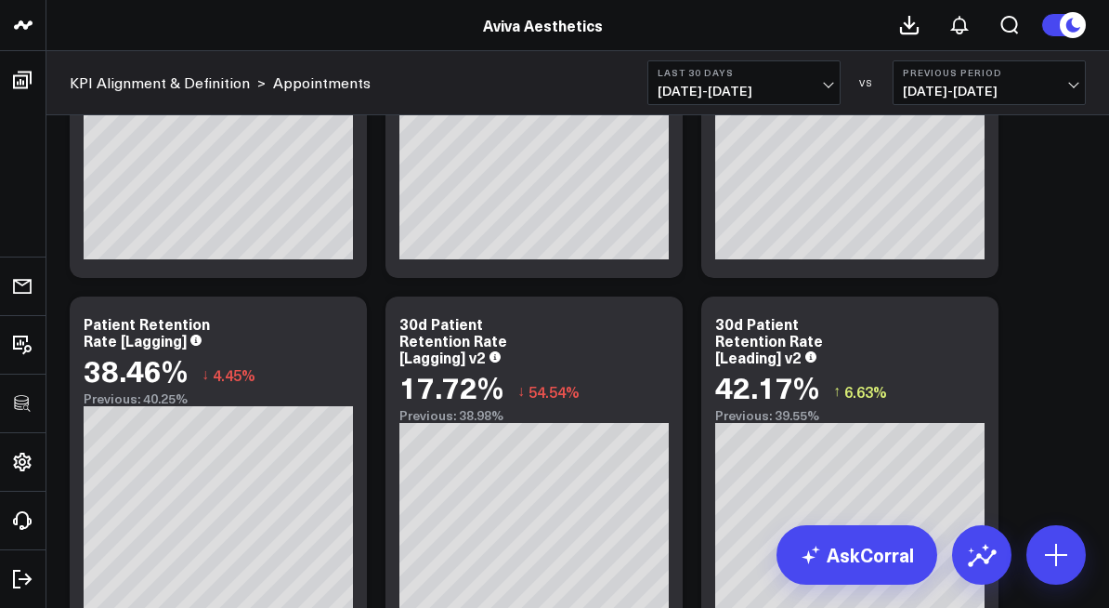
scroll to position [3491, 0]
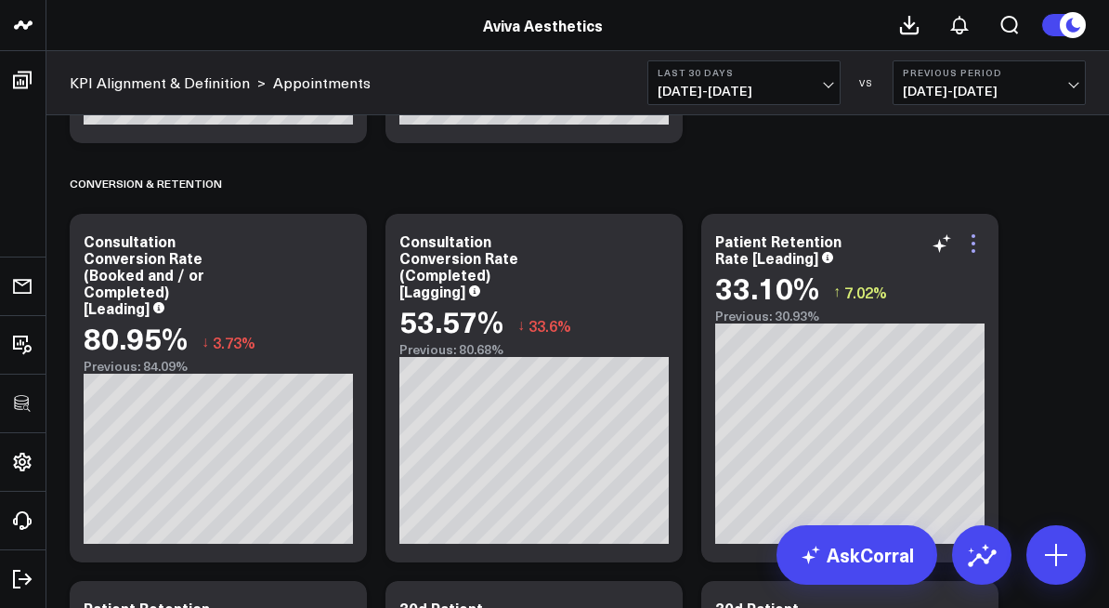
click at [979, 247] on icon at bounding box center [973, 243] width 22 height 22
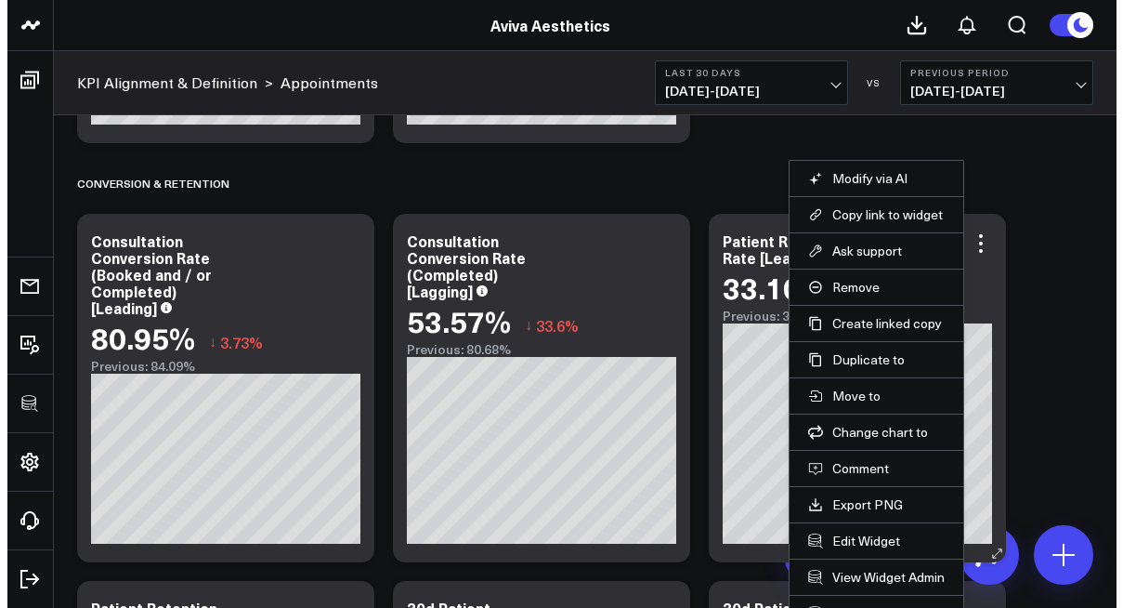
scroll to position [3520, 0]
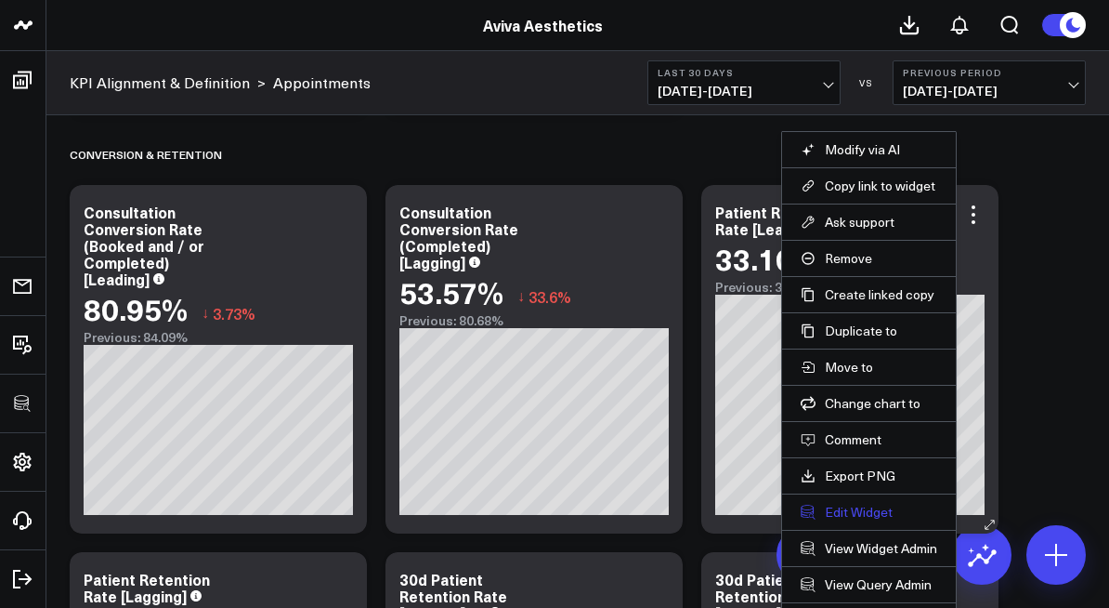
click at [868, 517] on button "Edit Widget" at bounding box center [869, 512] width 137 height 17
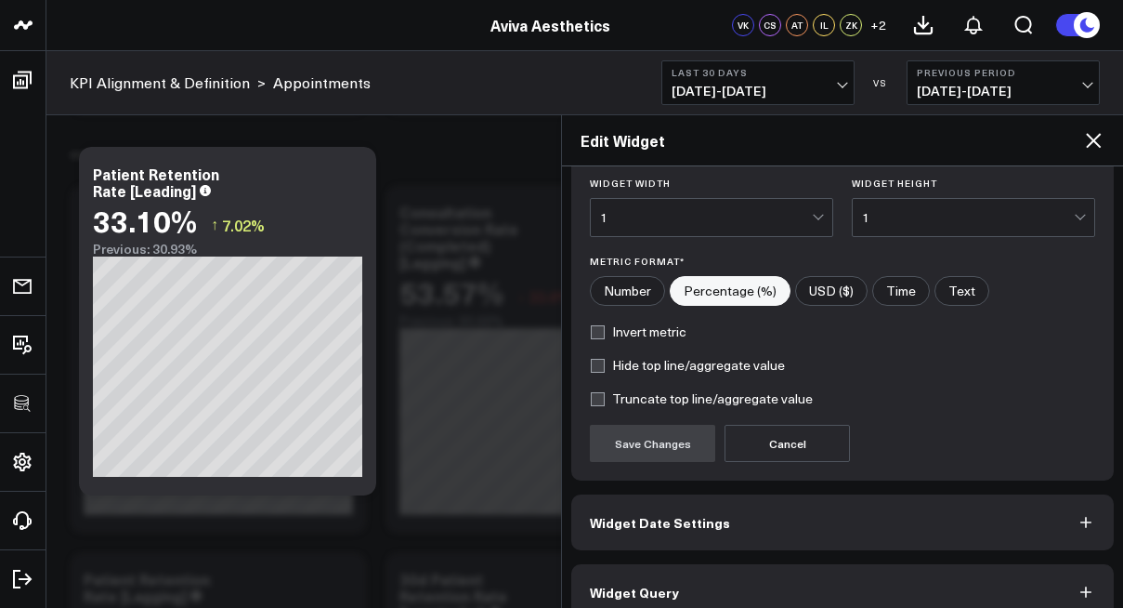
scroll to position [289, 0]
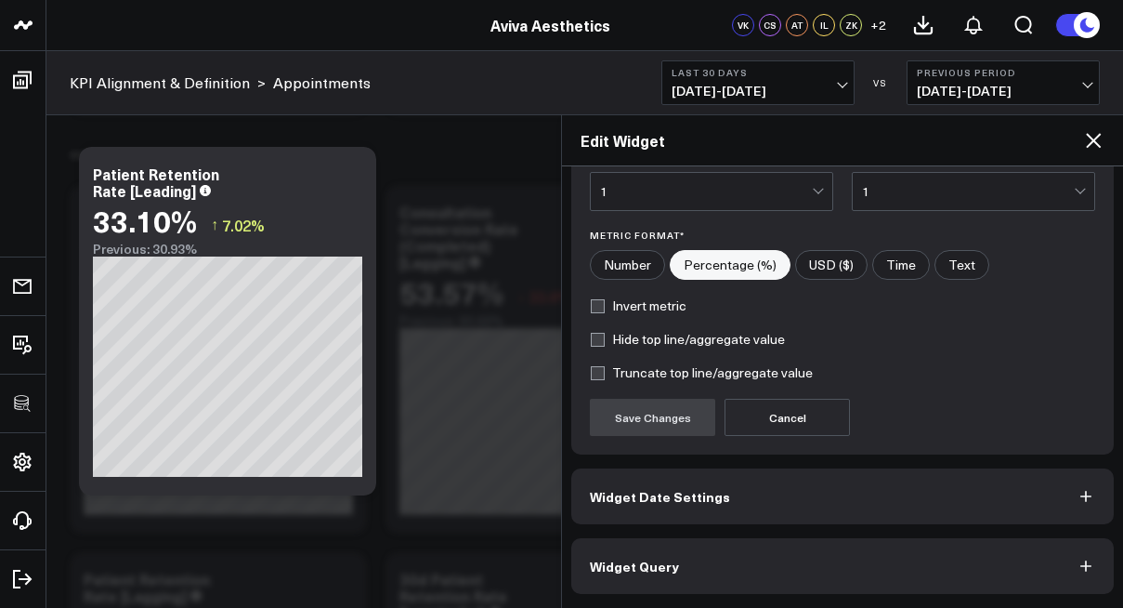
click at [913, 539] on button "Widget Query" at bounding box center [842, 566] width 543 height 56
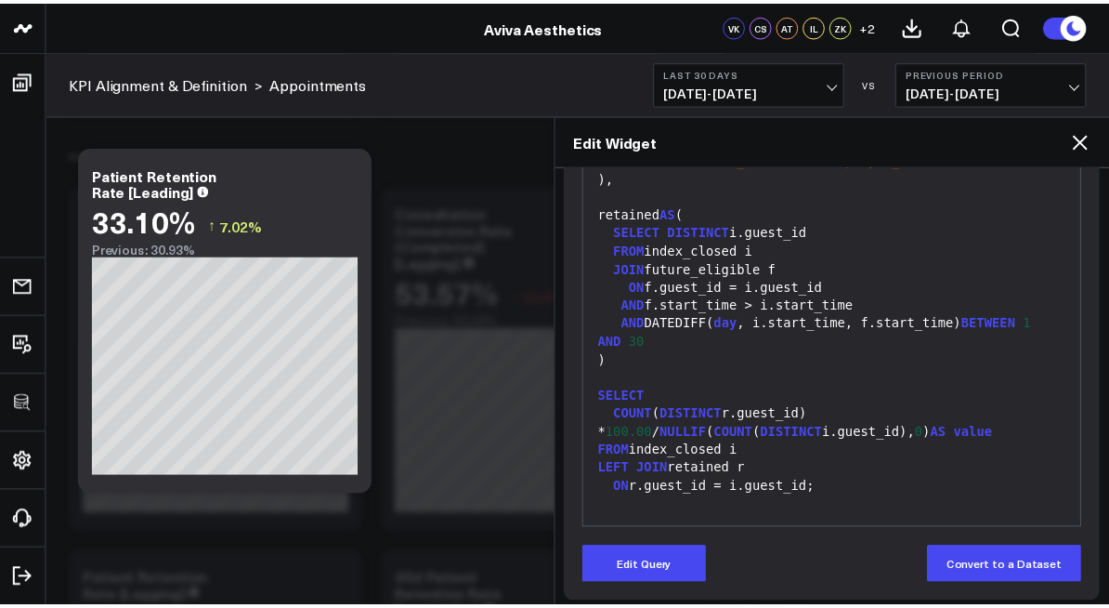
scroll to position [370, 0]
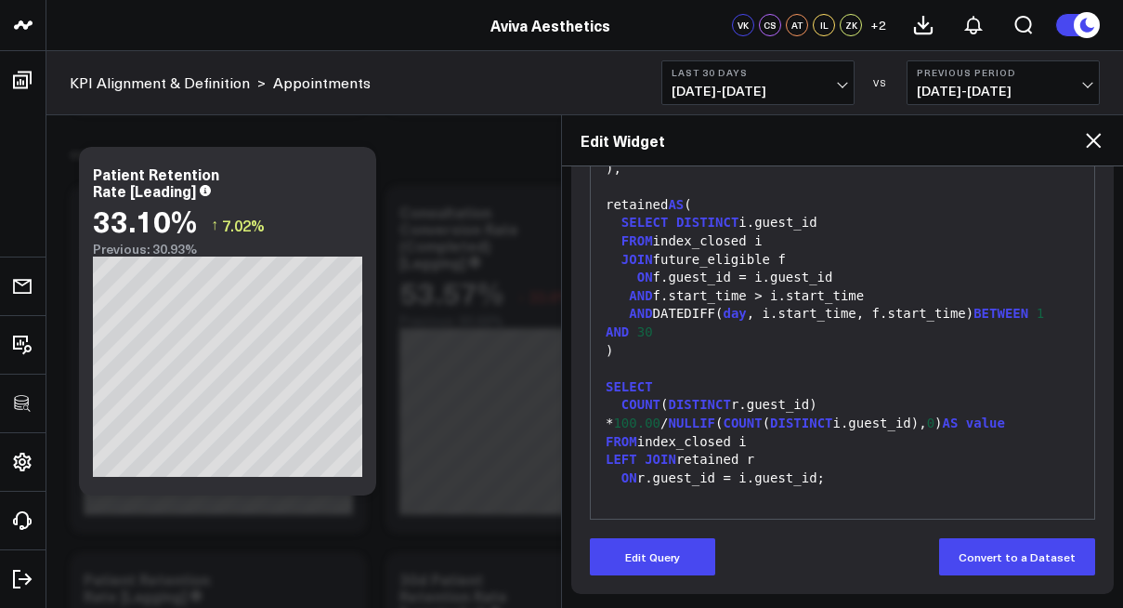
click at [1101, 144] on icon at bounding box center [1093, 140] width 22 height 22
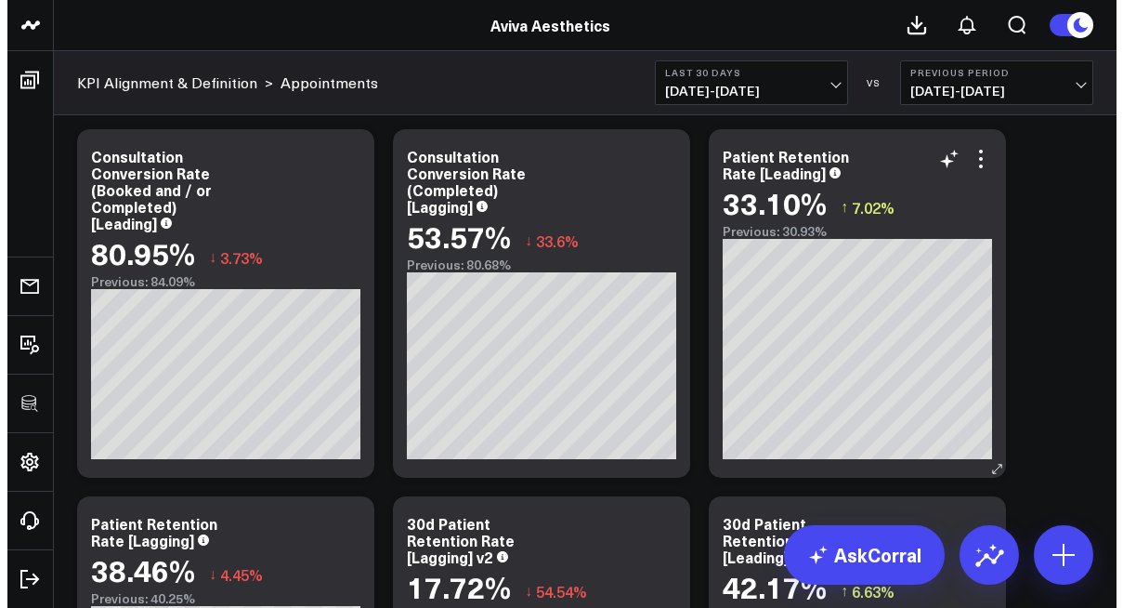
scroll to position [3515, 0]
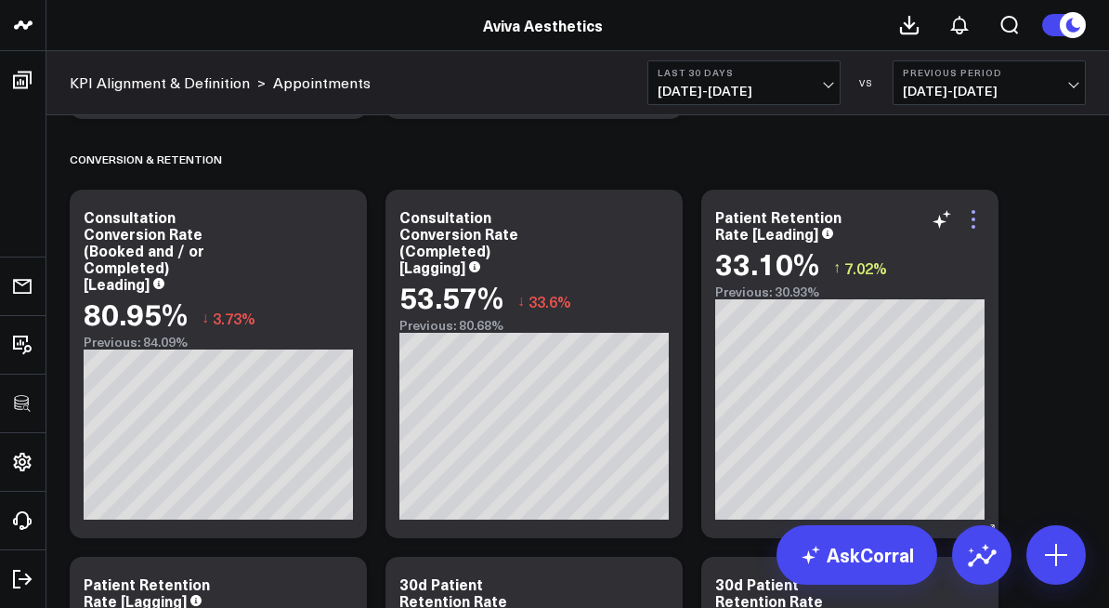
click at [975, 216] on icon at bounding box center [973, 219] width 22 height 22
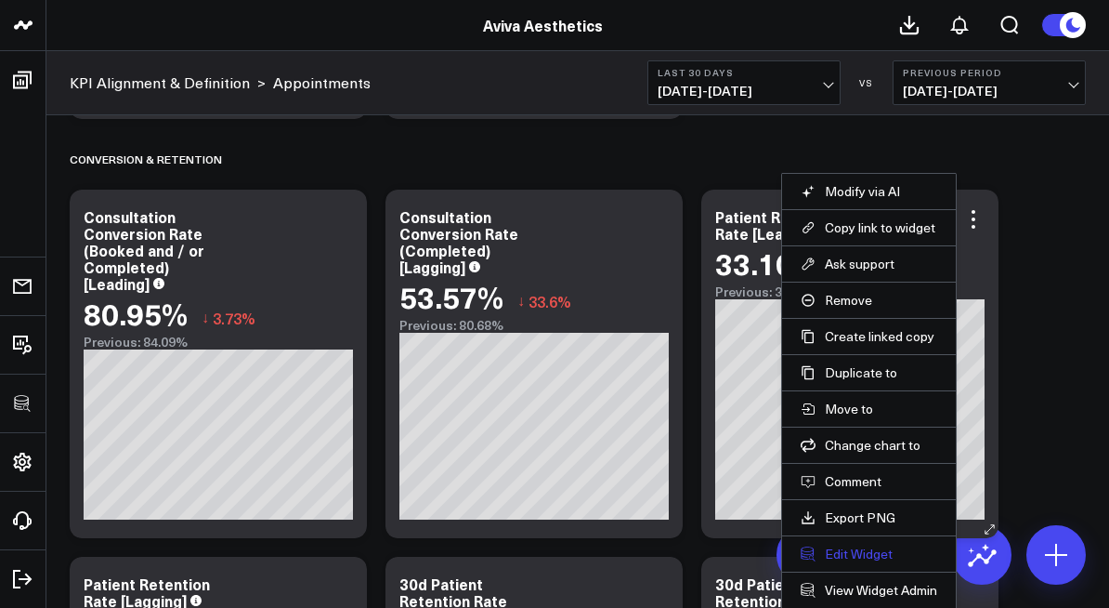
click at [868, 554] on button "Edit Widget" at bounding box center [869, 553] width 137 height 17
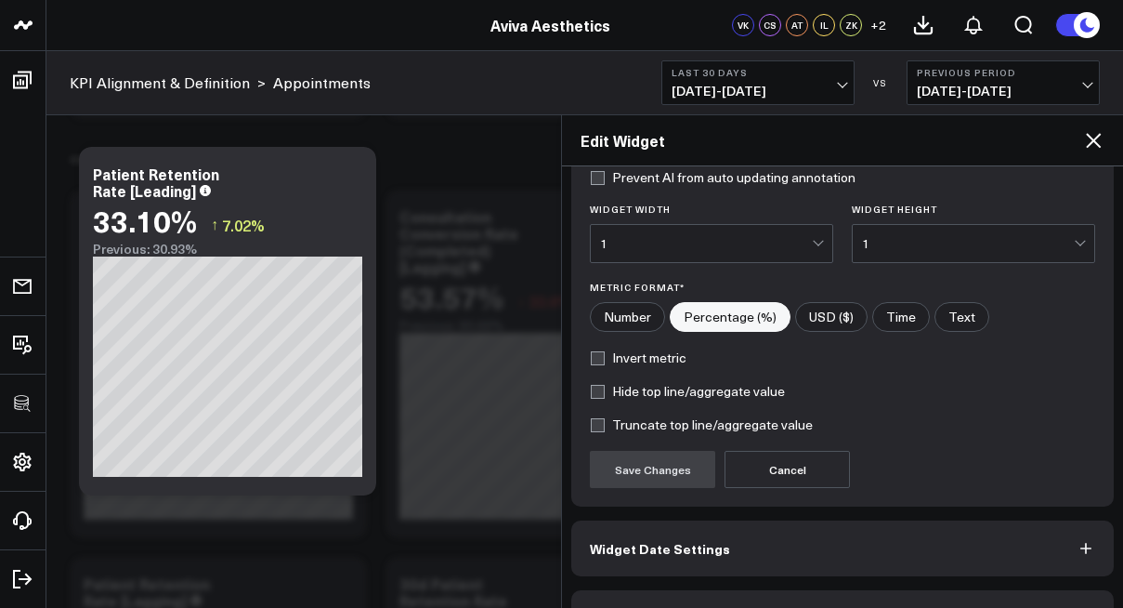
scroll to position [289, 0]
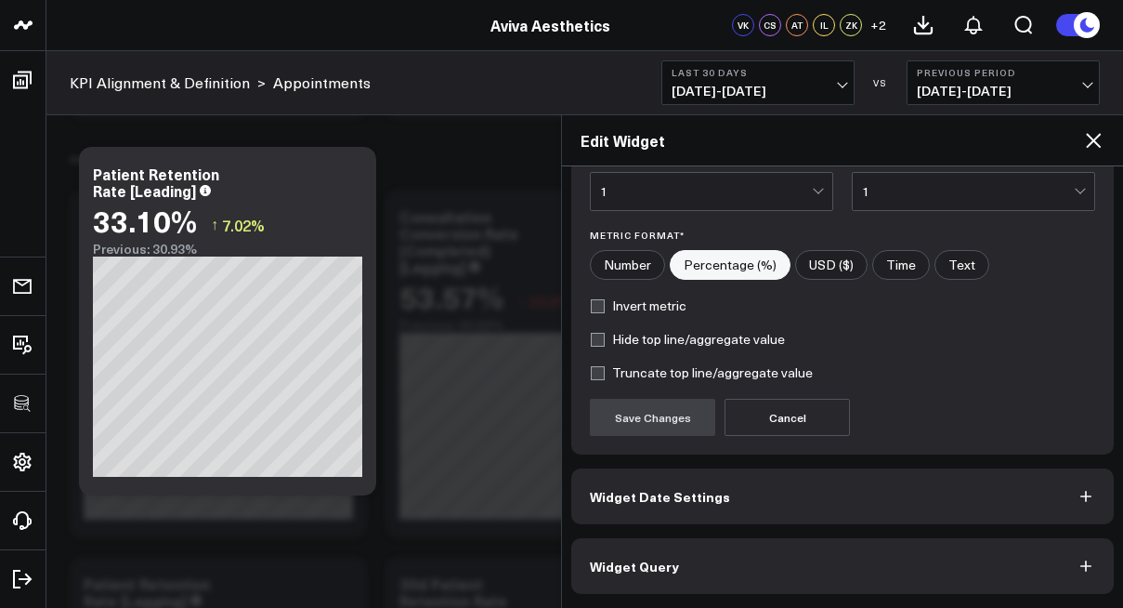
click at [831, 554] on button "Widget Query" at bounding box center [842, 566] width 543 height 56
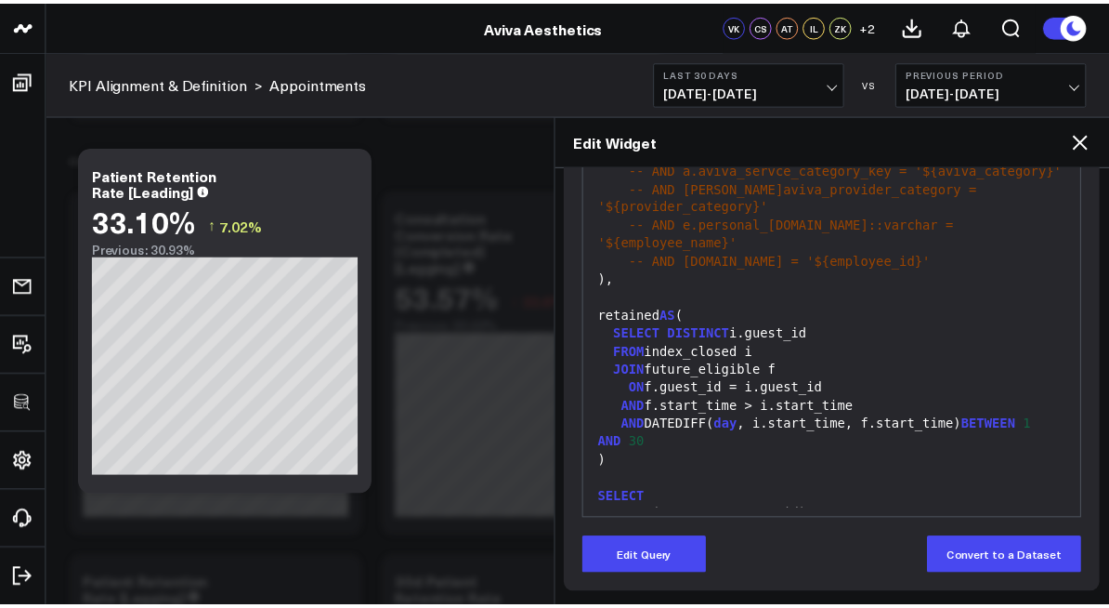
scroll to position [802, 0]
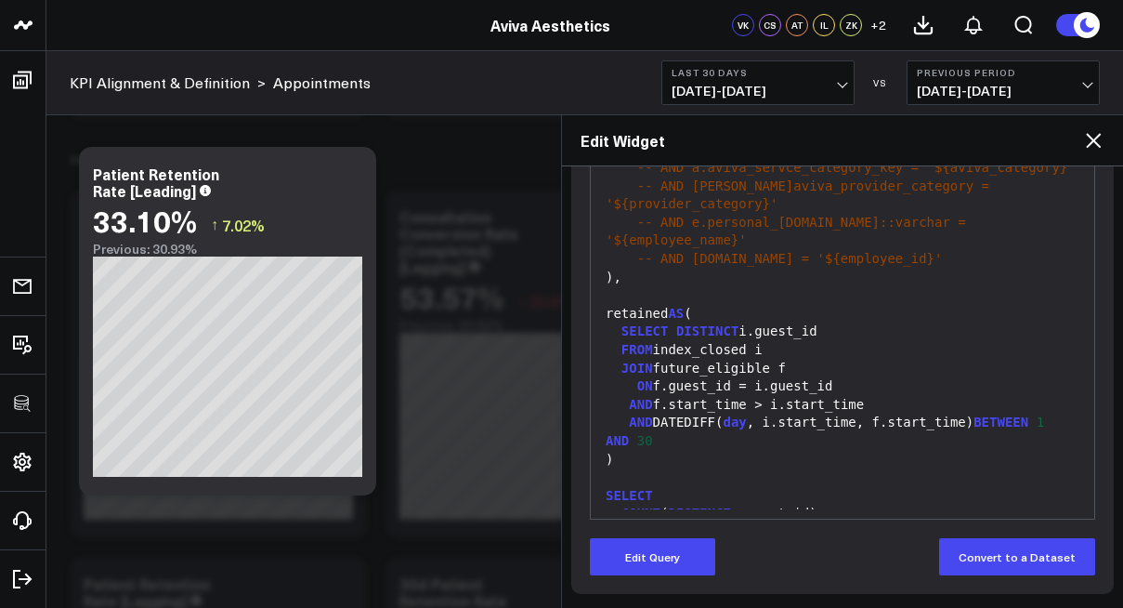
click at [1089, 144] on icon at bounding box center [1093, 140] width 15 height 15
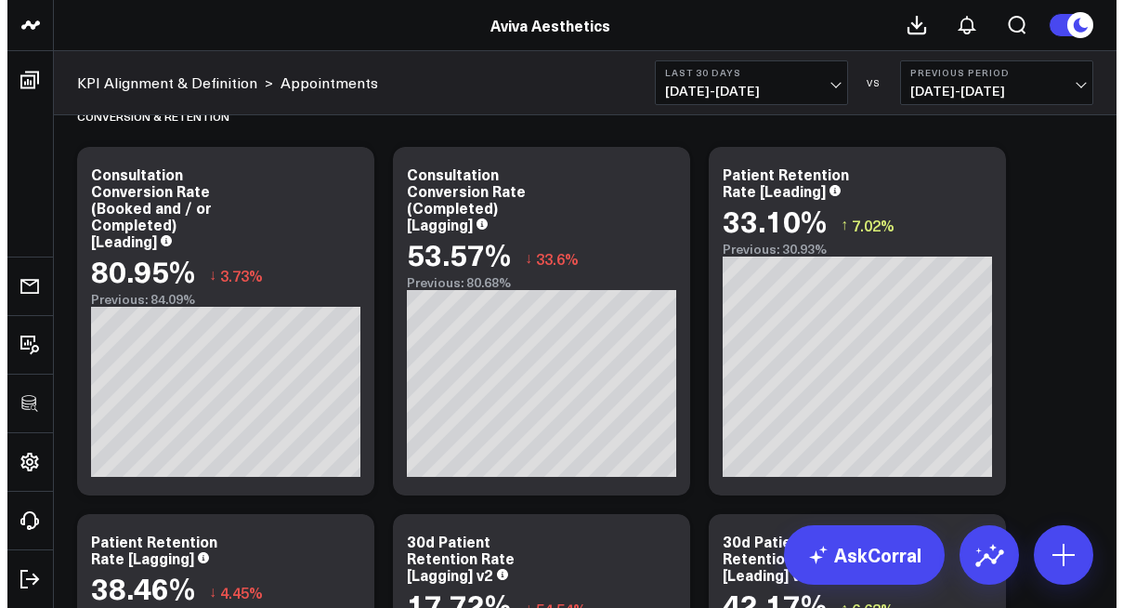
scroll to position [3557, 0]
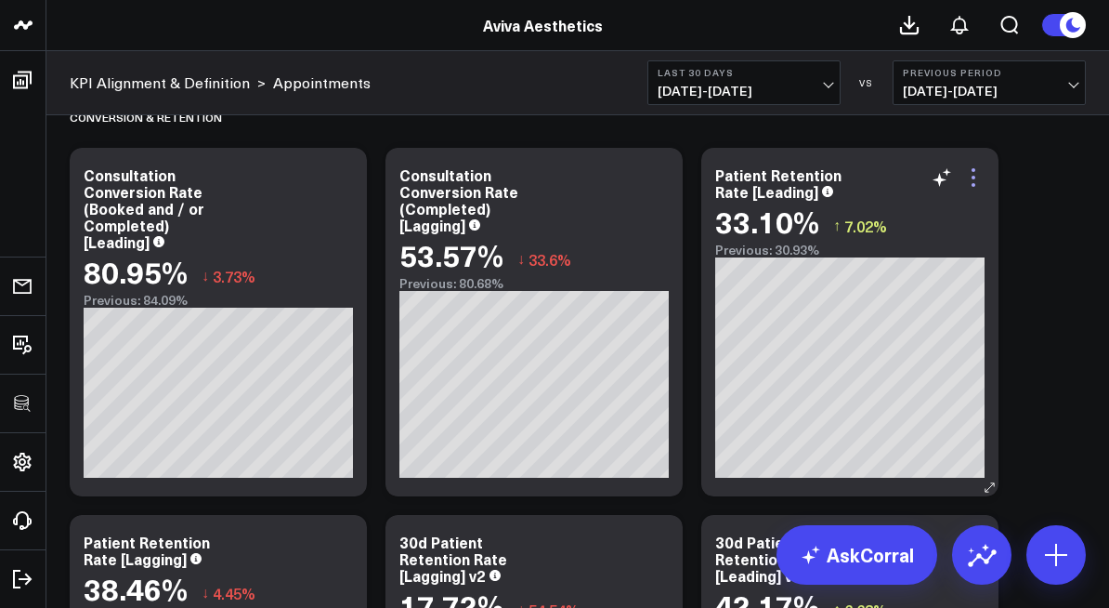
click at [972, 177] on icon at bounding box center [974, 178] width 4 height 4
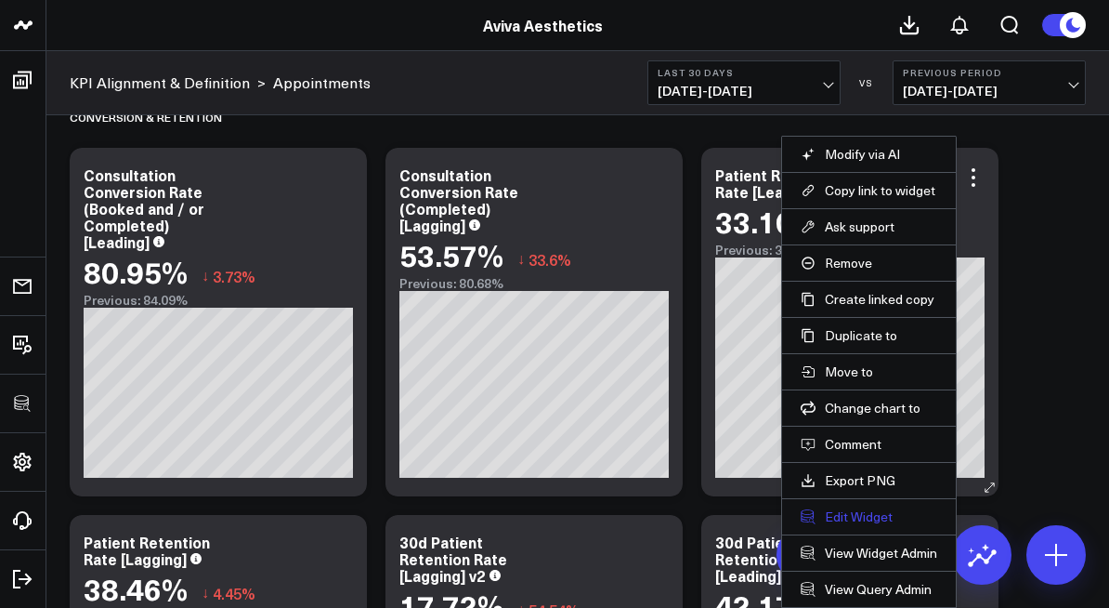
click at [867, 516] on button "Edit Widget" at bounding box center [869, 516] width 137 height 17
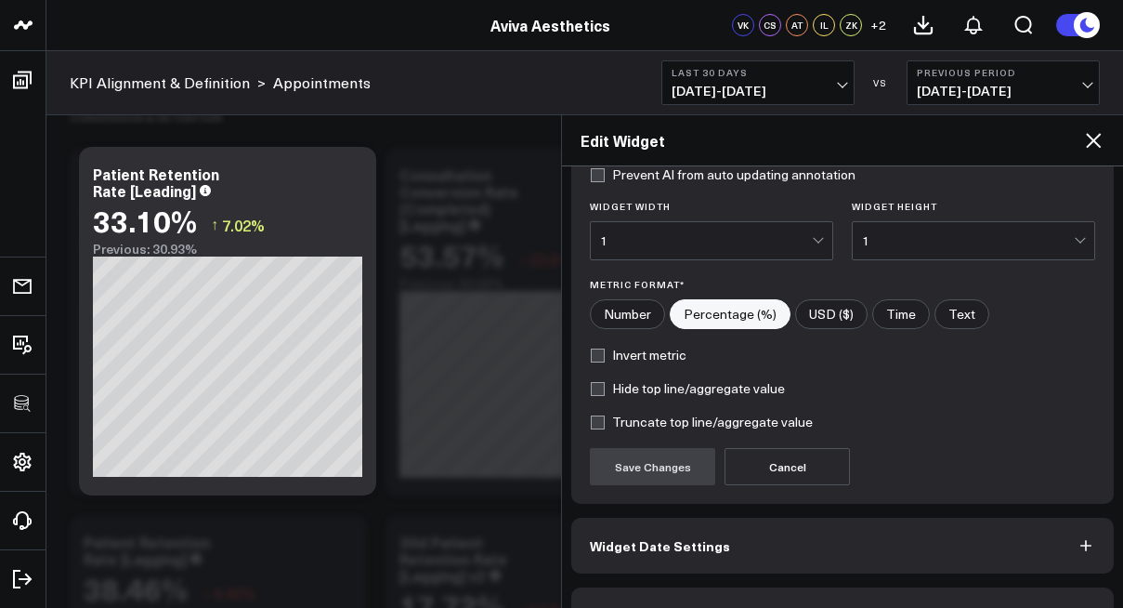
scroll to position [289, 0]
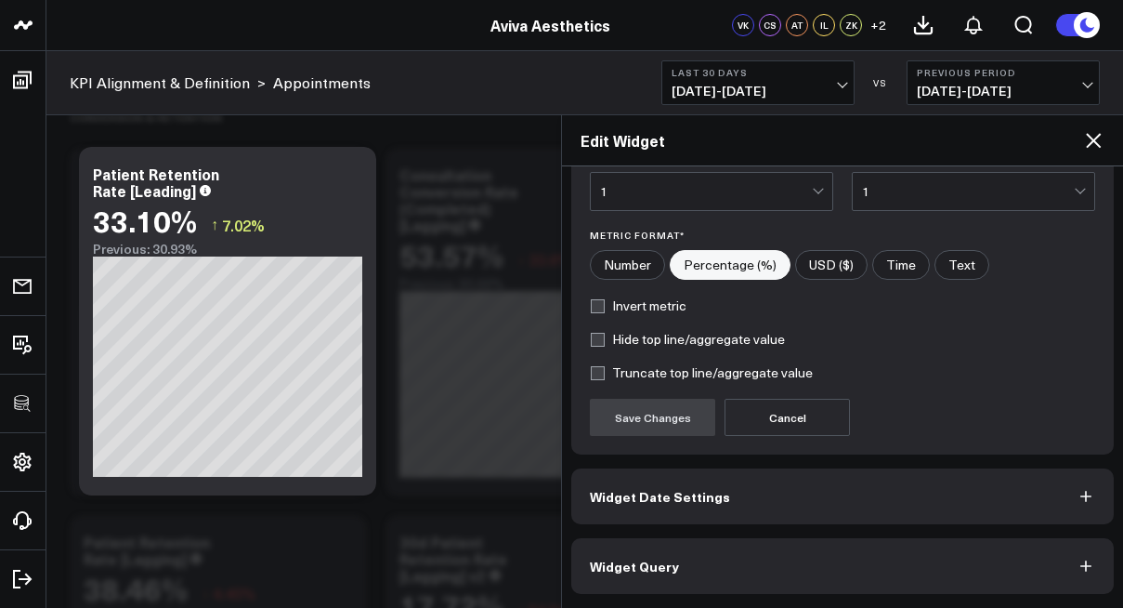
click at [911, 548] on button "Widget Query" at bounding box center [842, 566] width 543 height 56
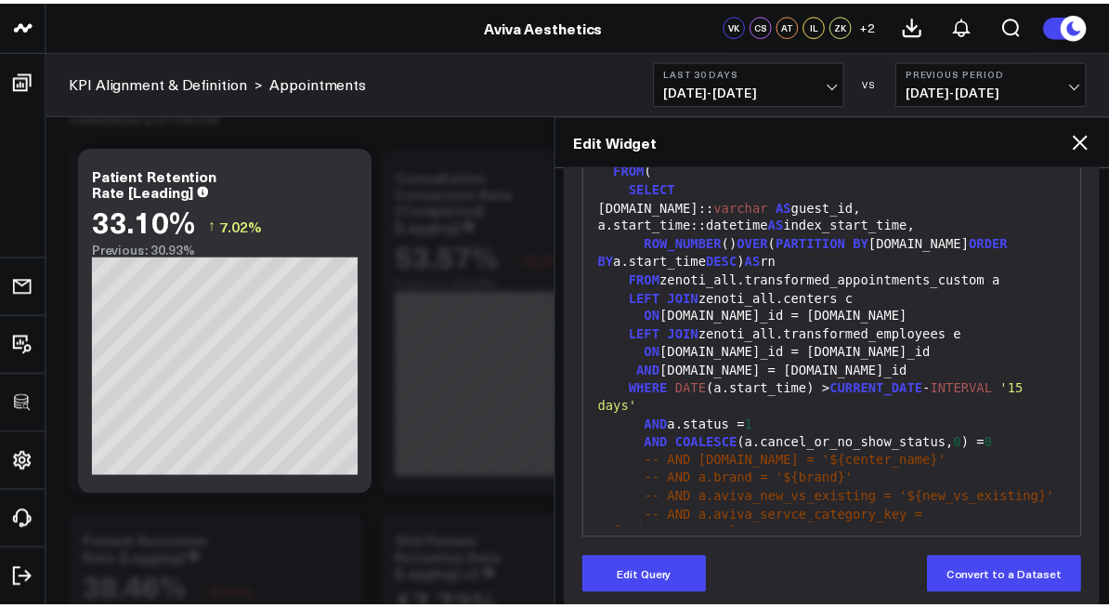
scroll to position [336, 0]
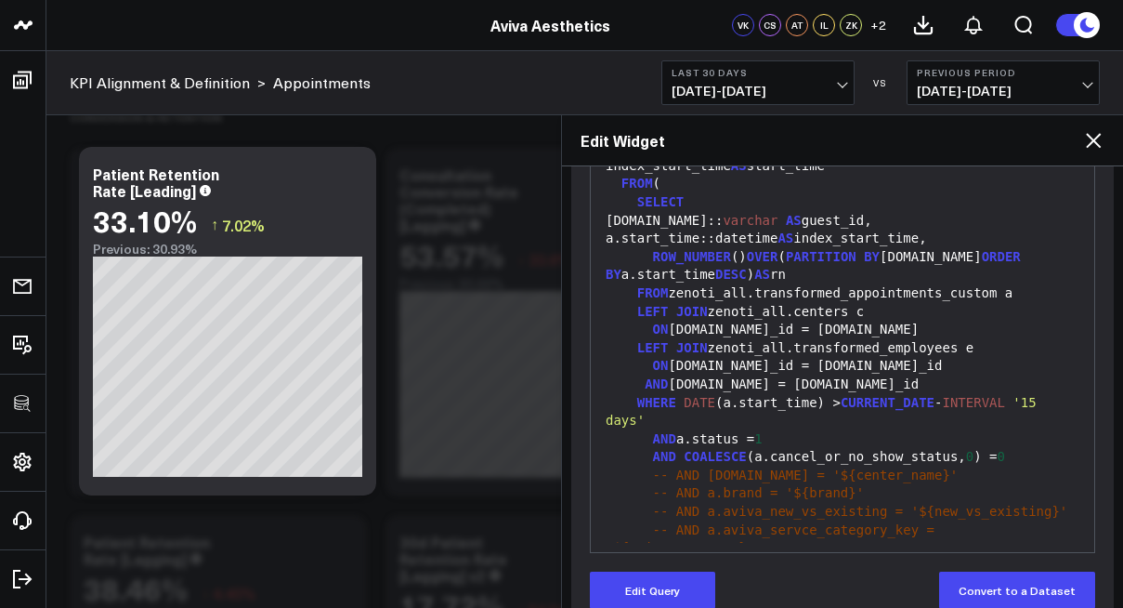
click at [1091, 127] on div "Edit Widget" at bounding box center [842, 140] width 561 height 51
click at [1091, 130] on icon at bounding box center [1093, 140] width 22 height 22
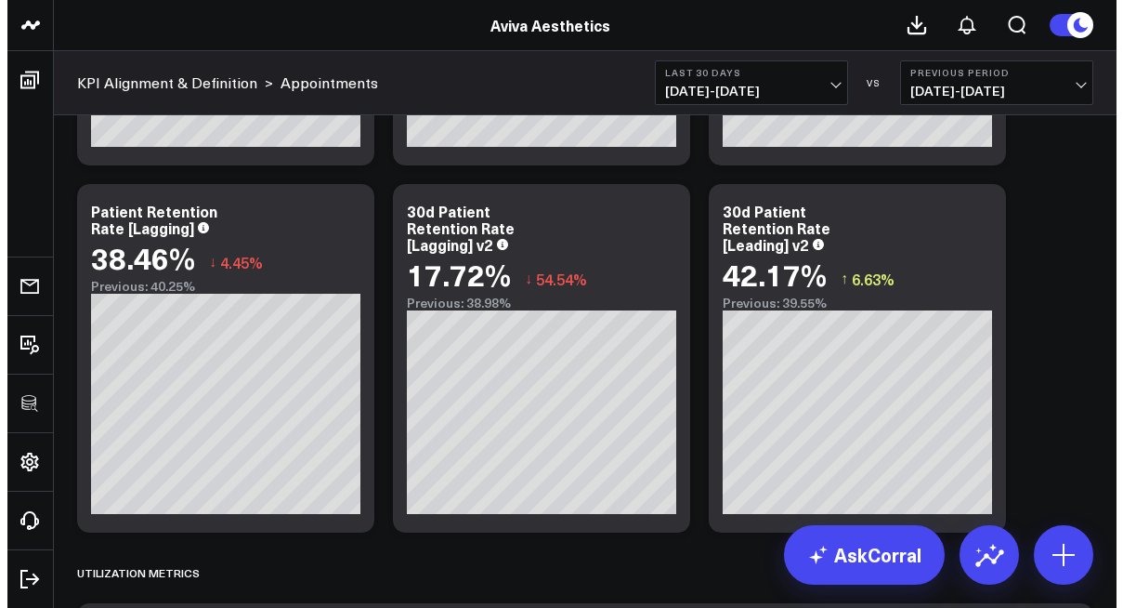
scroll to position [3892, 0]
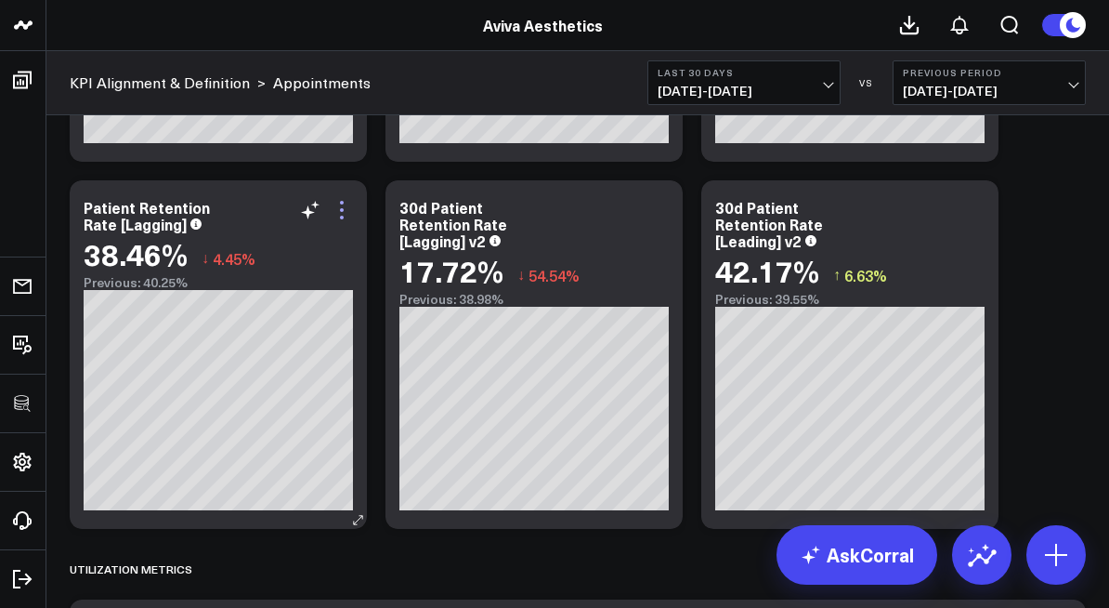
click at [334, 212] on icon at bounding box center [342, 210] width 22 height 22
click at [0, 0] on button "Edit Widget" at bounding box center [0, 0] width 0 height 0
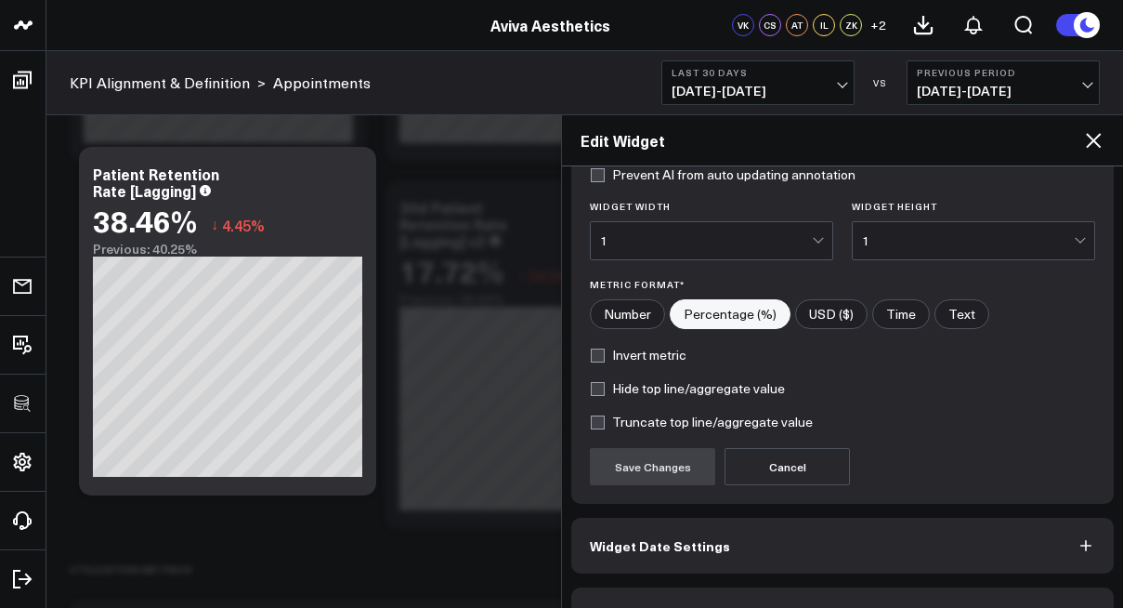
scroll to position [289, 0]
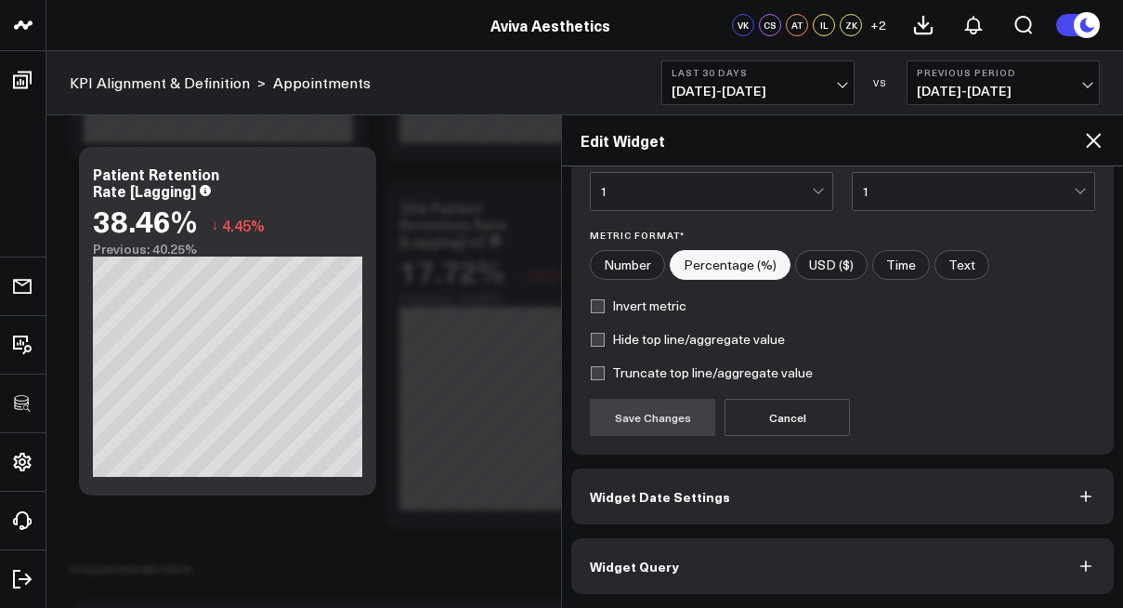
click at [915, 576] on button "Widget Query" at bounding box center [842, 566] width 543 height 56
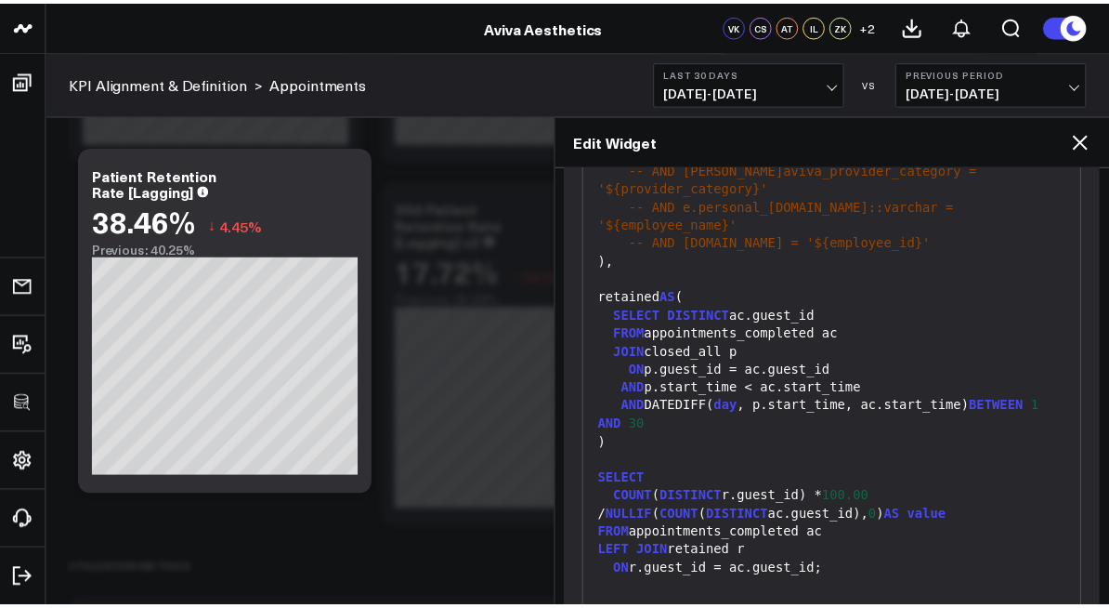
scroll to position [277, 0]
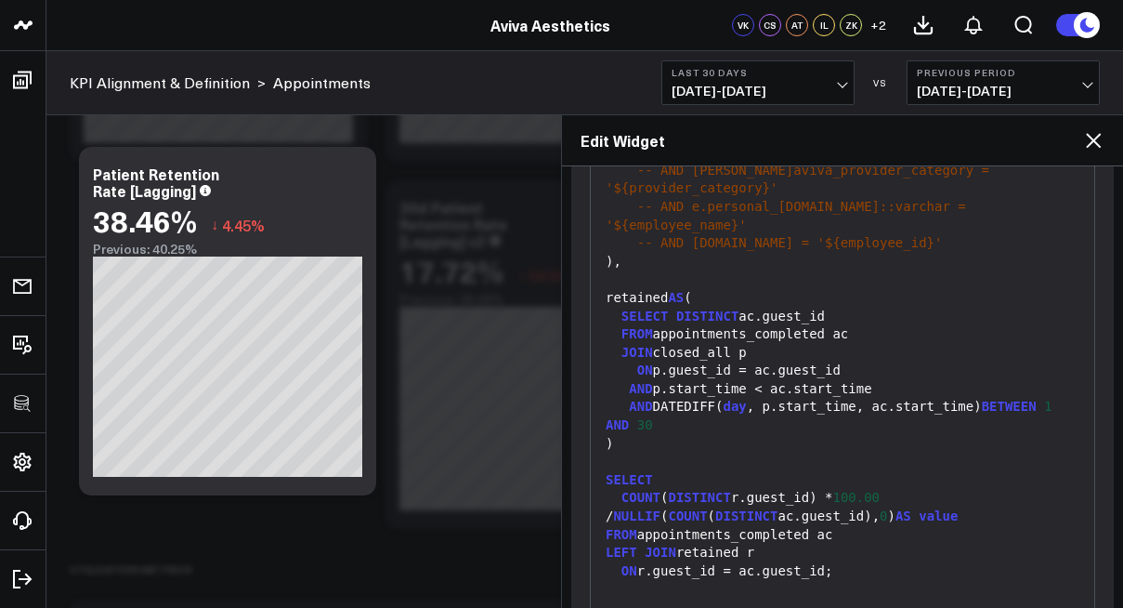
click at [1087, 139] on icon at bounding box center [1093, 140] width 22 height 22
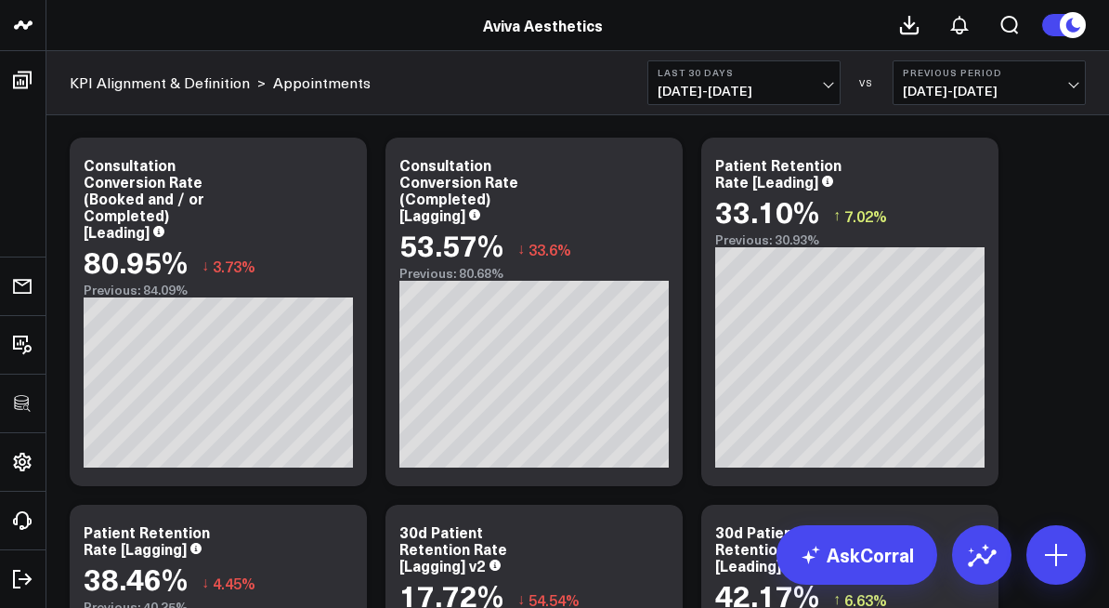
scroll to position [3568, 0]
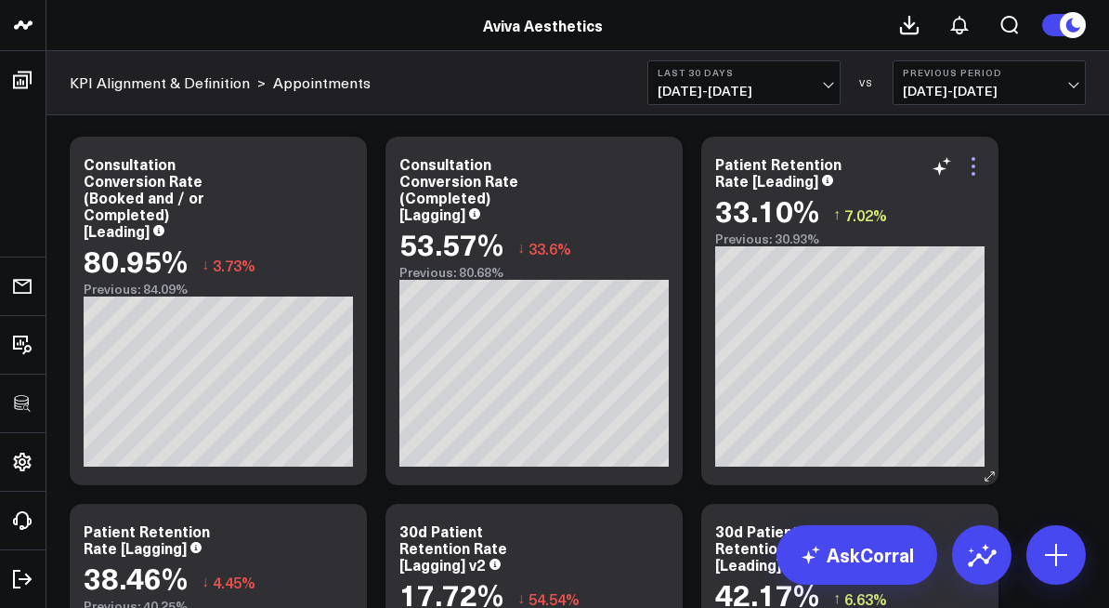
click at [973, 161] on icon at bounding box center [973, 166] width 22 height 22
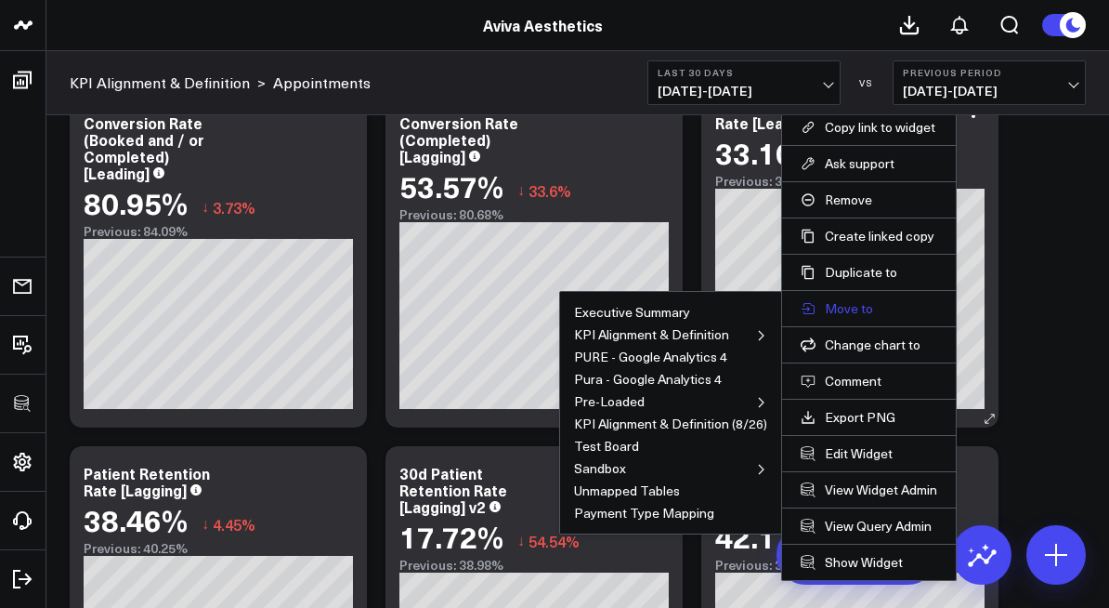
scroll to position [3622, 0]
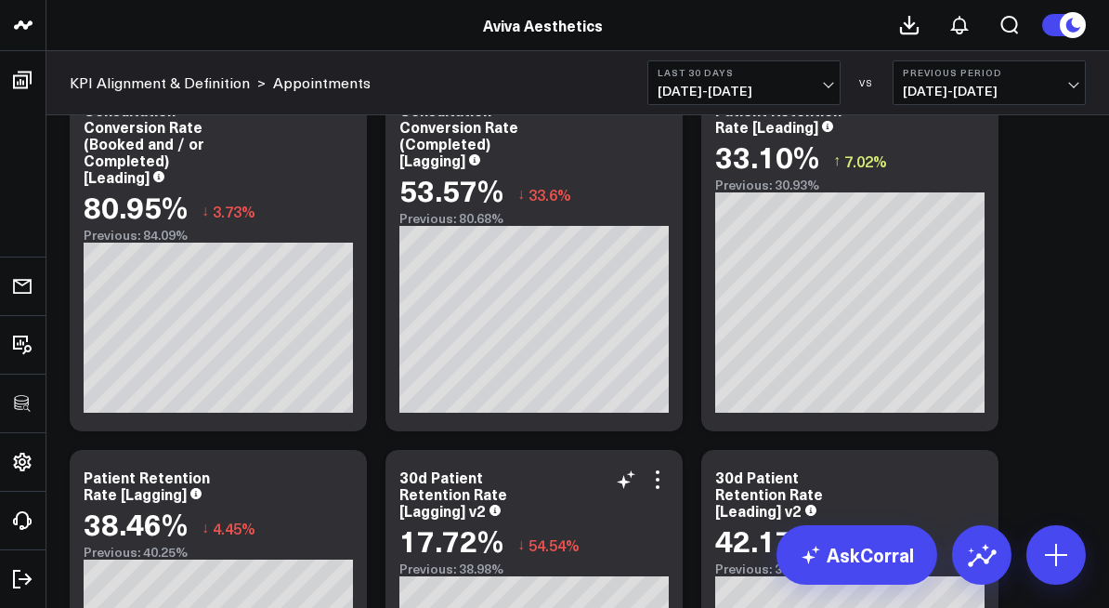
click at [0, 0] on button "Sandbox" at bounding box center [0, 0] width 0 height 0
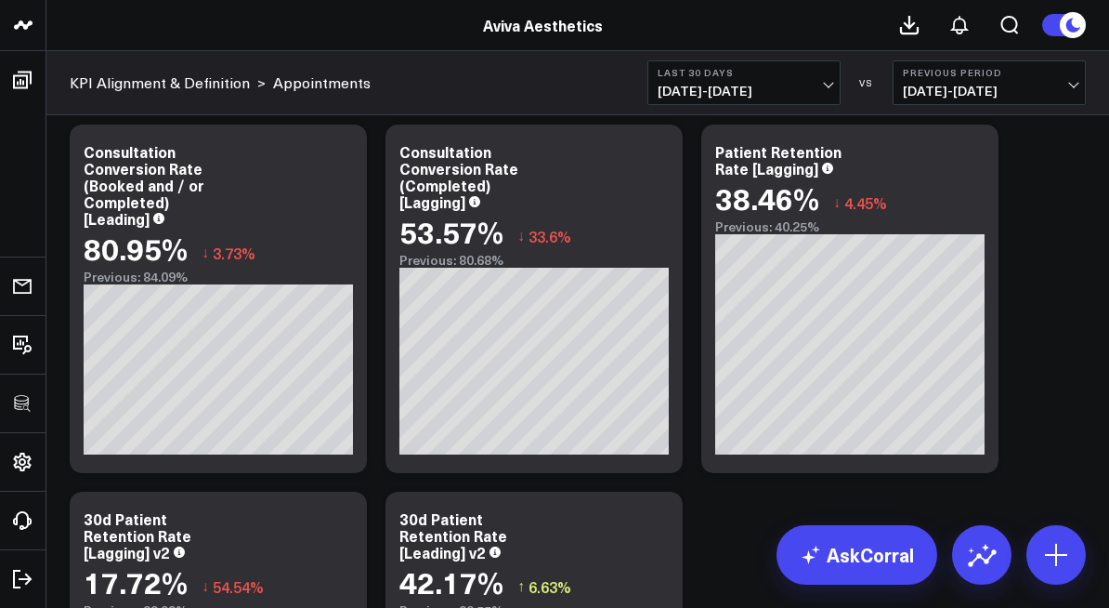
scroll to position [3578, 0]
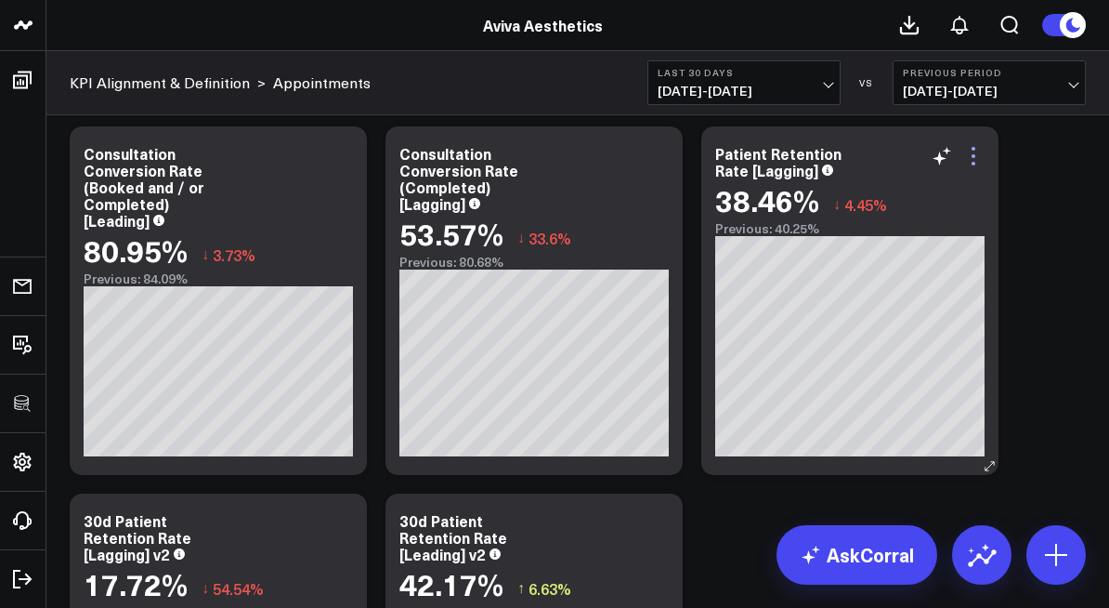
click at [975, 162] on icon at bounding box center [974, 164] width 4 height 4
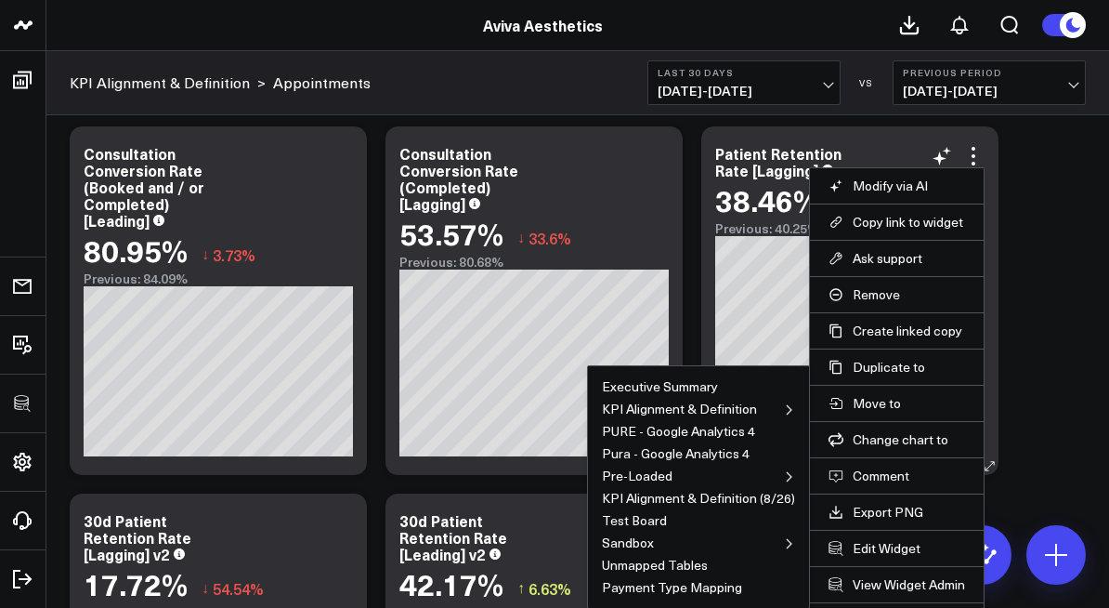
click at [627, 550] on ul "Executive Summary KPI Alignment & Definition Appointments PURE - Google Analyti…" at bounding box center [698, 486] width 223 height 243
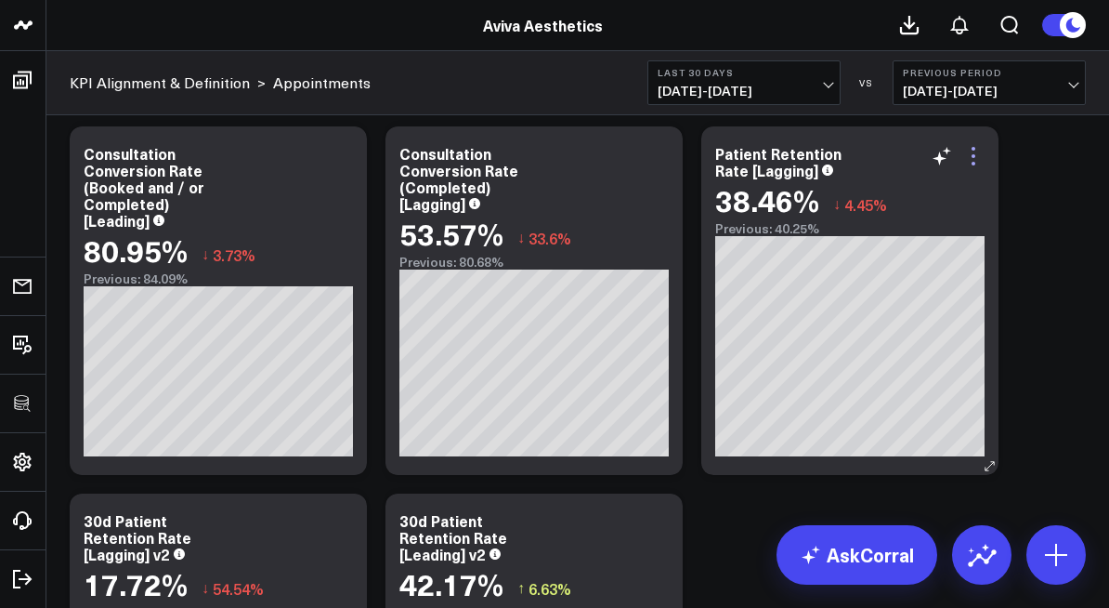
click at [973, 160] on icon at bounding box center [973, 156] width 22 height 22
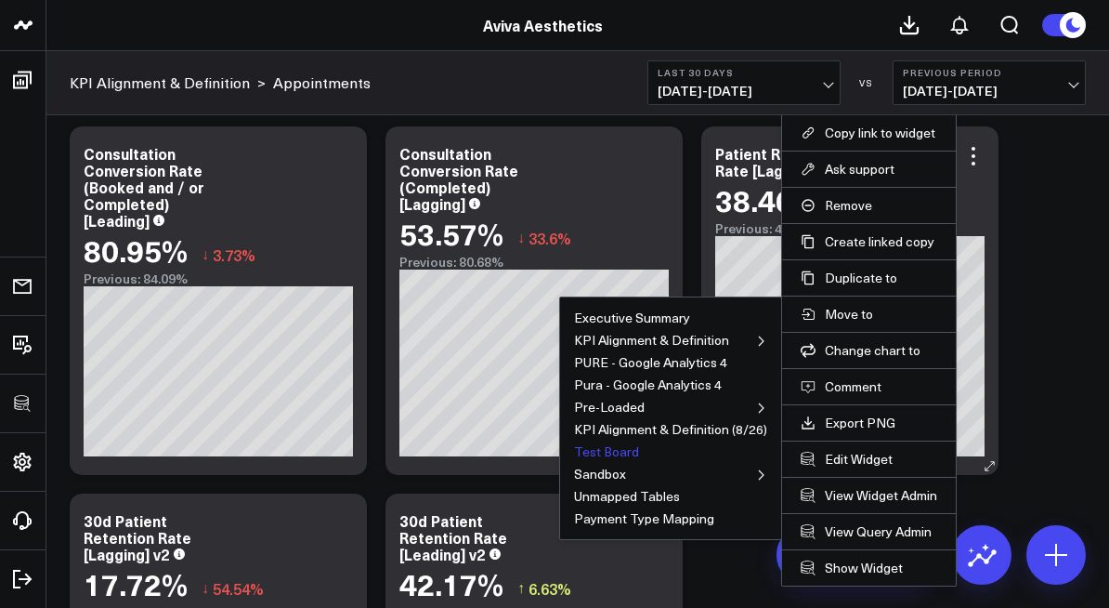
click at [621, 447] on button "Test Board" at bounding box center [606, 451] width 65 height 13
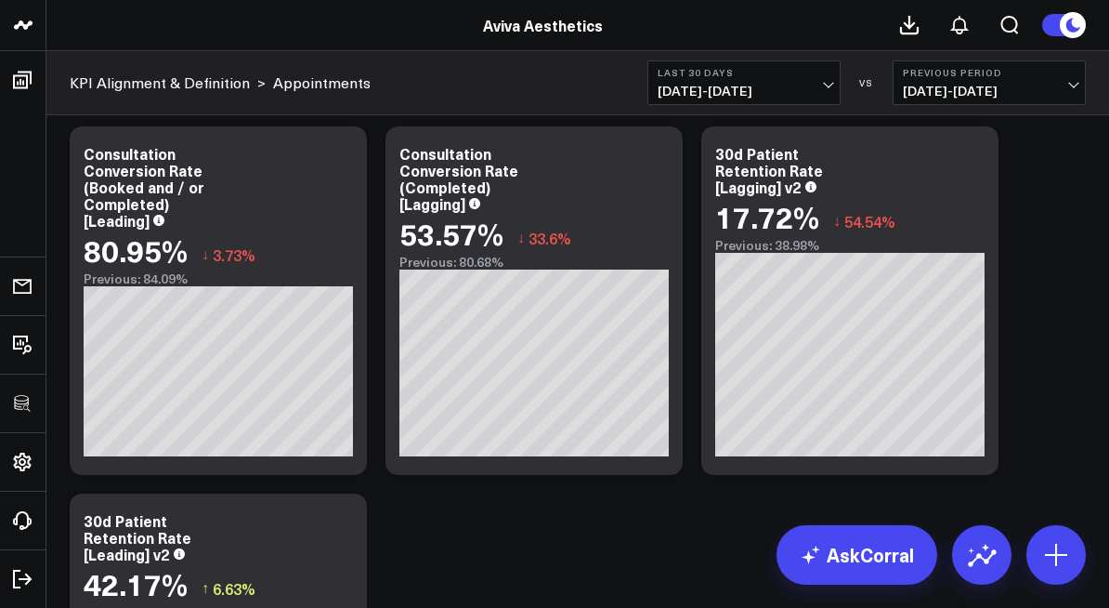
scroll to position [3579, 0]
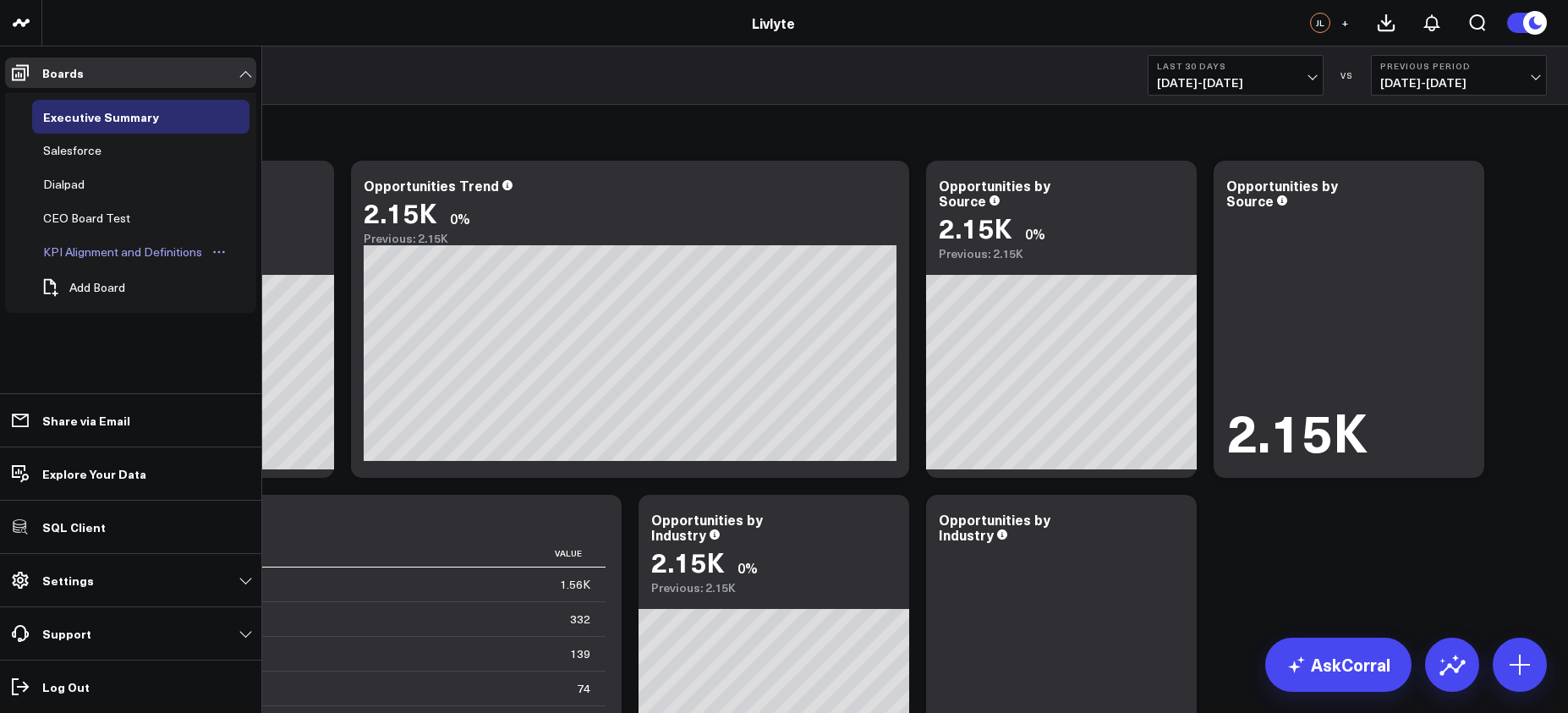
click at [101, 249] on div "KPI Alignment and Definitions" at bounding box center [123, 252] width 168 height 20
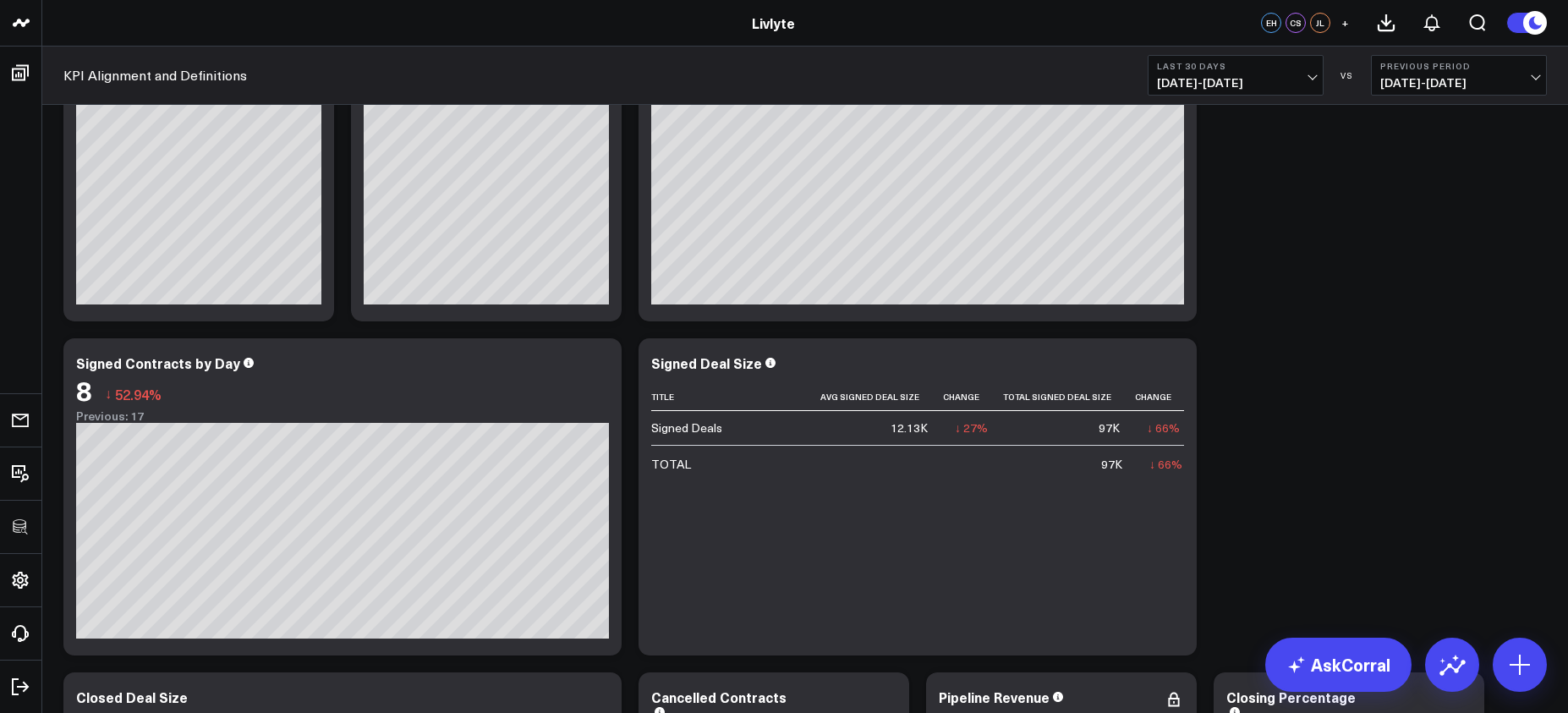
scroll to position [138, 0]
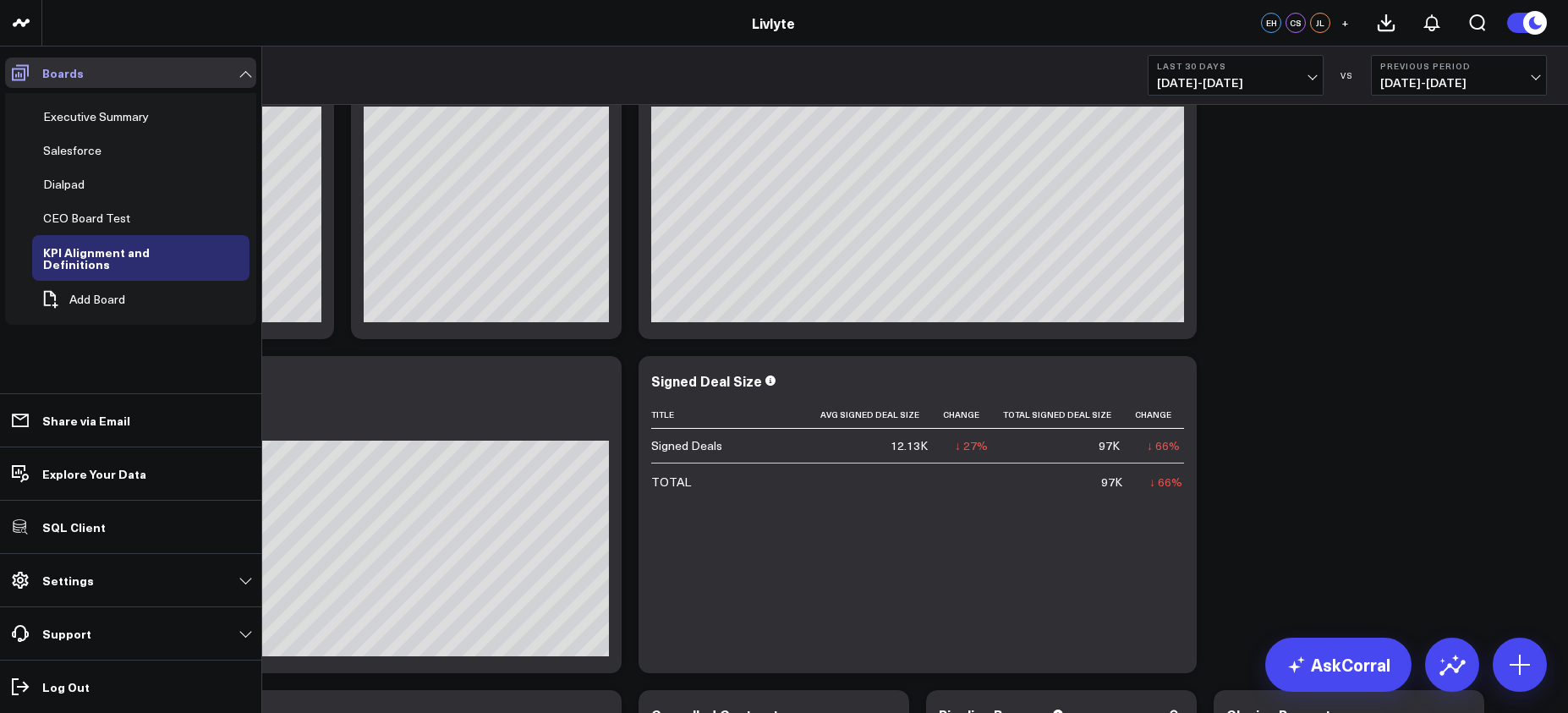
click at [28, 85] on span at bounding box center [20, 72] width 30 height 30
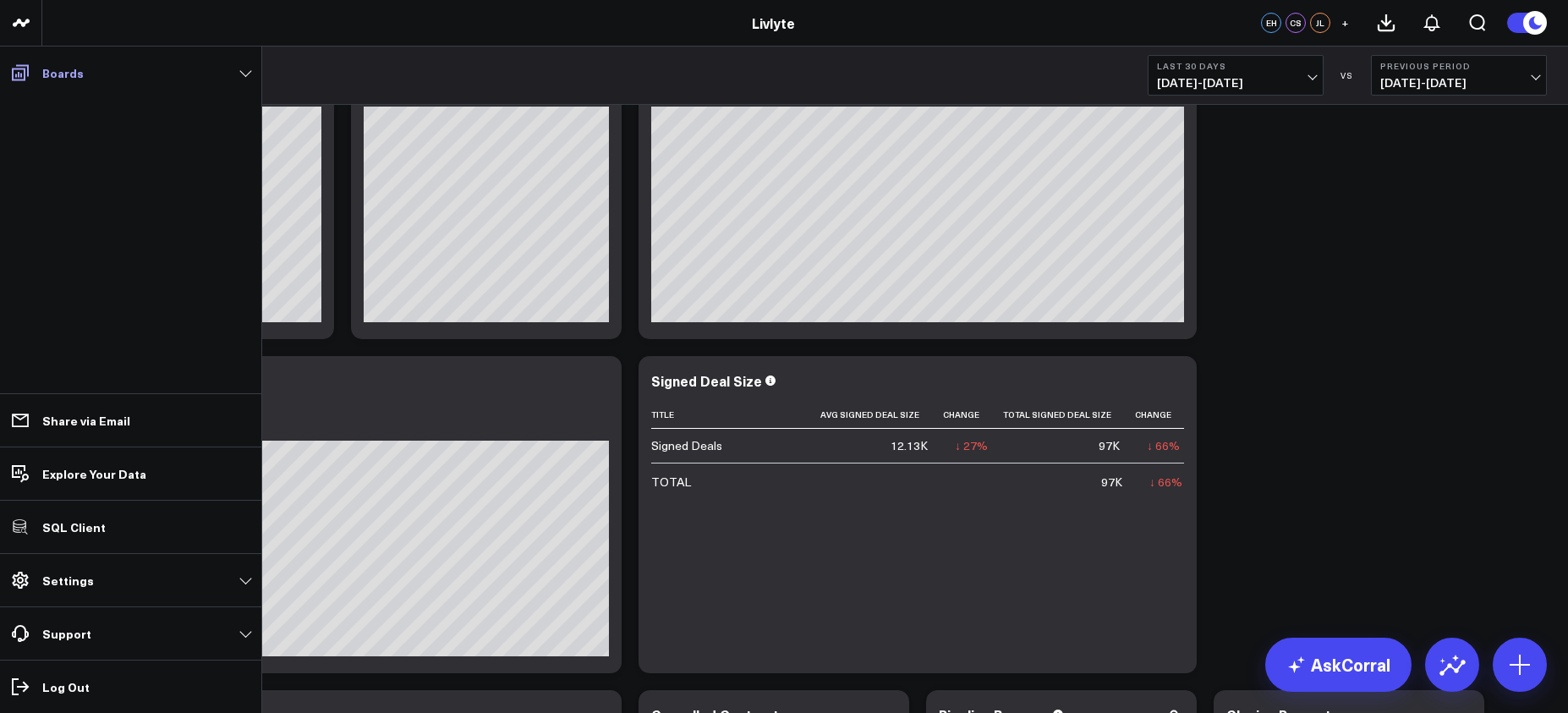
click at [10, 75] on icon at bounding box center [20, 73] width 20 height 20
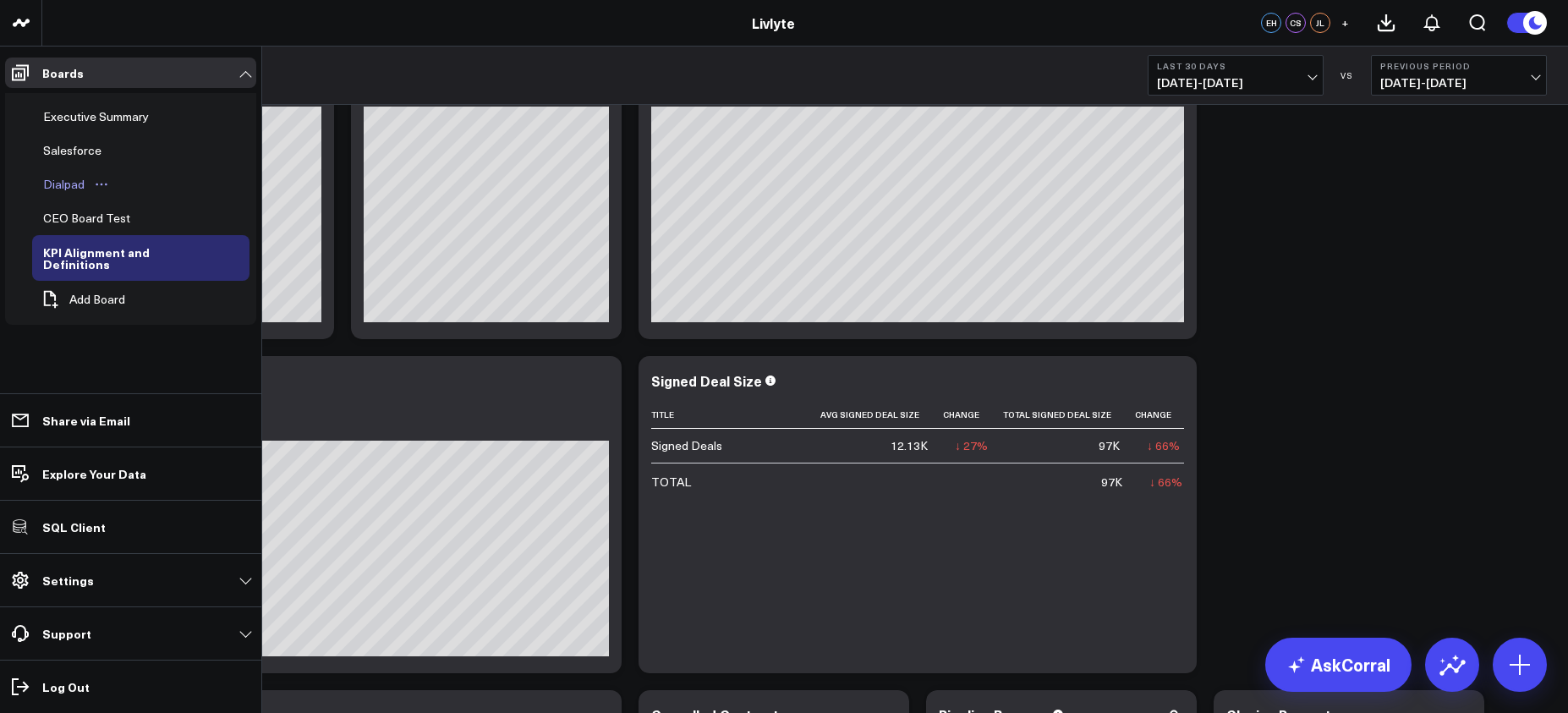
click at [62, 183] on div "Dialpad" at bounding box center [64, 184] width 50 height 20
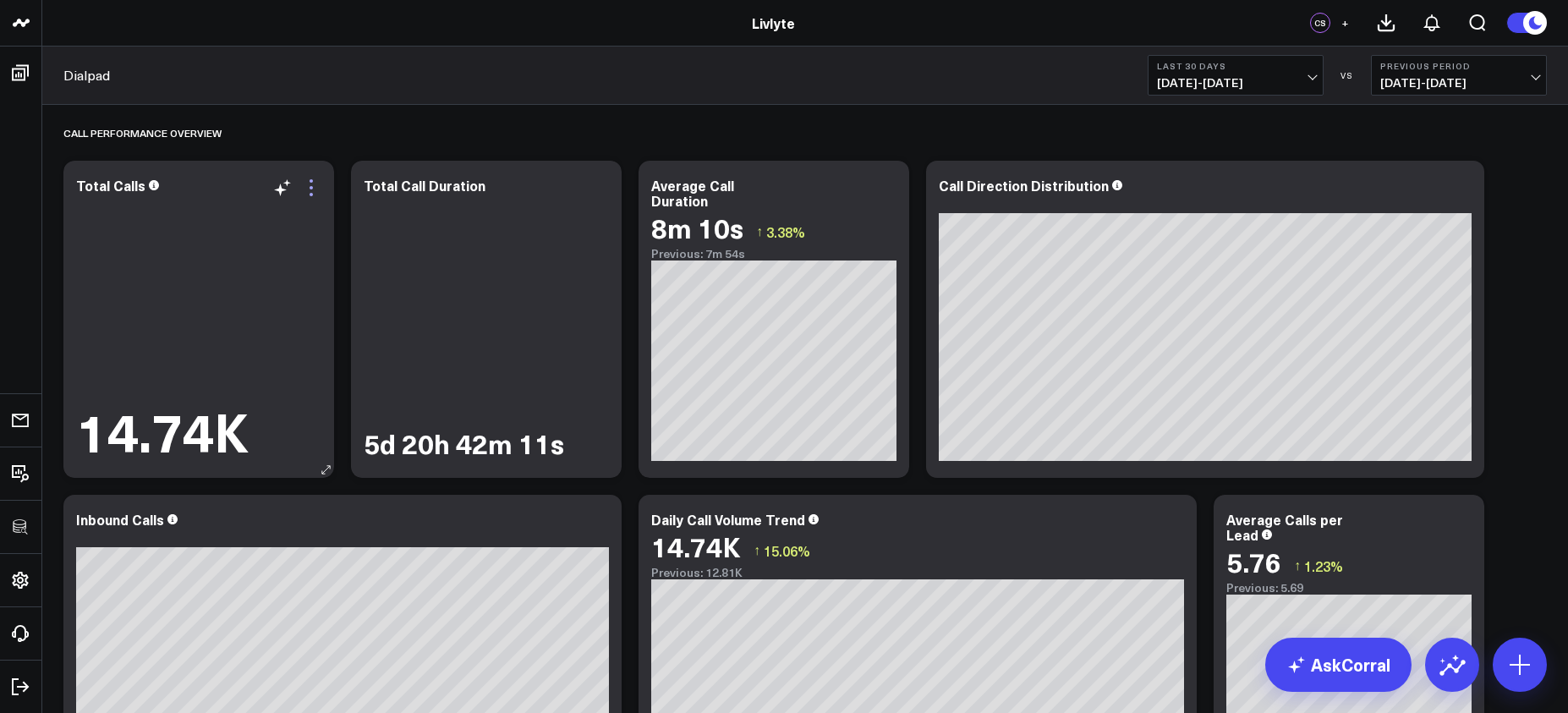
click at [307, 188] on icon at bounding box center [311, 188] width 20 height 20
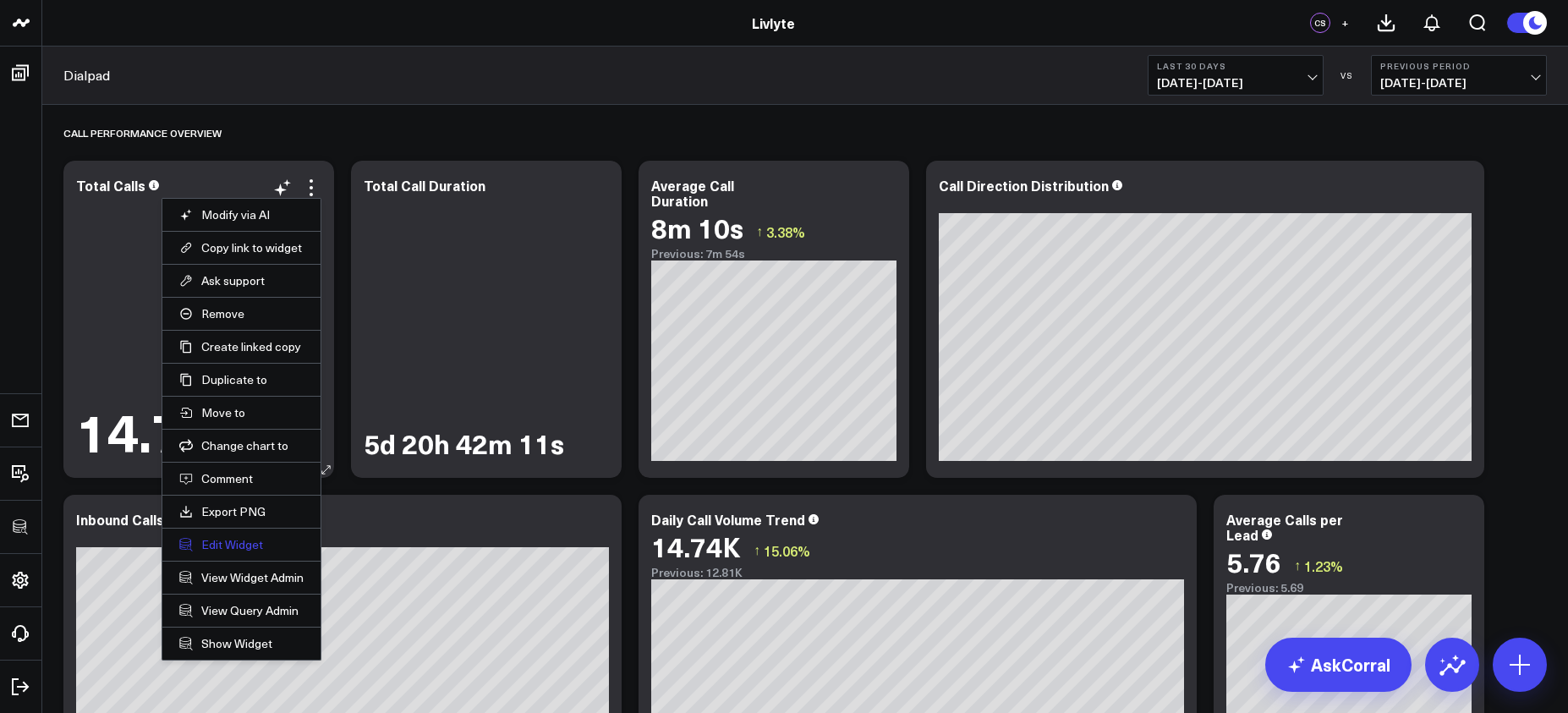
click at [248, 550] on button "Edit Widget" at bounding box center [241, 545] width 125 height 15
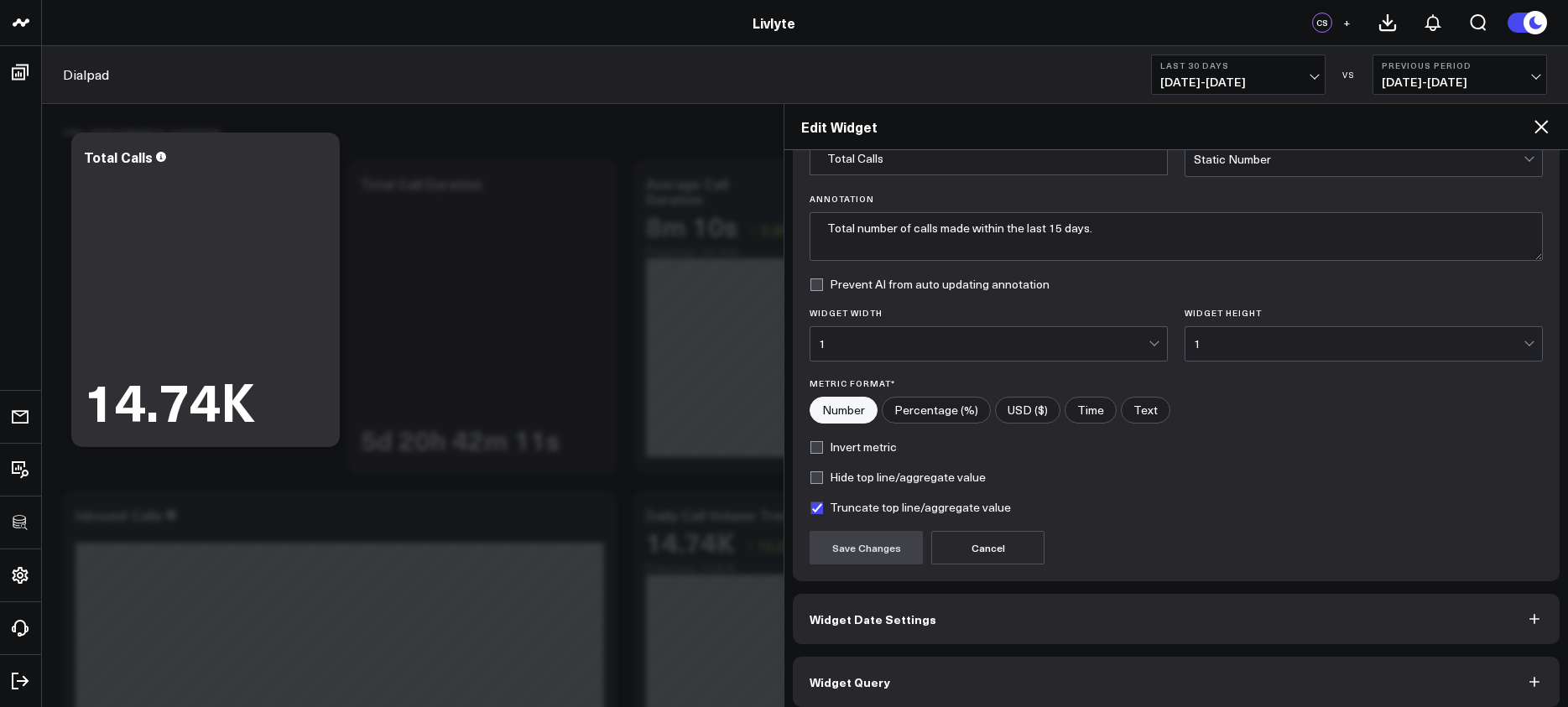
scroll to position [102, 0]
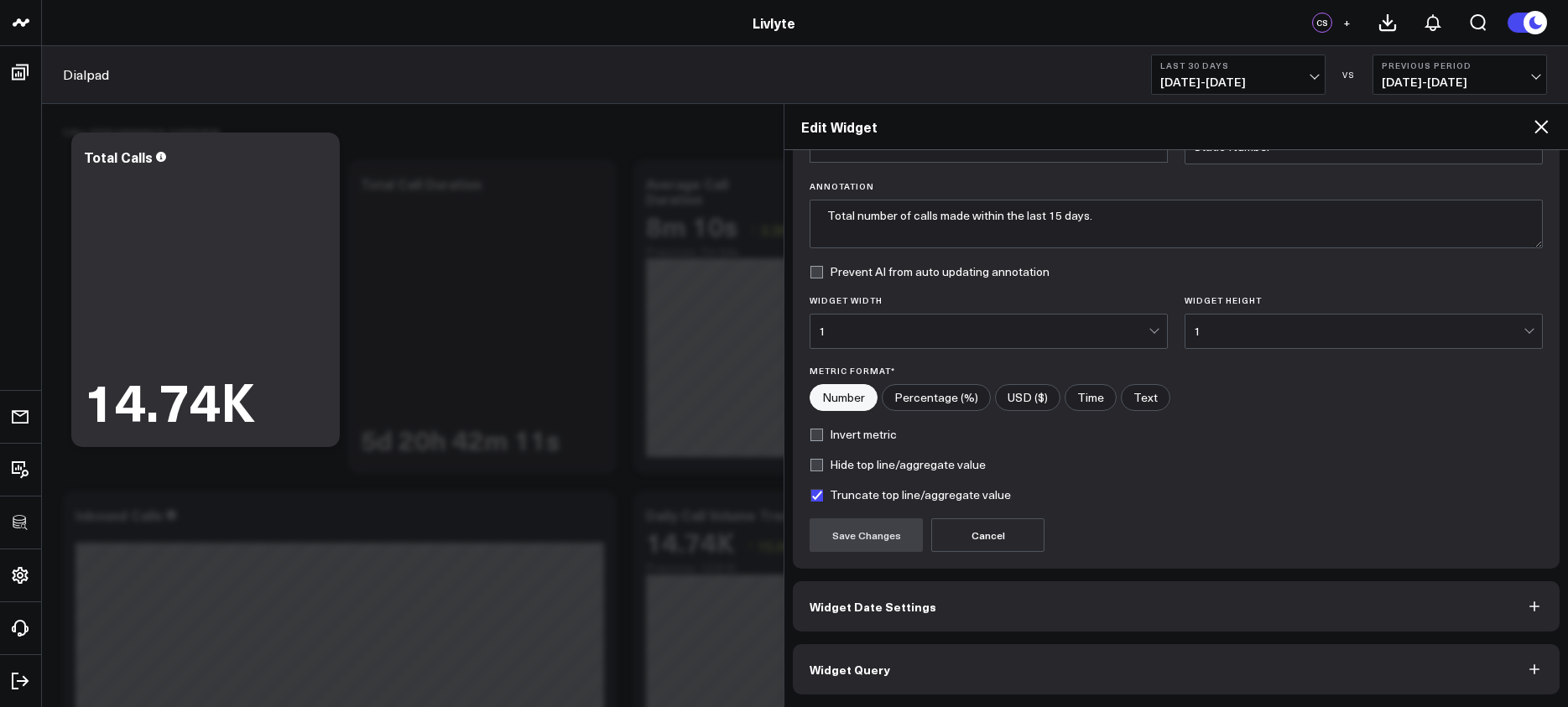
click at [1038, 672] on button "Widget Query" at bounding box center [1176, 669] width 767 height 51
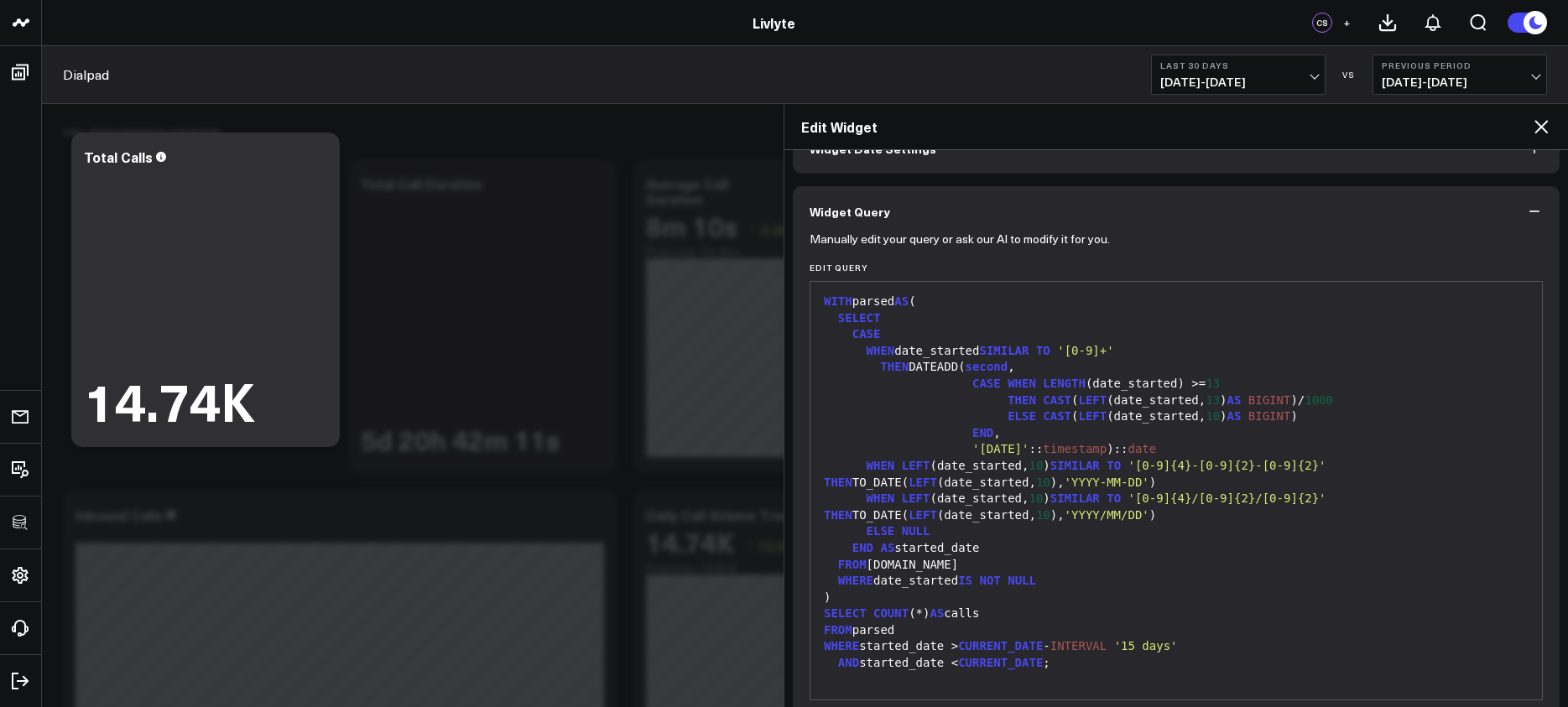
click at [1037, 671] on div "AND started_date < CURRENT_DATE ;" at bounding box center [1176, 664] width 714 height 17
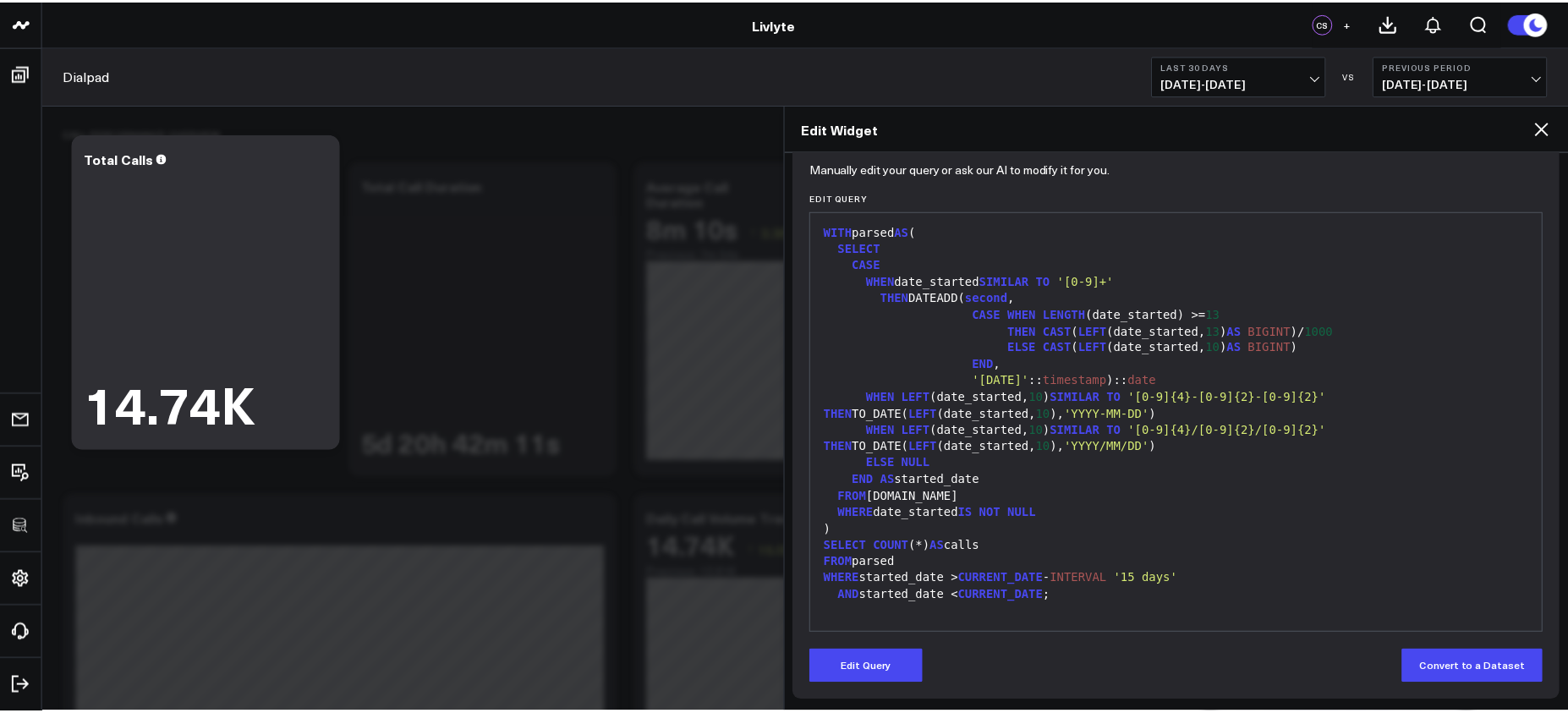
scroll to position [177, 0]
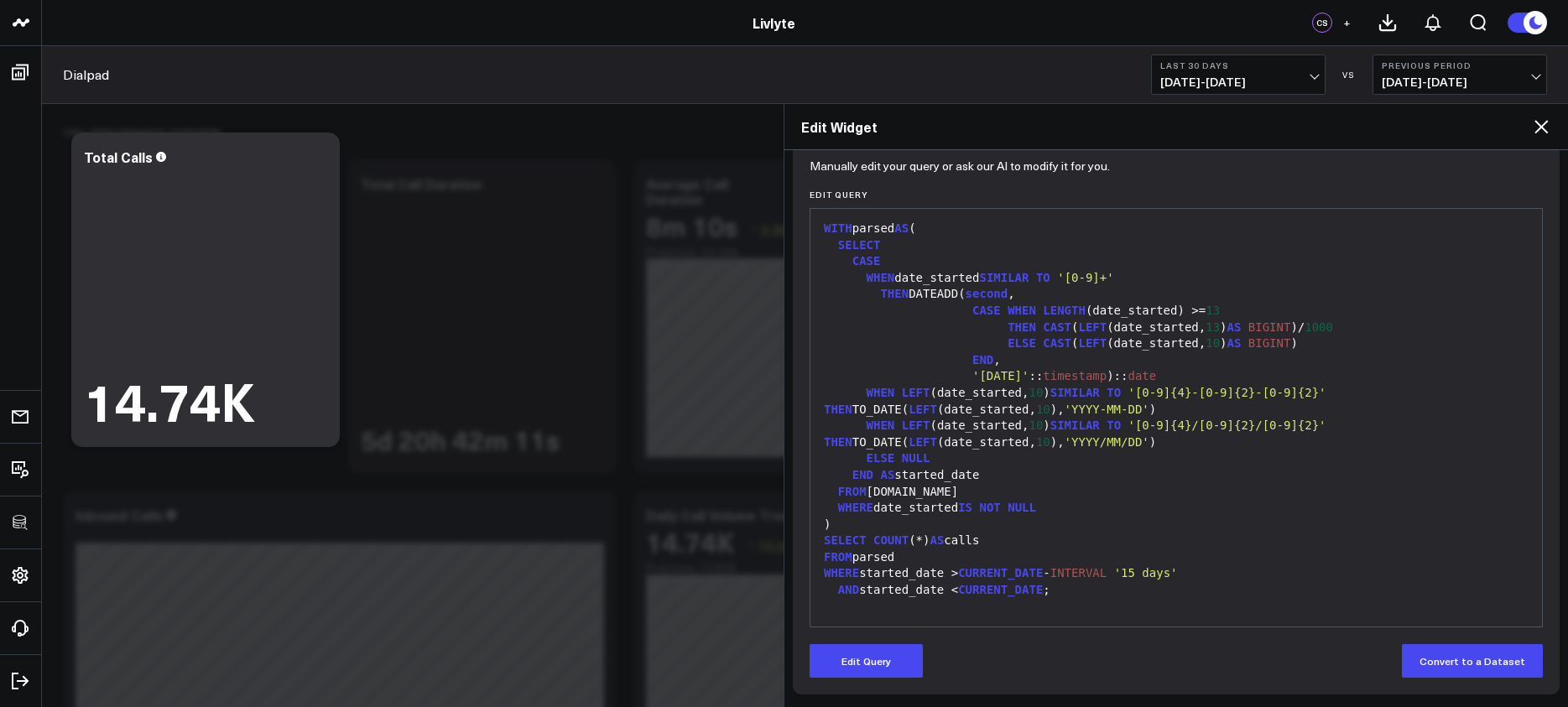
click at [1545, 122] on icon at bounding box center [1541, 126] width 14 height 14
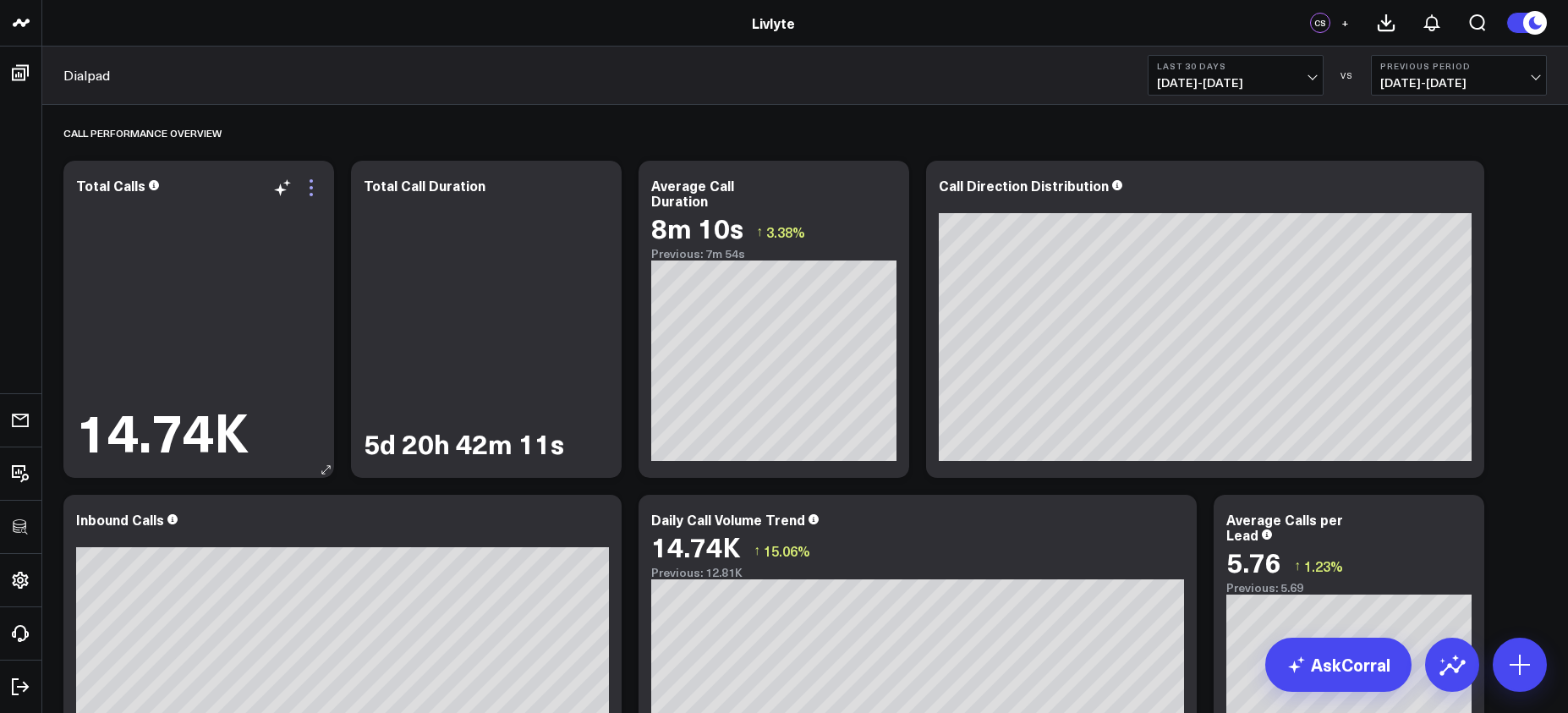
click at [311, 188] on icon at bounding box center [311, 188] width 4 height 4
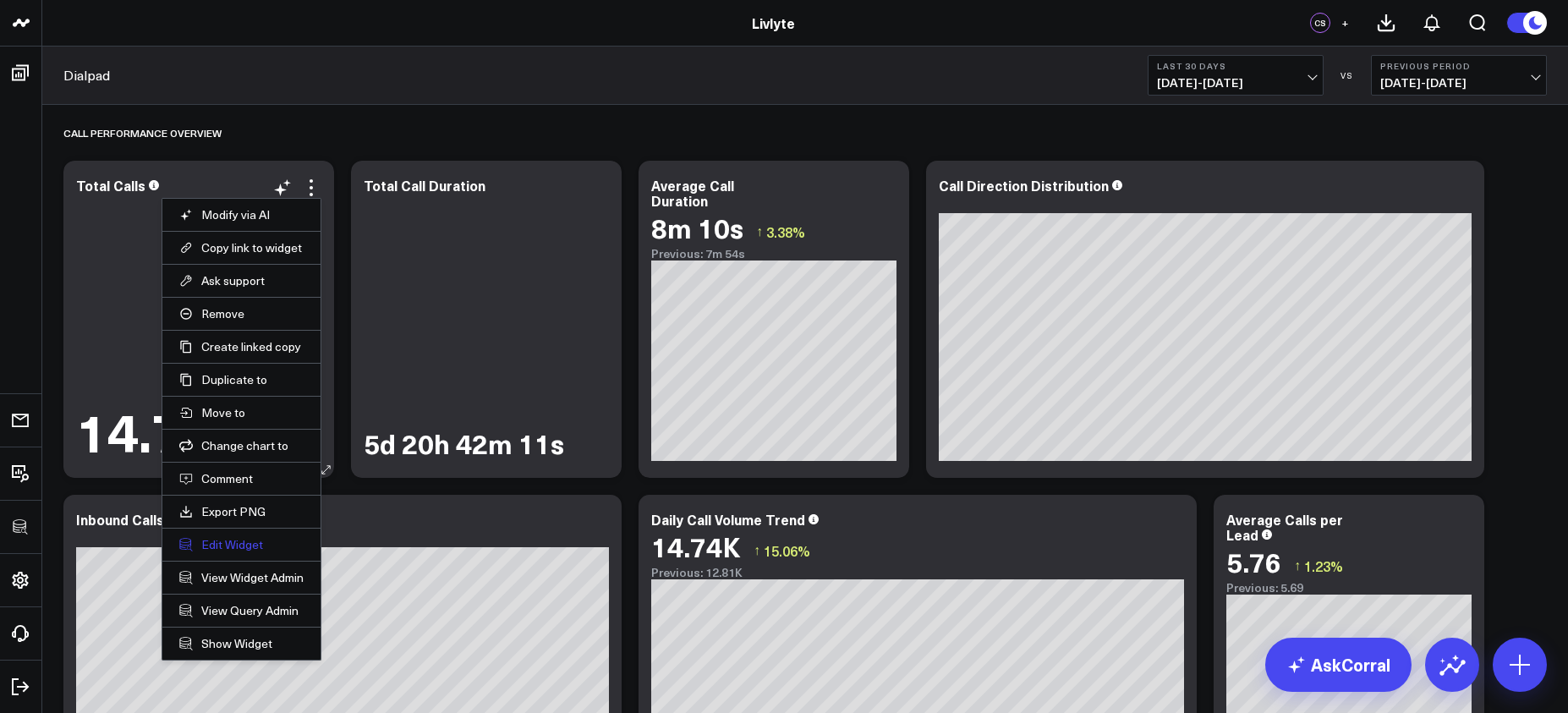
click at [254, 542] on button "Edit Widget" at bounding box center [241, 545] width 125 height 15
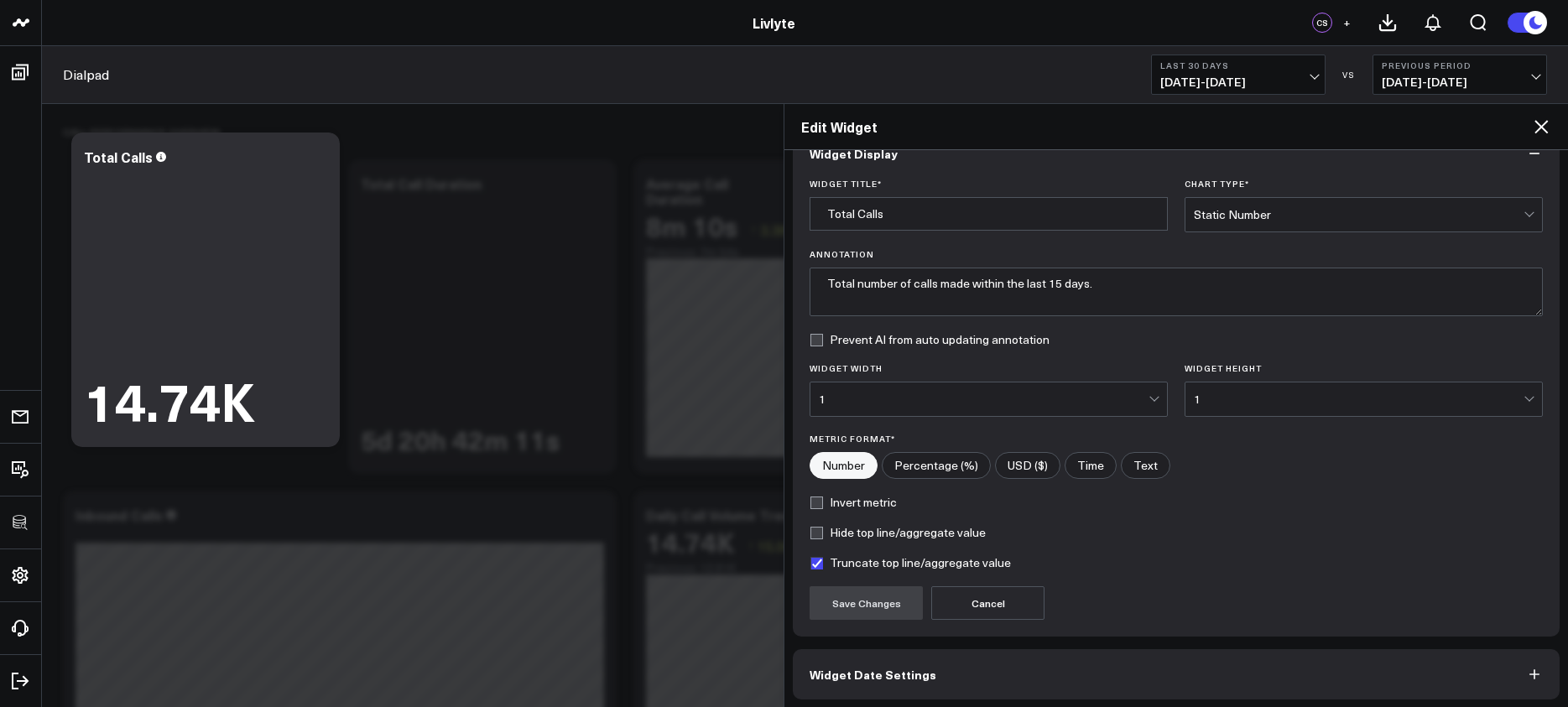
scroll to position [102, 0]
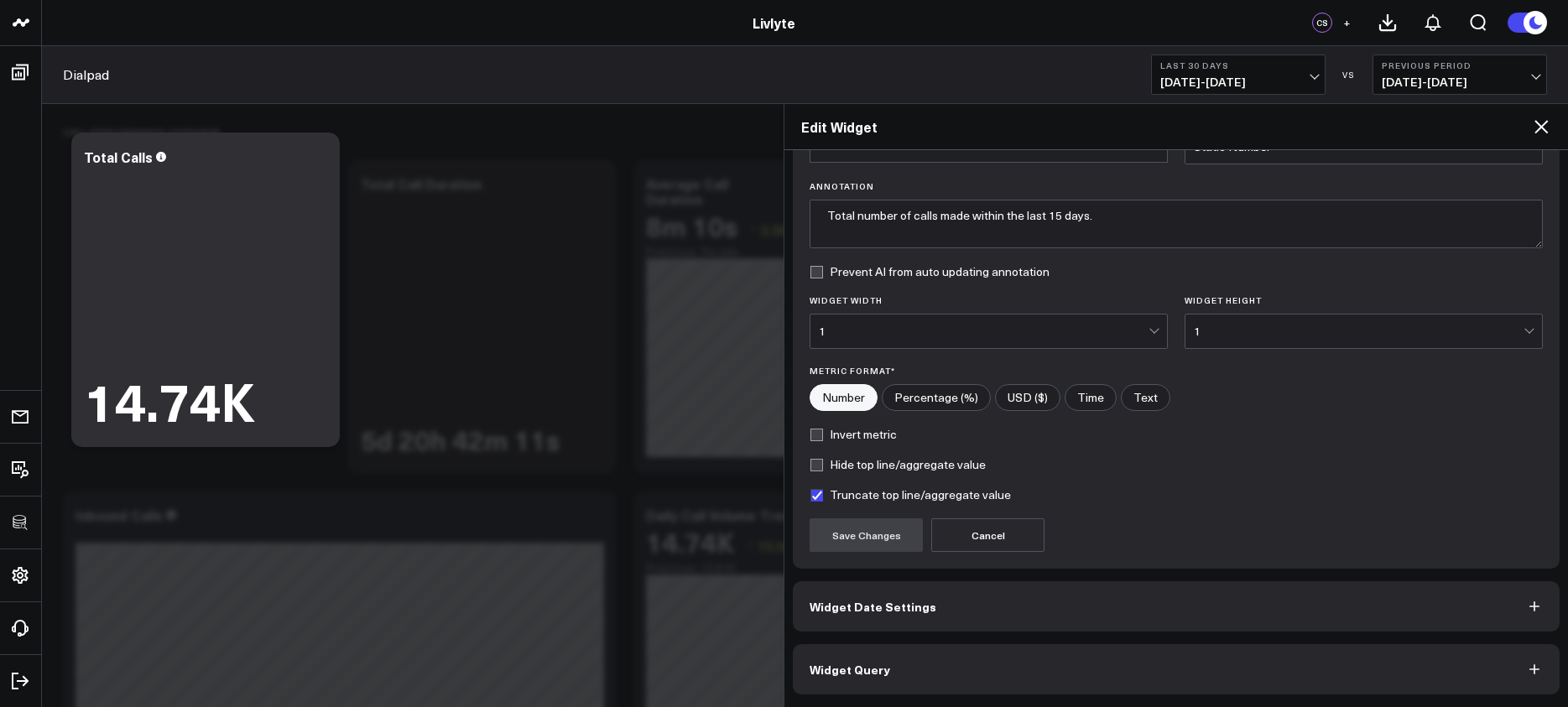
click at [958, 655] on button "Widget Query" at bounding box center [1176, 669] width 767 height 51
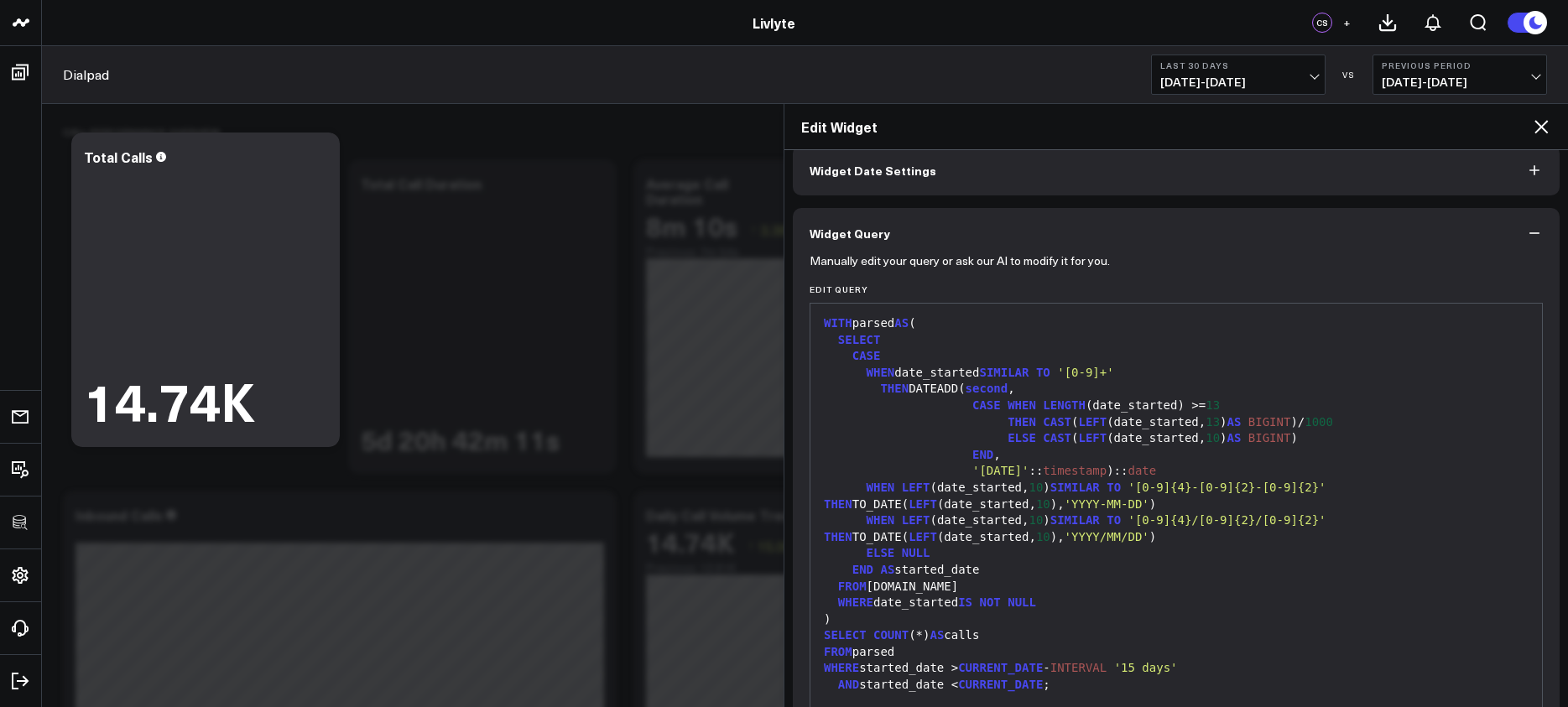
scroll to position [78, 0]
click at [1265, 583] on div "FROM dialpad.call" at bounding box center [1176, 590] width 714 height 17
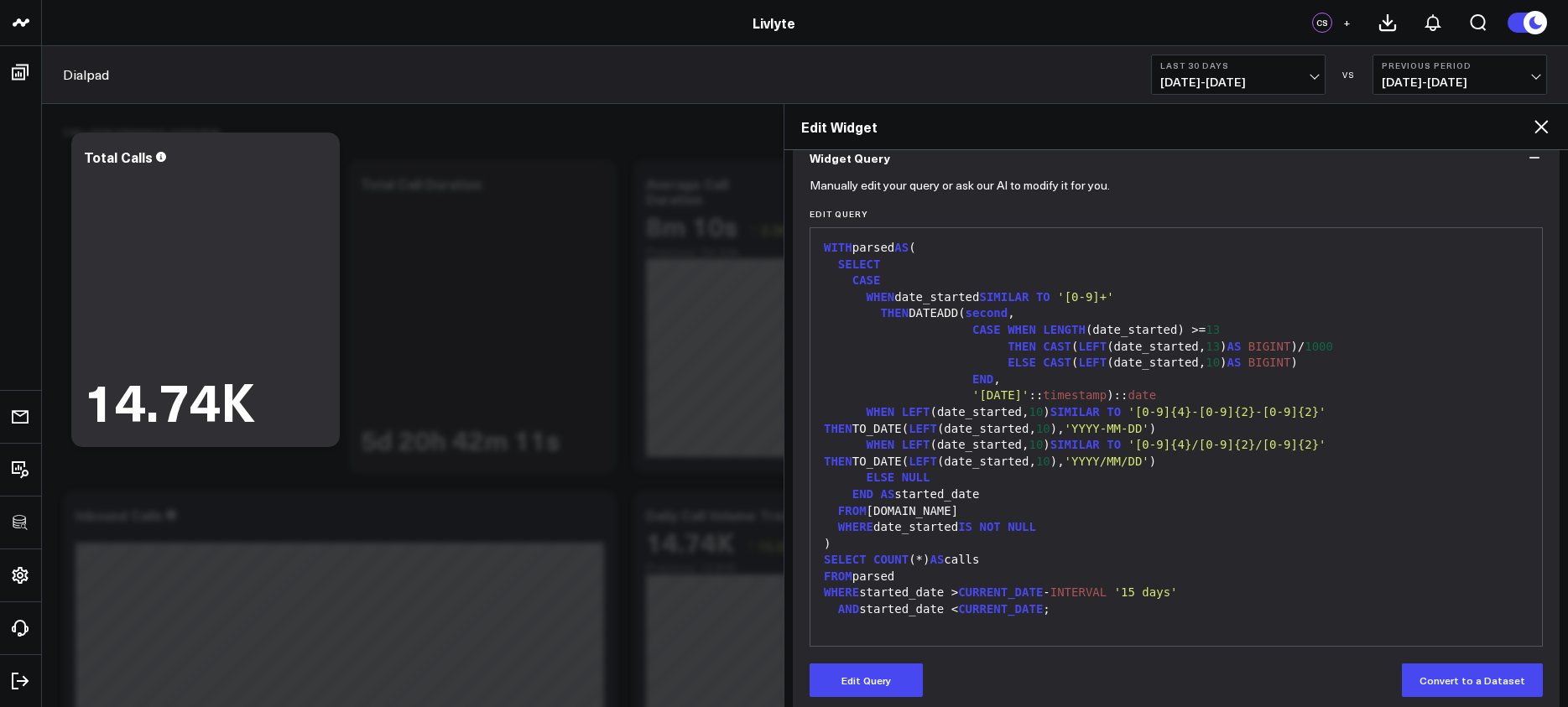
scroll to position [175, 0]
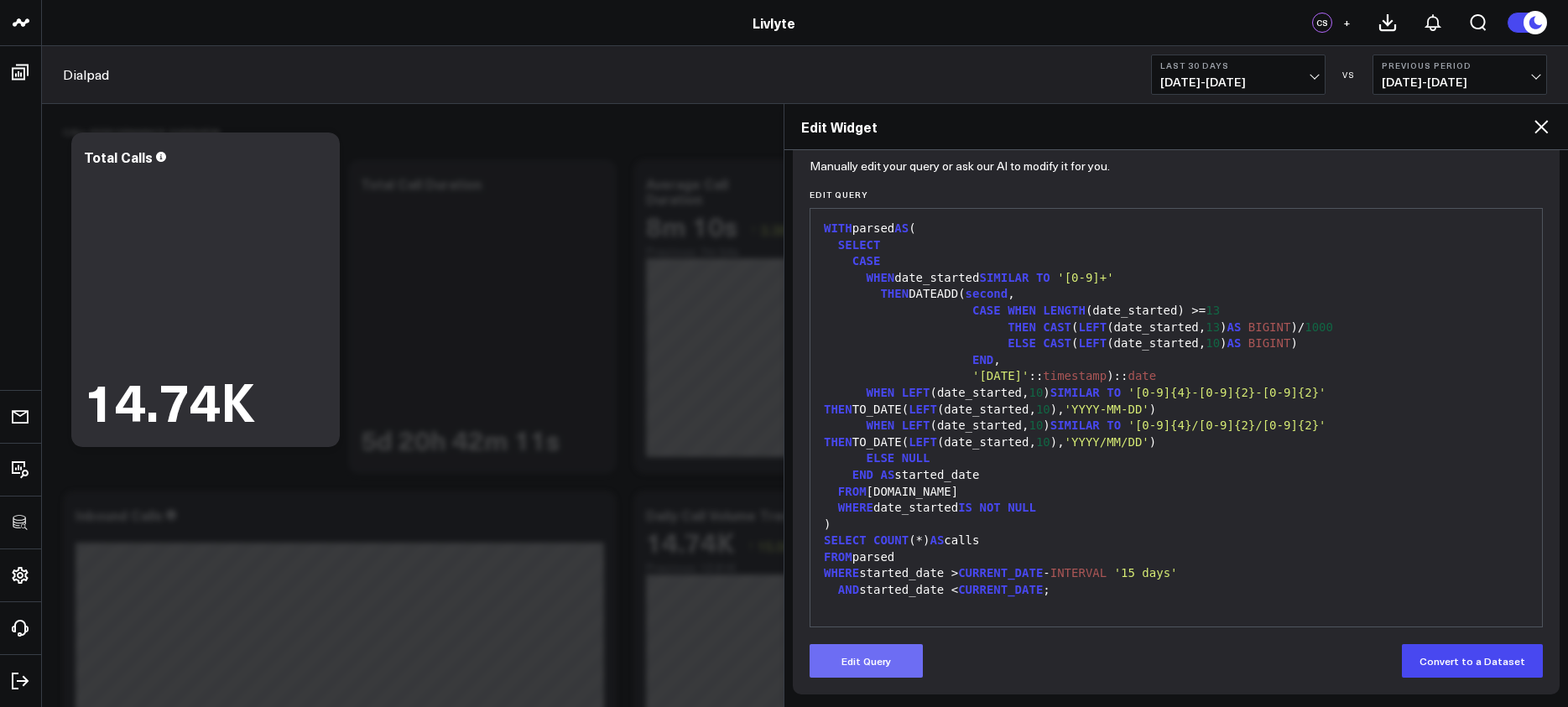
click at [897, 672] on button "Edit Query" at bounding box center [865, 660] width 113 height 33
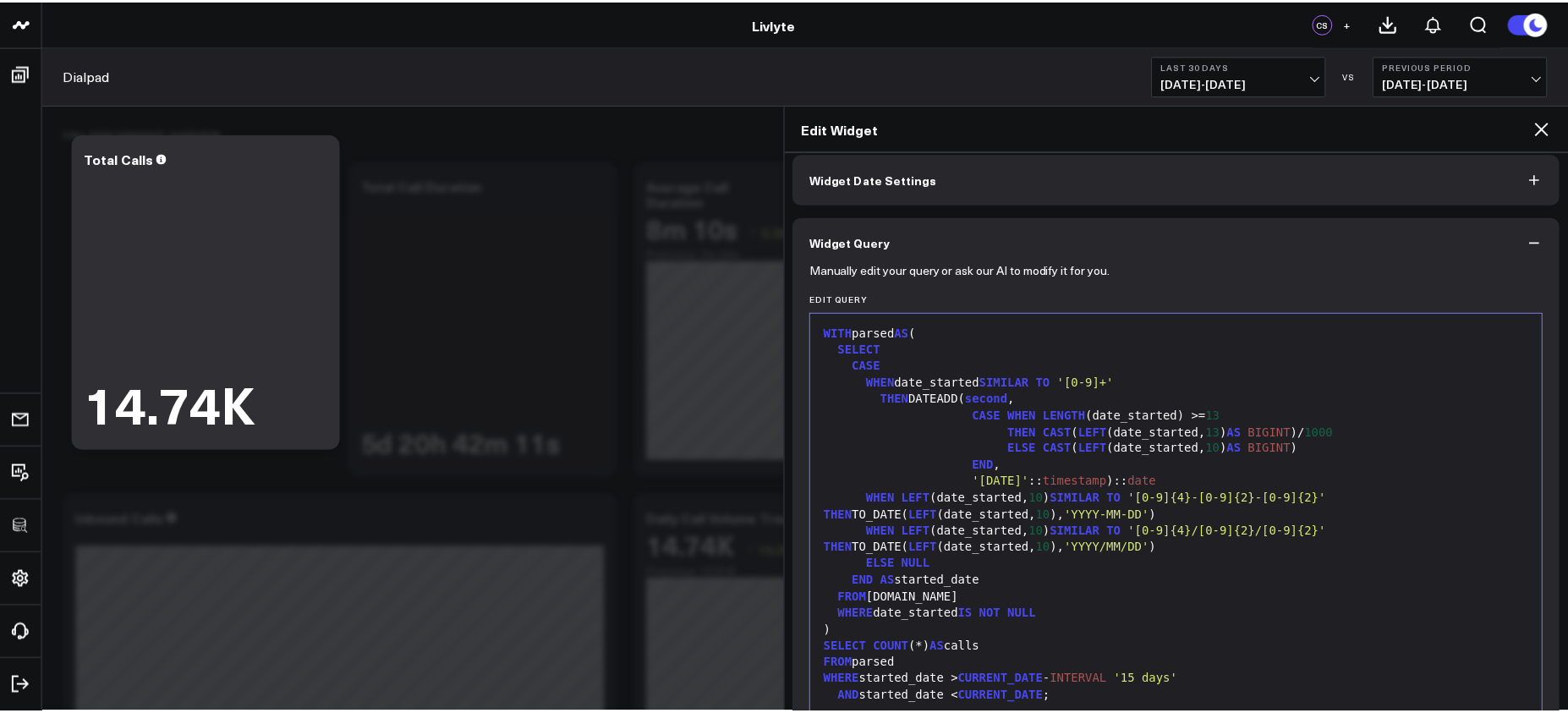
scroll to position [122, 0]
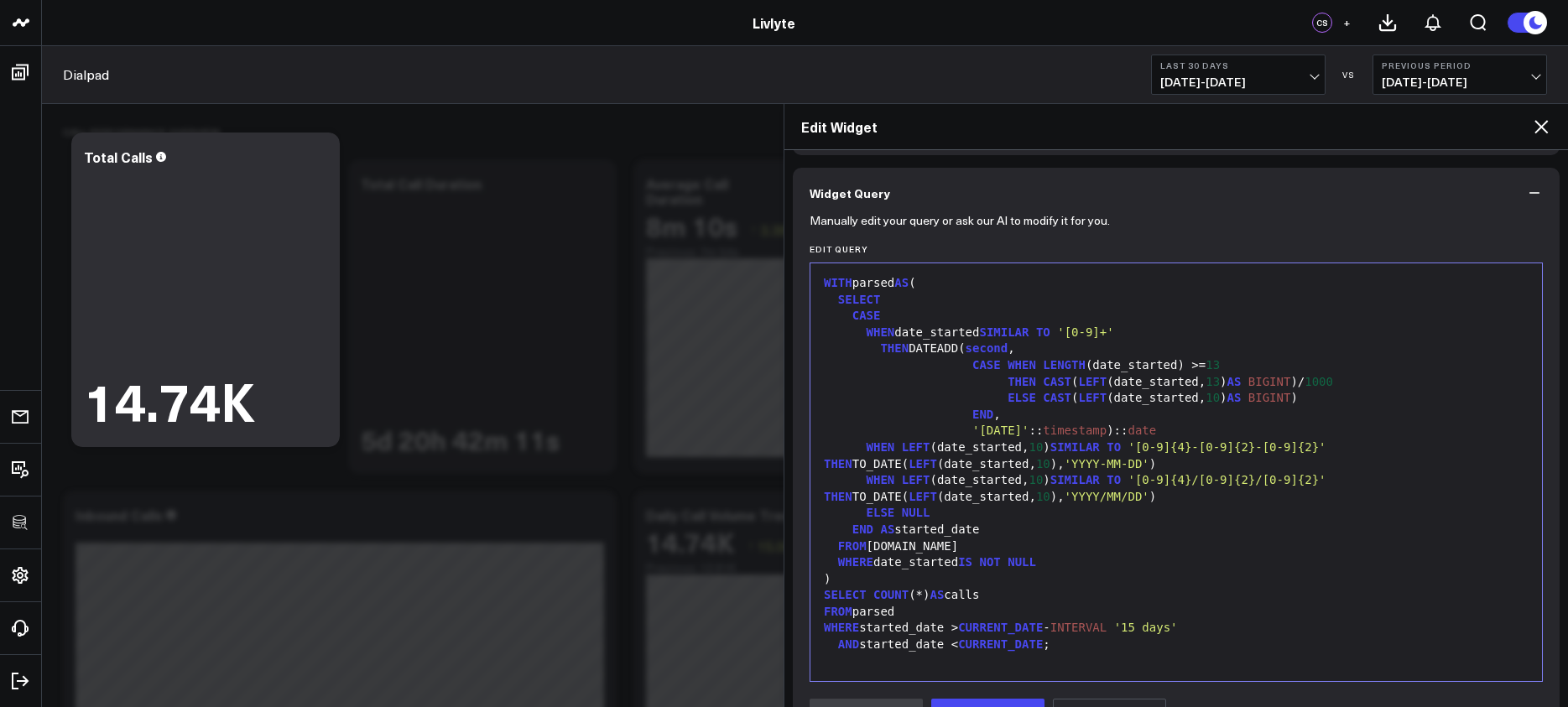
click at [1549, 126] on icon at bounding box center [1541, 126] width 20 height 20
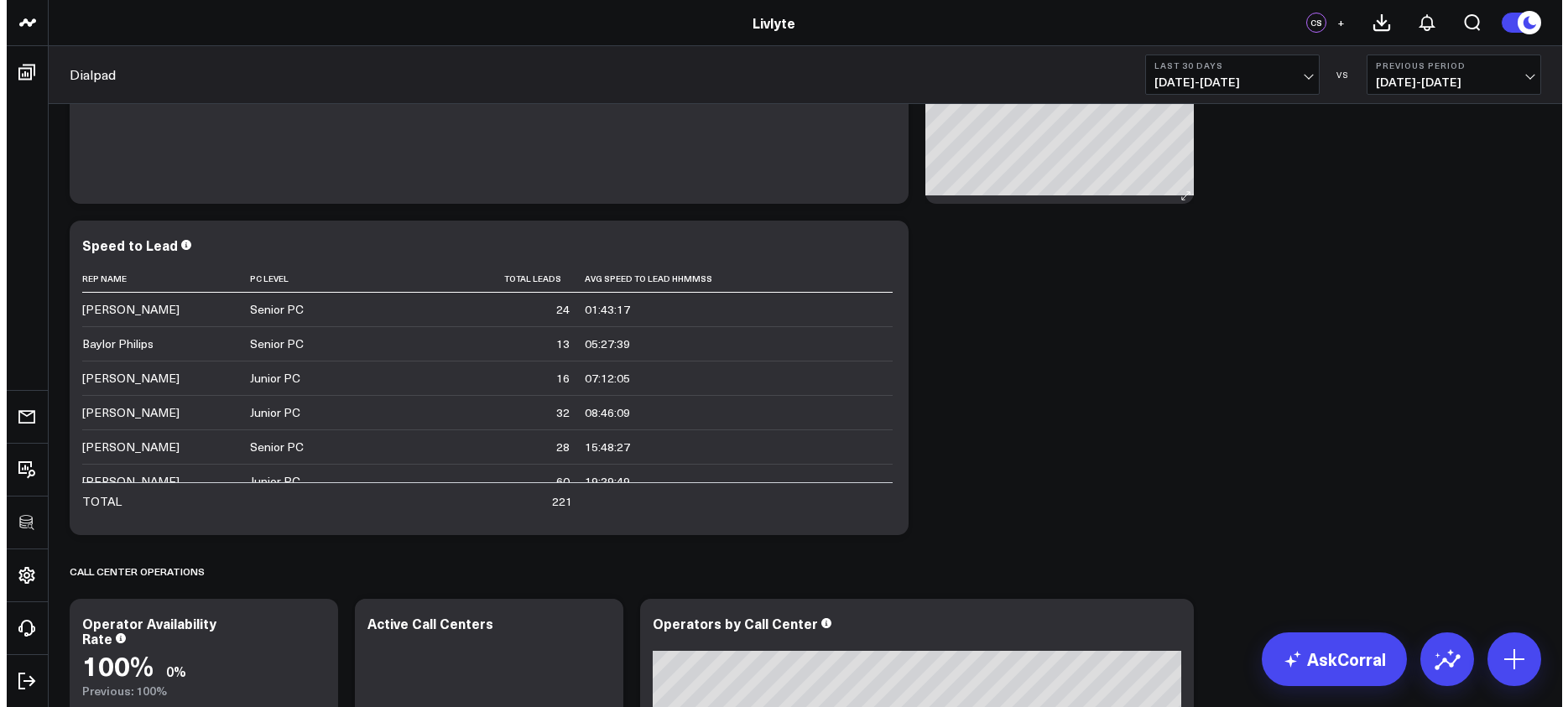
scroll to position [1233, 0]
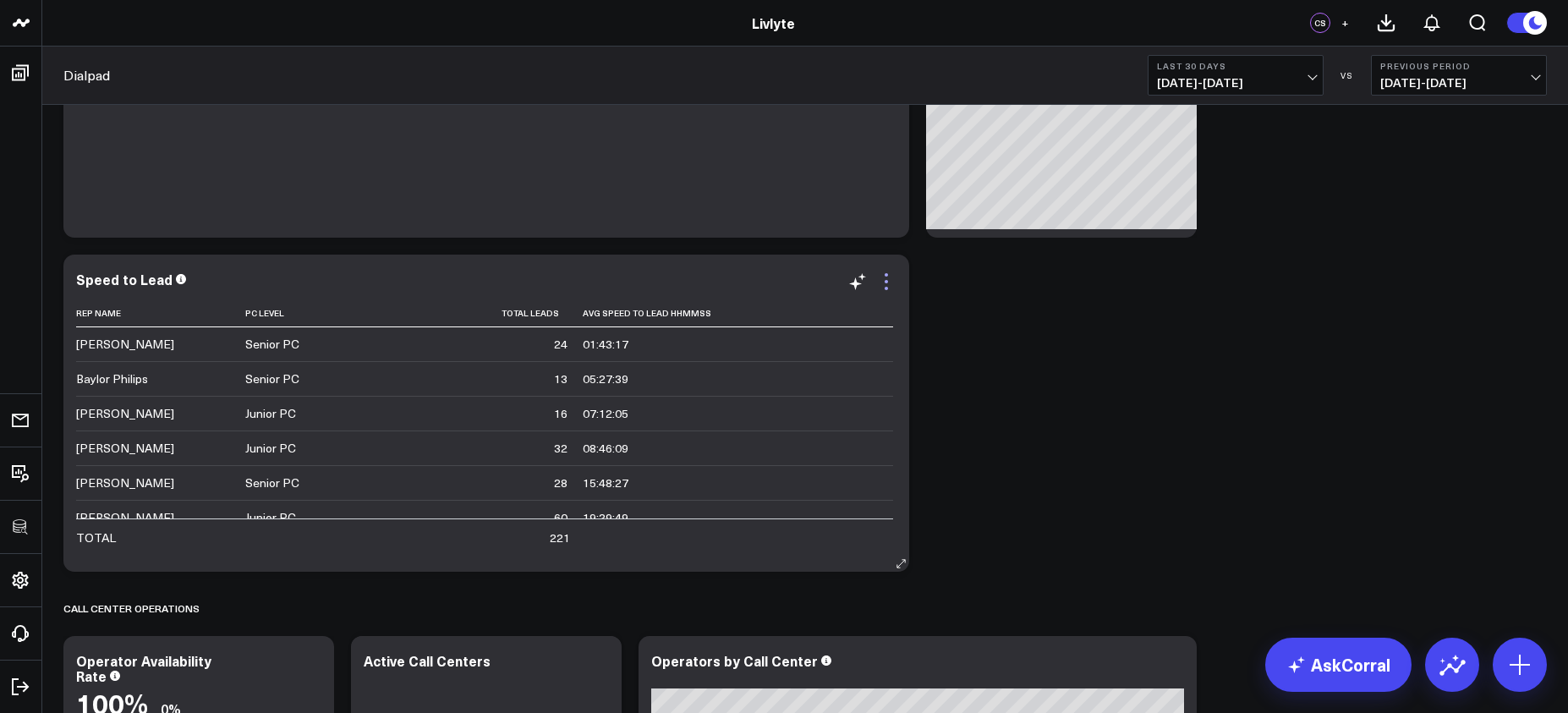
click at [882, 277] on icon at bounding box center [886, 281] width 20 height 20
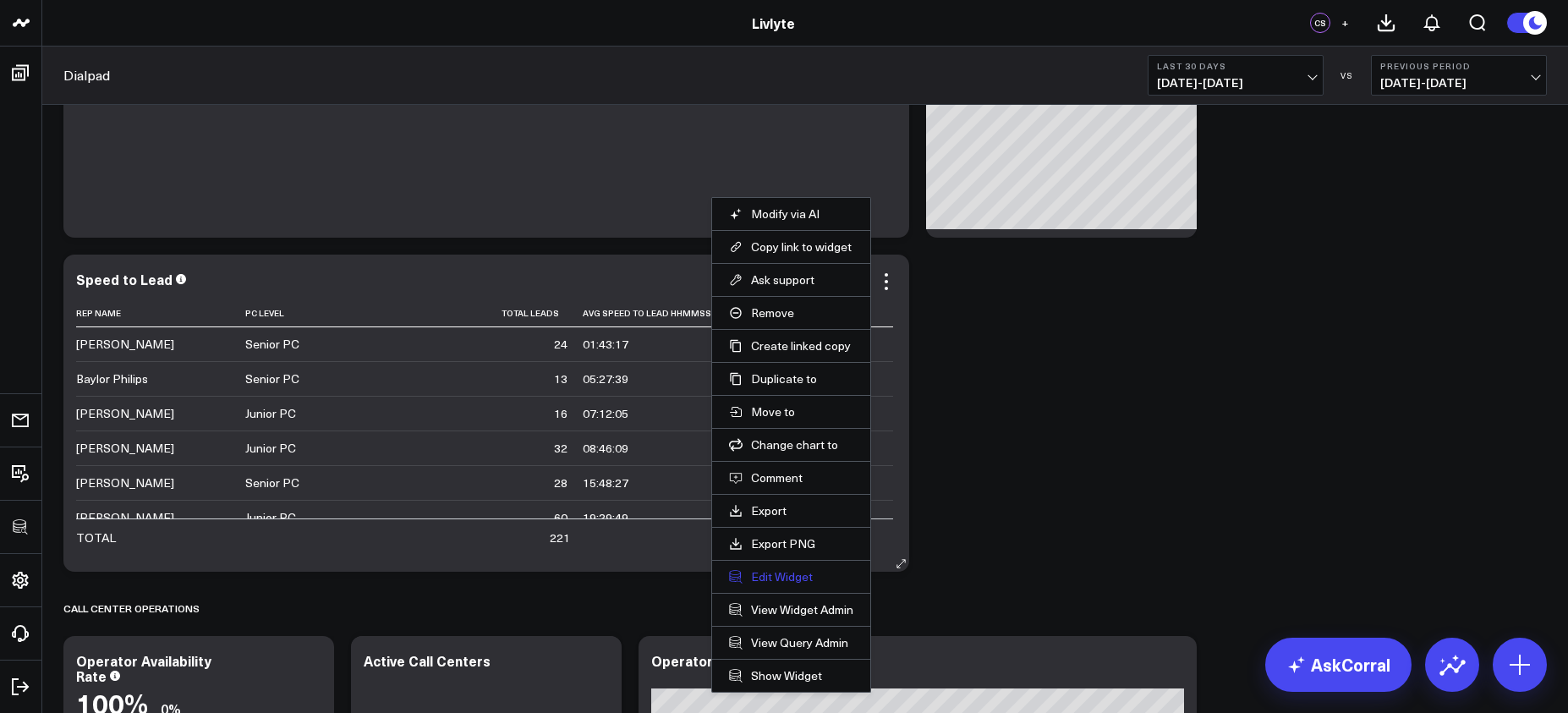
click at [773, 578] on button "Edit Widget" at bounding box center [791, 576] width 125 height 15
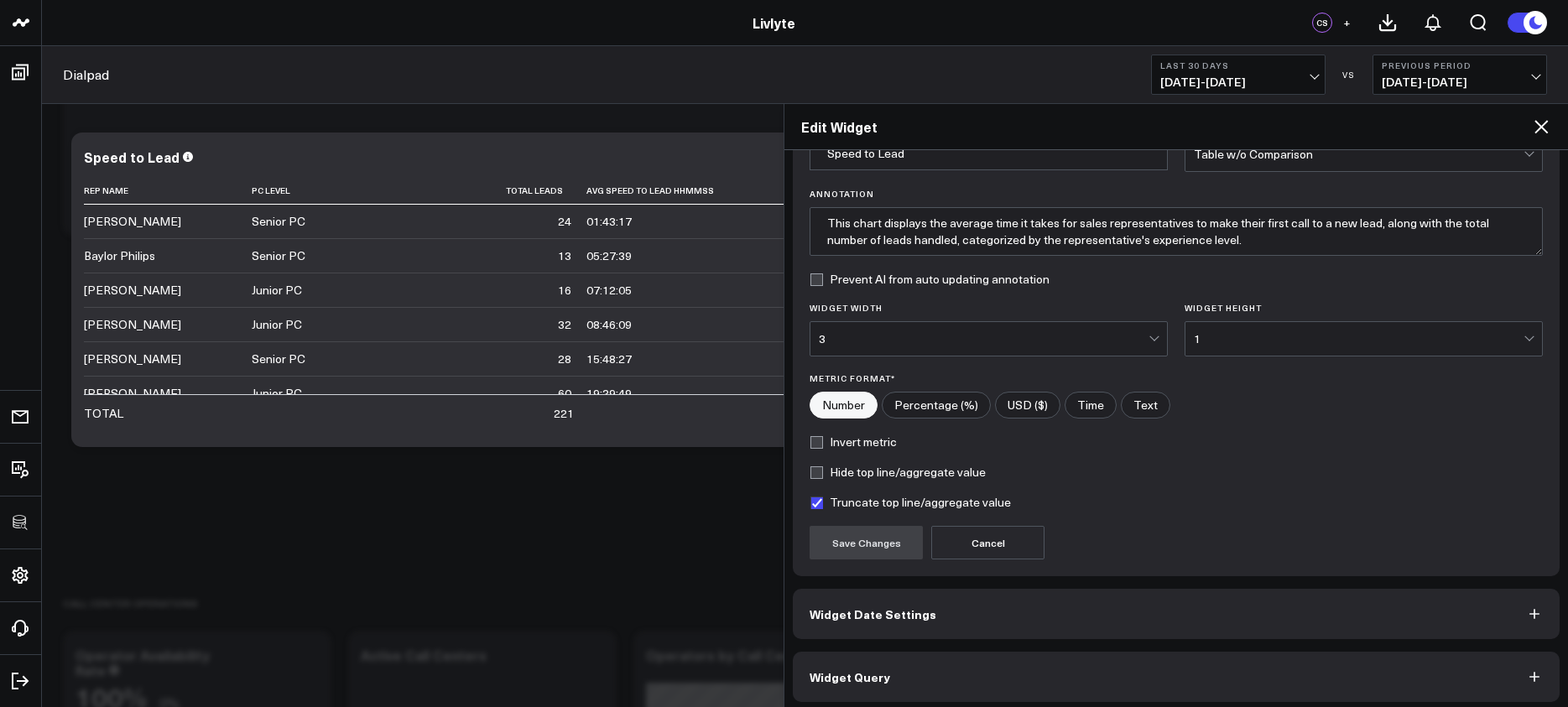
scroll to position [102, 0]
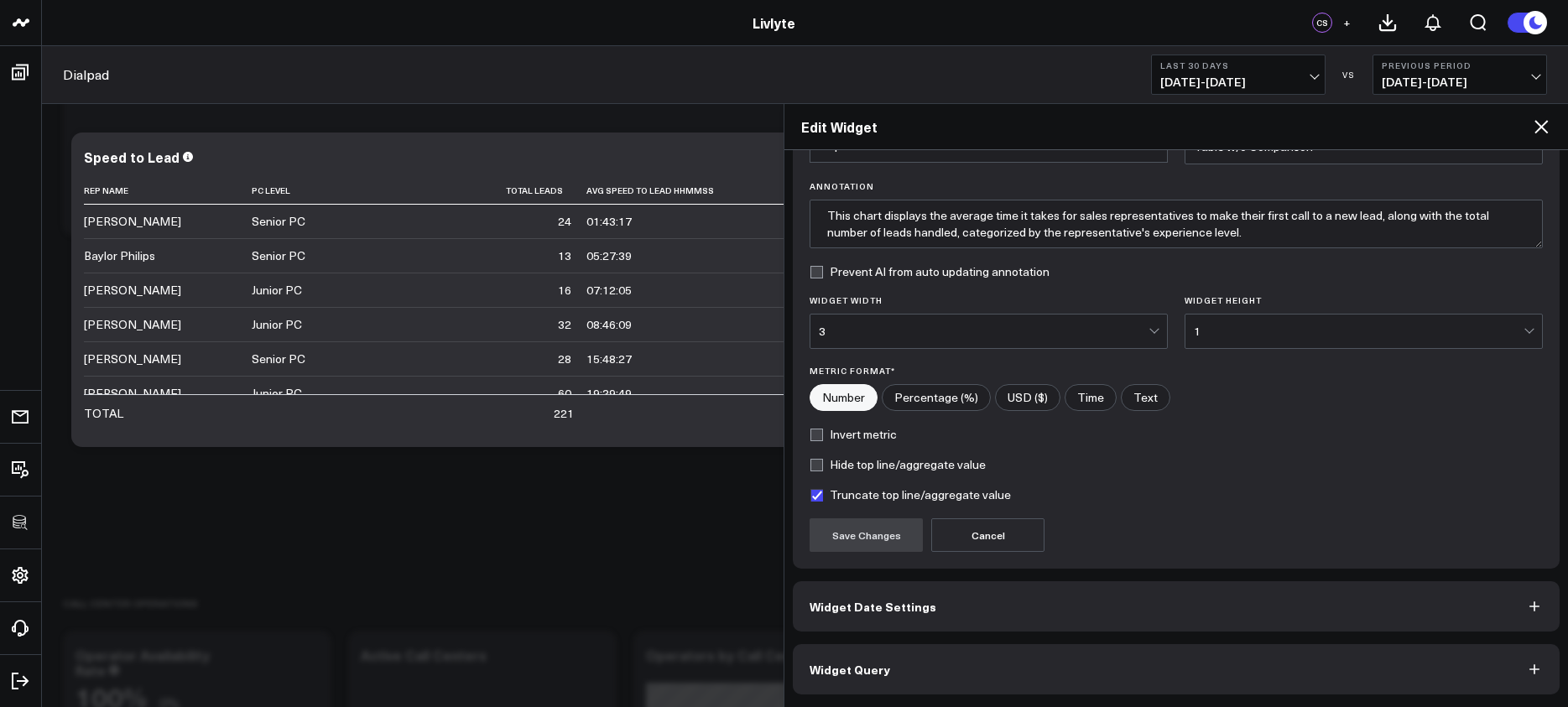
click at [940, 665] on button "Widget Query" at bounding box center [1176, 669] width 767 height 51
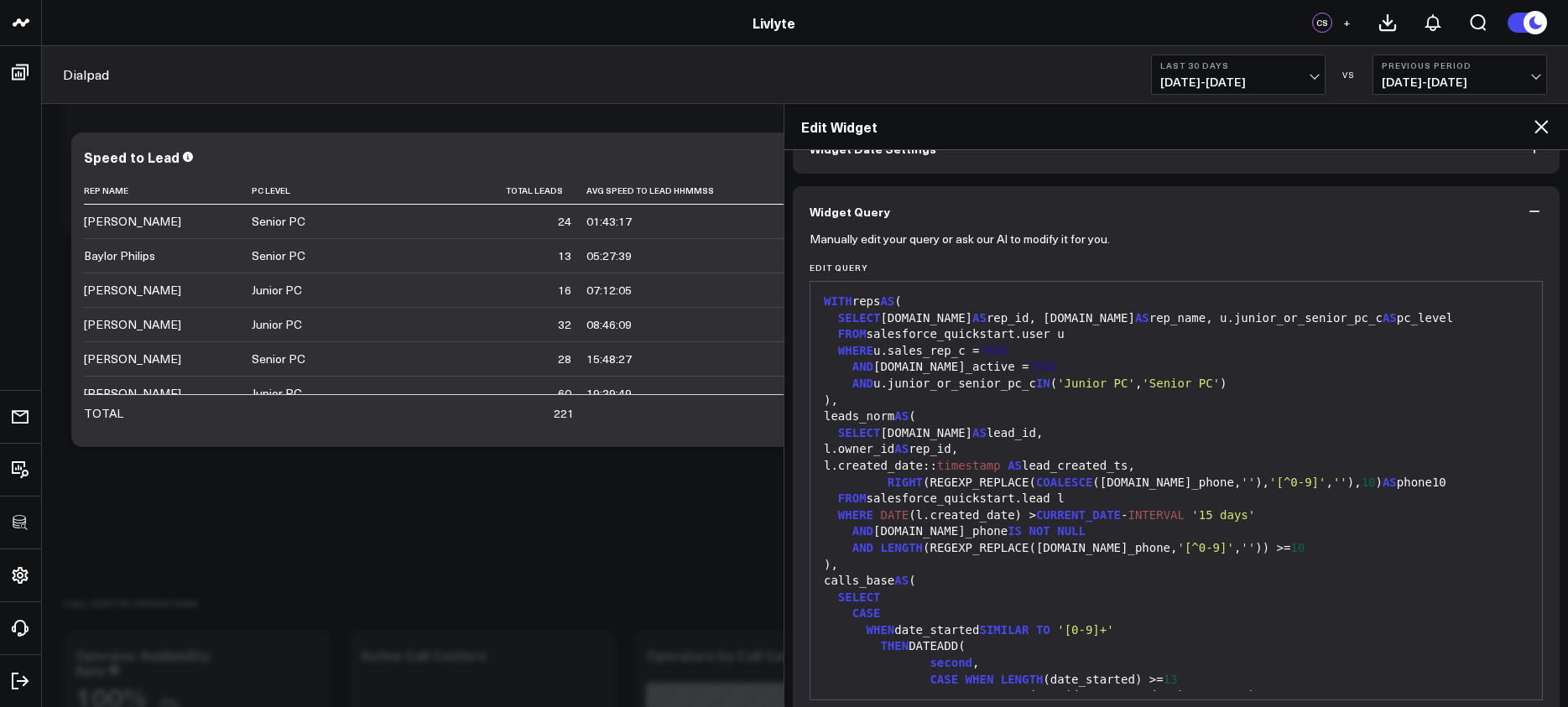
click at [985, 527] on div "AND l.mobile_phone IS NOT NULL" at bounding box center [1176, 532] width 714 height 17
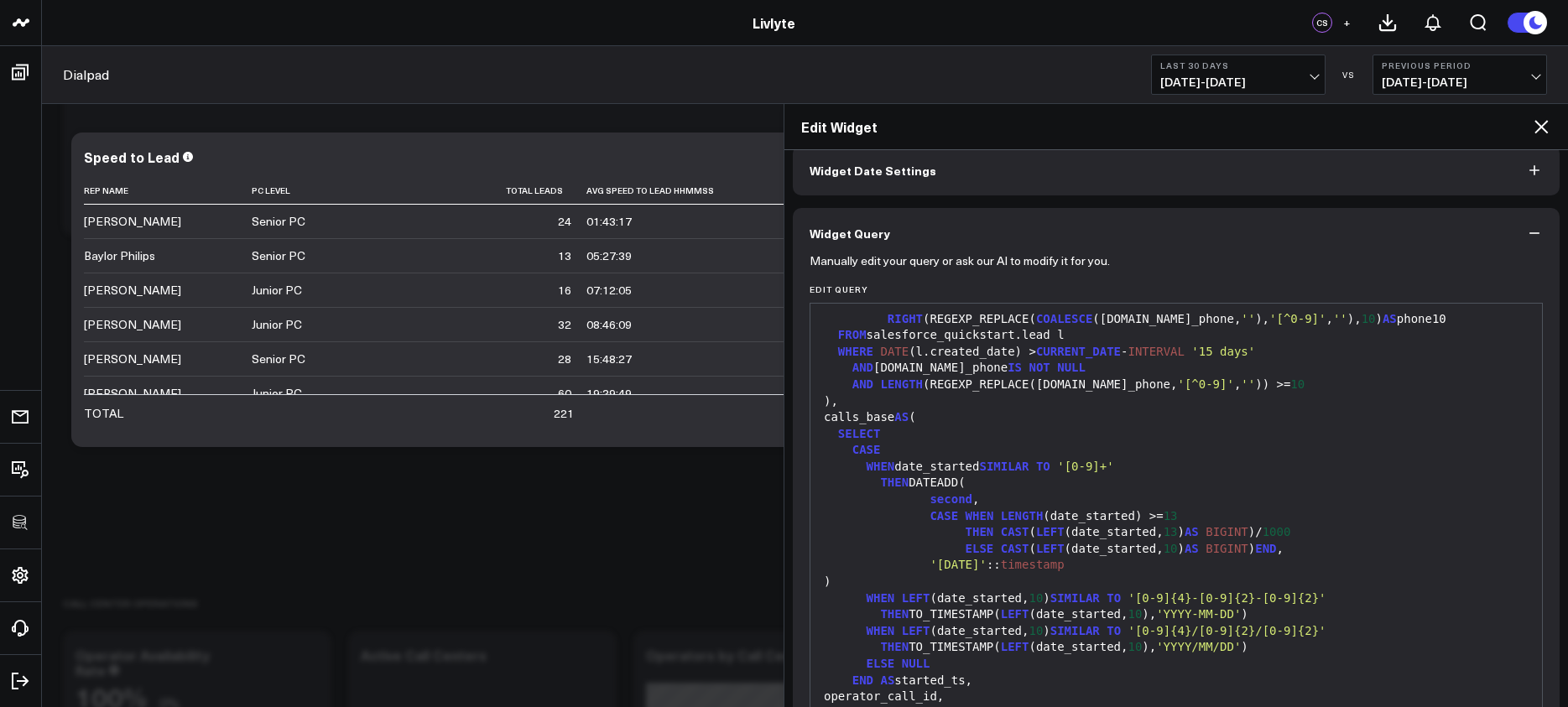
scroll to position [150, 0]
